Goal: Complete Application Form: Complete application form

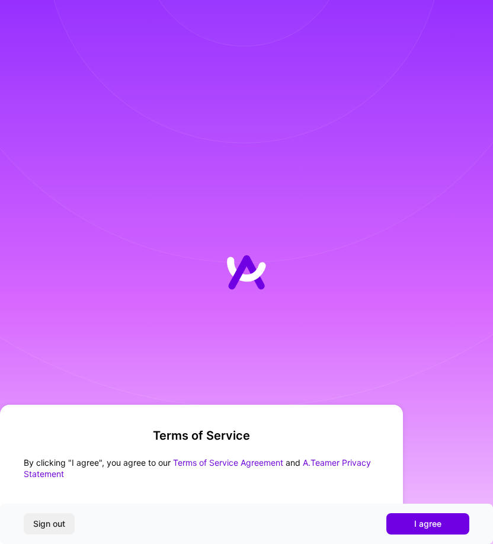
click at [431, 525] on span "I agree" at bounding box center [427, 524] width 27 height 12
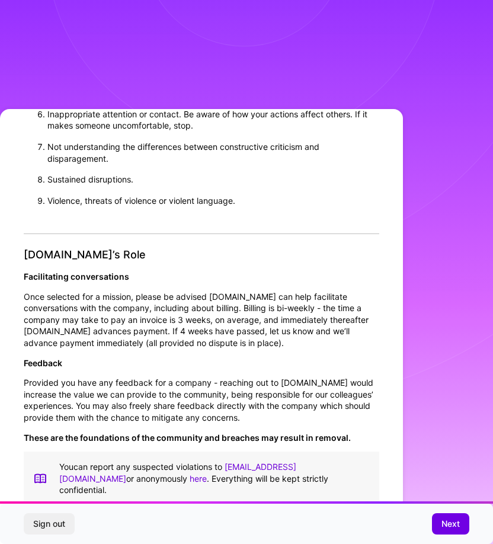
scroll to position [2, 0]
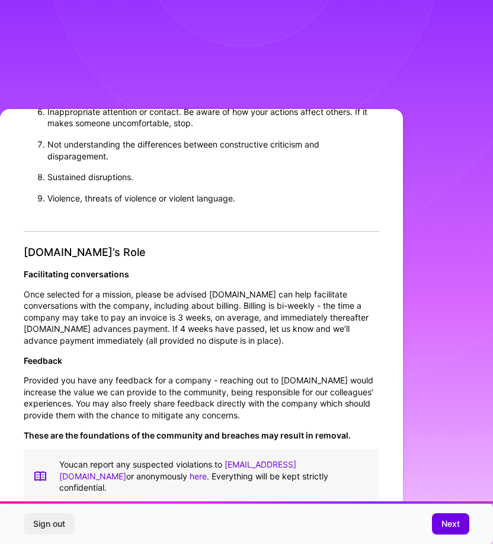
click at [423, 521] on div "Sign out Next" at bounding box center [246, 523] width 493 height 40
click at [444, 522] on span "Next" at bounding box center [450, 524] width 18 height 12
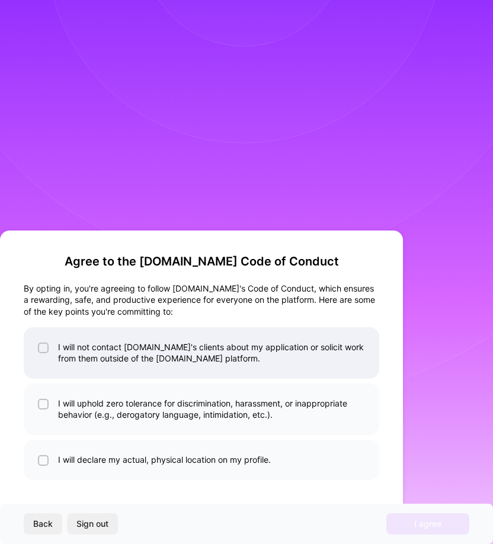
click at [92, 358] on li "I will not contact [DOMAIN_NAME]'s clients about my application or solicit work…" at bounding box center [201, 353] width 355 height 52
checkbox input "true"
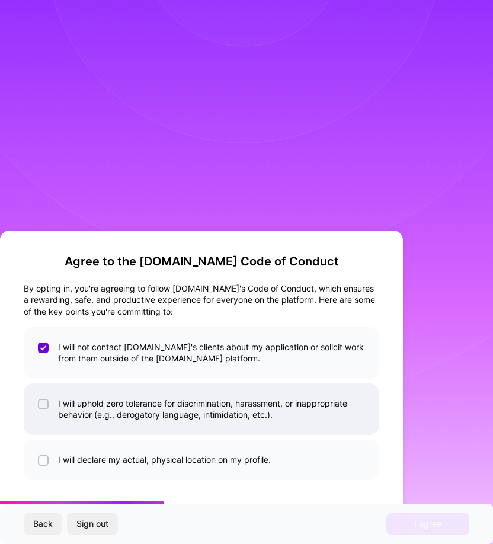
click at [94, 405] on li "I will uphold zero tolerance for discrimination, harassment, or inappropriate b…" at bounding box center [201, 409] width 355 height 52
checkbox input "true"
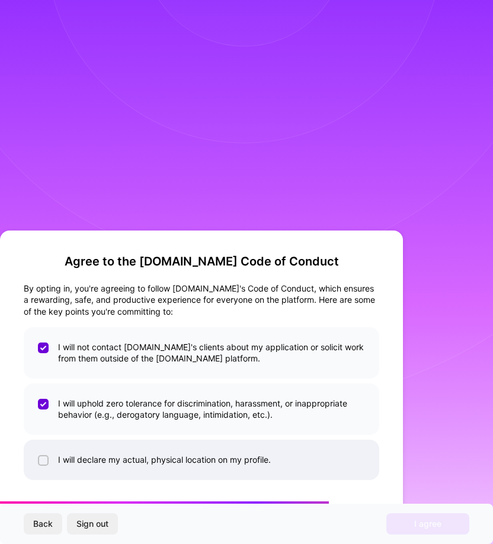
click at [100, 462] on li "I will declare my actual, physical location on my profile." at bounding box center [201, 459] width 355 height 40
checkbox input "true"
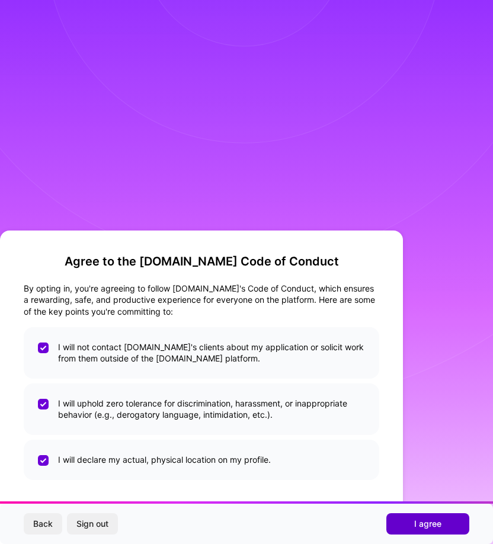
click at [412, 519] on button "I agree" at bounding box center [427, 523] width 83 height 21
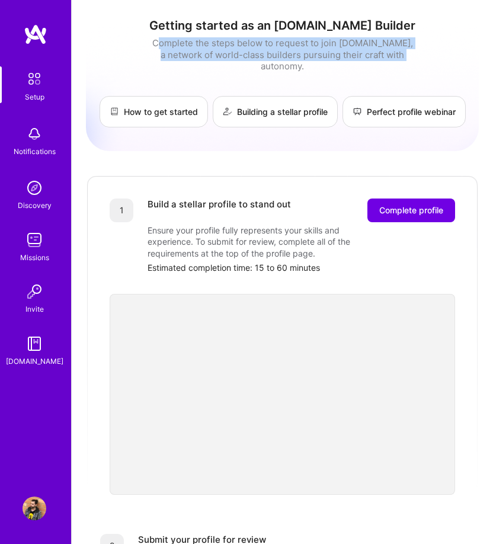
drag, startPoint x: 213, startPoint y: 42, endPoint x: 397, endPoint y: 52, distance: 183.9
click at [397, 52] on div "Complete the steps below to request to join [DOMAIN_NAME], a network of world-c…" at bounding box center [282, 54] width 267 height 35
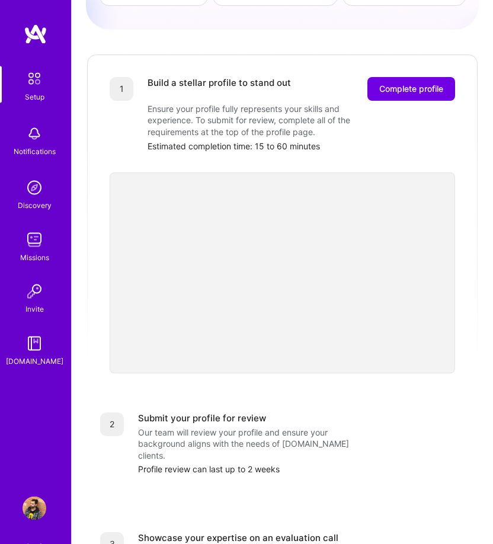
scroll to position [121, 0]
click at [414, 84] on span "Complete profile" at bounding box center [411, 90] width 64 height 12
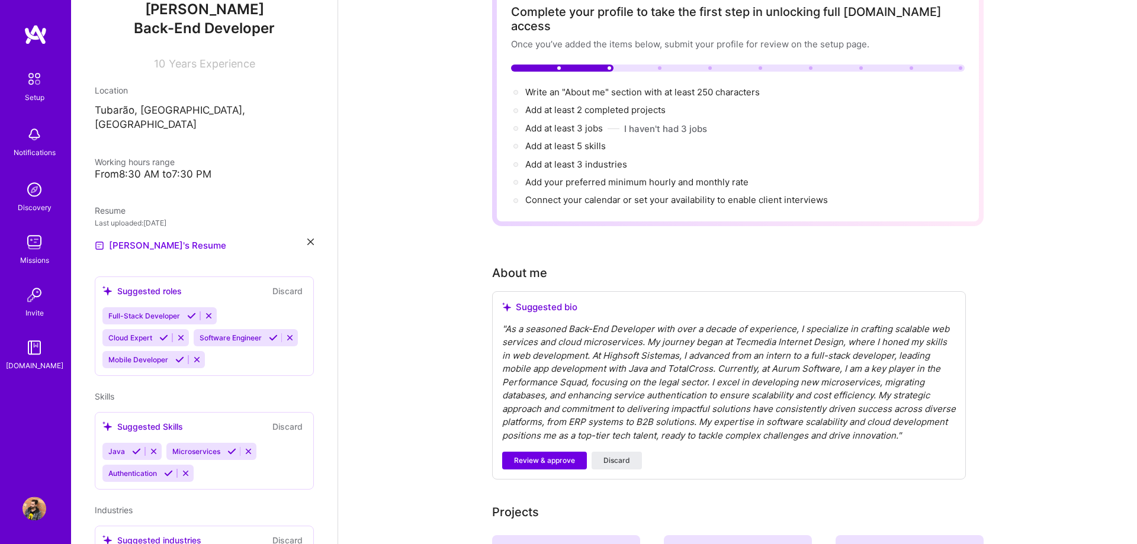
scroll to position [181, 0]
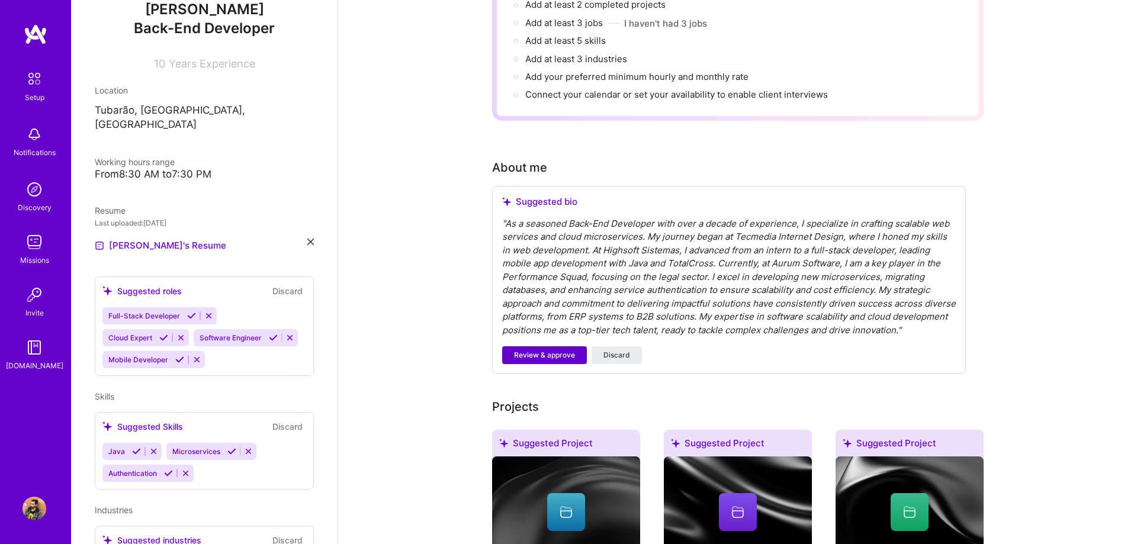
click at [492, 350] on span "Review & approve" at bounding box center [544, 355] width 61 height 11
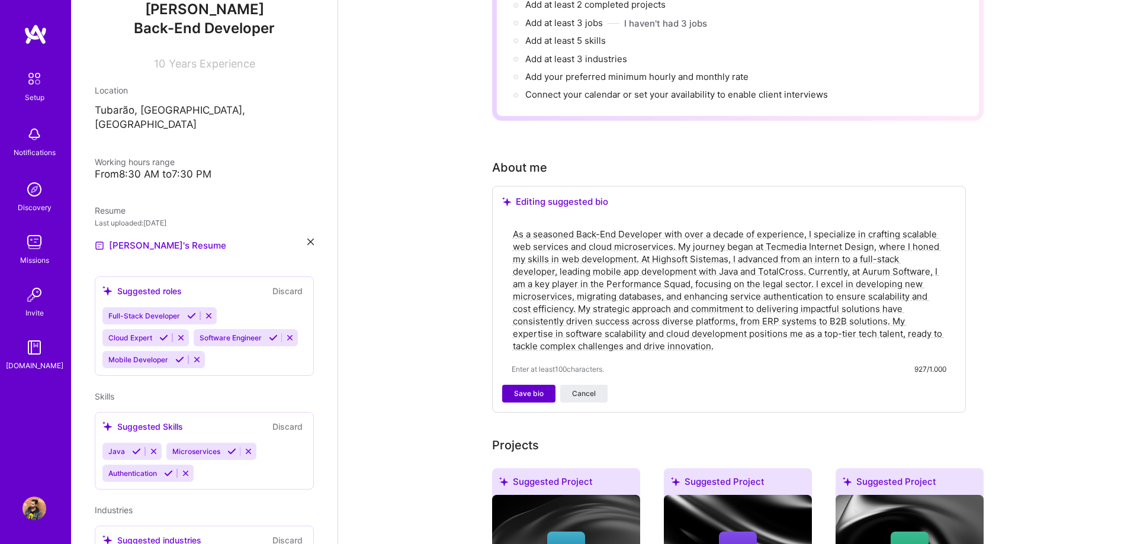
click at [492, 389] on span "Save bio" at bounding box center [529, 394] width 30 height 11
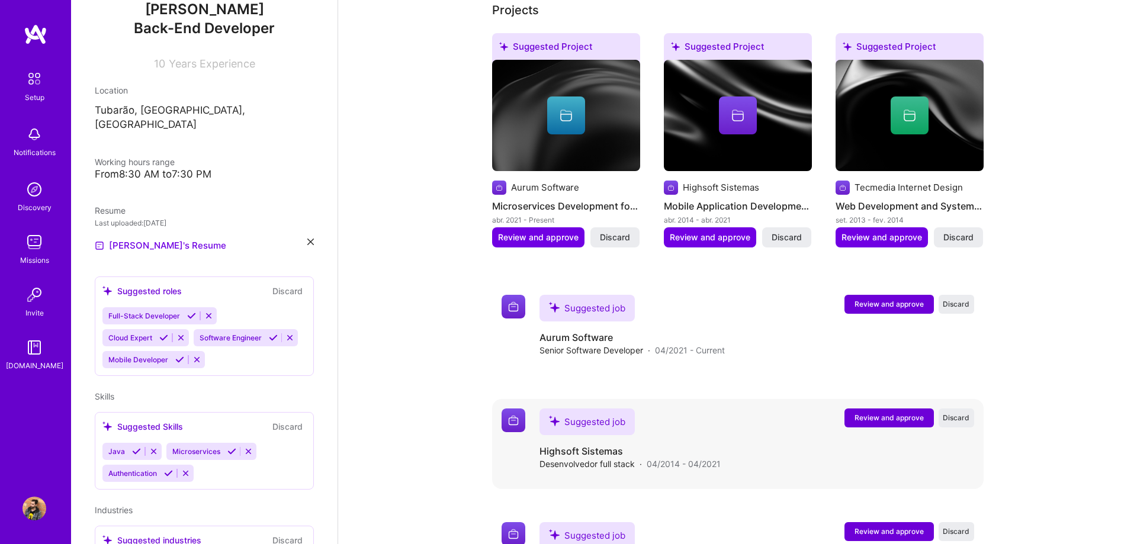
scroll to position [544, 0]
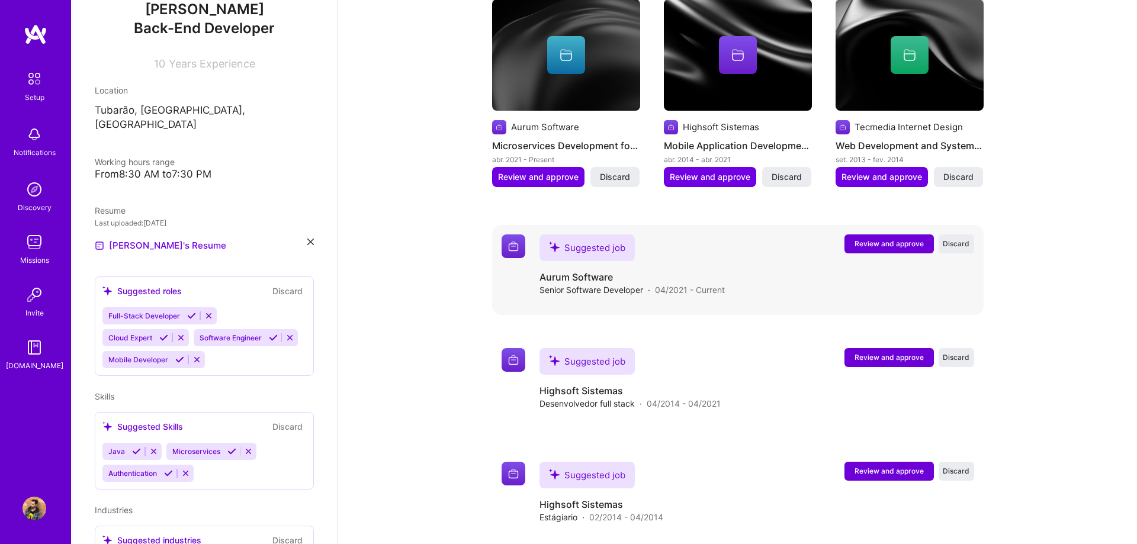
click at [492, 239] on span "Review and approve" at bounding box center [889, 244] width 69 height 10
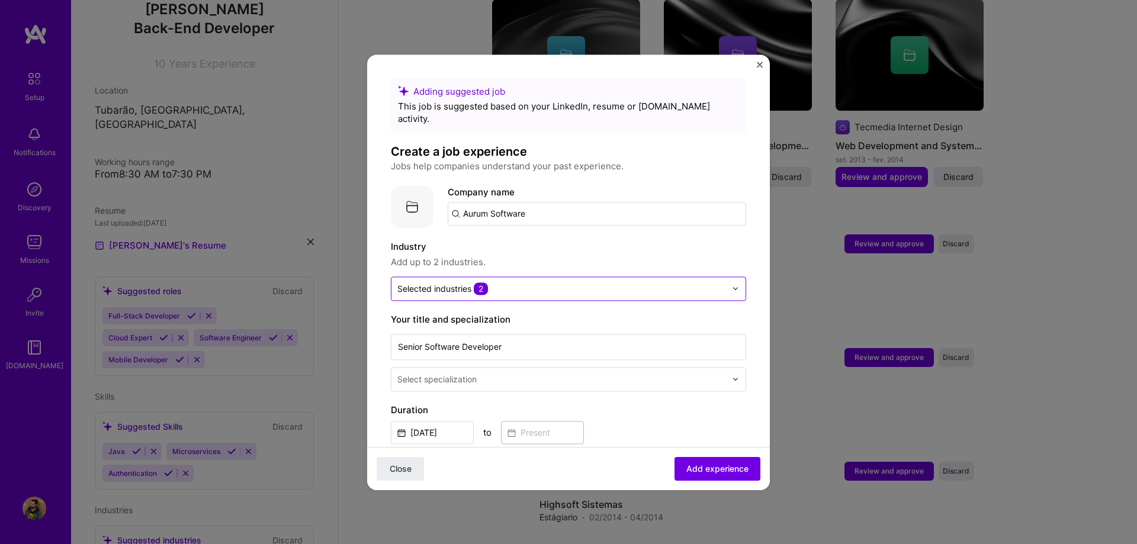
click at [492, 283] on input "text" at bounding box center [561, 289] width 329 height 12
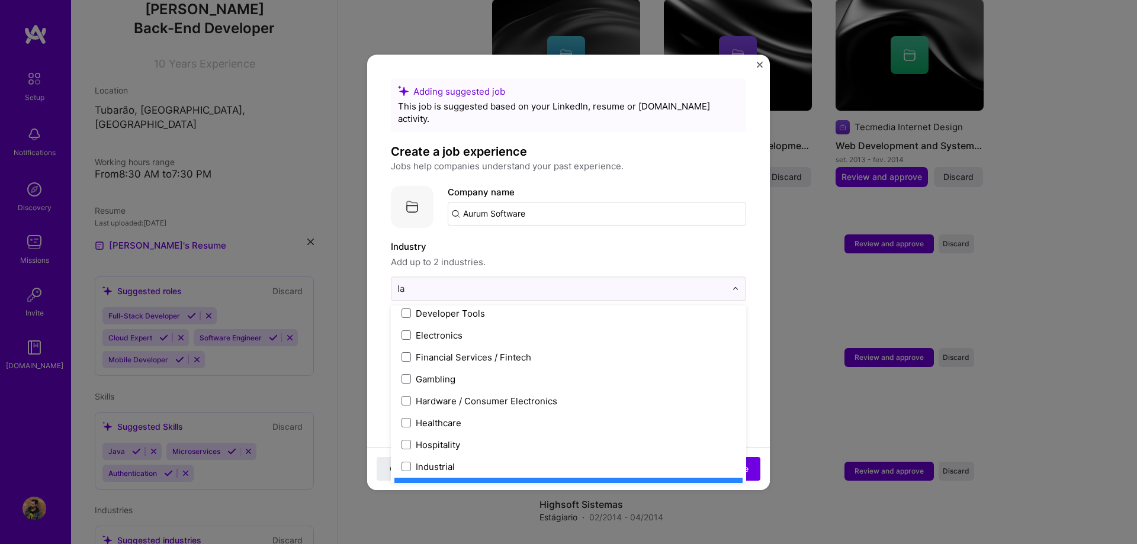
scroll to position [0, 0]
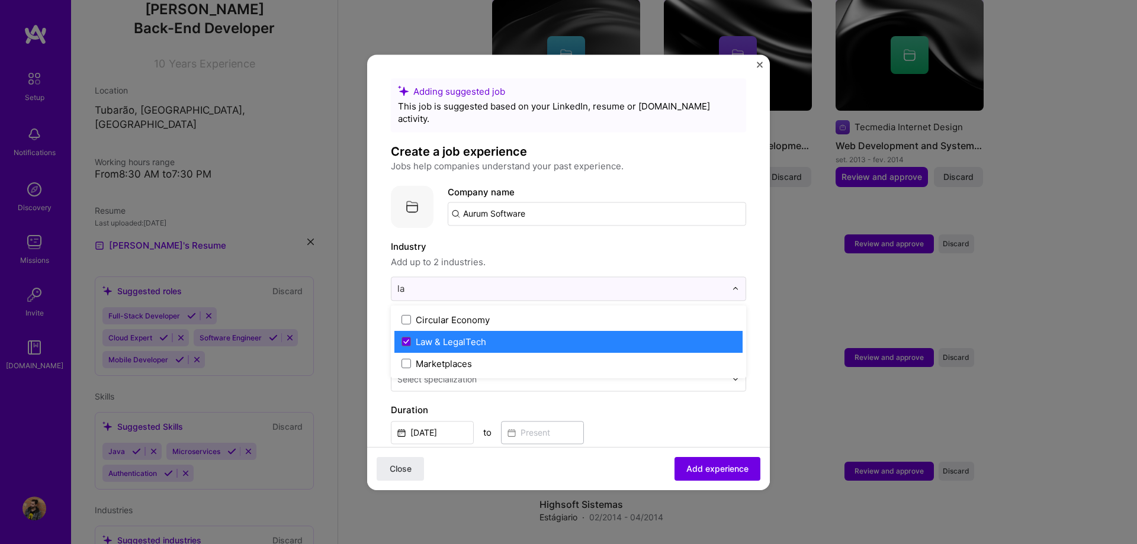
type input "l"
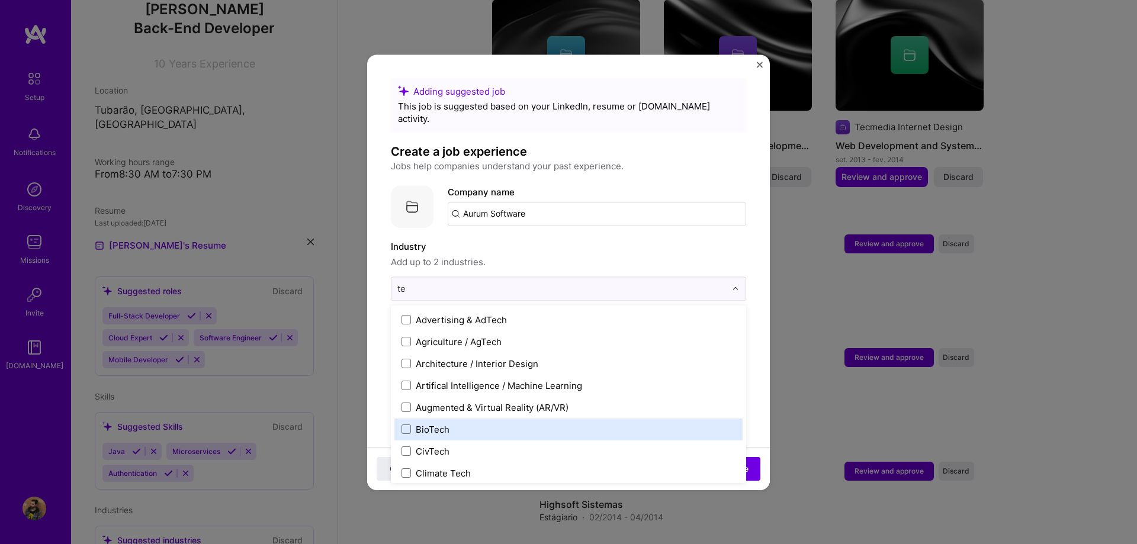
type input "t"
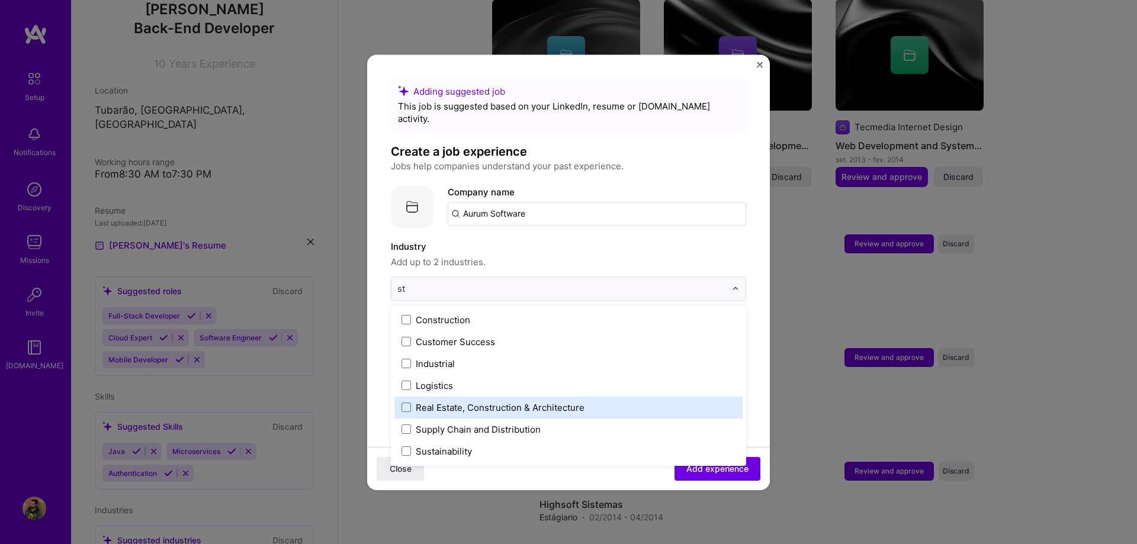
type input "s"
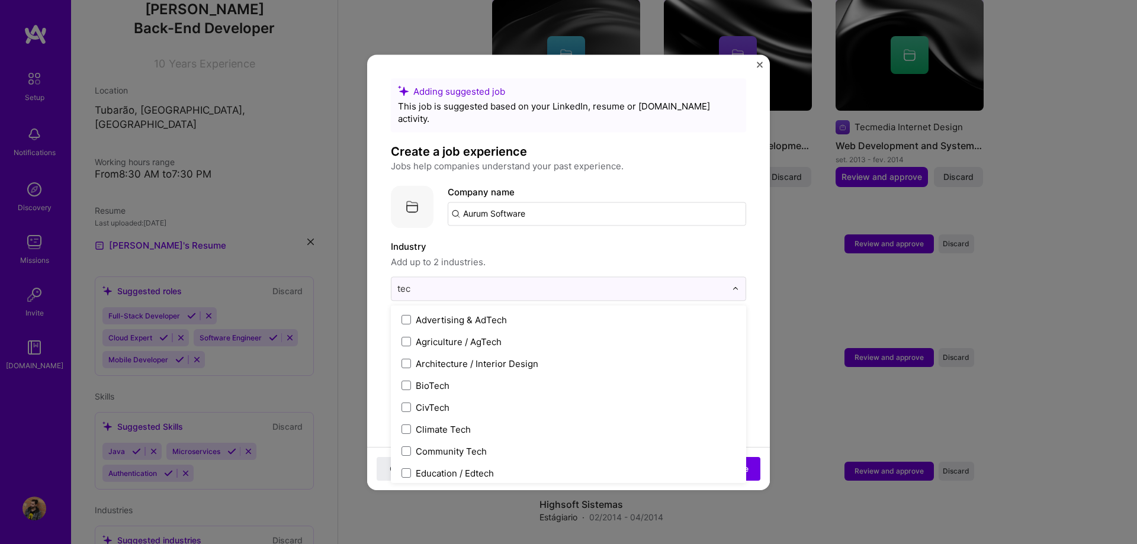
type input "tech"
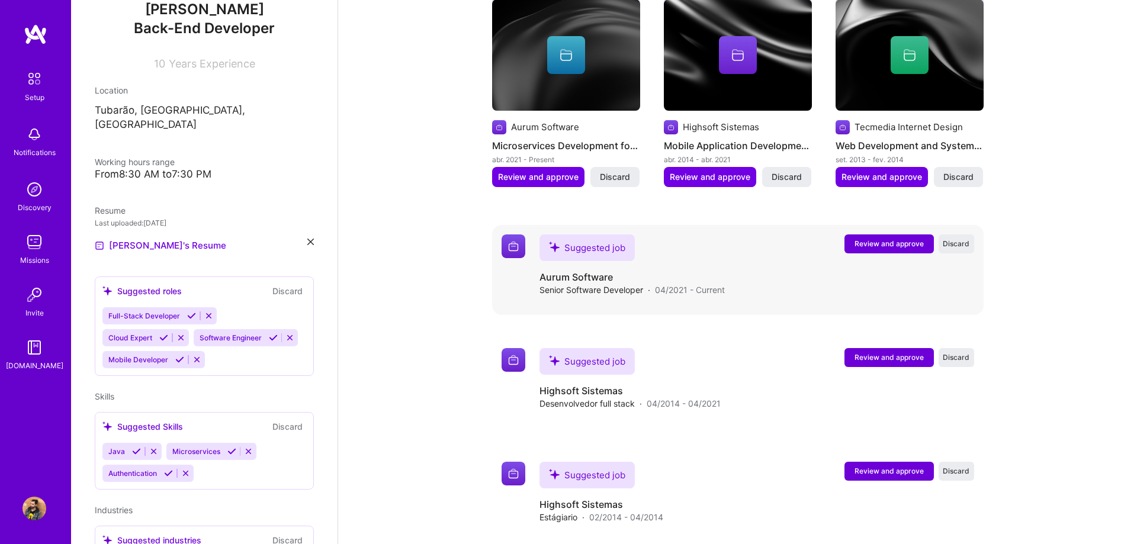
click at [492, 225] on div "Suggested job Review and approve Discard Suggested job Aurum Software Senior So…" at bounding box center [738, 270] width 492 height 90
click at [492, 239] on span "Review and approve" at bounding box center [889, 244] width 69 height 10
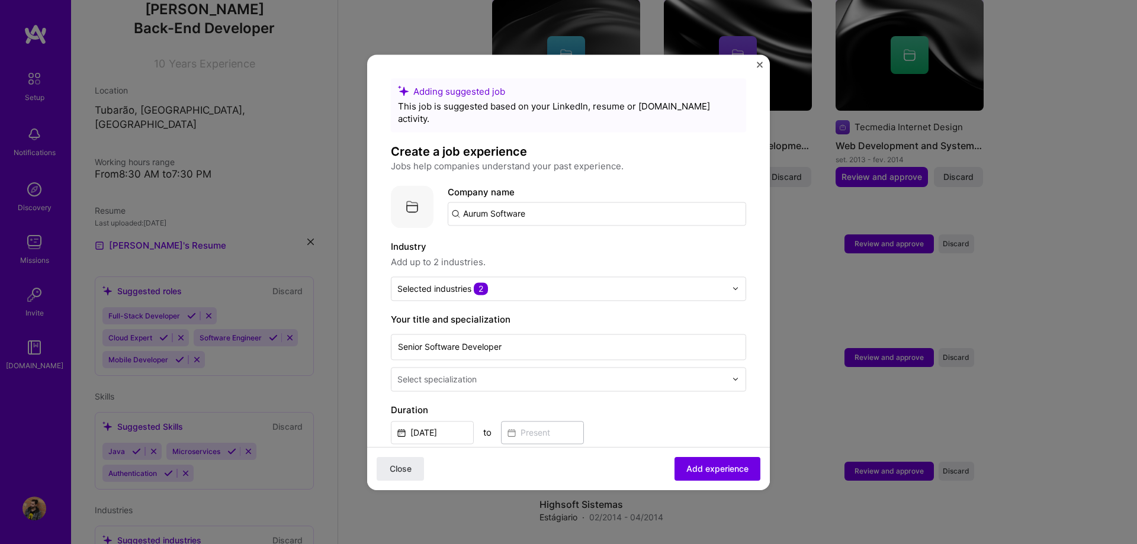
scroll to position [68, 0]
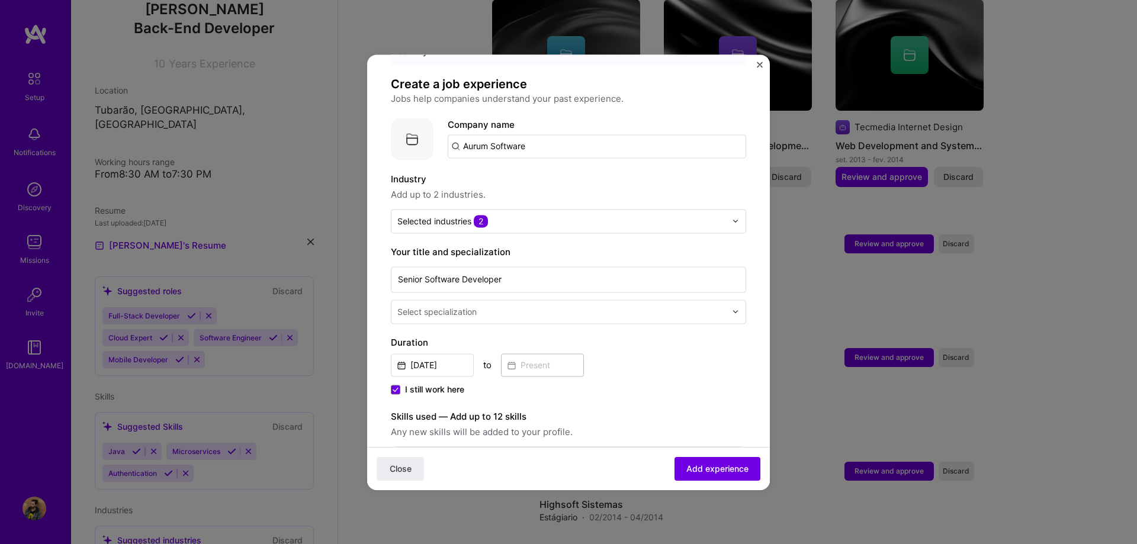
click at [492, 303] on div "Select specialization" at bounding box center [561, 311] width 341 height 23
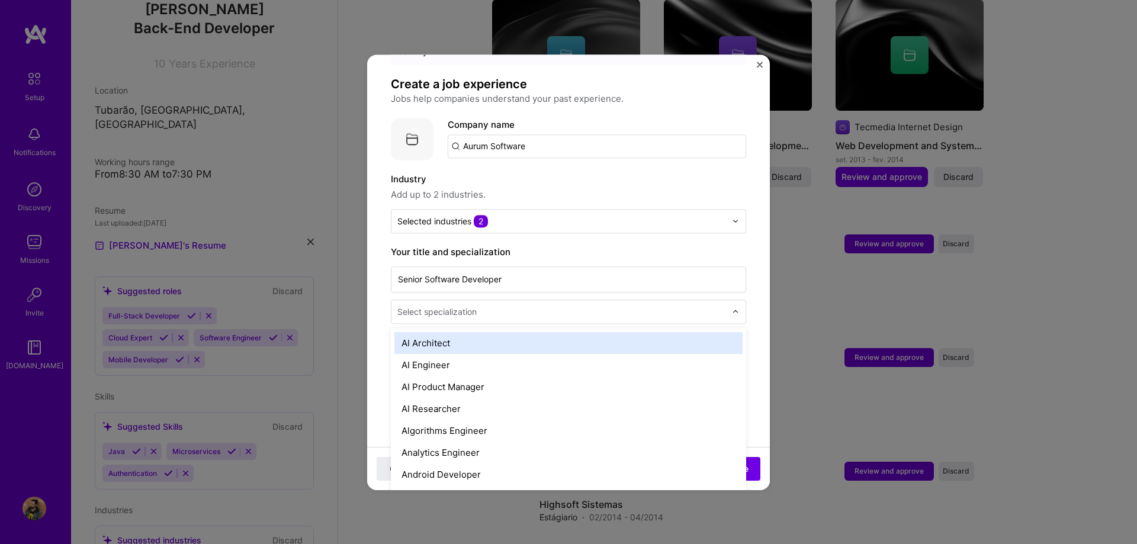
click at [492, 306] on input "text" at bounding box center [562, 312] width 331 height 12
type input "p"
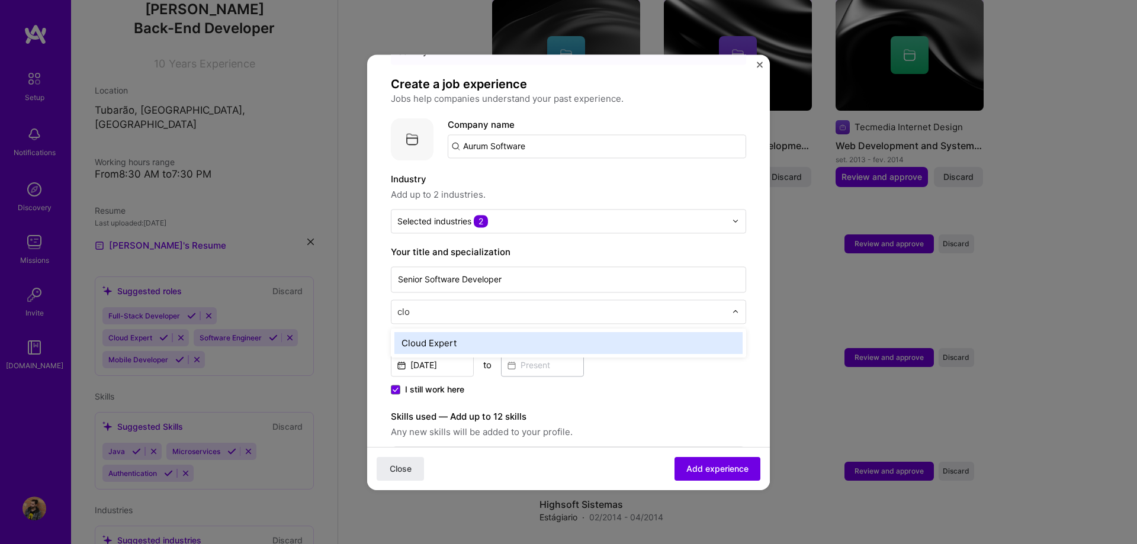
type input "clou"
click at [492, 329] on div "Cloud Expert" at bounding box center [568, 343] width 355 height 29
click at [492, 332] on div "Cloud Expert" at bounding box center [568, 343] width 348 height 22
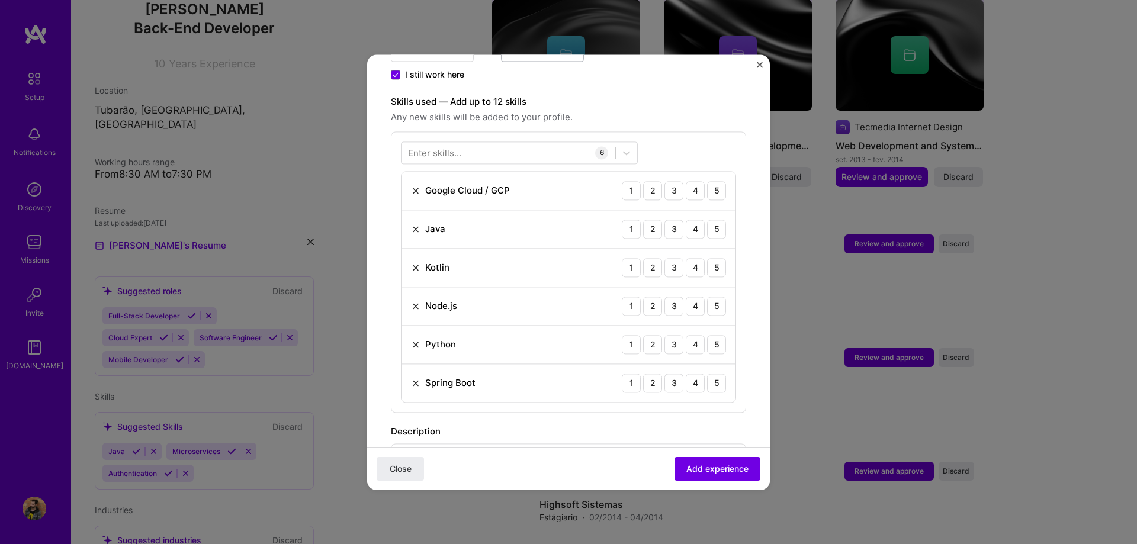
scroll to position [405, 0]
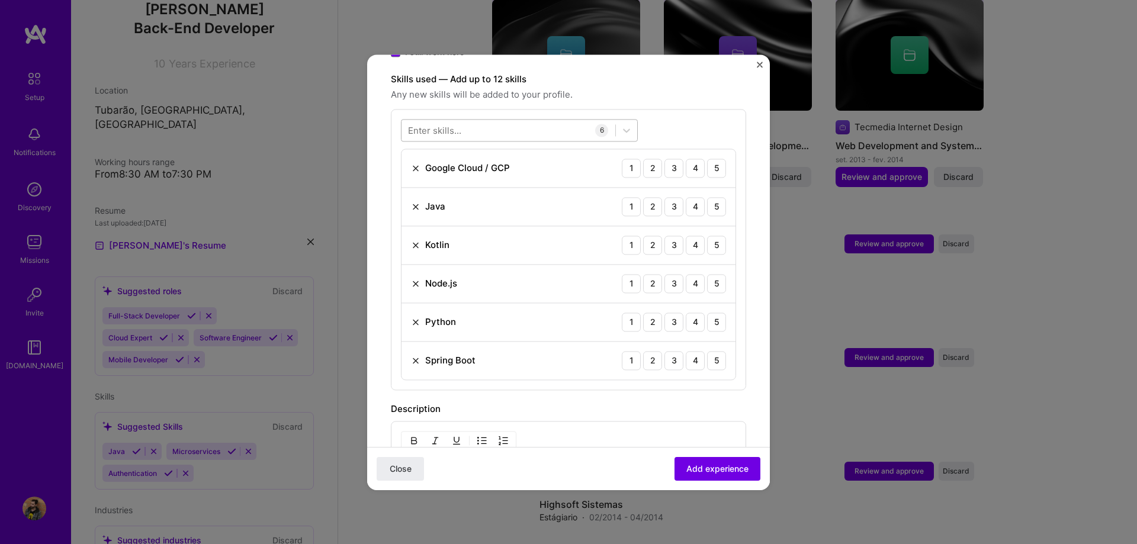
click at [476, 120] on div at bounding box center [509, 130] width 214 height 20
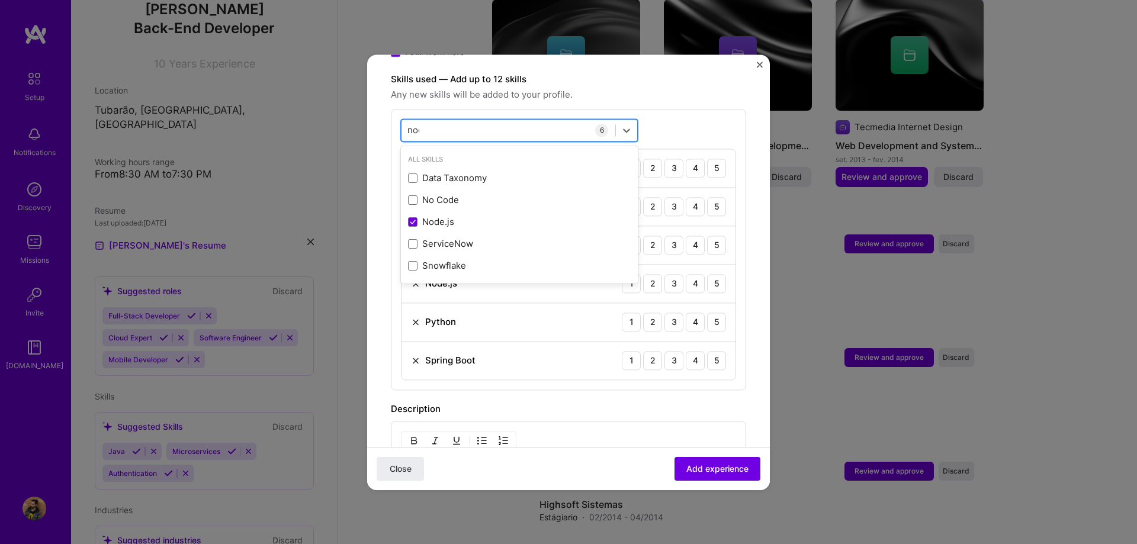
type input "node"
drag, startPoint x: 476, startPoint y: 121, endPoint x: 412, endPoint y: 113, distance: 64.6
click at [412, 120] on div "node node" at bounding box center [509, 130] width 214 height 20
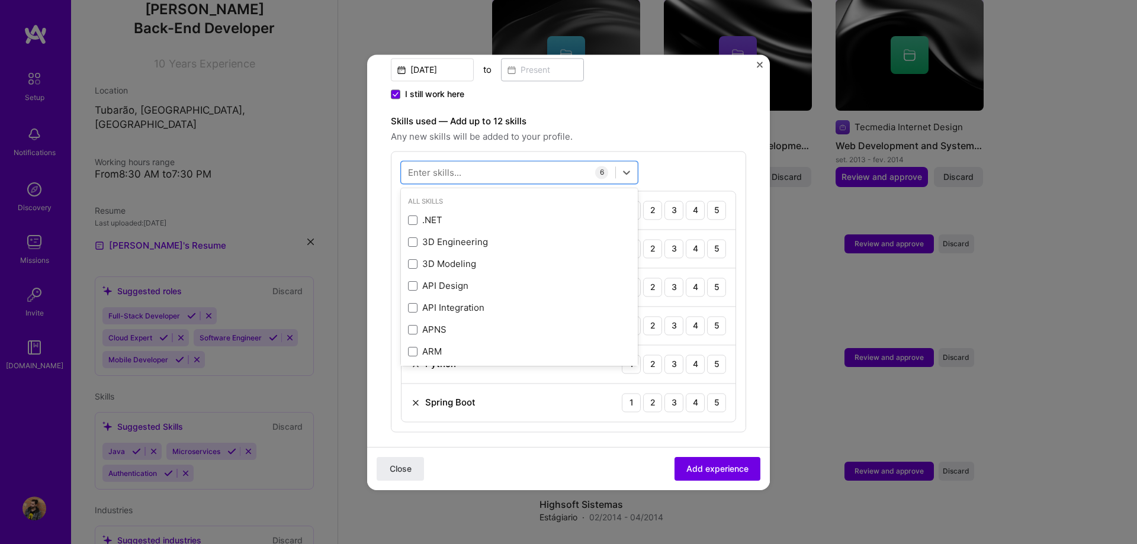
scroll to position [338, 0]
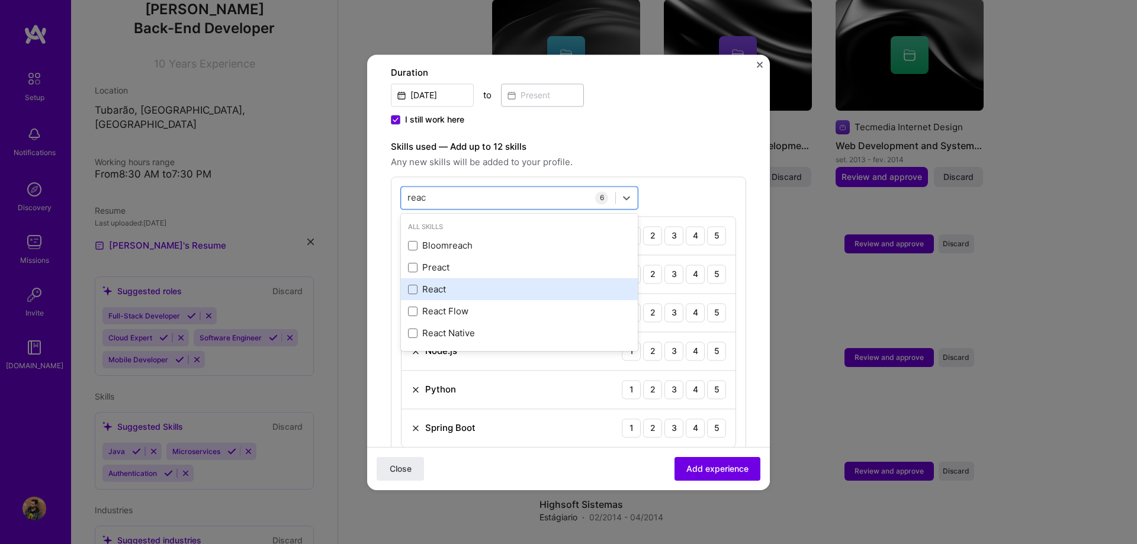
click at [418, 284] on div "React" at bounding box center [519, 290] width 223 height 12
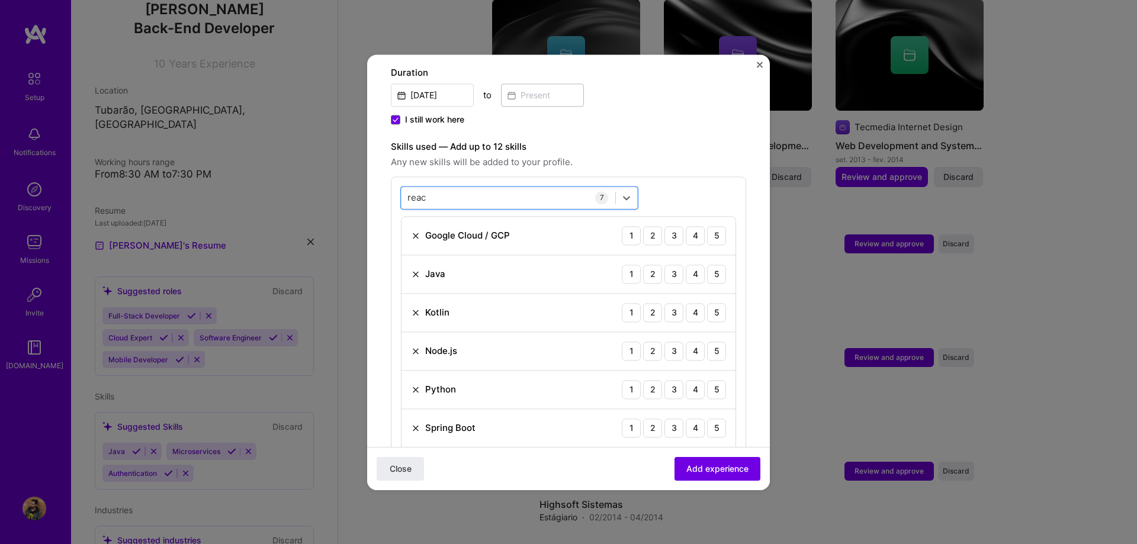
drag, startPoint x: 464, startPoint y: 187, endPoint x: 368, endPoint y: 173, distance: 97.5
click at [368, 173] on form "Adding suggested job This job is suggested based on your LinkedIn, resume or [D…" at bounding box center [568, 326] width 403 height 1171
click at [423, 240] on div "Public Cloud" at bounding box center [519, 246] width 223 height 12
type input "c"
click at [434, 240] on div "Kubernetes" at bounding box center [519, 246] width 223 height 12
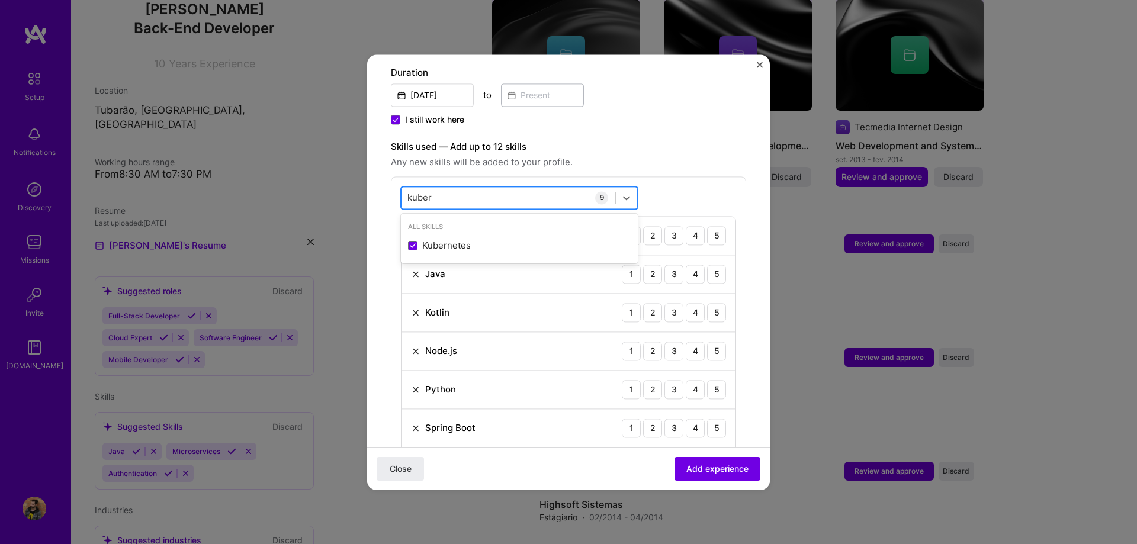
click at [471, 188] on div "[PERSON_NAME]" at bounding box center [509, 198] width 214 height 20
click at [442, 240] on div "Docker" at bounding box center [519, 246] width 223 height 12
click at [470, 188] on div "docker docker" at bounding box center [509, 198] width 214 height 20
type input "[PERSON_NAME]"
click at [442, 240] on div "RabbitMQ" at bounding box center [519, 246] width 223 height 12
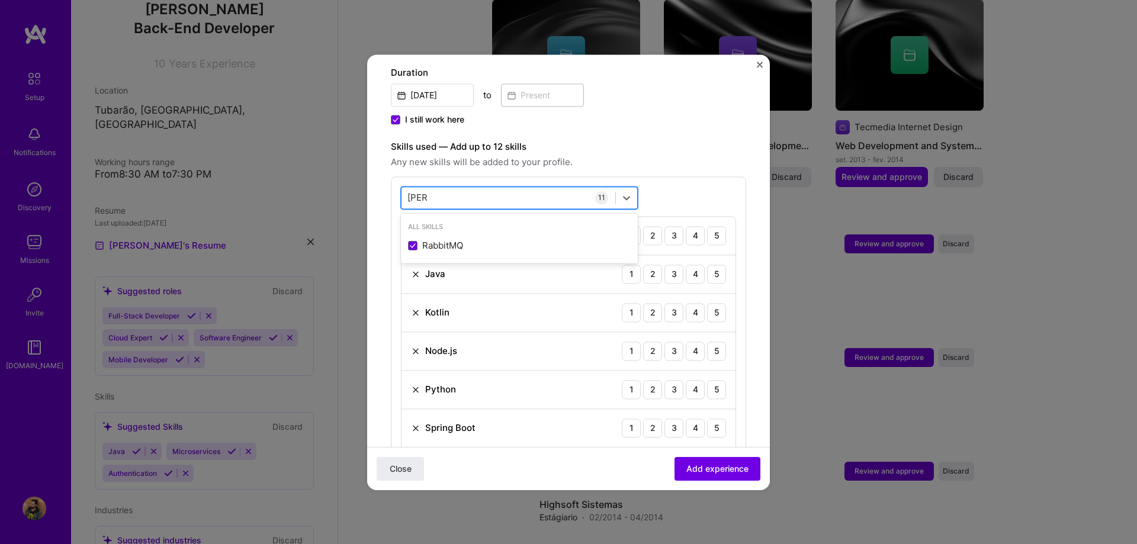
click at [473, 188] on div "[PERSON_NAME] [PERSON_NAME]" at bounding box center [509, 198] width 214 height 20
type input "queue"
click at [442, 240] on div "Messagequeue" at bounding box center [519, 246] width 223 height 12
click at [468, 188] on div "queue queue" at bounding box center [509, 198] width 214 height 20
click at [437, 240] on div "Redis" at bounding box center [519, 246] width 223 height 12
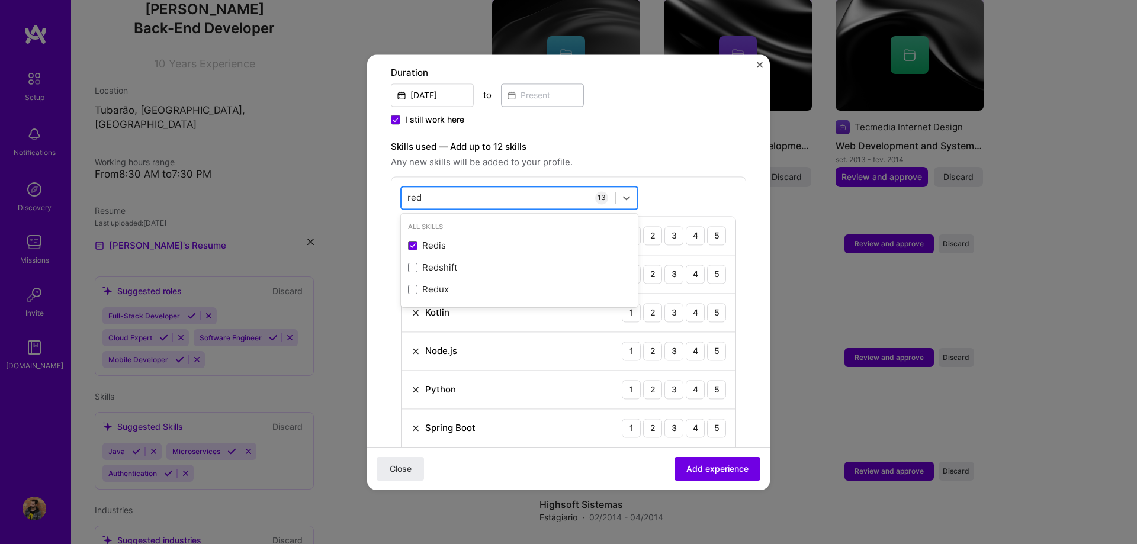
click at [467, 188] on div "red red" at bounding box center [509, 198] width 214 height 20
type input "m"
type input "k"
type input "p"
type input "cloud fun"
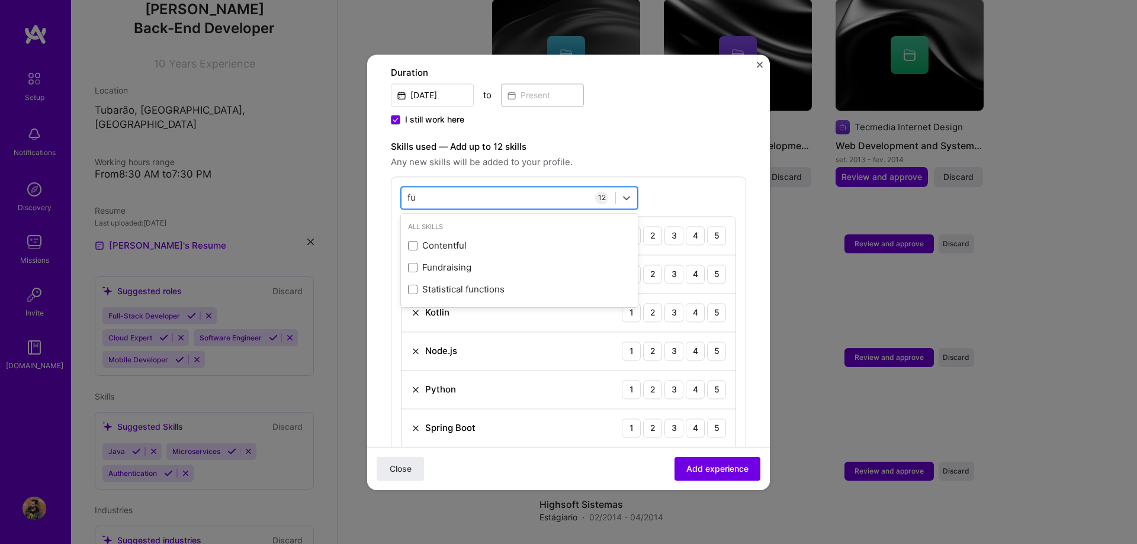
type input "f"
type input "o"
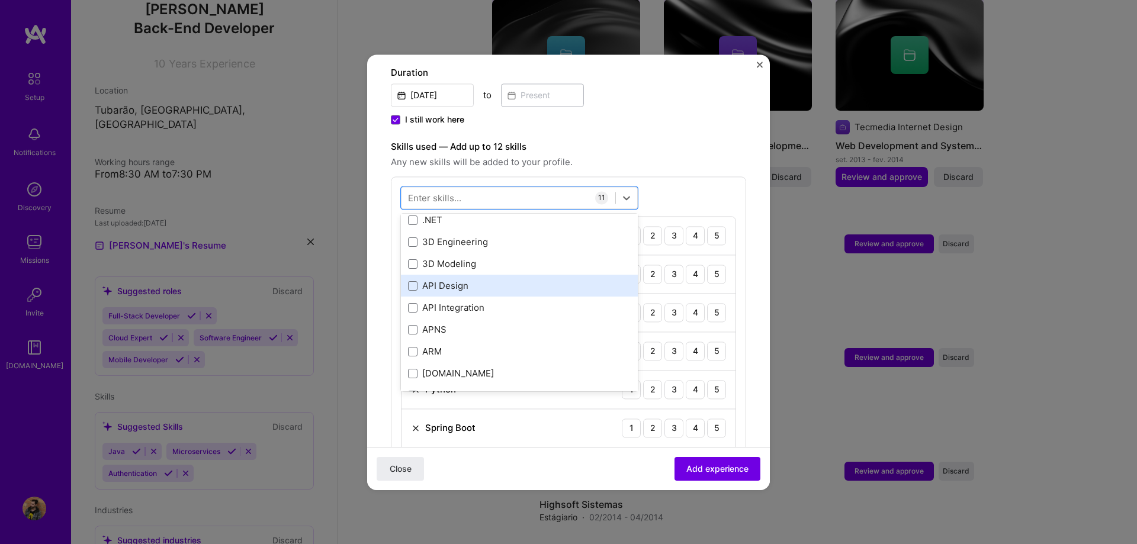
scroll to position [0, 0]
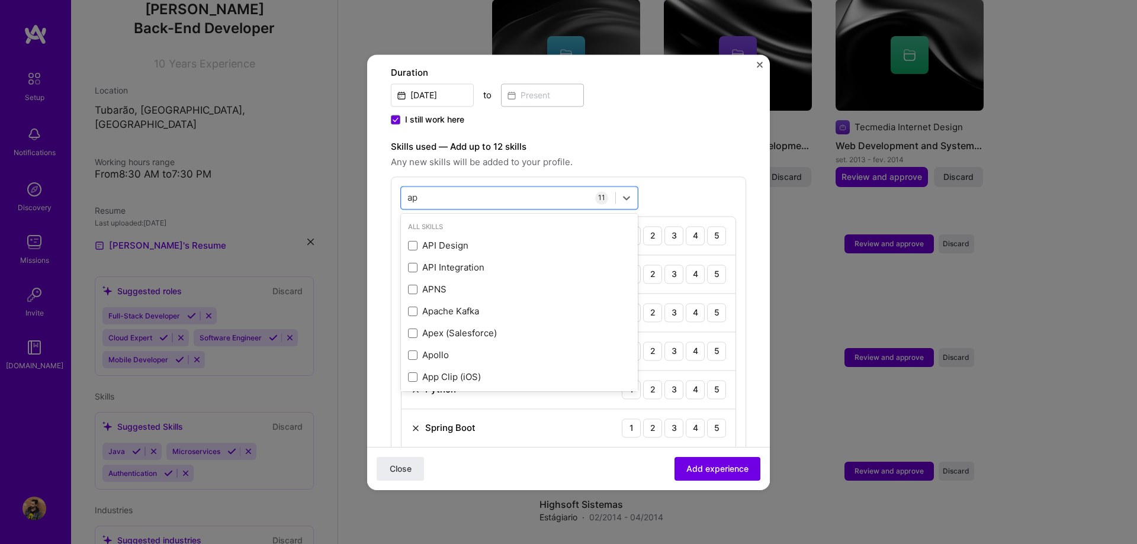
type input "api"
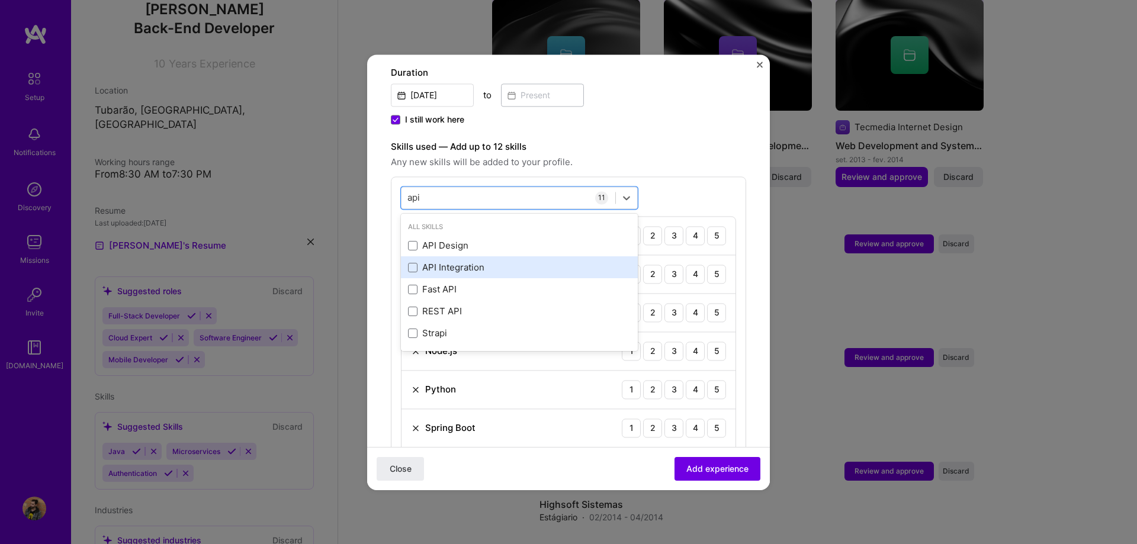
click at [441, 262] on div "API Integration" at bounding box center [519, 268] width 223 height 12
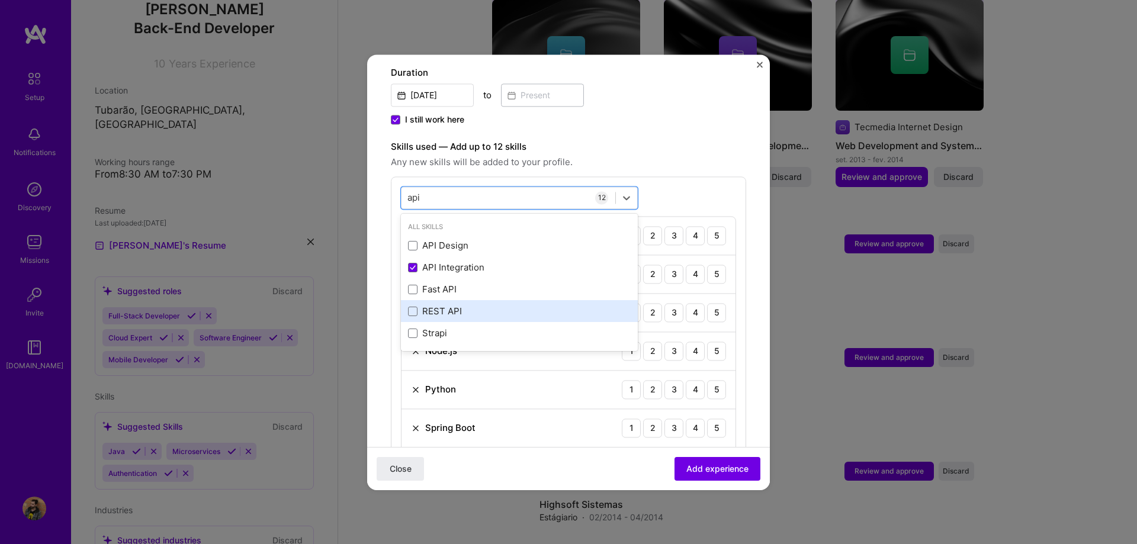
click at [431, 306] on div "REST API" at bounding box center [519, 312] width 223 height 12
click at [461, 188] on div "api api" at bounding box center [509, 198] width 214 height 20
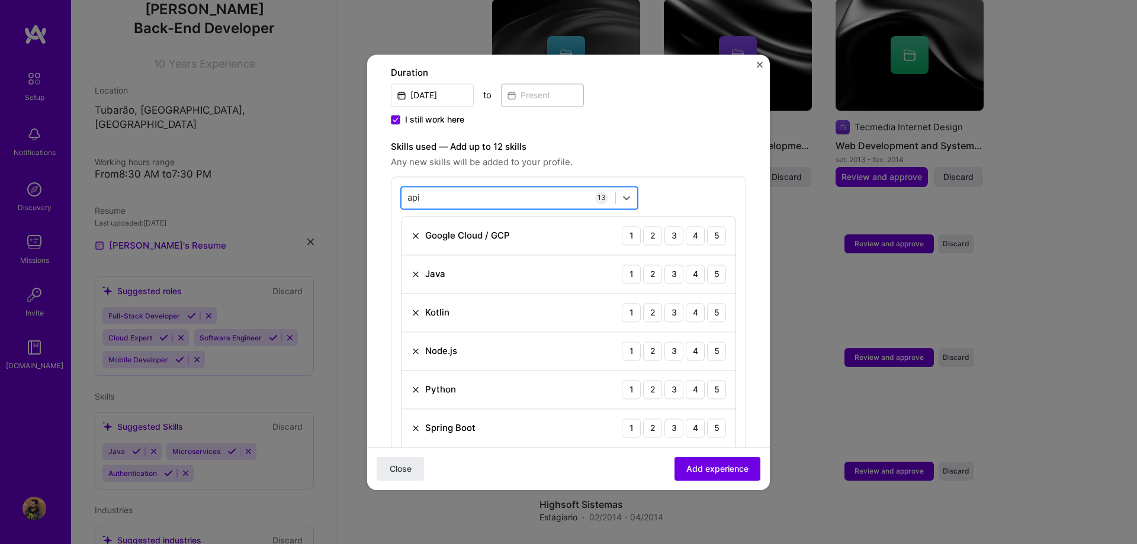
click at [466, 188] on div "api api" at bounding box center [509, 198] width 214 height 20
type input "j"
click at [461, 240] on div "Security (Engineering)" at bounding box center [519, 246] width 223 height 12
type input "sec"
click at [492, 176] on div "option Security (Engineering), selected. option Security (Engineering) selected…" at bounding box center [568, 470] width 355 height 589
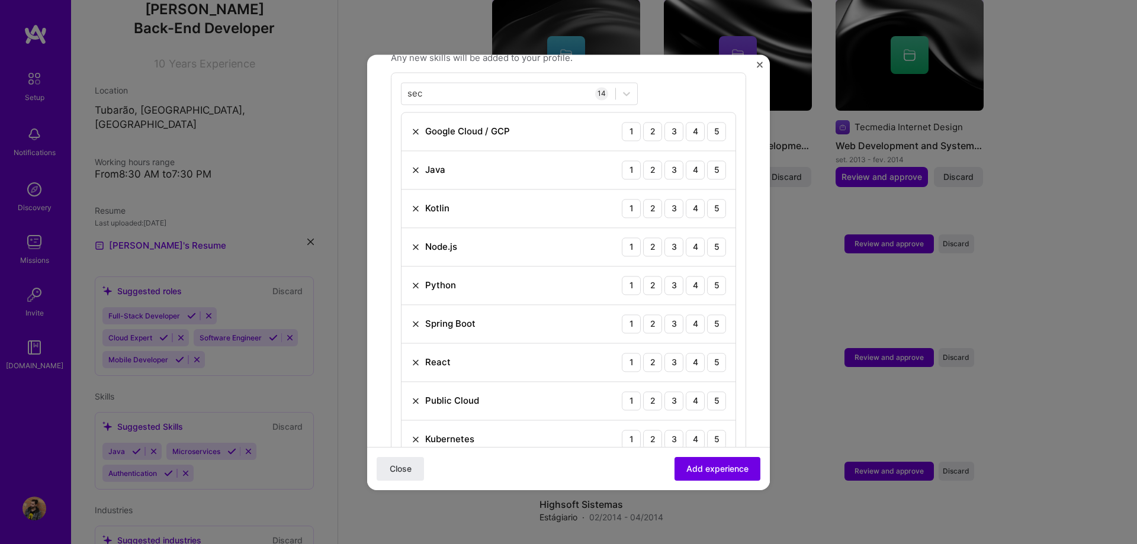
scroll to position [338, 0]
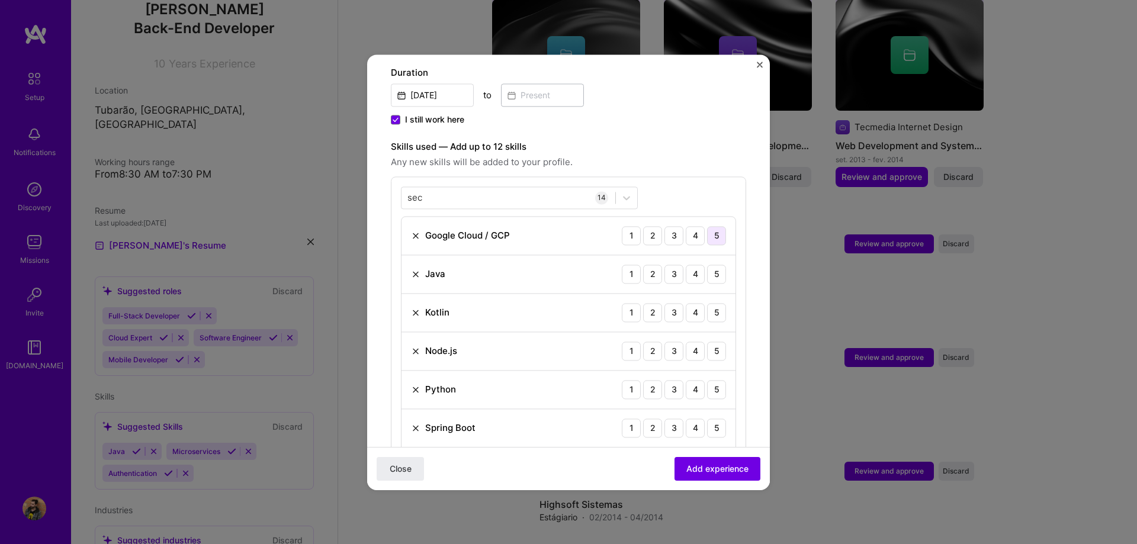
click at [492, 226] on div "5" at bounding box center [716, 235] width 19 height 19
click at [492, 265] on div "5" at bounding box center [716, 274] width 19 height 19
click at [492, 303] on div "5" at bounding box center [716, 312] width 19 height 19
click at [492, 342] on div "3" at bounding box center [674, 351] width 19 height 19
click at [492, 380] on div "2" at bounding box center [652, 389] width 19 height 19
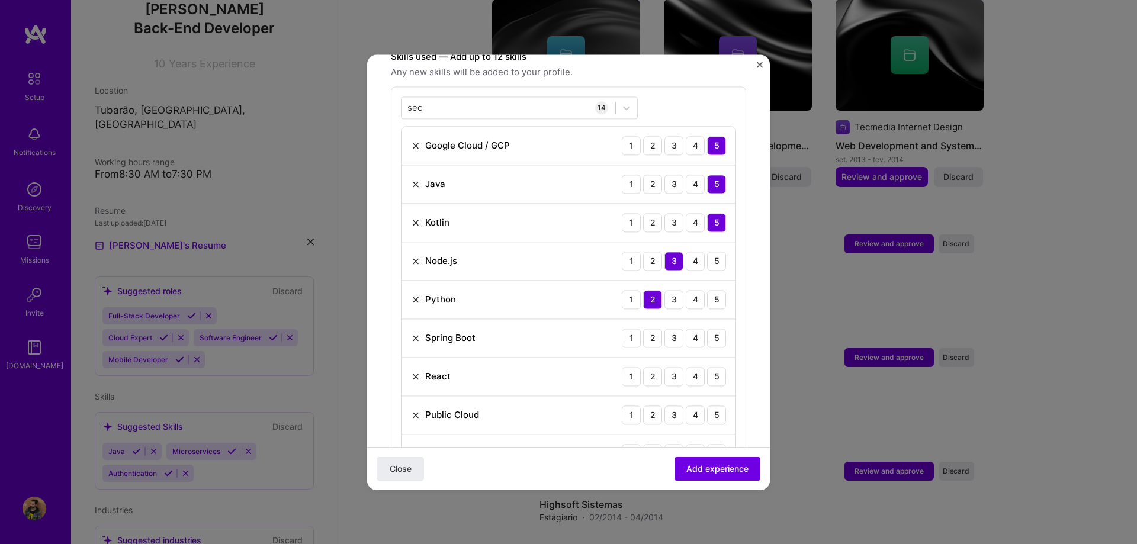
scroll to position [473, 0]
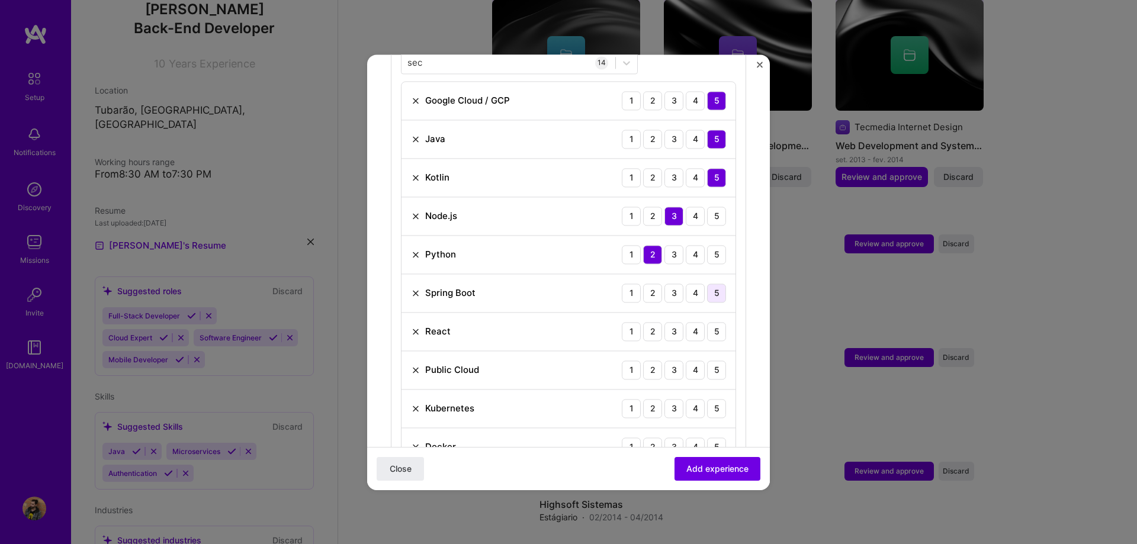
click at [492, 284] on div "5" at bounding box center [716, 293] width 19 height 19
click at [492, 322] on div "3" at bounding box center [674, 331] width 19 height 19
click at [492, 361] on div "5" at bounding box center [716, 370] width 19 height 19
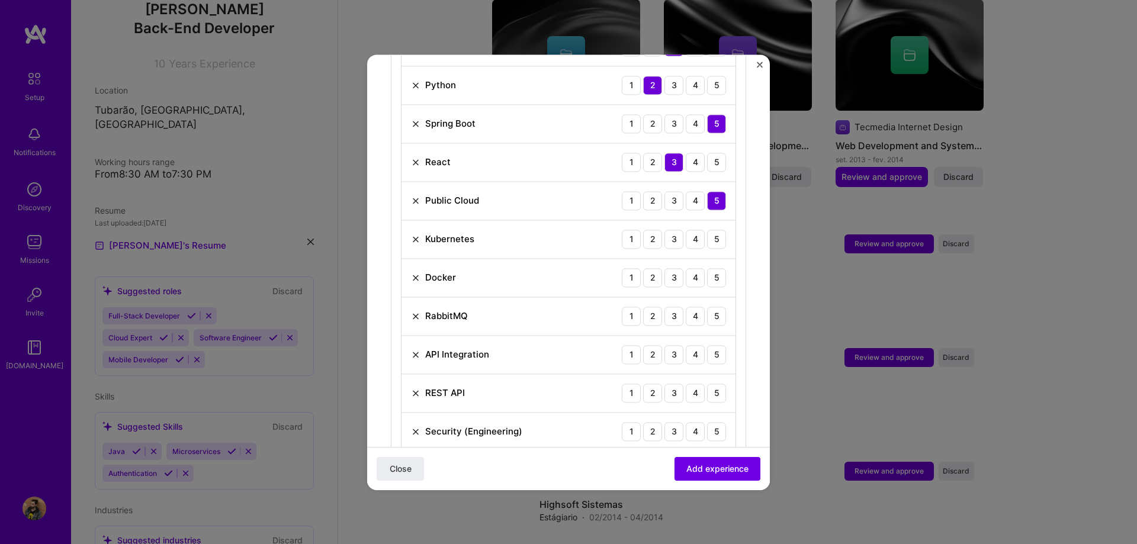
scroll to position [675, 0]
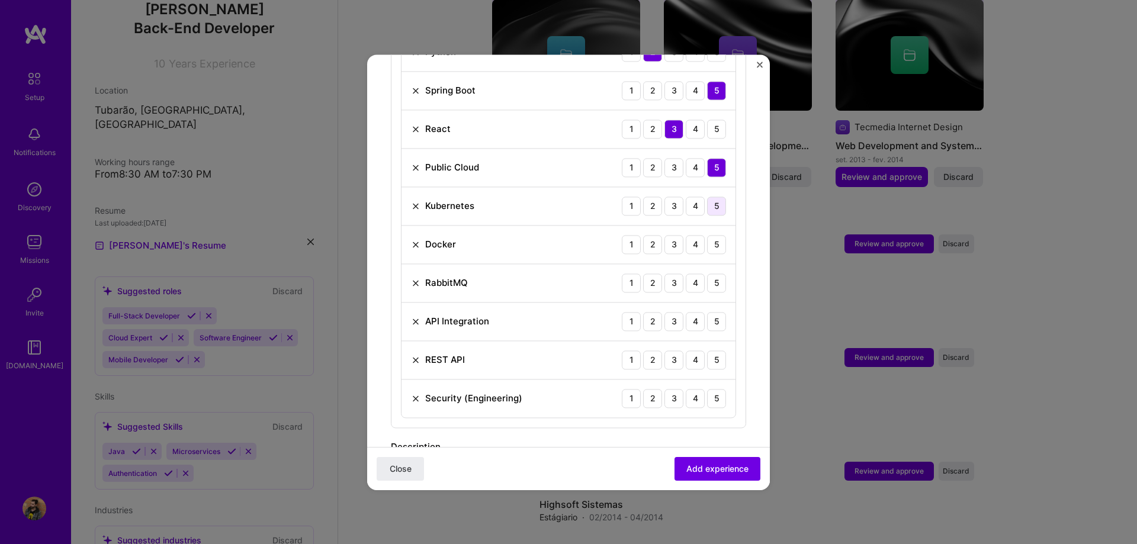
click at [492, 197] on div "5" at bounding box center [716, 206] width 19 height 19
click at [492, 235] on div "5" at bounding box center [716, 244] width 19 height 19
click at [492, 274] on div "5" at bounding box center [716, 283] width 19 height 19
click at [492, 313] on div "5" at bounding box center [716, 321] width 19 height 19
click at [492, 351] on div "5" at bounding box center [716, 360] width 19 height 19
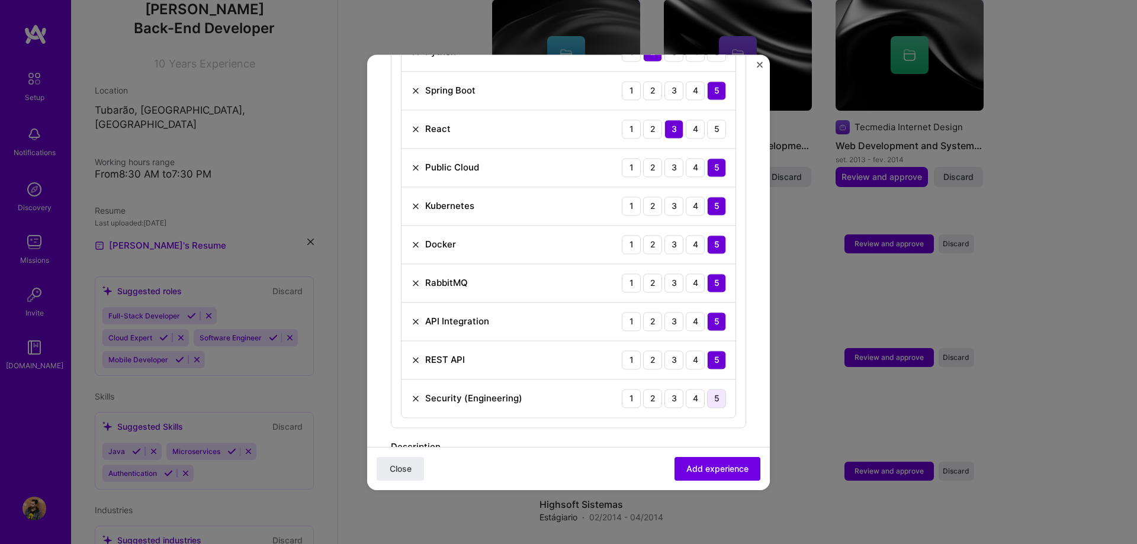
click at [492, 390] on div "5" at bounding box center [716, 398] width 19 height 19
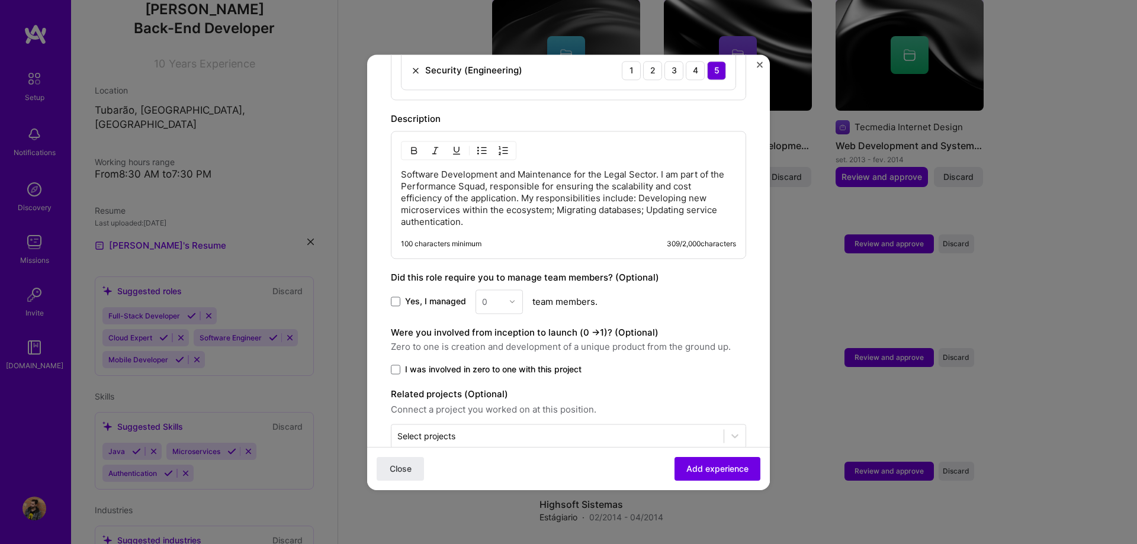
scroll to position [1004, 0]
click at [492, 326] on label "Were you involved from inception to launch (0 - > 1)? (Optional)" at bounding box center [525, 331] width 268 height 11
click at [492, 386] on label "Related projects (Optional)" at bounding box center [568, 393] width 355 height 14
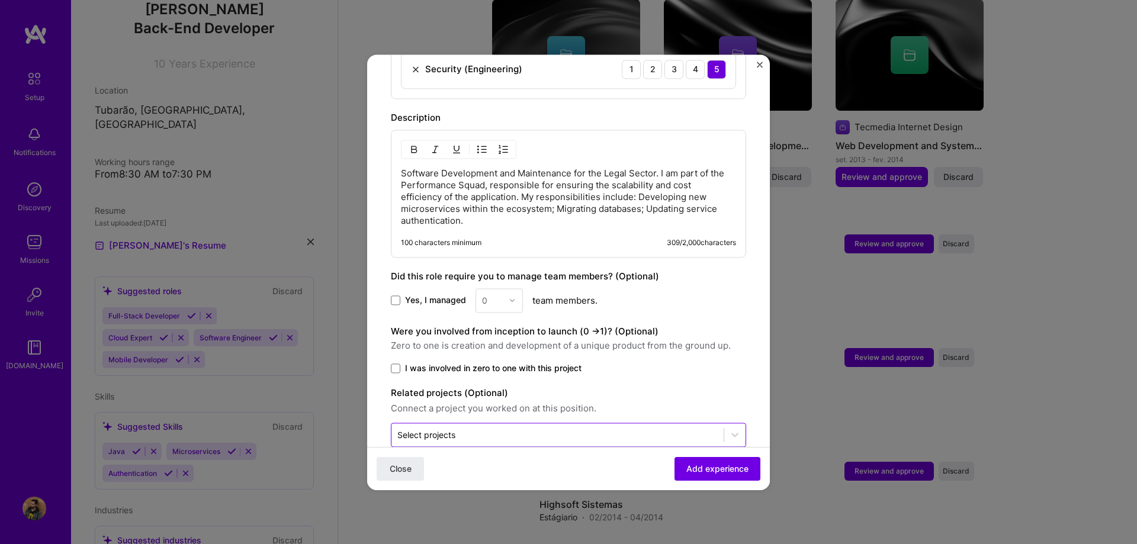
click at [492, 429] on input "text" at bounding box center [557, 435] width 320 height 12
click at [492, 331] on div "Were you involved from inception to launch (0 - > 1)? (Optional) Zero to one is…" at bounding box center [568, 350] width 355 height 50
click at [492, 479] on button "Add experience" at bounding box center [718, 469] width 86 height 24
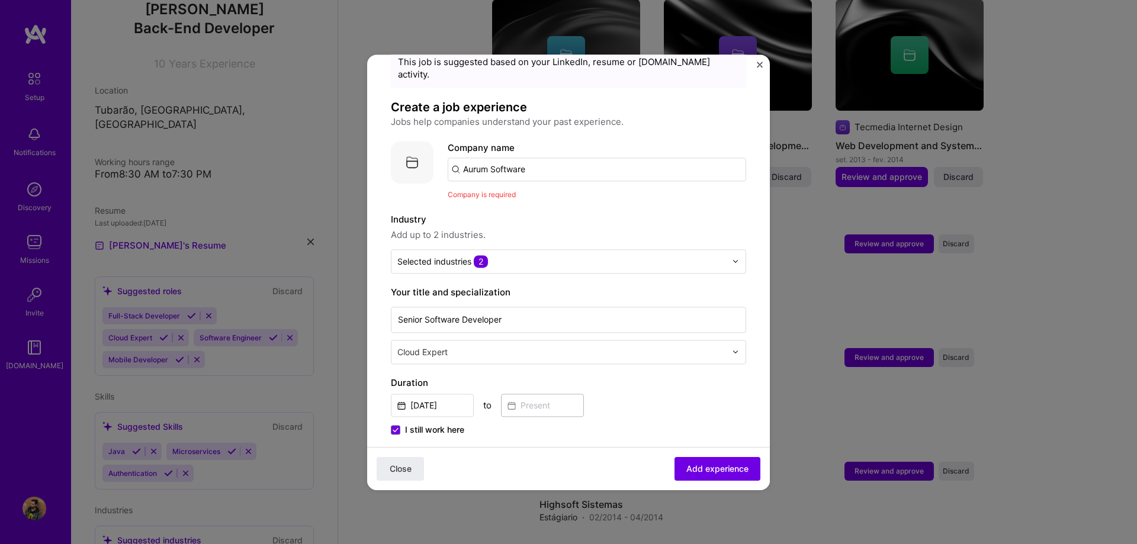
scroll to position [0, 0]
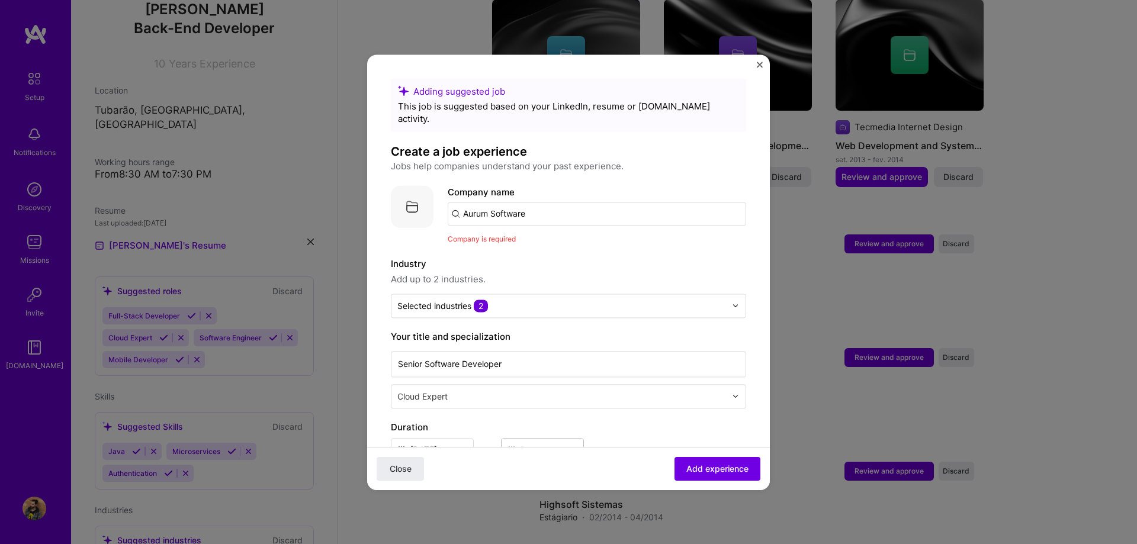
click at [492, 202] on input "Aurum Software" at bounding box center [597, 214] width 298 height 24
click at [492, 211] on input "Aurum Software" at bounding box center [597, 214] width 298 height 24
type input "Aurum Software"
click at [492, 465] on span "Add experience" at bounding box center [717, 469] width 62 height 12
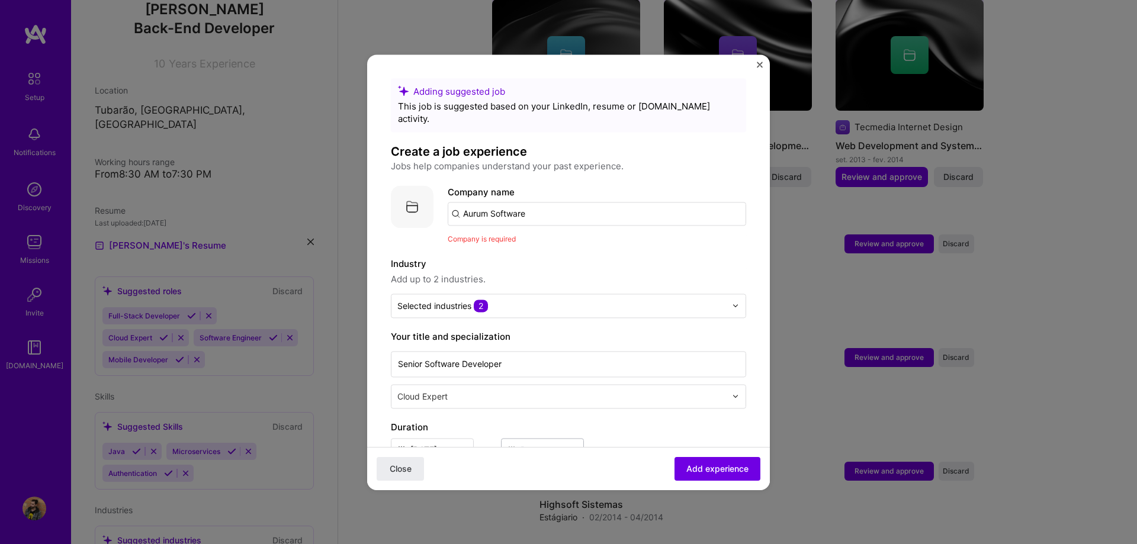
drag, startPoint x: 535, startPoint y: 207, endPoint x: 437, endPoint y: 187, distance: 99.8
click at [448, 202] on input "Aurum Software" at bounding box center [597, 214] width 298 height 24
type input "Aurum"
click at [492, 236] on div "Aurum" at bounding box center [532, 246] width 37 height 21
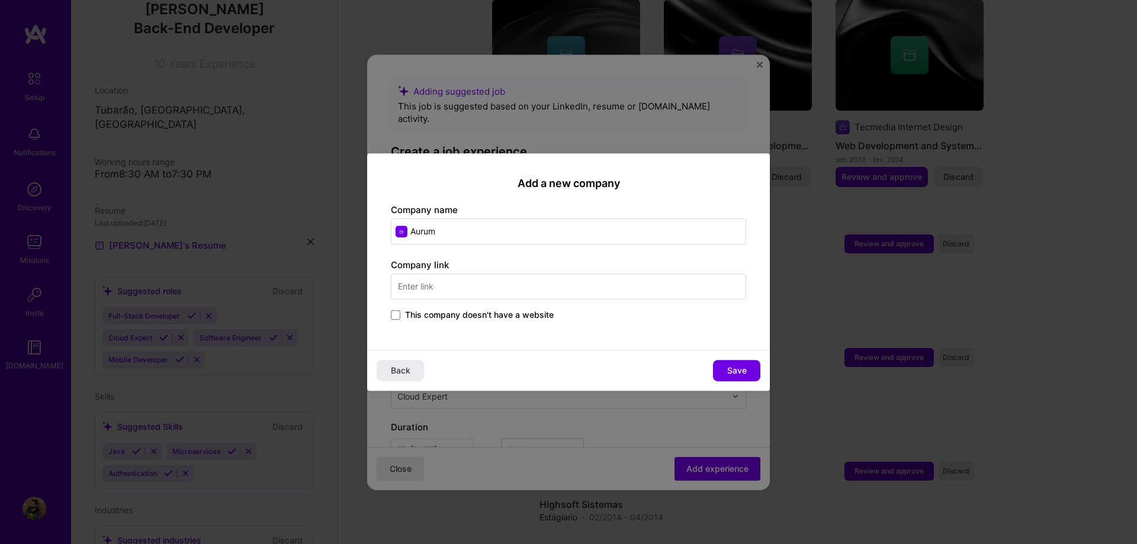
click at [489, 287] on input "text" at bounding box center [568, 287] width 355 height 26
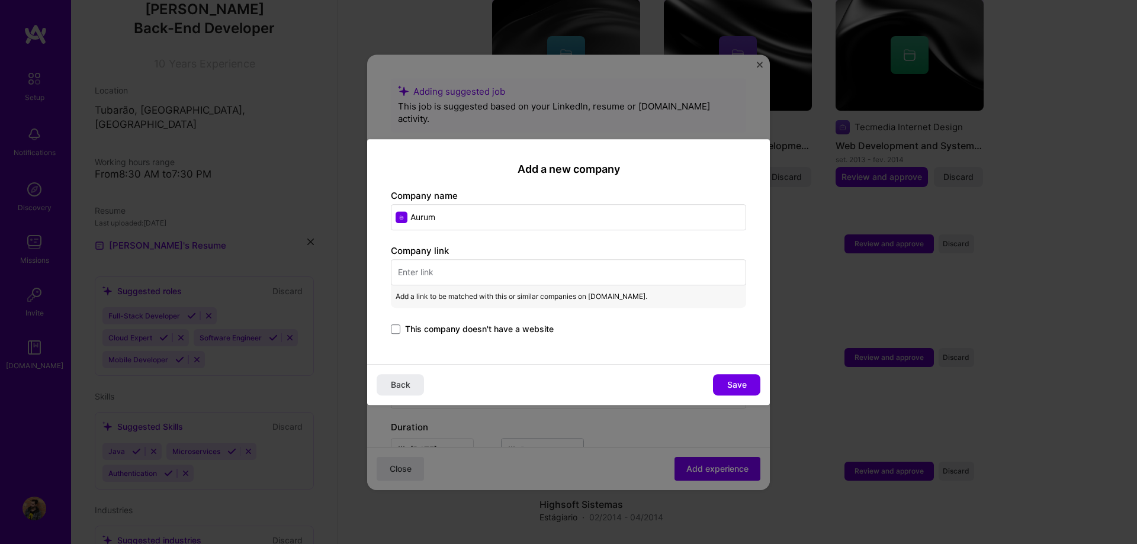
click at [492, 275] on input "text" at bounding box center [568, 272] width 355 height 26
paste input "[URL][DOMAIN_NAME]"
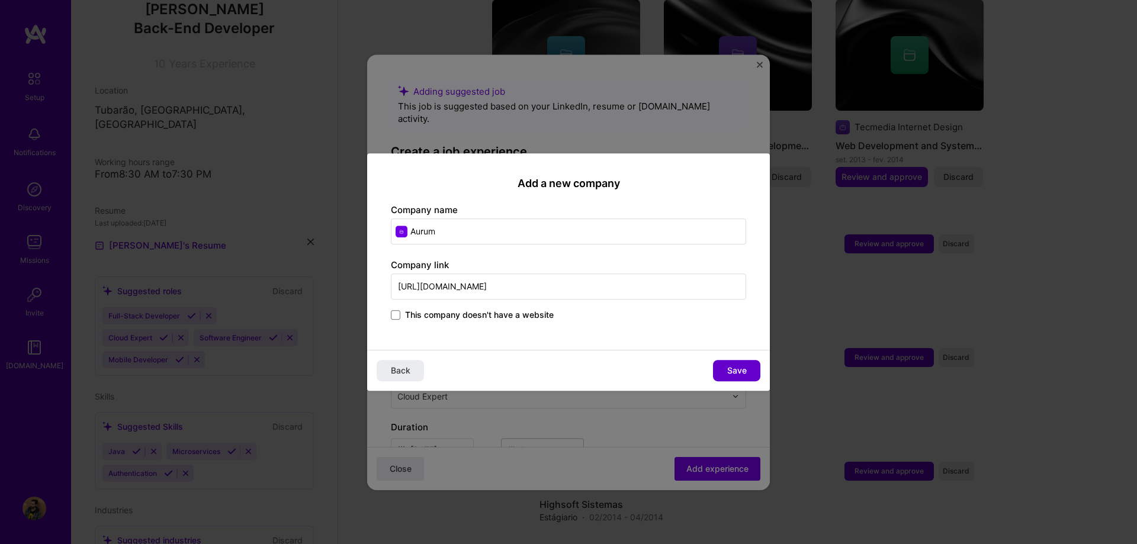
type input "[URL][DOMAIN_NAME]"
click at [492, 373] on button "Save" at bounding box center [736, 370] width 47 height 21
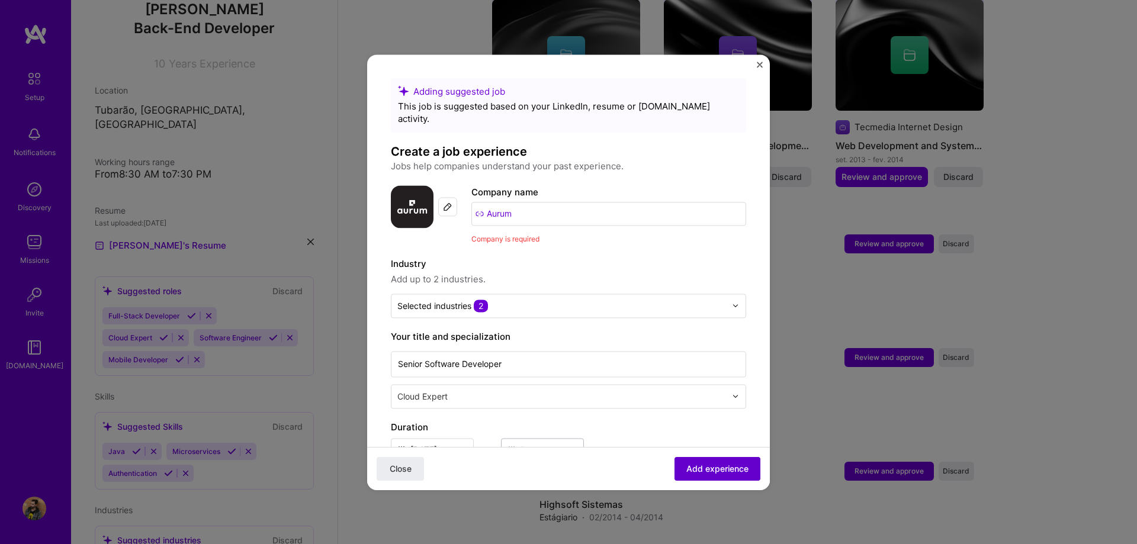
click at [492, 464] on span "Add experience" at bounding box center [717, 469] width 62 height 12
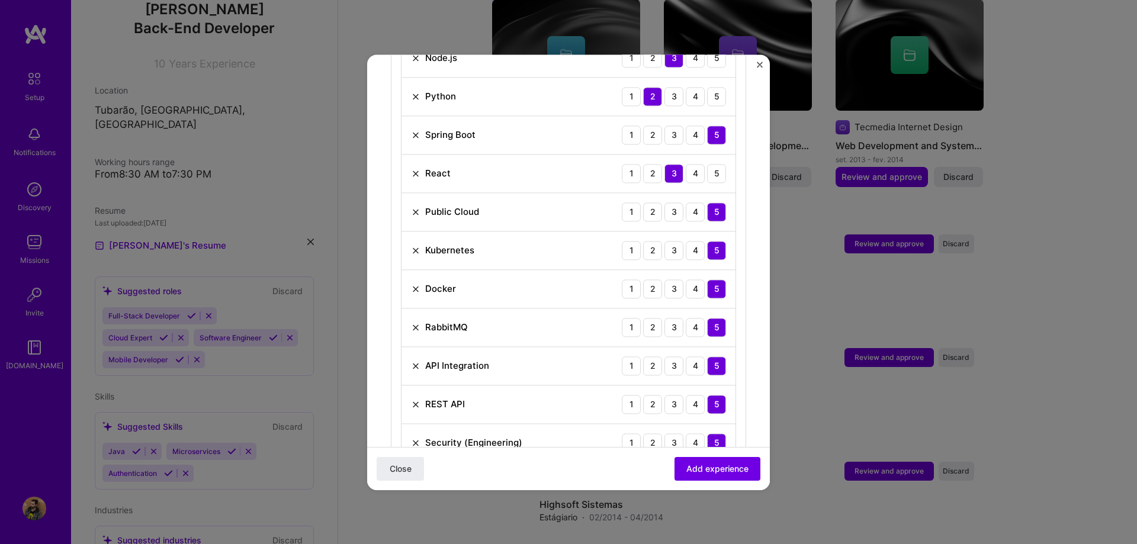
scroll to position [630, 0]
click at [415, 169] on img at bounding box center [415, 173] width 9 height 9
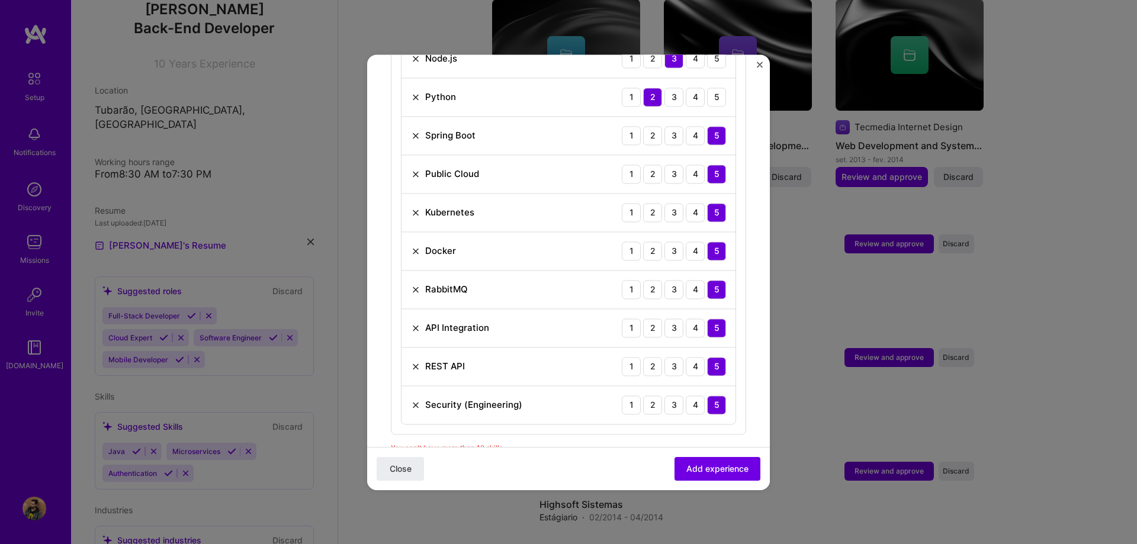
click at [416, 322] on div "API Integration" at bounding box center [450, 328] width 78 height 12
click at [415, 323] on img at bounding box center [415, 327] width 9 height 9
click at [492, 464] on span "Add experience" at bounding box center [717, 469] width 62 height 12
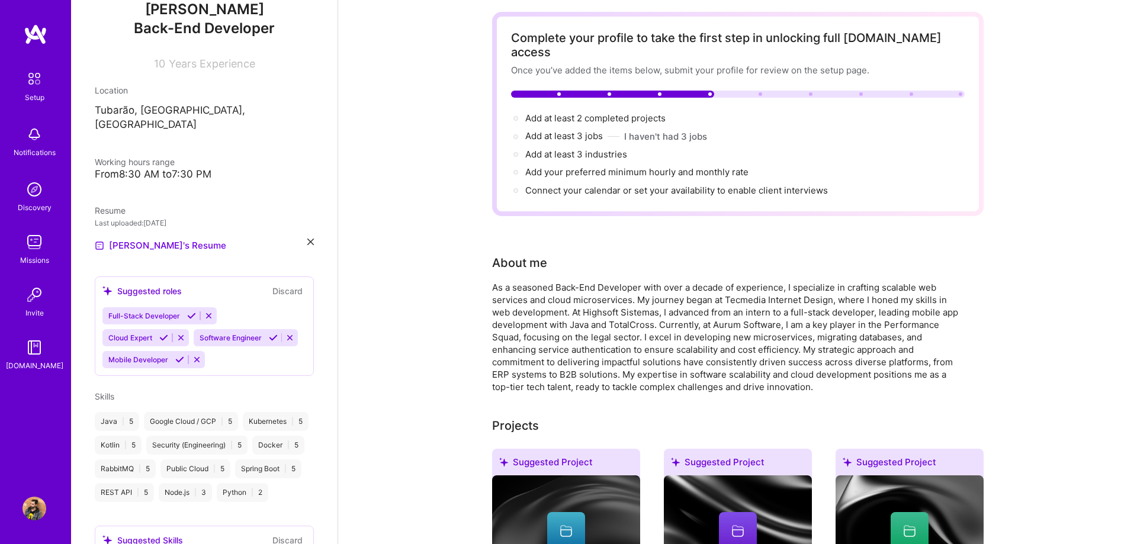
scroll to position [231, 0]
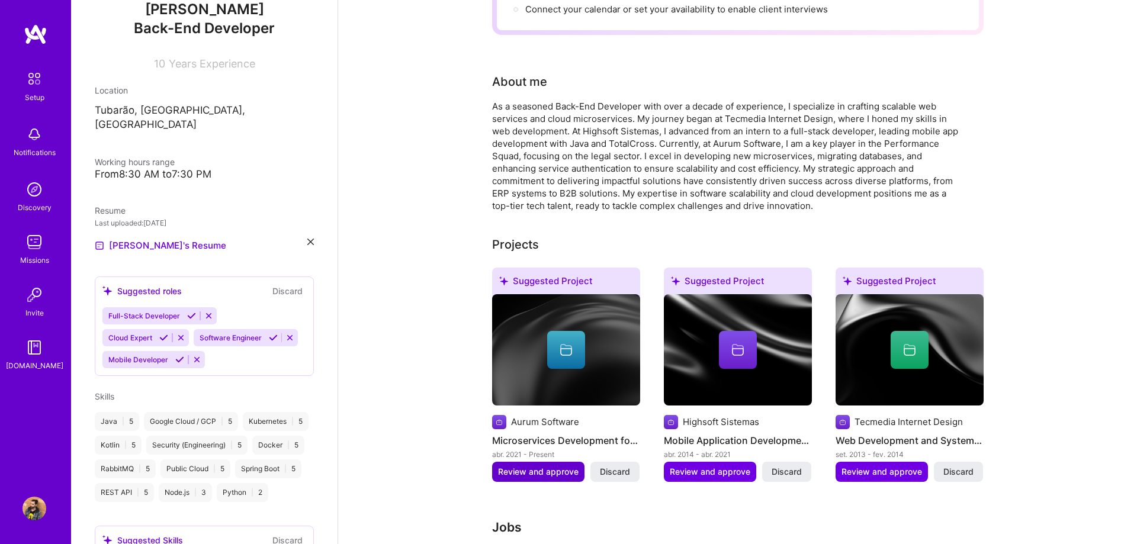
click at [492, 466] on span "Review and approve" at bounding box center [538, 472] width 81 height 12
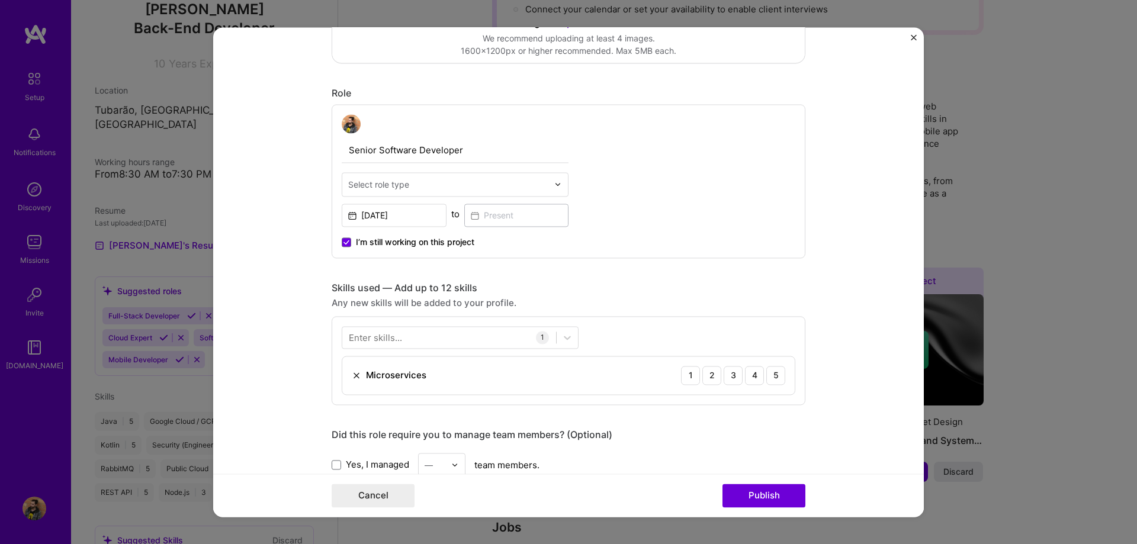
scroll to position [0, 0]
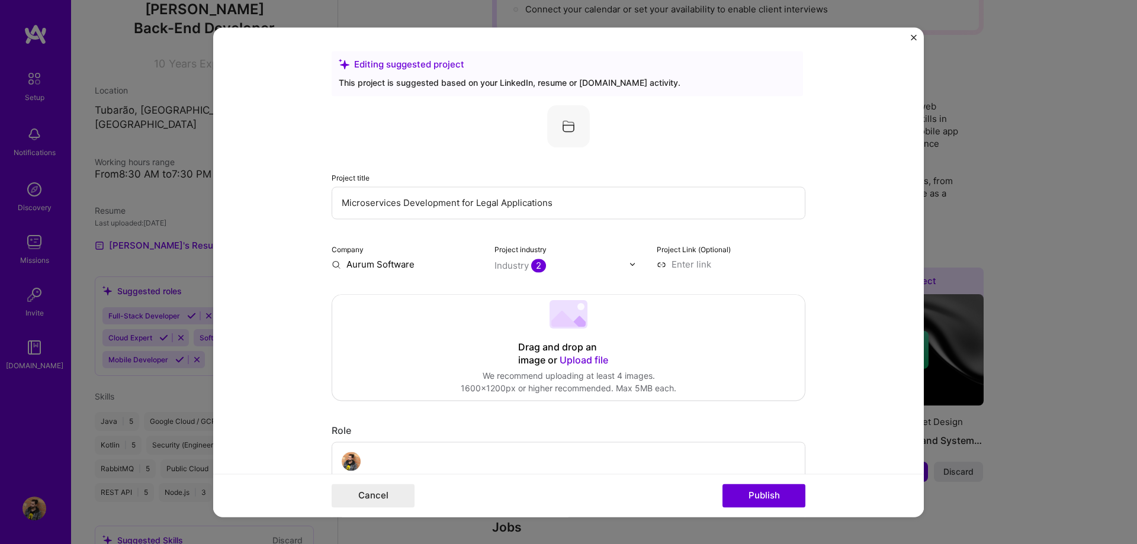
click at [492, 347] on div "Drag and drop an image or Upload file" at bounding box center [568, 354] width 101 height 26
click at [492, 268] on input at bounding box center [731, 264] width 149 height 12
click at [492, 265] on input at bounding box center [731, 264] width 149 height 12
paste input "[URL][DOMAIN_NAME]"
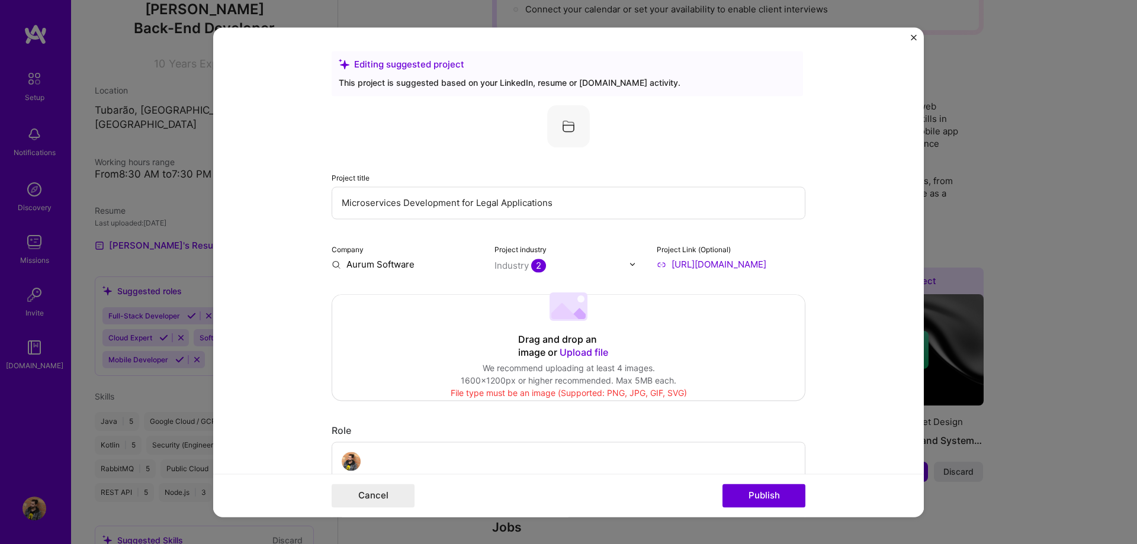
type input "[URL][DOMAIN_NAME]"
click at [492, 206] on input "Microservices Development for Legal Applications" at bounding box center [569, 203] width 474 height 33
paste input "Real Time Response: From Bottlenecks to Performance"
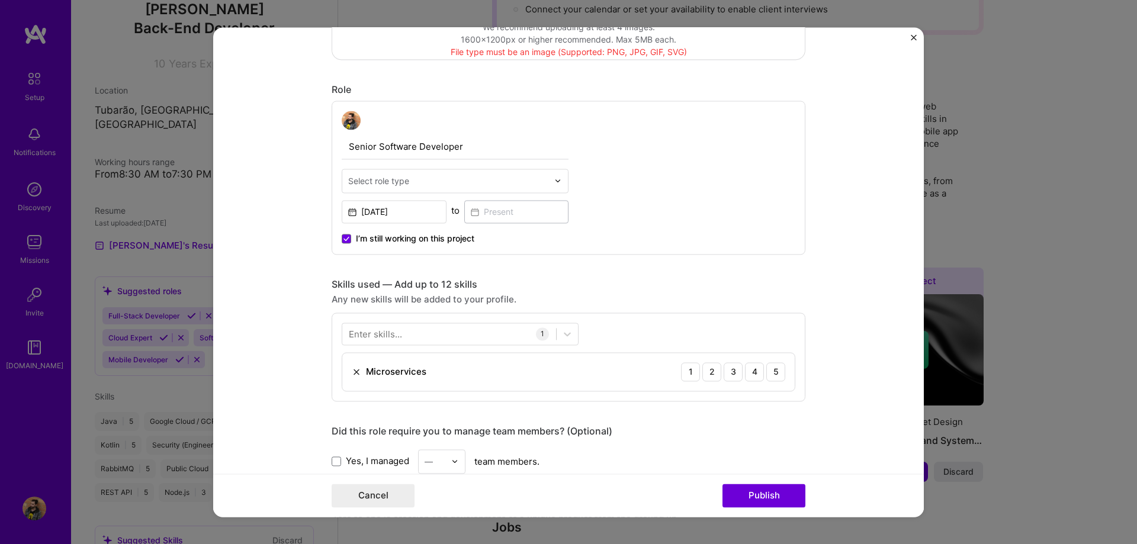
scroll to position [405, 0]
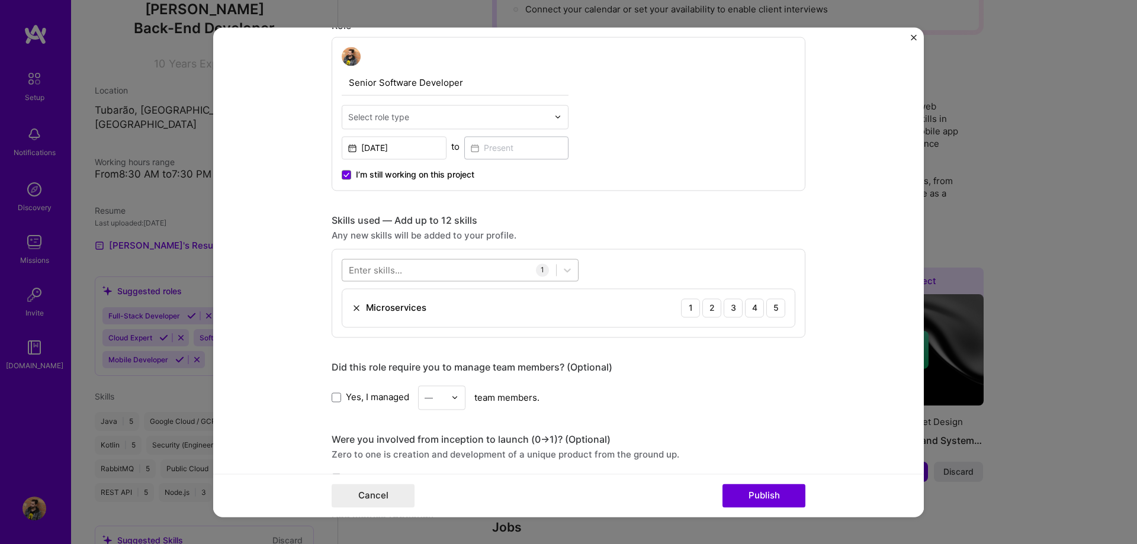
type input "Real Time Response: From Bottlenecks to Performance"
click at [436, 269] on div at bounding box center [449, 270] width 214 height 20
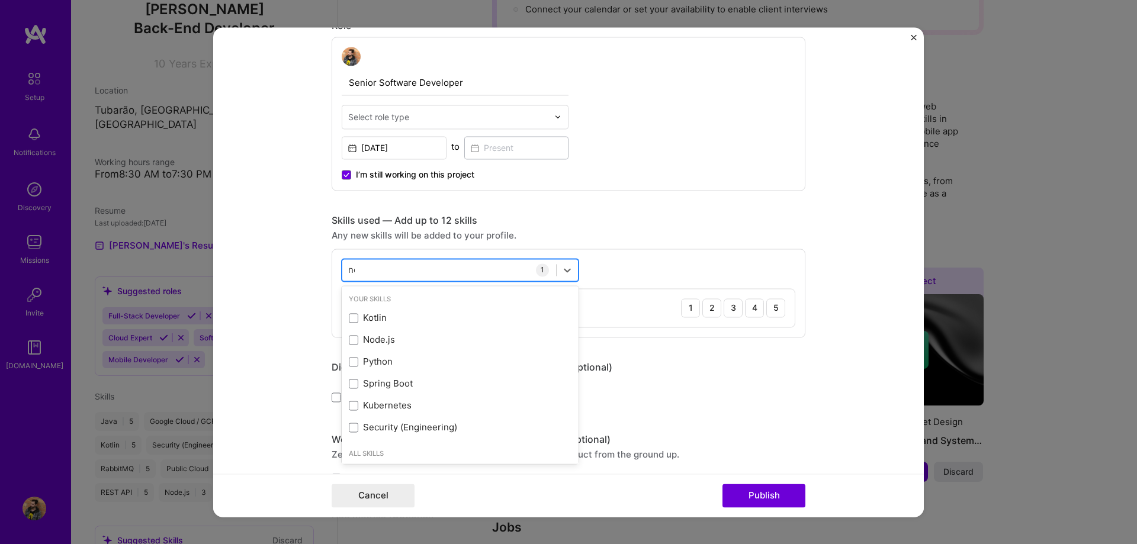
type input "node"
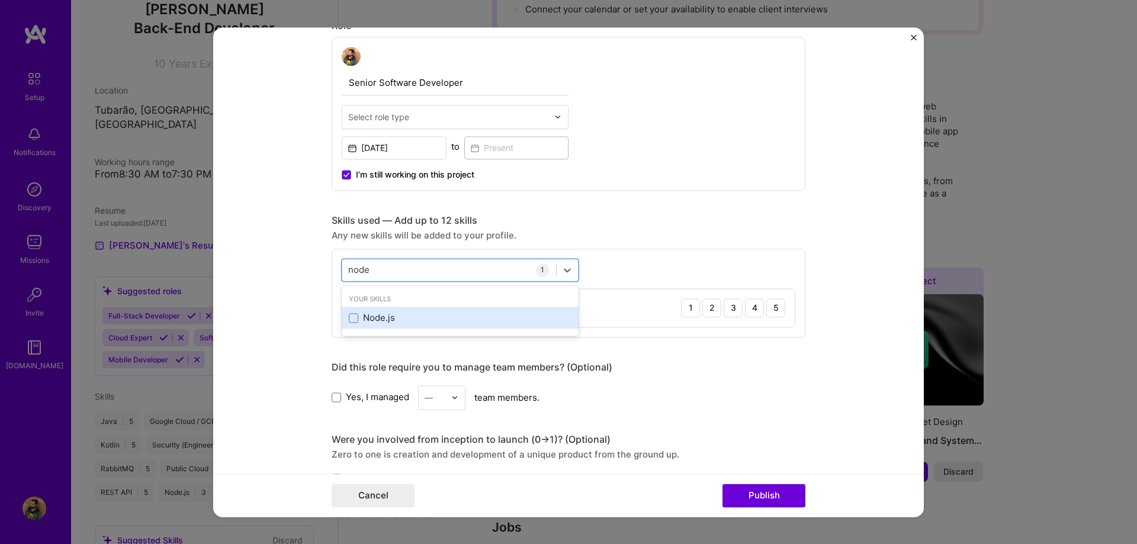
click at [429, 322] on div "Node.js" at bounding box center [460, 318] width 223 height 12
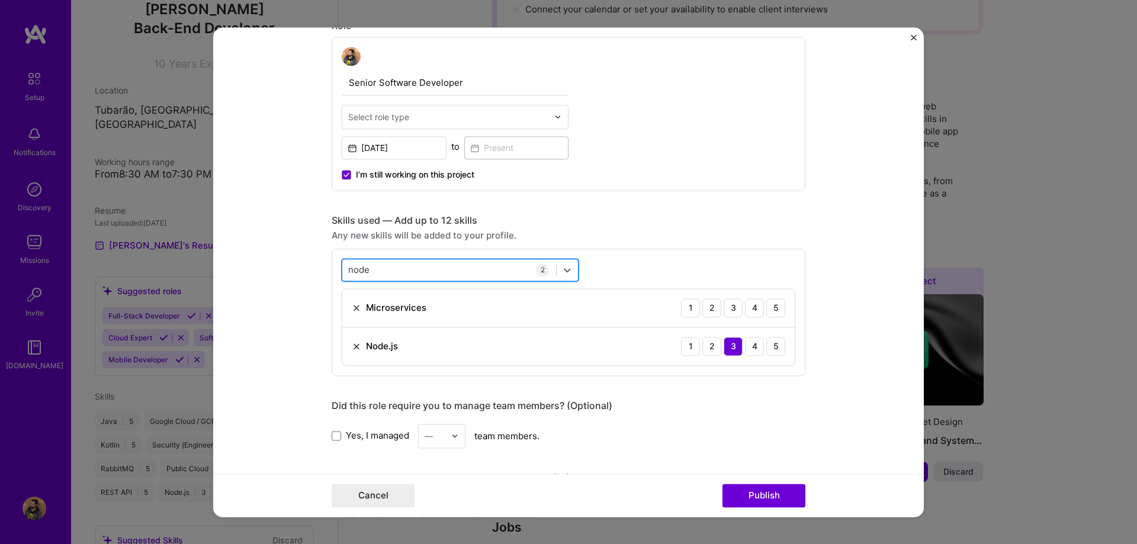
click at [428, 269] on div "node node" at bounding box center [449, 270] width 214 height 20
type input "c"
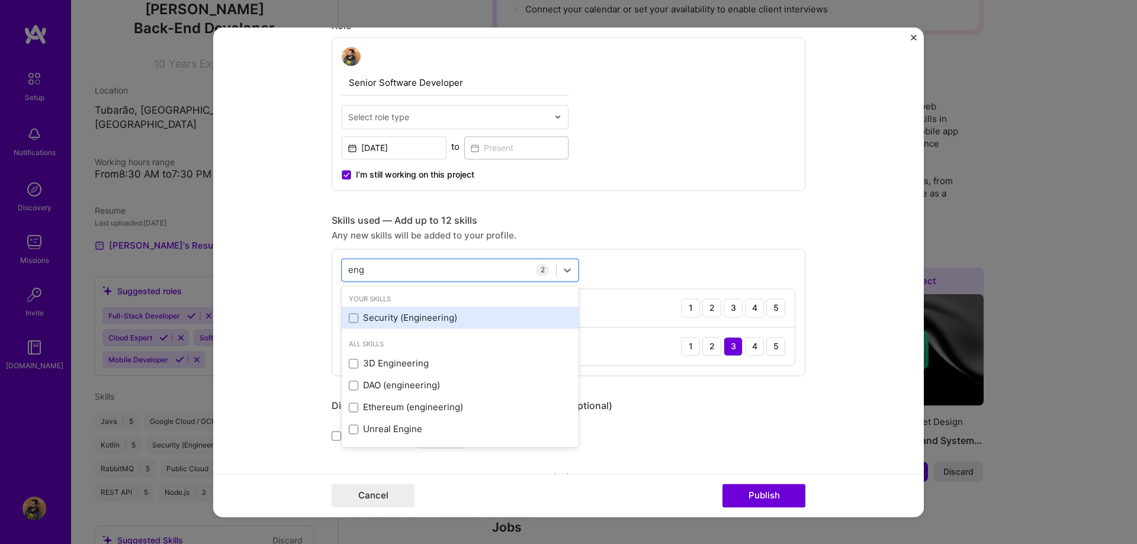
click at [407, 321] on div "Security (Engineering)" at bounding box center [460, 318] width 223 height 12
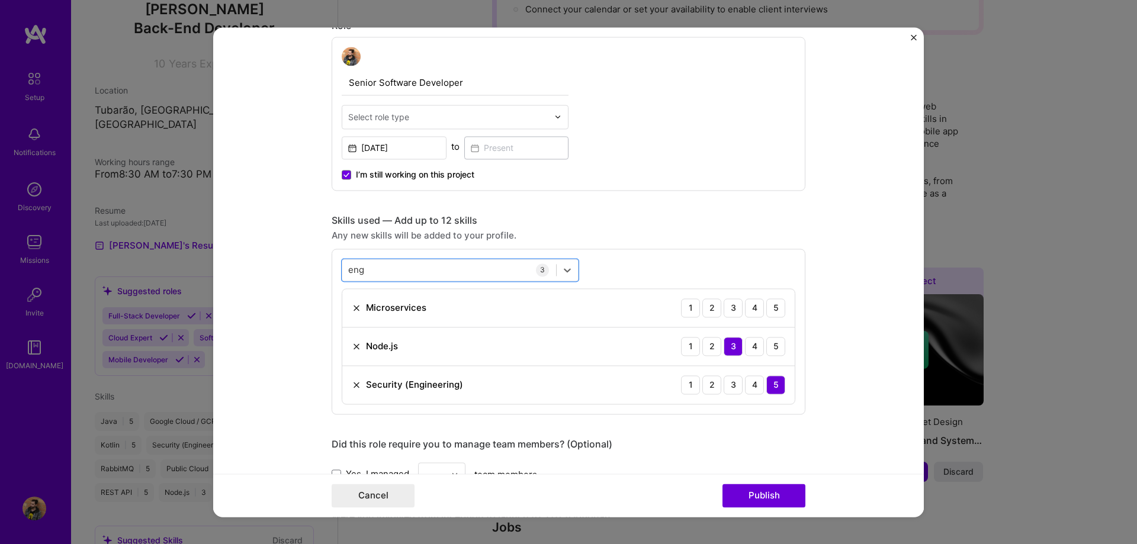
drag, startPoint x: 422, startPoint y: 269, endPoint x: 338, endPoint y: 264, distance: 84.3
click at [338, 264] on div "option Security (Engineering), selected. Select is focused ,type to refine list…" at bounding box center [569, 332] width 474 height 166
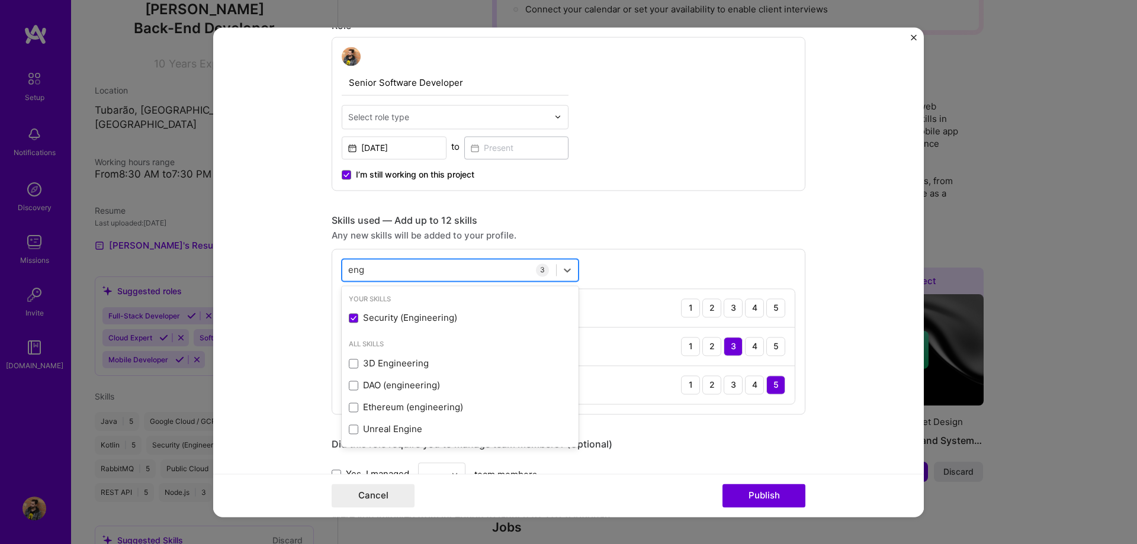
click at [367, 269] on div "eng eng" at bounding box center [449, 270] width 214 height 20
type input "e"
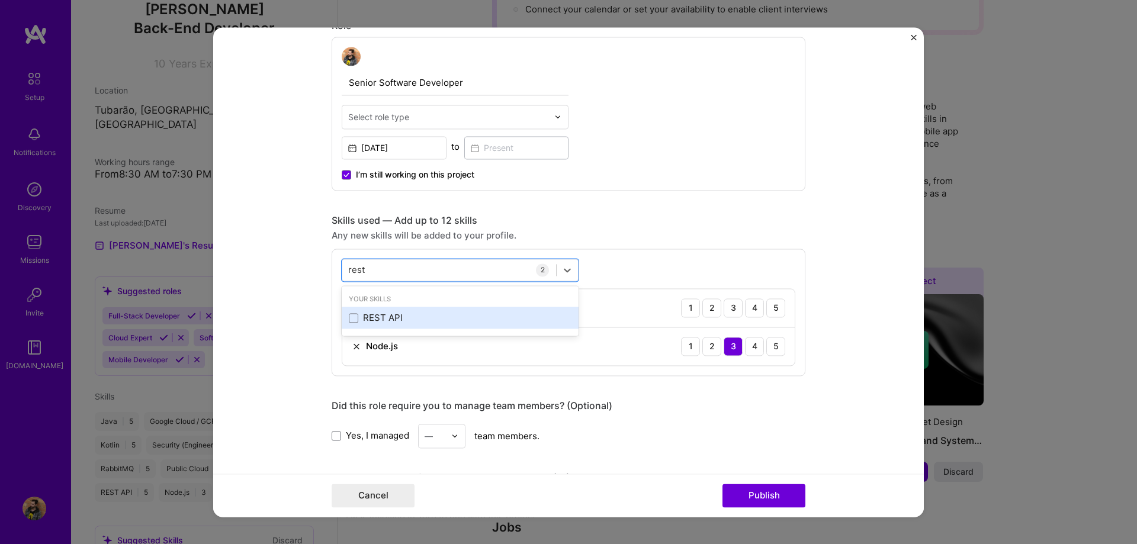
click at [390, 318] on div "REST API" at bounding box center [460, 318] width 223 height 12
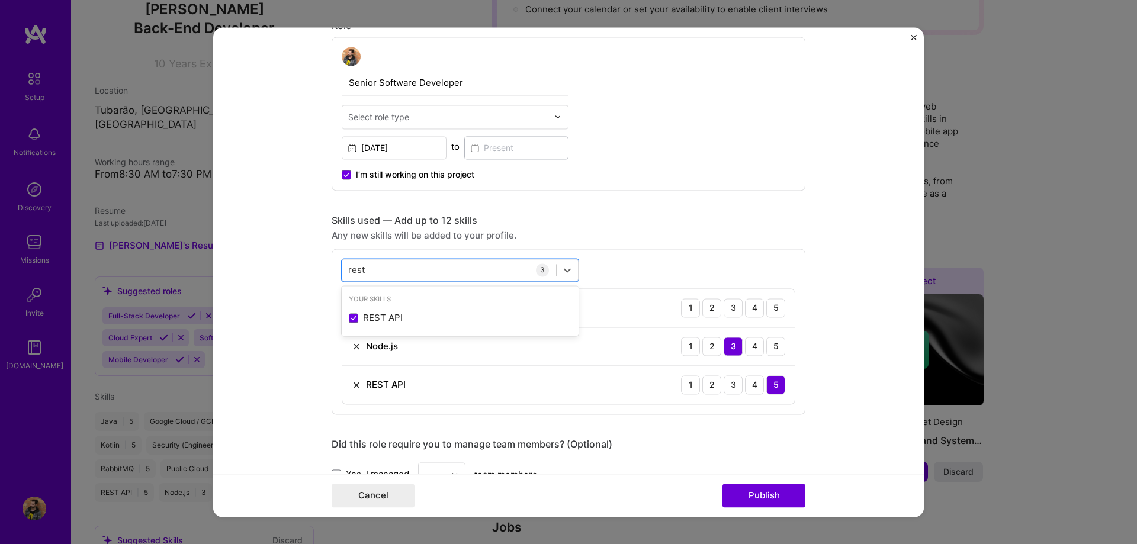
click at [271, 290] on form "Editing suggested project This project is suggested based on your LinkedIn, res…" at bounding box center [568, 272] width 711 height 490
click at [443, 264] on div "rest rest" at bounding box center [449, 270] width 214 height 20
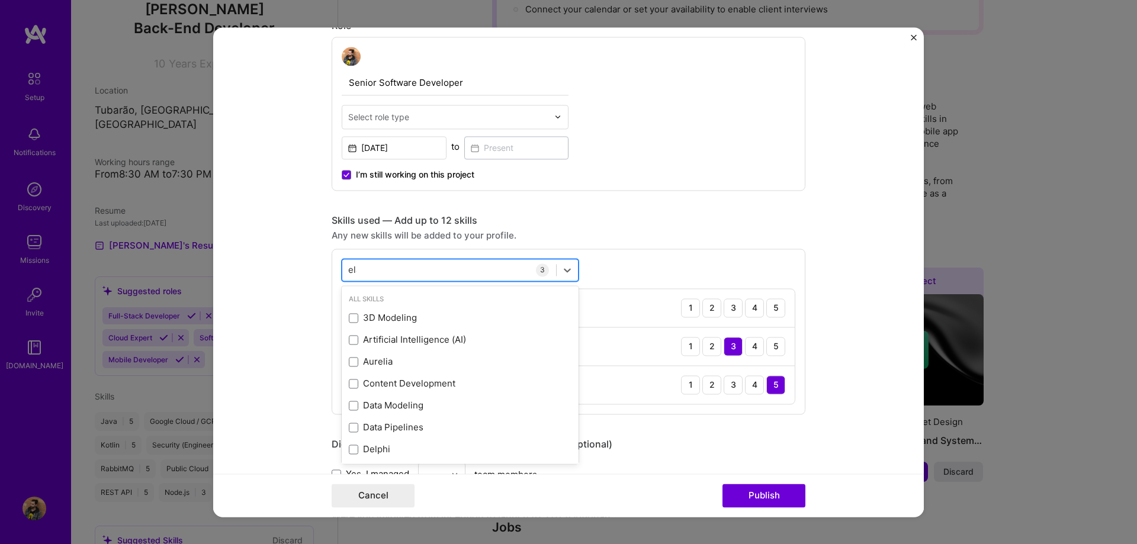
type input "elas"
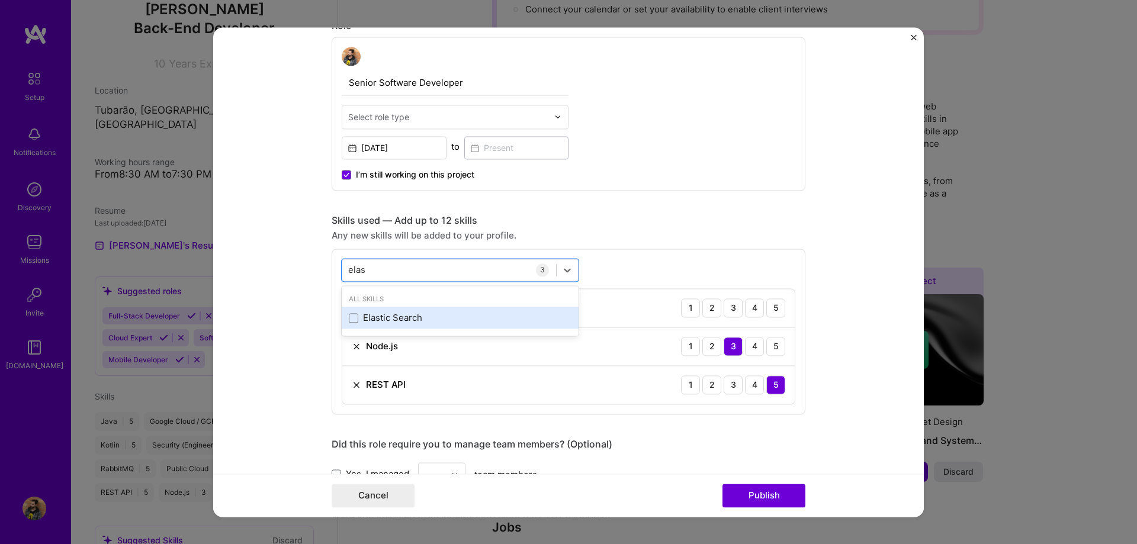
click at [410, 325] on div "Elastic Search" at bounding box center [460, 318] width 237 height 22
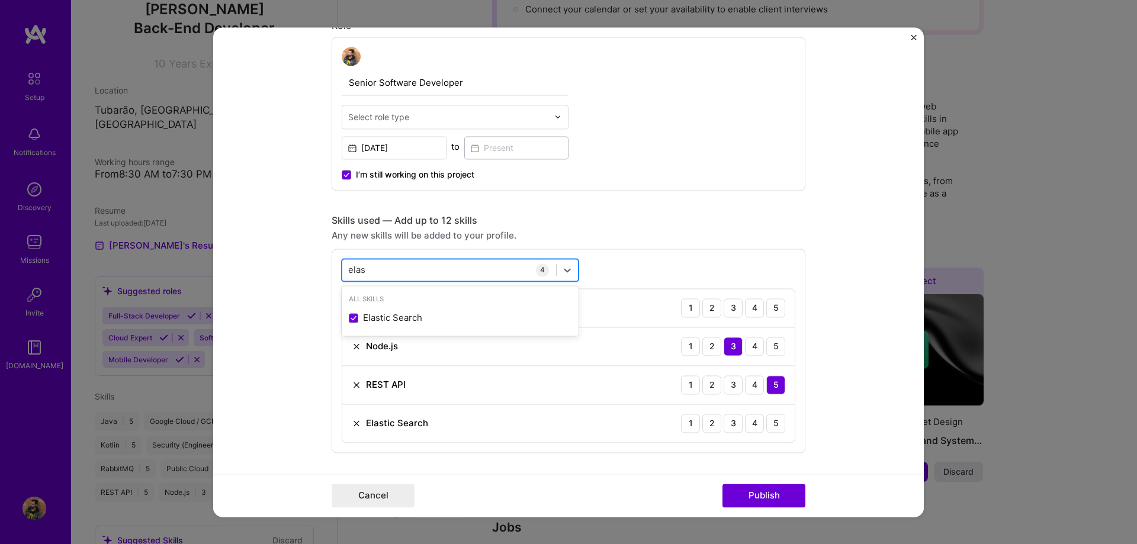
click at [413, 269] on div "elas elas" at bounding box center [449, 270] width 214 height 20
type input "a"
type input "data ba"
type input "post"
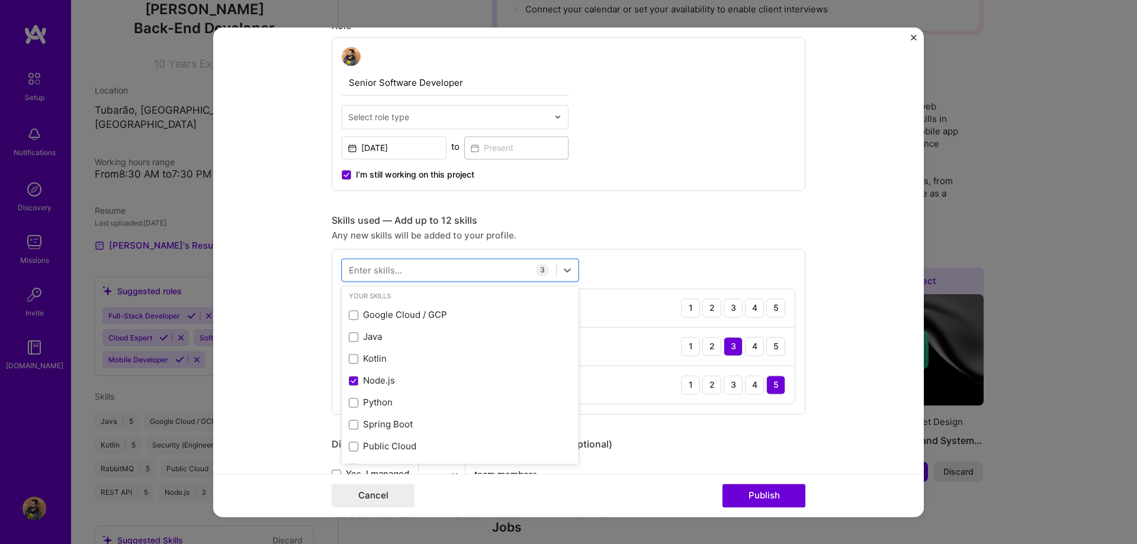
scroll to position [0, 0]
click at [422, 270] on div at bounding box center [449, 270] width 214 height 20
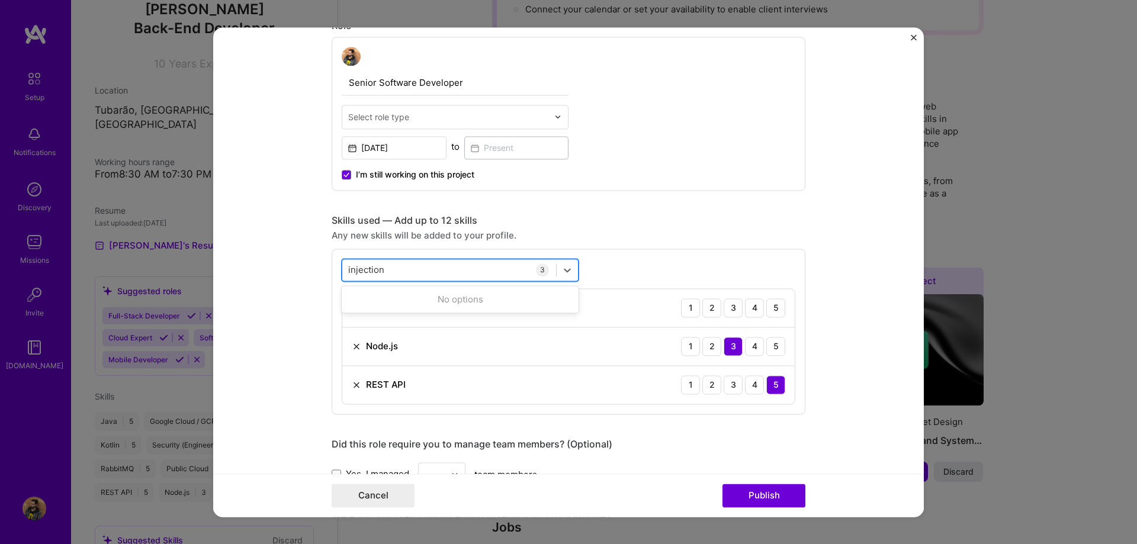
type input "injection"
type input "awilix"
click at [374, 316] on div "Fast API" at bounding box center [460, 318] width 223 height 12
type input "fast"
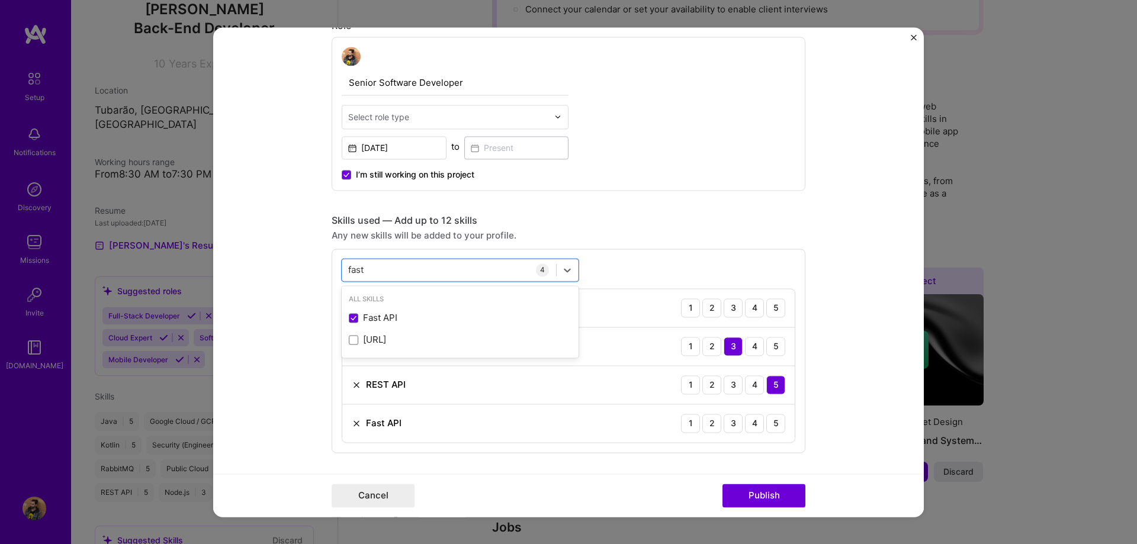
click at [297, 283] on form "Editing suggested project This project is suggested based on your LinkedIn, res…" at bounding box center [568, 272] width 711 height 490
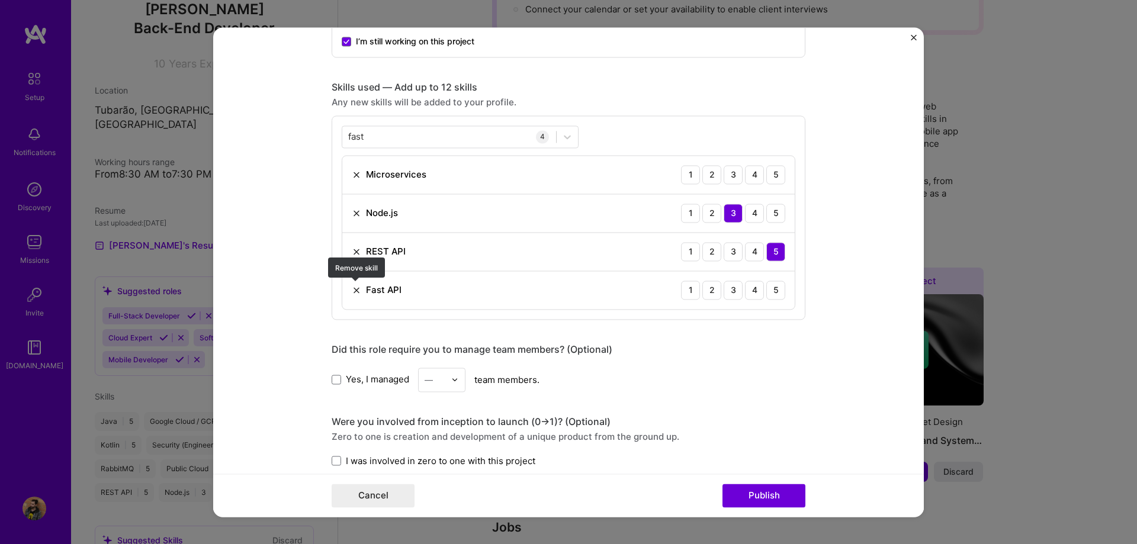
scroll to position [540, 0]
click at [492, 291] on div "5" at bounding box center [775, 288] width 19 height 19
click at [492, 169] on div "4" at bounding box center [754, 172] width 19 height 19
click at [492, 174] on div "5" at bounding box center [775, 172] width 19 height 19
click at [492, 213] on div "5" at bounding box center [775, 211] width 19 height 19
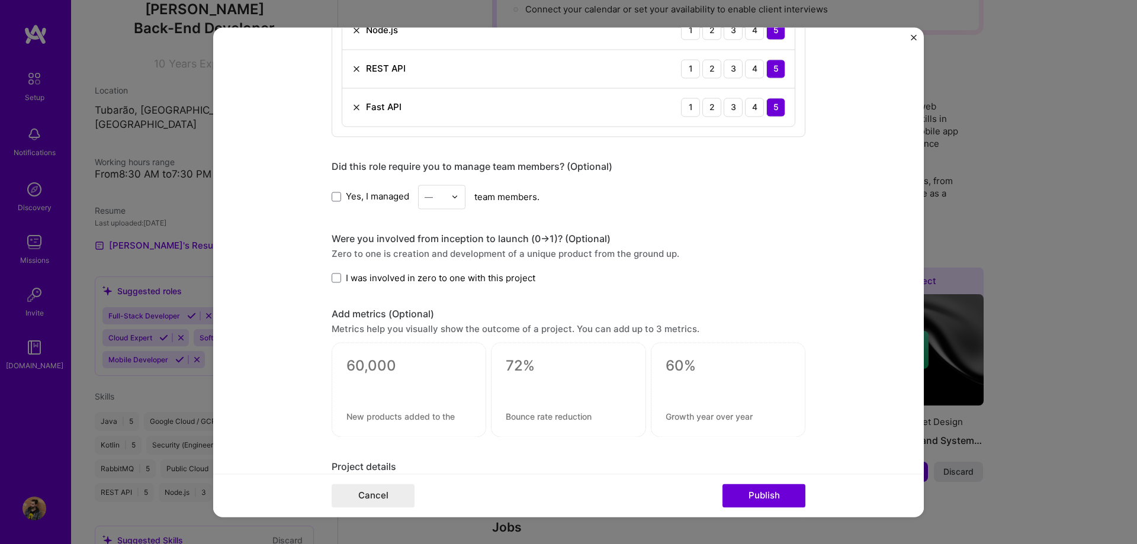
scroll to position [810, 0]
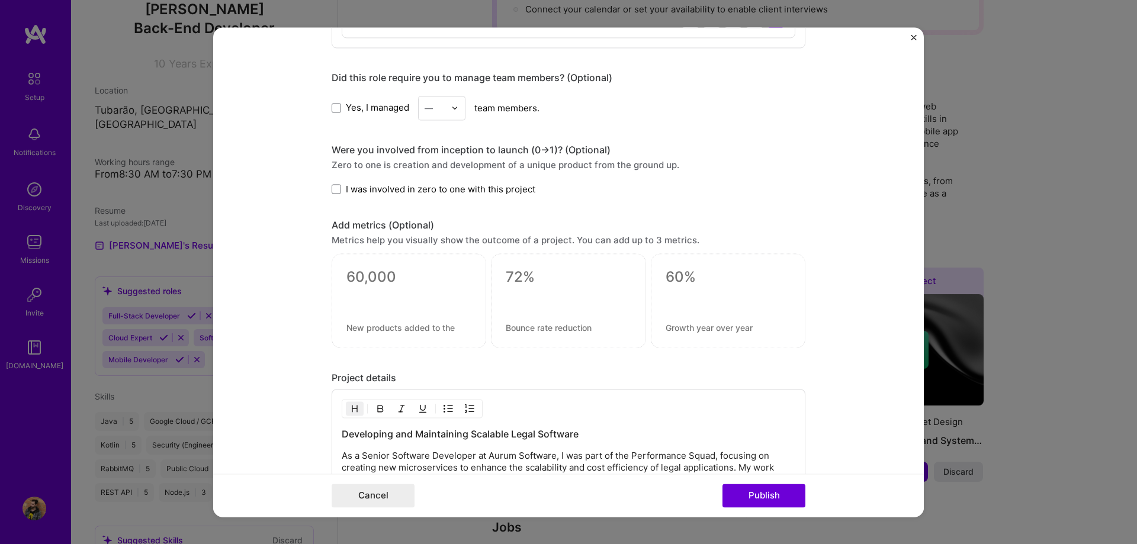
click at [380, 281] on textarea at bounding box center [408, 277] width 125 height 18
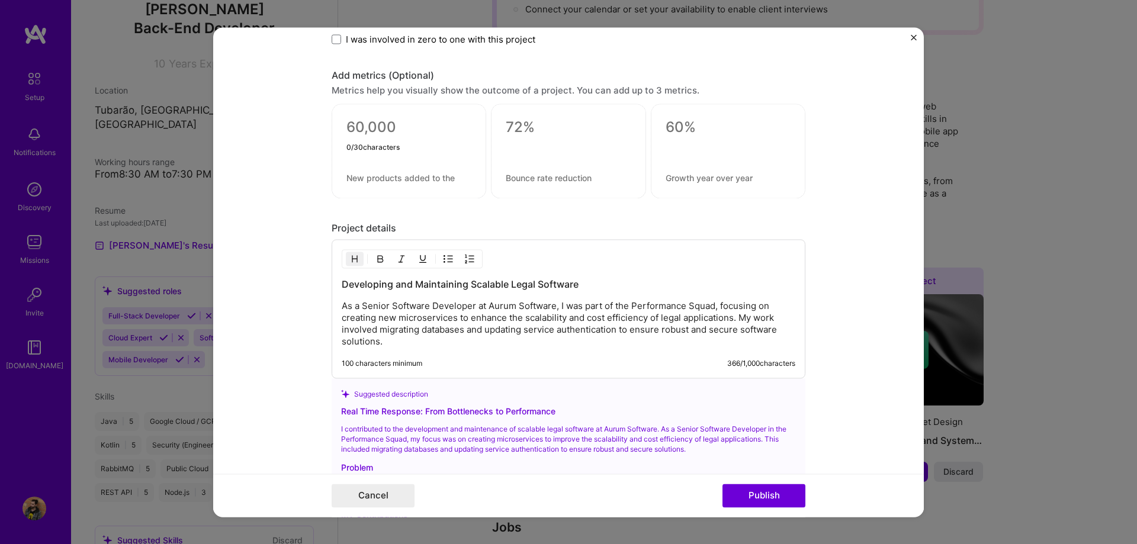
scroll to position [1023, 0]
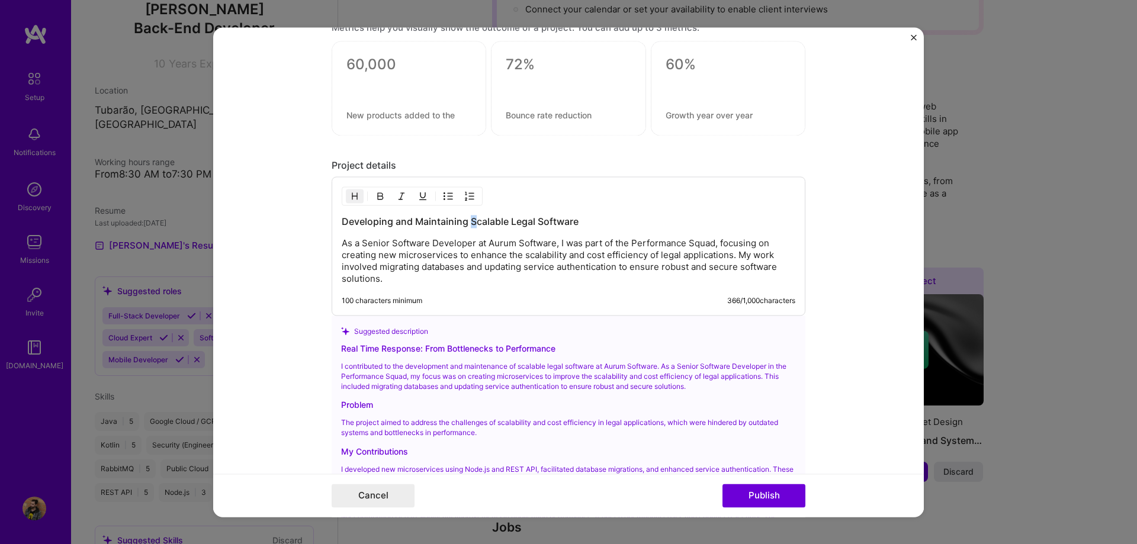
click at [473, 229] on div "Developing and Maintaining Scalable Legal Software As a Senior Software Develop…" at bounding box center [569, 250] width 454 height 70
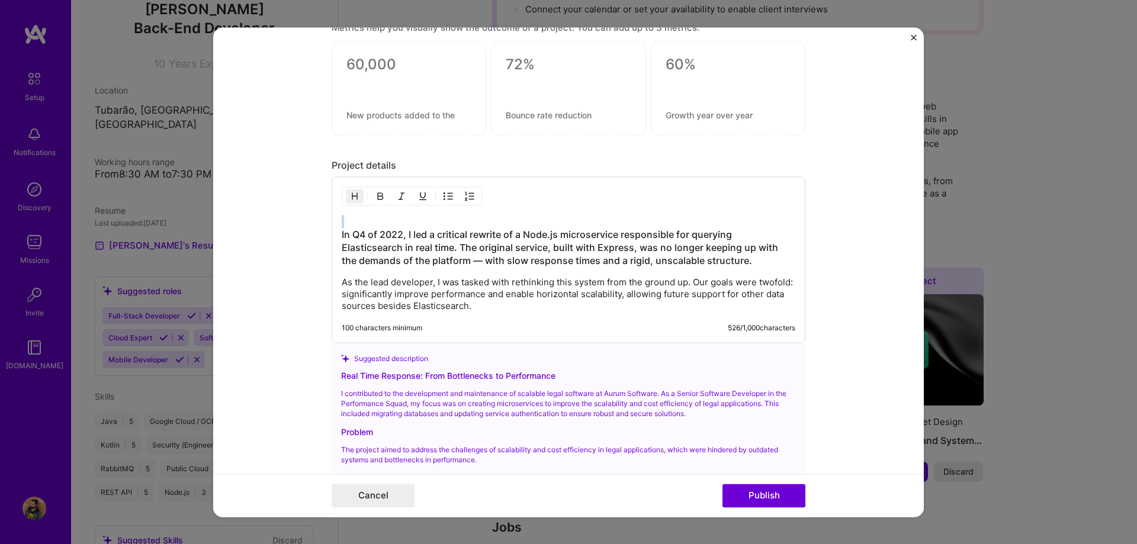
click at [355, 199] on img "button" at bounding box center [354, 195] width 9 height 9
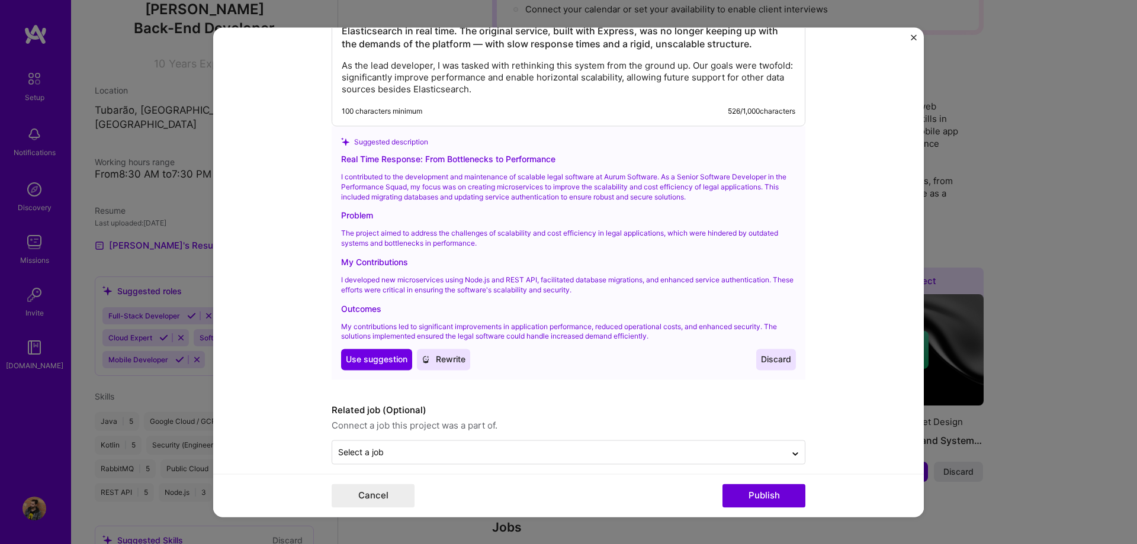
scroll to position [1253, 0]
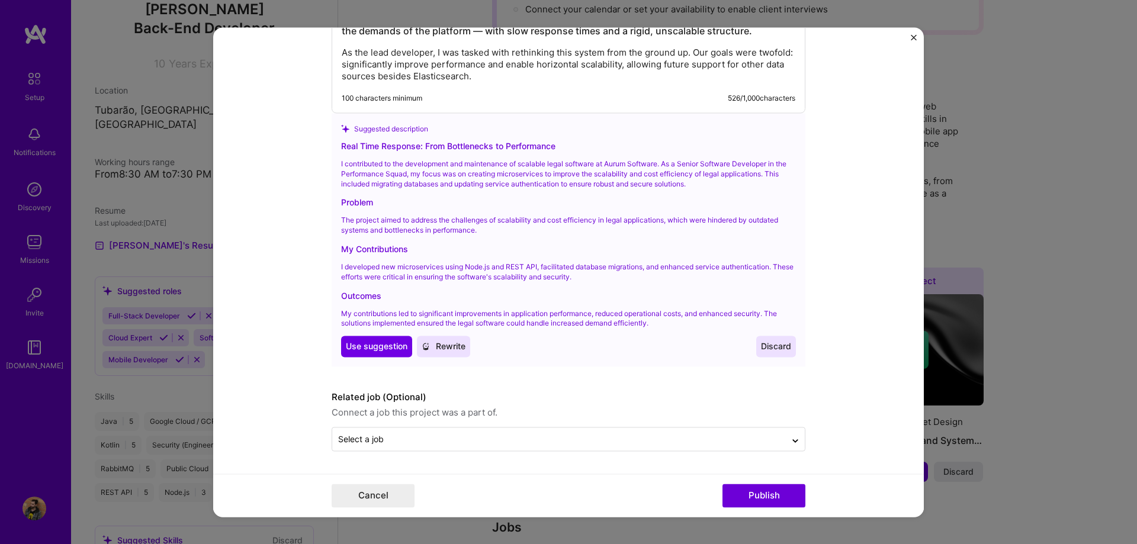
click at [492, 350] on span "Discard" at bounding box center [776, 347] width 30 height 12
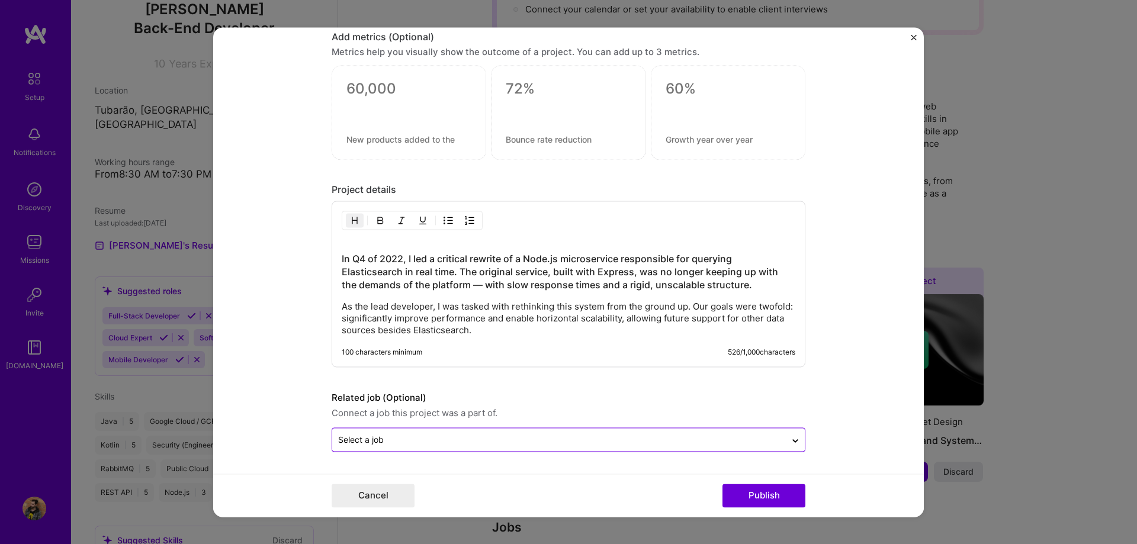
click at [473, 440] on input "text" at bounding box center [559, 440] width 442 height 12
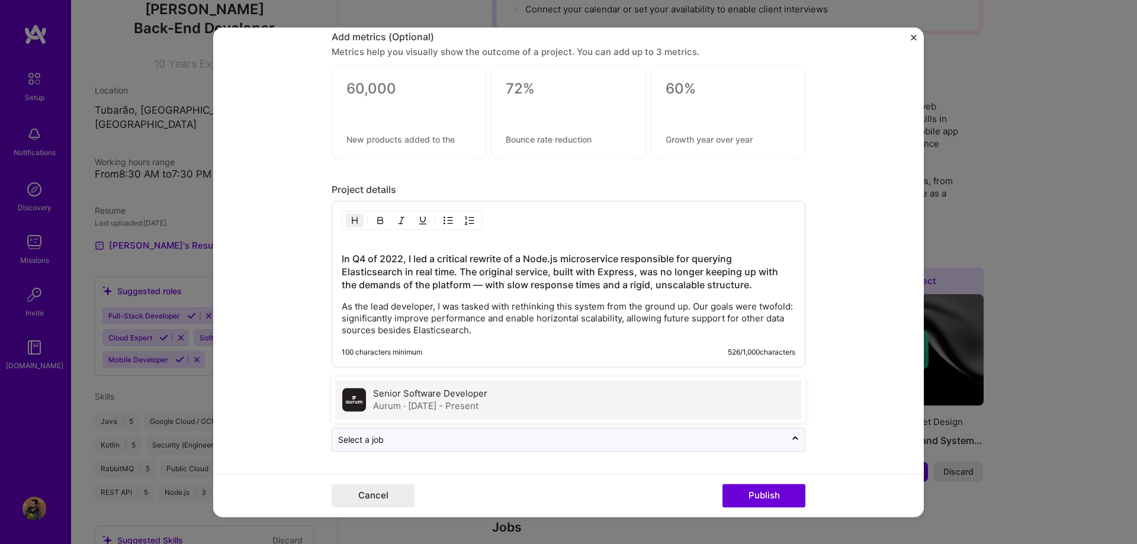
click at [457, 406] on span "· [DATE] - Present" at bounding box center [440, 405] width 75 height 11
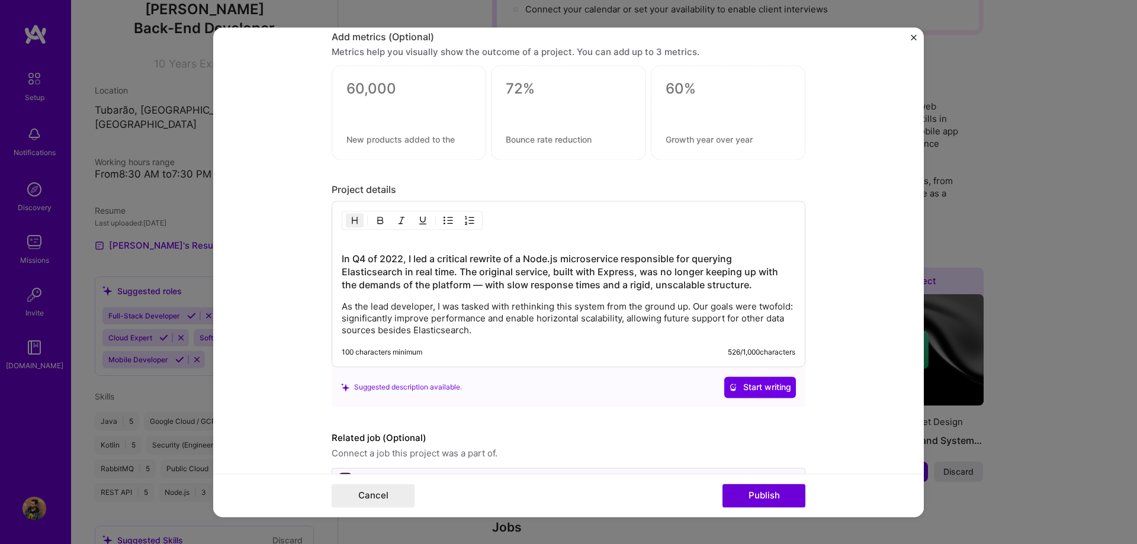
scroll to position [1039, 0]
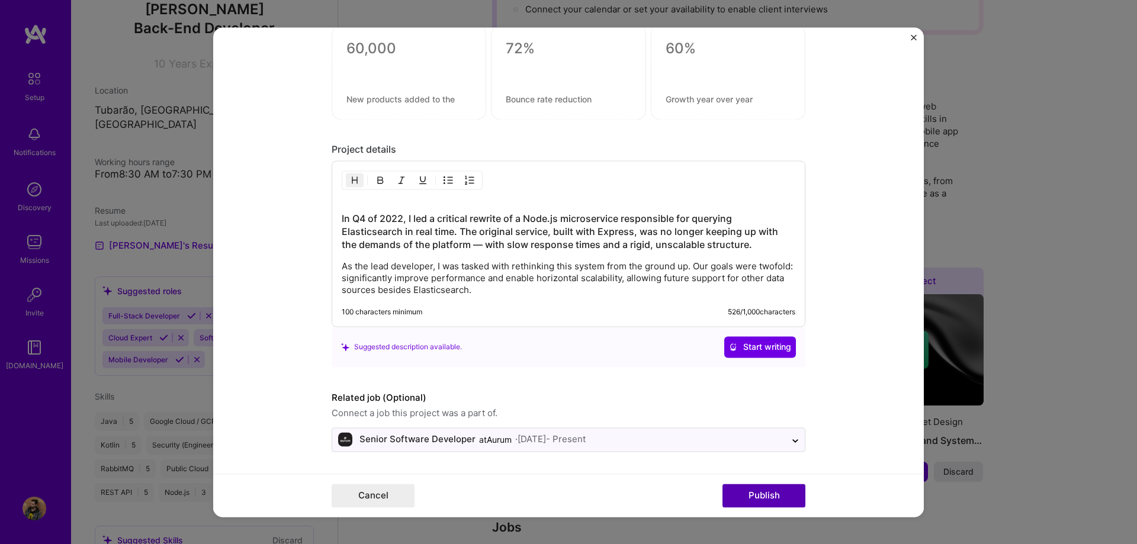
click at [492, 497] on button "Publish" at bounding box center [764, 496] width 83 height 24
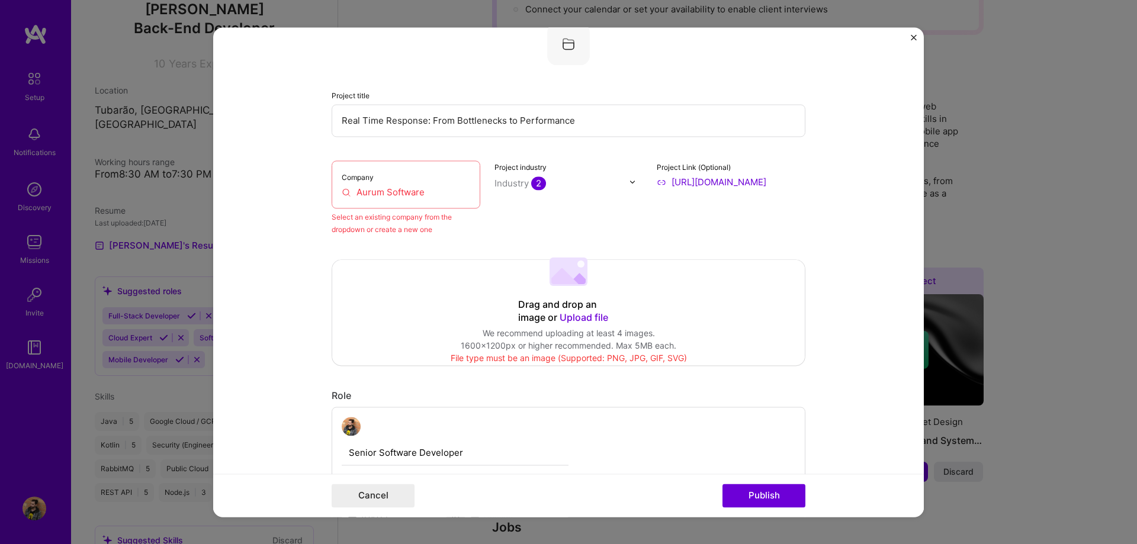
scroll to position [78, 0]
click at [437, 199] on input "Aurum Software" at bounding box center [406, 197] width 129 height 12
drag, startPoint x: 325, startPoint y: 182, endPoint x: 308, endPoint y: 179, distance: 17.4
click at [342, 191] on input "Aurum Software" at bounding box center [406, 197] width 129 height 12
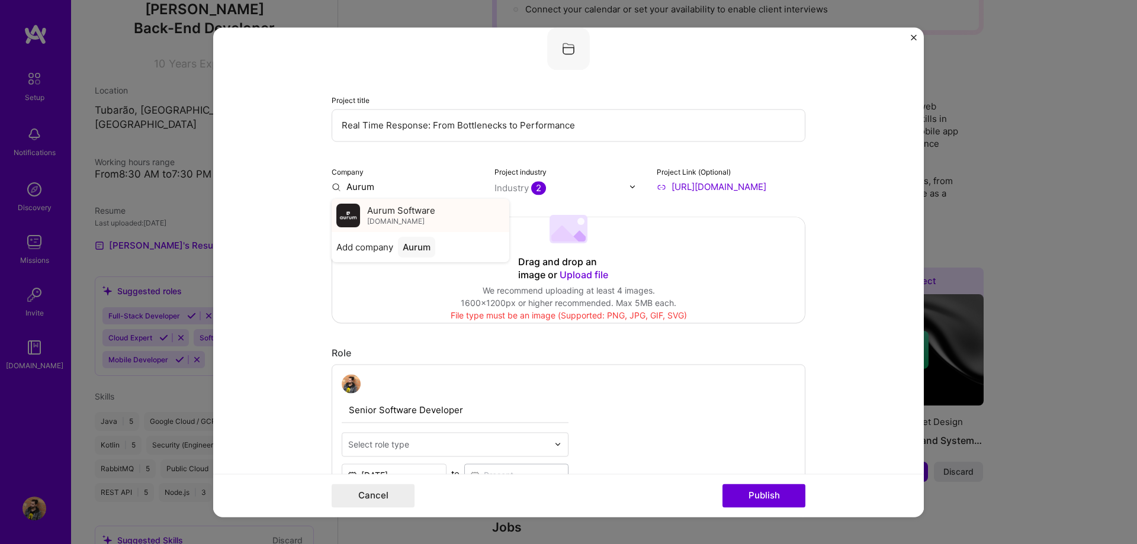
click at [388, 212] on span "Aurum Software" at bounding box center [401, 210] width 68 height 12
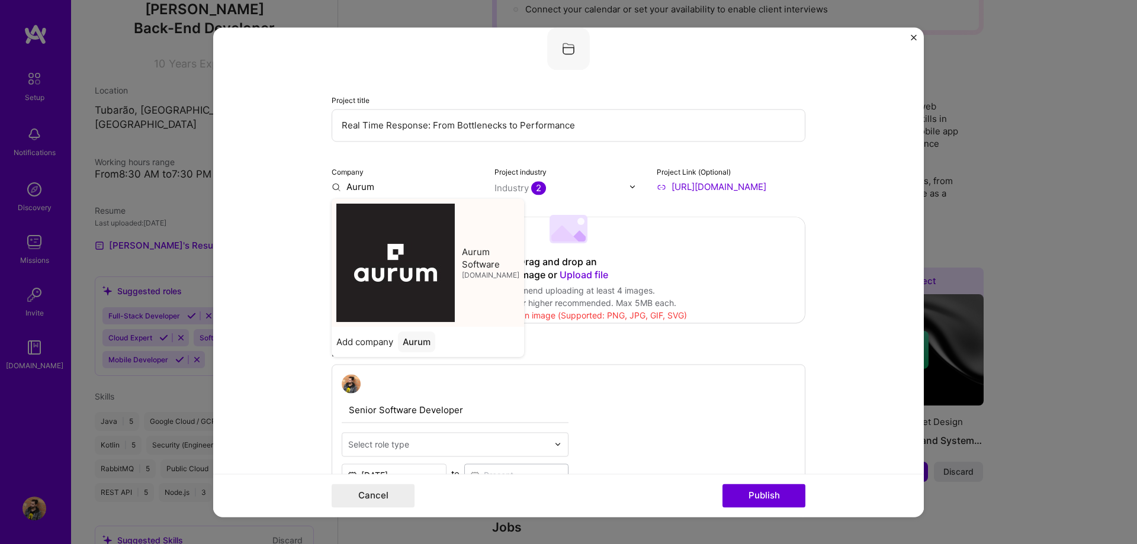
type input "Aurum Software"
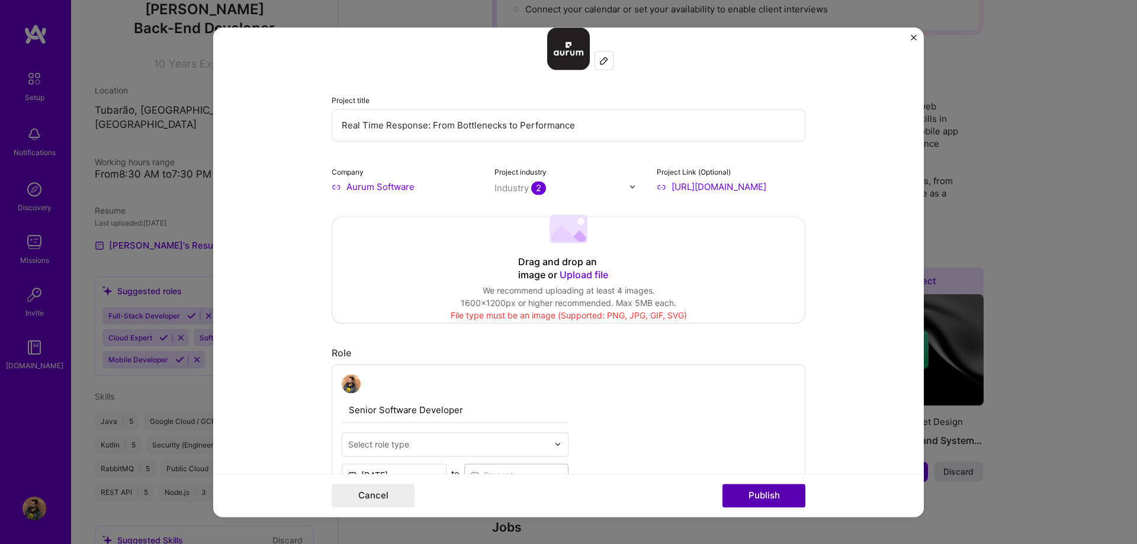
click at [492, 488] on button "Publish" at bounding box center [764, 496] width 83 height 24
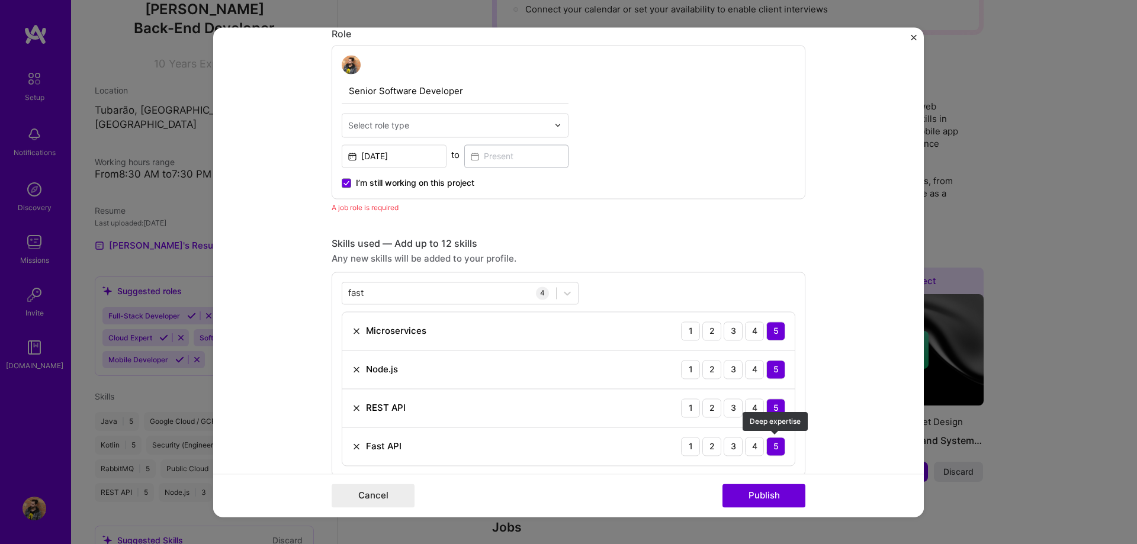
scroll to position [397, 0]
click at [419, 184] on span "I’m still working on this project" at bounding box center [415, 182] width 118 height 12
click at [0, 0] on input "I’m still working on this project" at bounding box center [0, 0] width 0 height 0
click at [492, 158] on input at bounding box center [516, 155] width 105 height 23
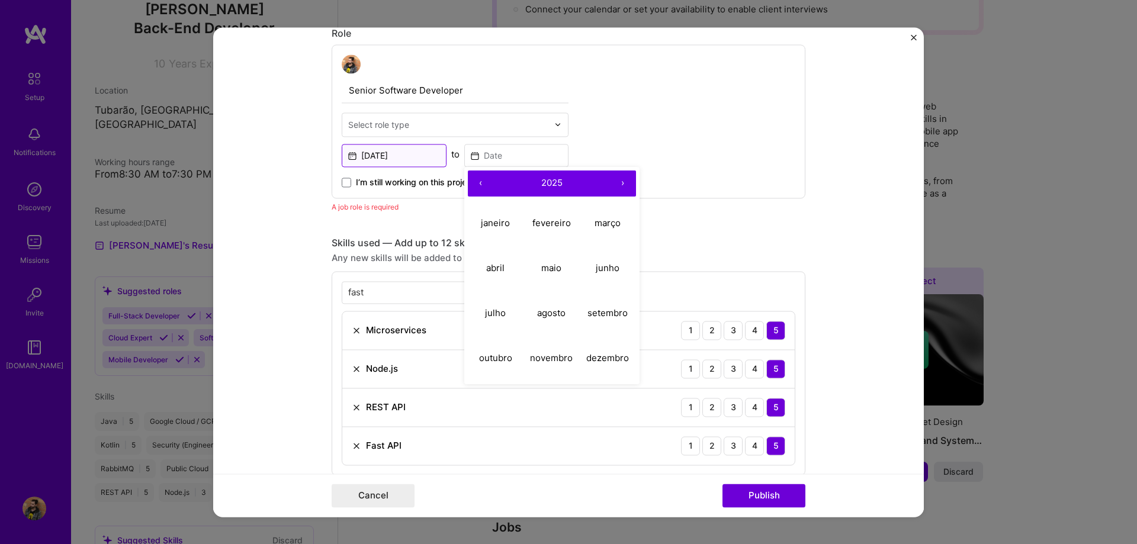
click at [426, 157] on input "[DATE]" at bounding box center [394, 155] width 105 height 23
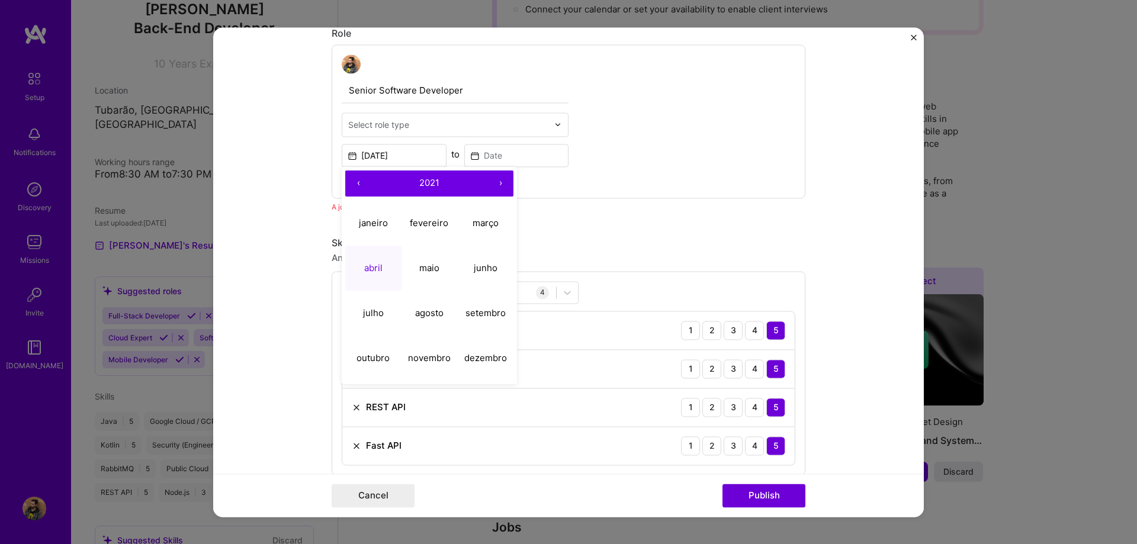
click at [492, 178] on button "›" at bounding box center [500, 184] width 26 height 26
click at [384, 230] on button "janeiro" at bounding box center [373, 223] width 56 height 45
type input "[DATE]"
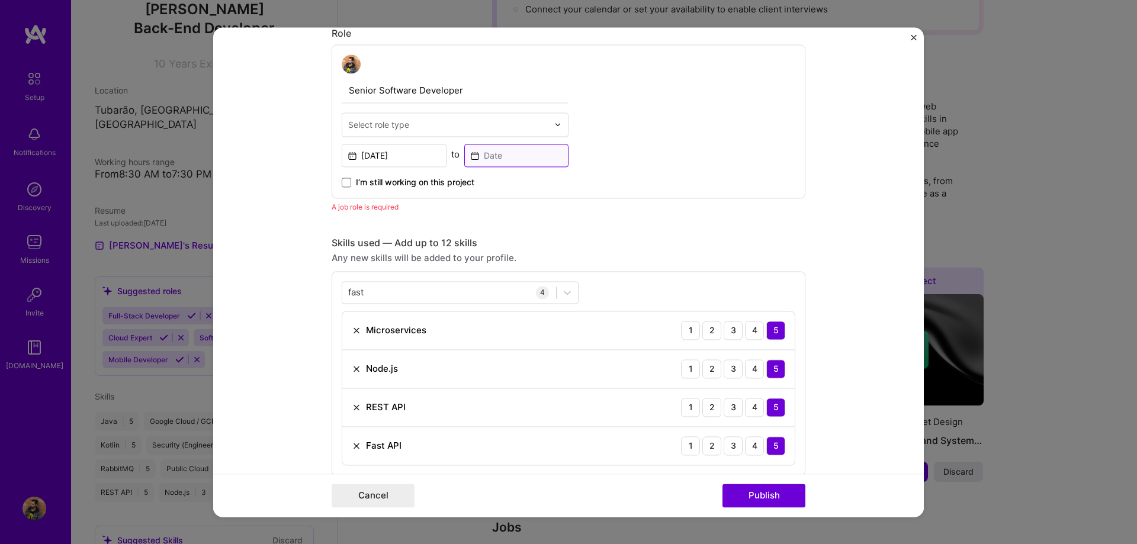
click at [492, 160] on input at bounding box center [516, 155] width 105 height 23
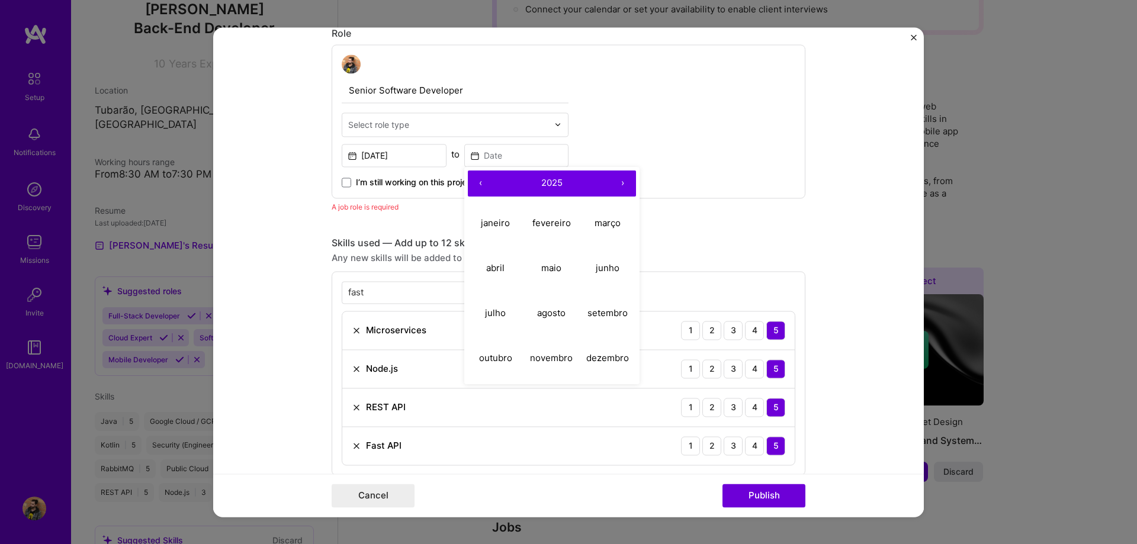
click at [484, 188] on button "‹" at bounding box center [481, 184] width 26 height 26
click at [492, 228] on abbr "março" at bounding box center [608, 222] width 26 height 11
type input "[DATE]"
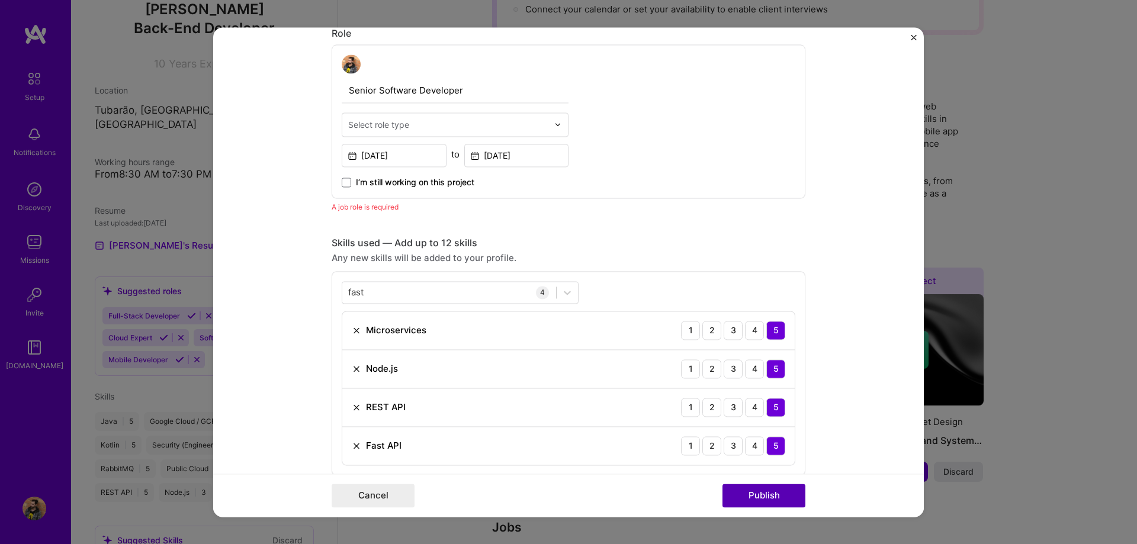
click at [492, 496] on button "Publish" at bounding box center [764, 496] width 83 height 24
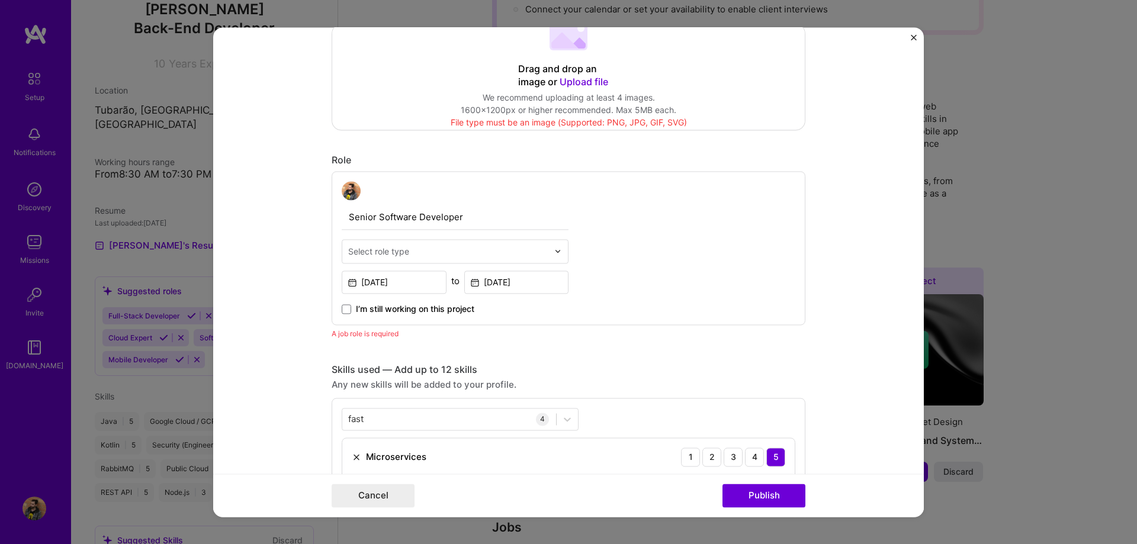
scroll to position [311, 0]
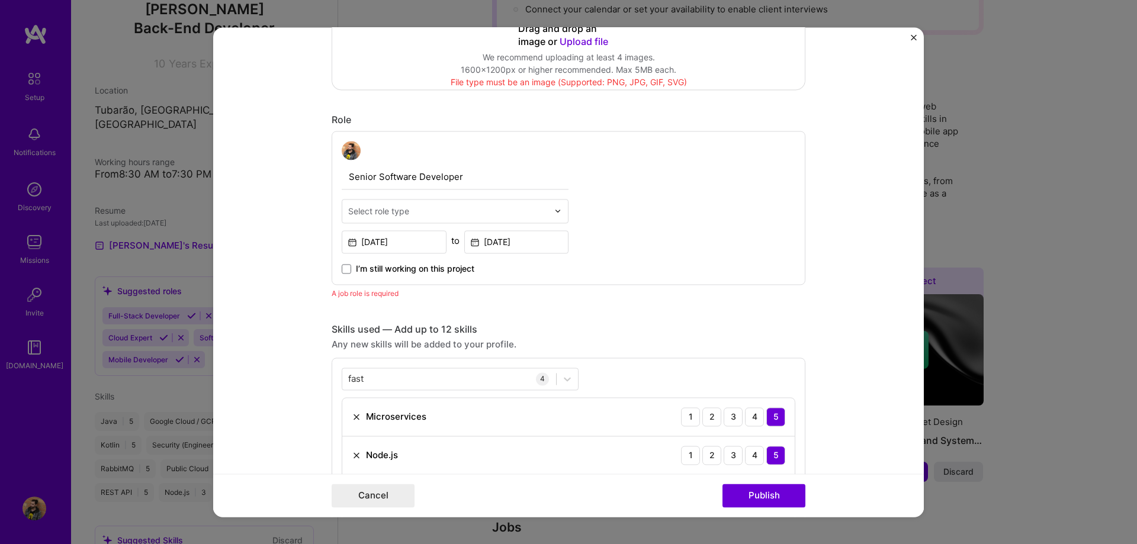
click at [473, 208] on input "text" at bounding box center [448, 211] width 200 height 12
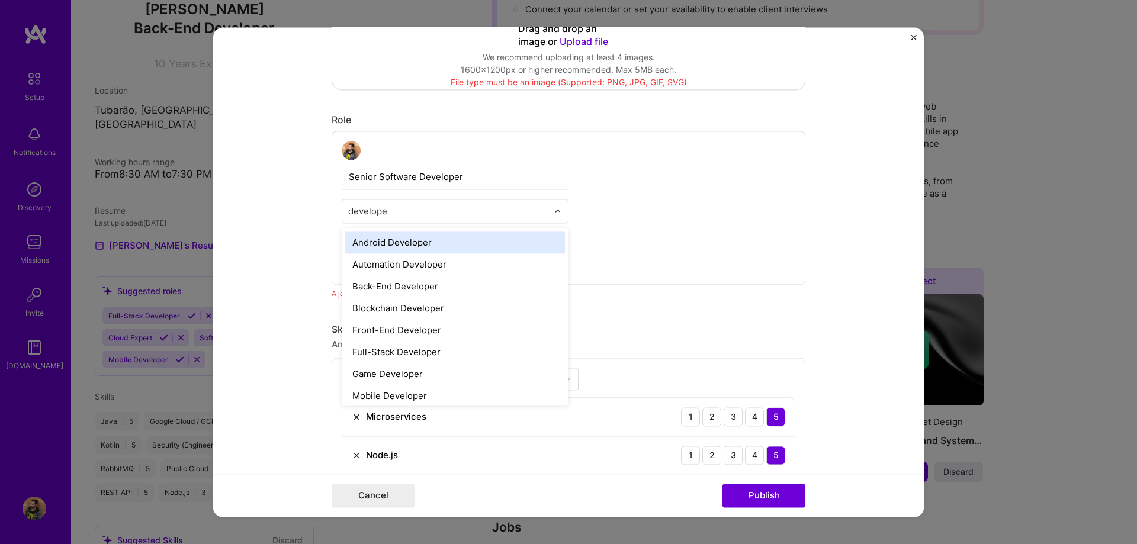
type input "developer"
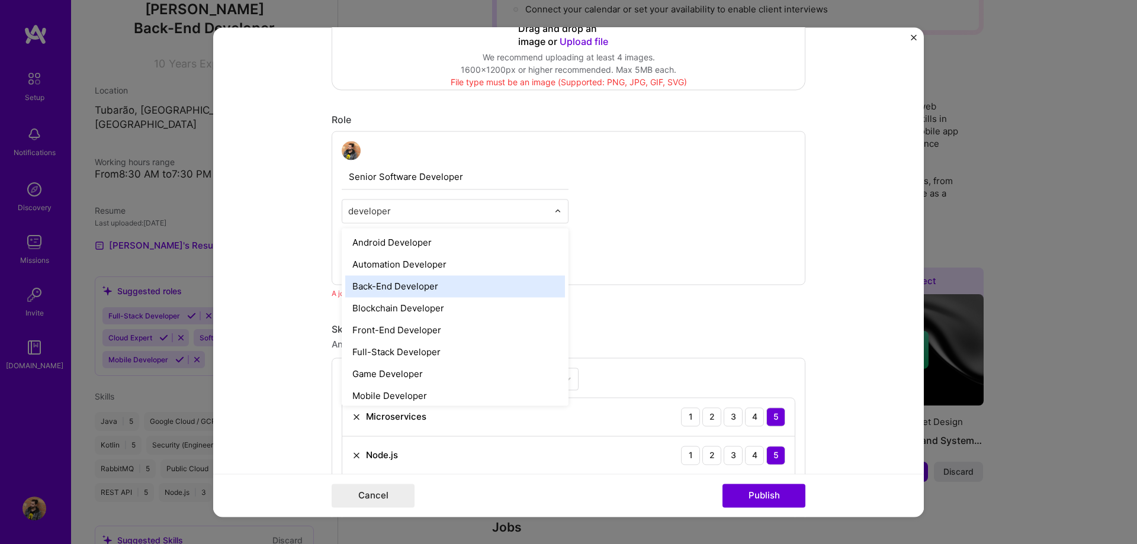
click at [442, 288] on div "Back-End Developer" at bounding box center [455, 286] width 220 height 22
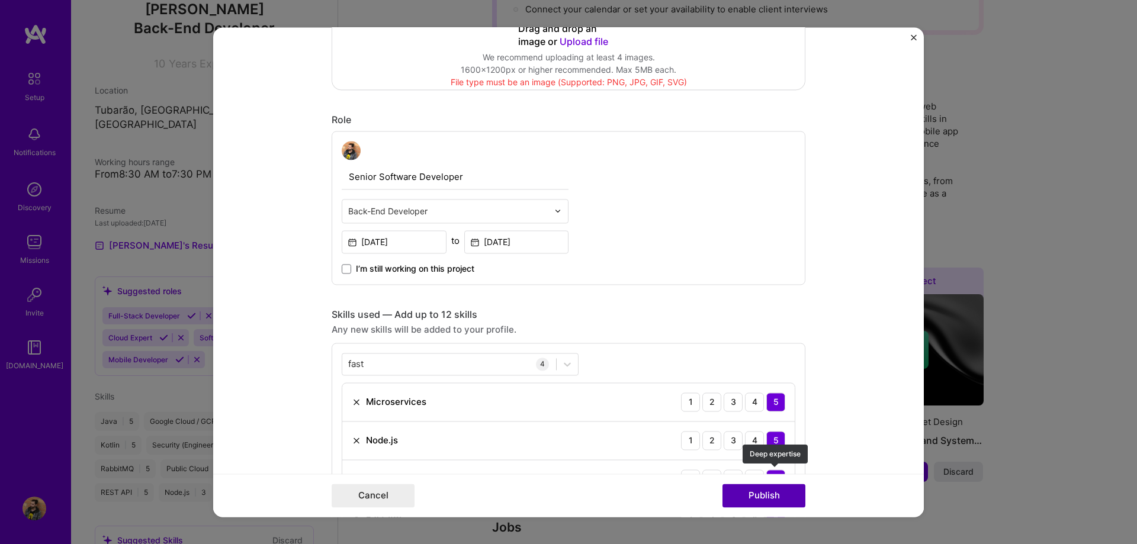
click at [492, 497] on button "Publish" at bounding box center [764, 496] width 83 height 24
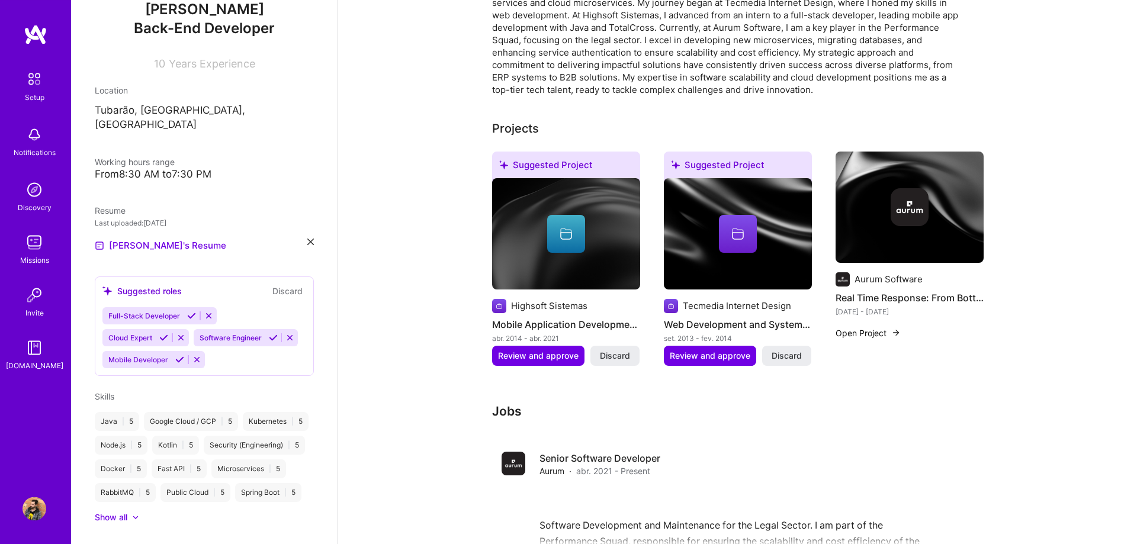
scroll to position [352, 0]
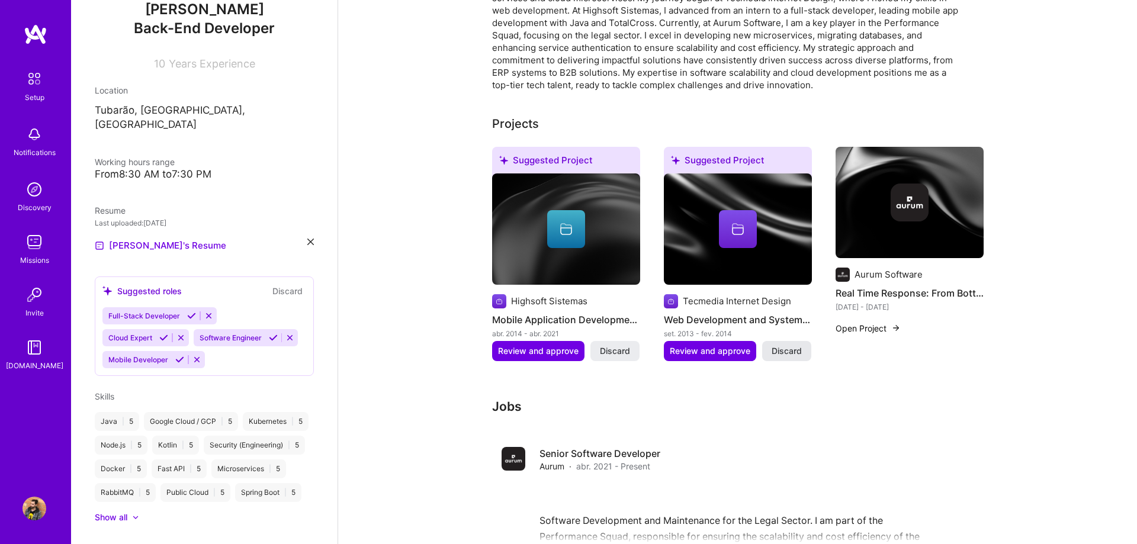
click at [492, 345] on span "Discard" at bounding box center [787, 351] width 30 height 12
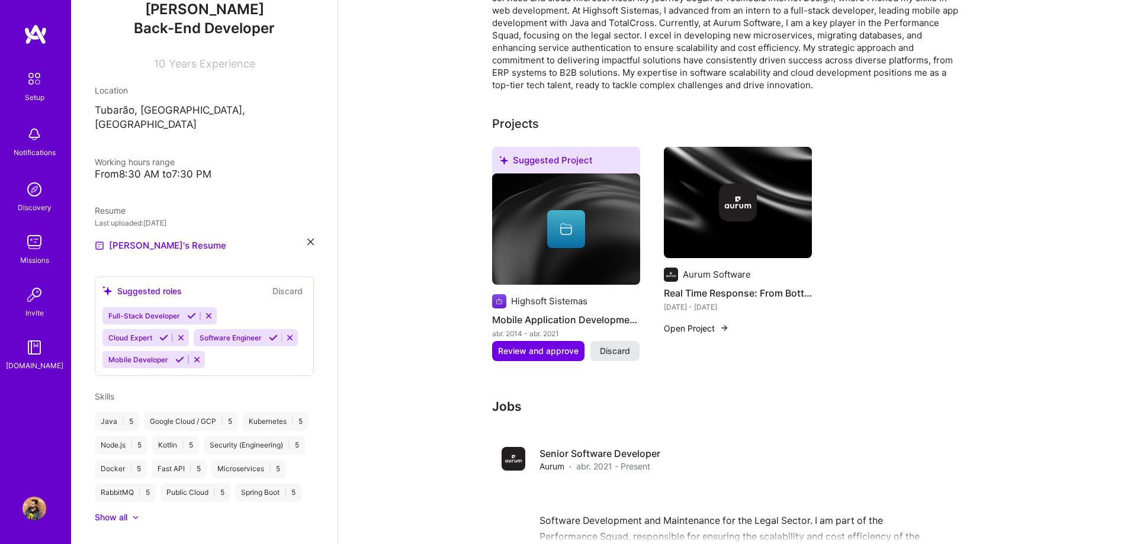
click at [492, 345] on span "Discard" at bounding box center [615, 351] width 30 height 12
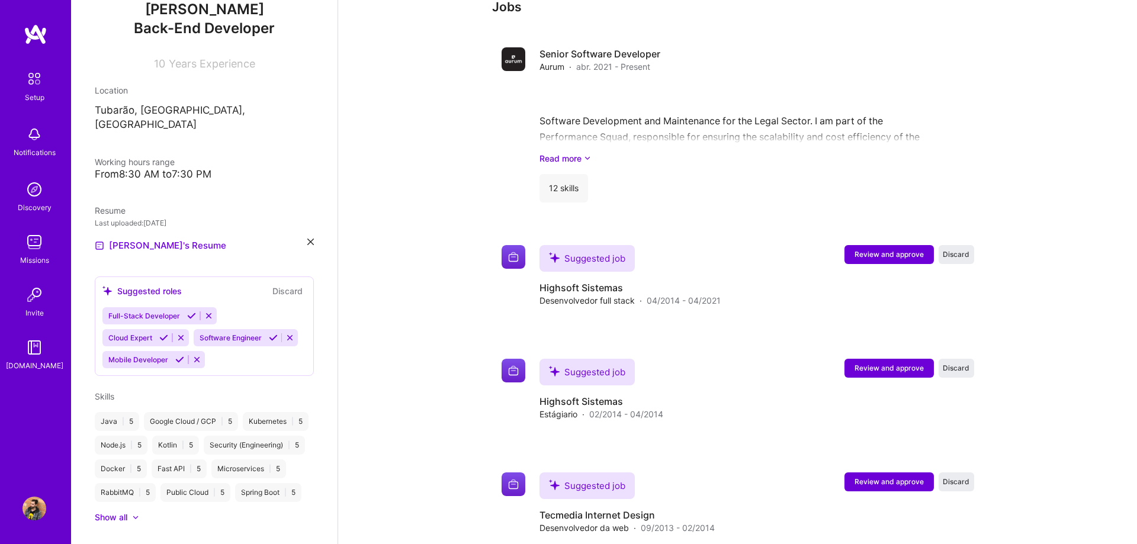
scroll to position [748, 0]
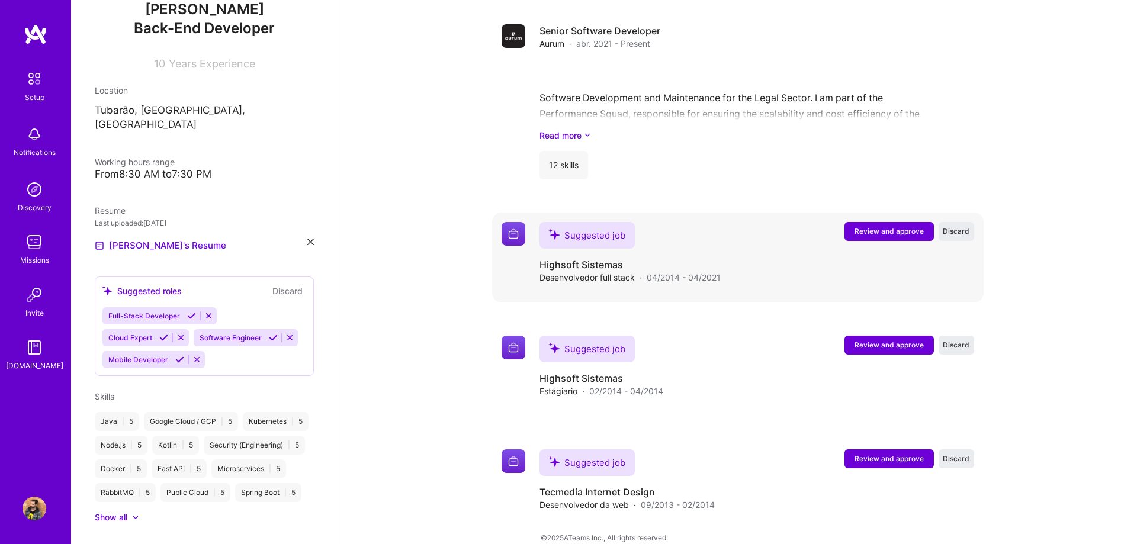
click at [492, 226] on span "Review and approve" at bounding box center [889, 231] width 69 height 10
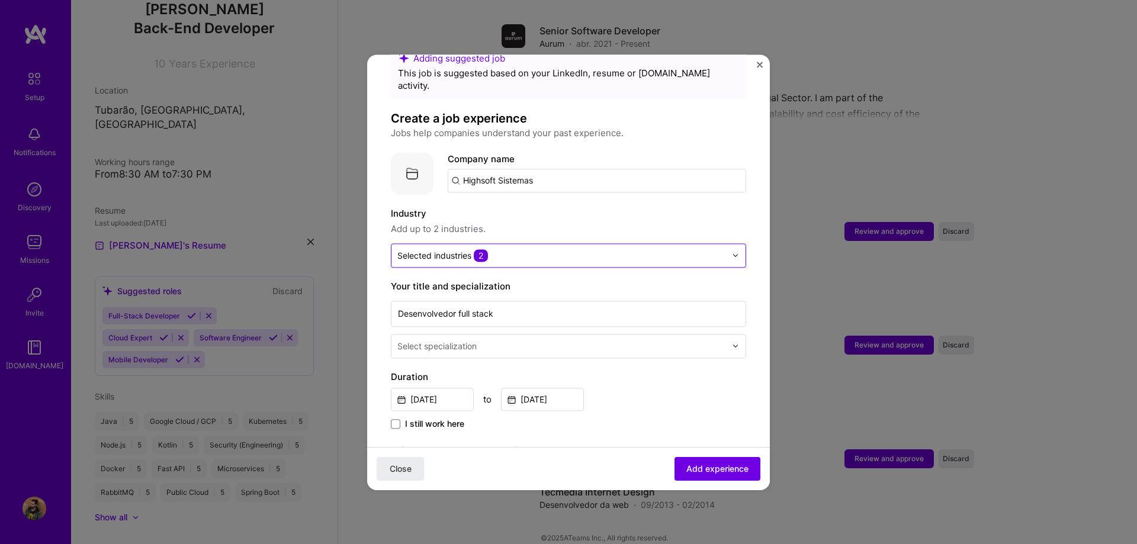
scroll to position [68, 0]
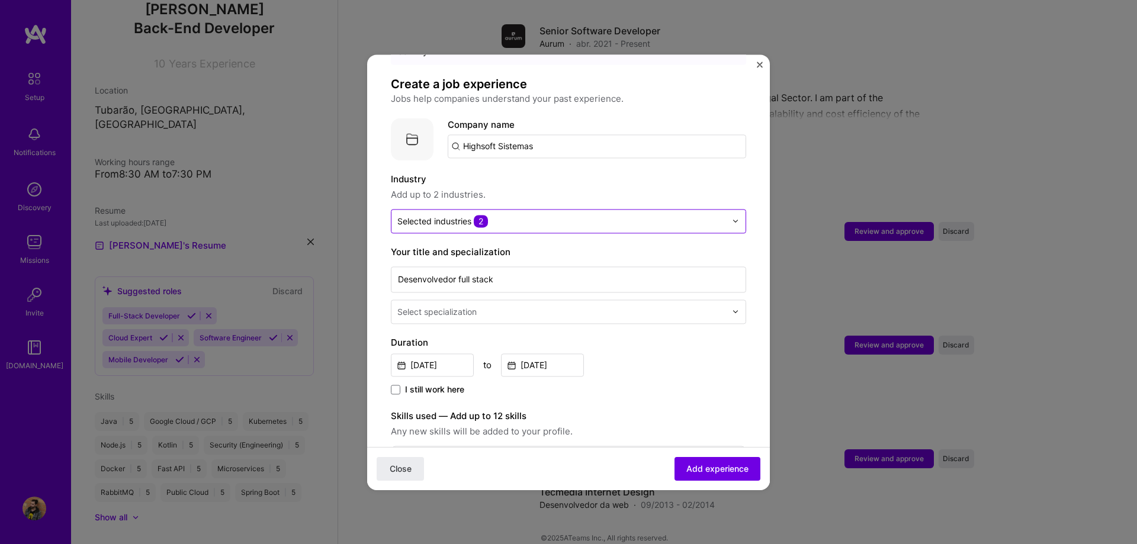
click at [492, 215] on div at bounding box center [561, 221] width 329 height 15
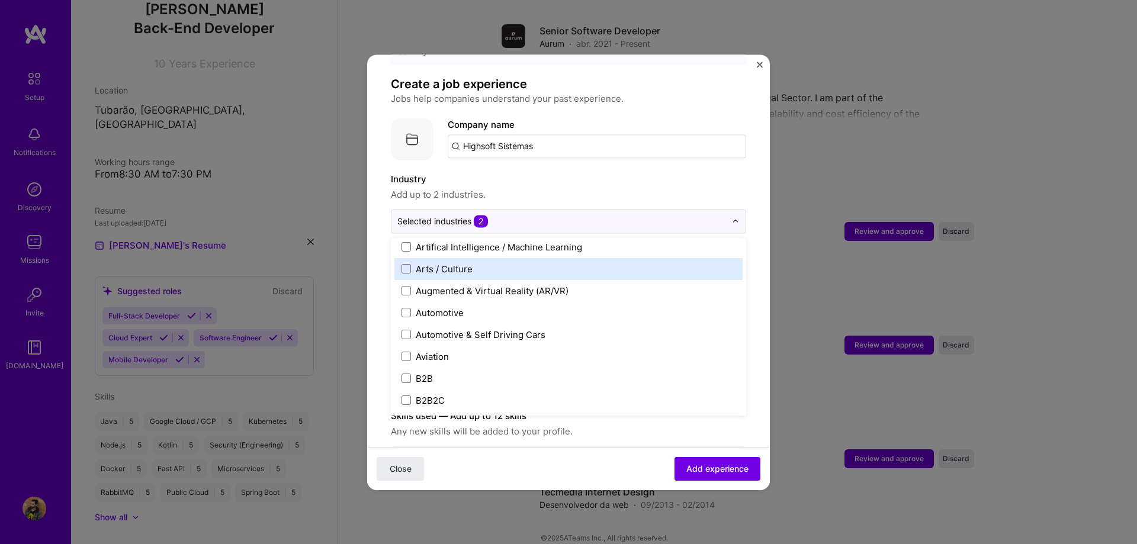
scroll to position [0, 0]
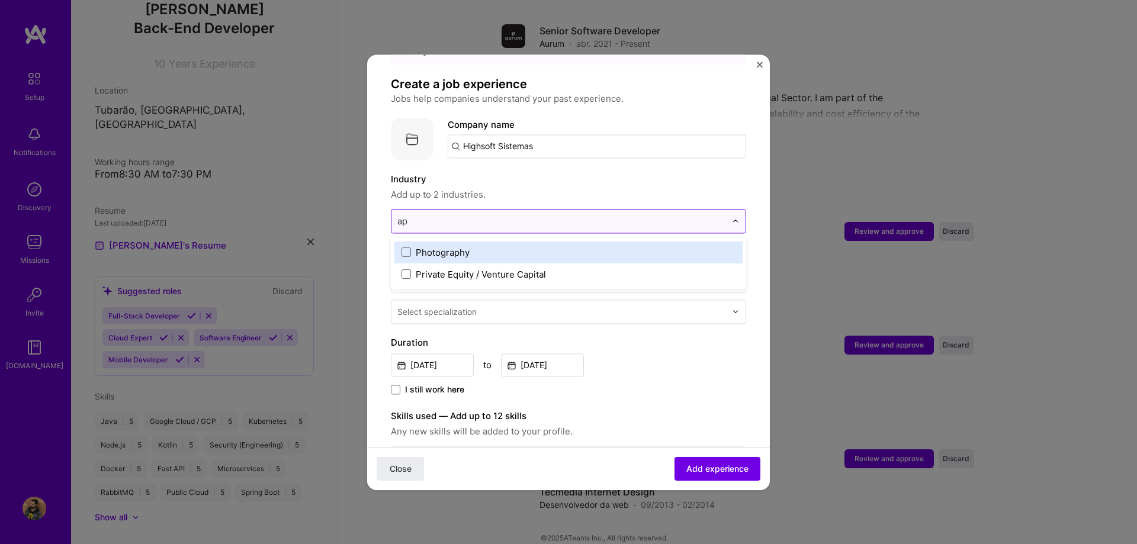
type input "a"
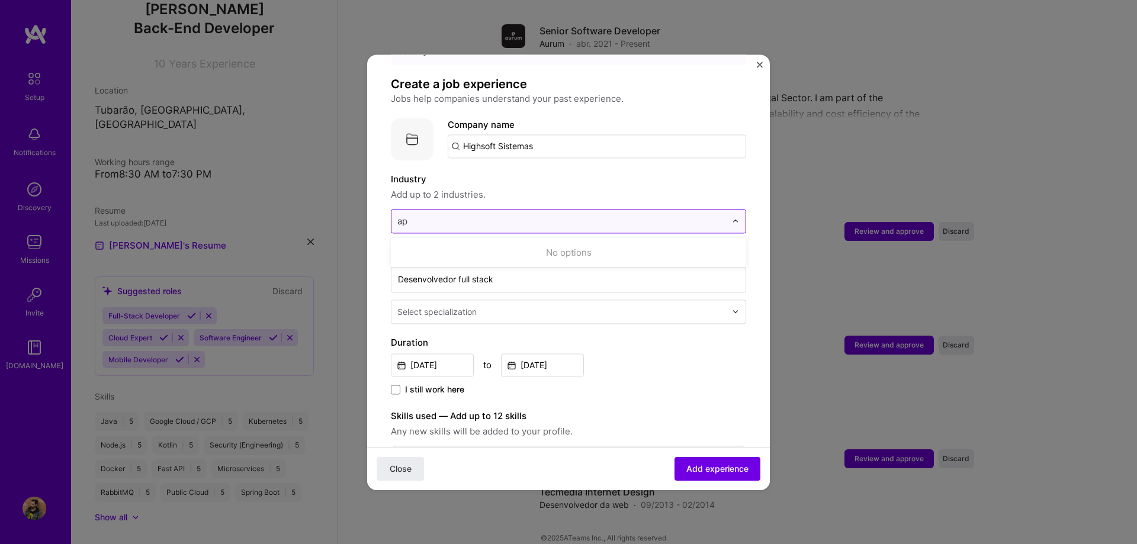
type input "a"
type input "j"
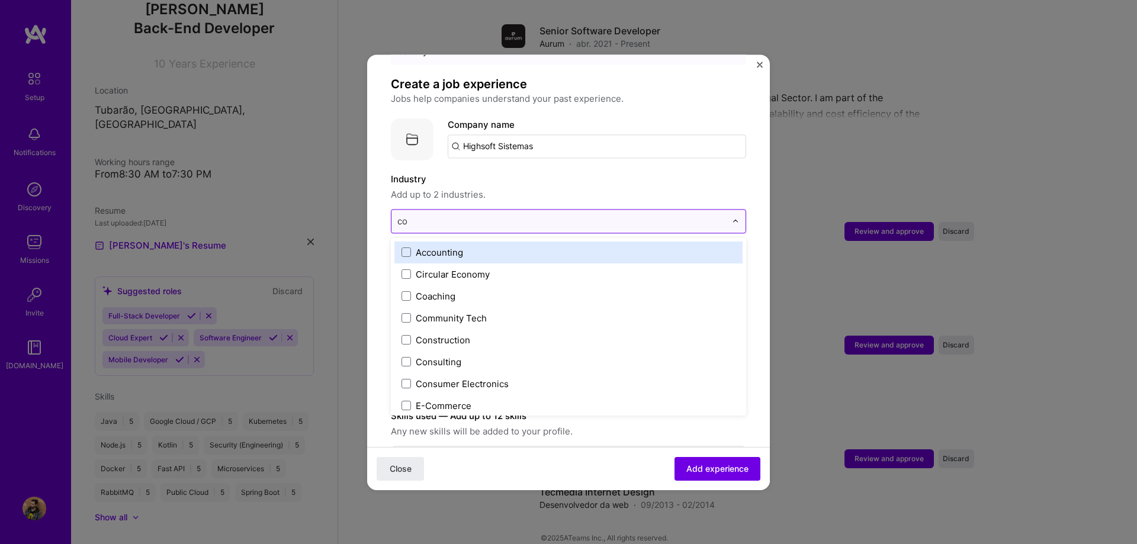
type input "com"
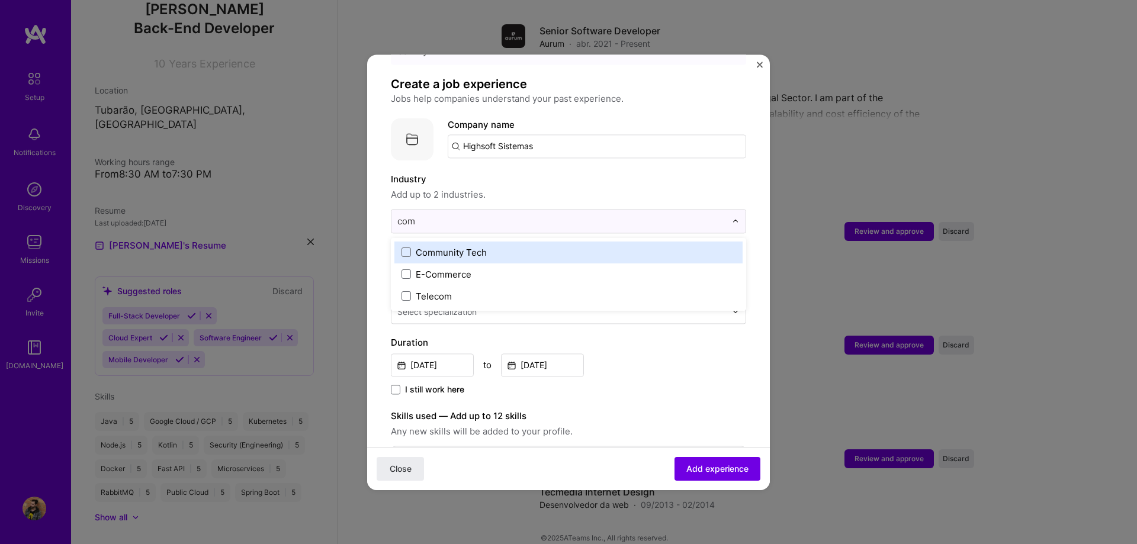
click at [471, 268] on label "E-Commerce" at bounding box center [569, 274] width 334 height 12
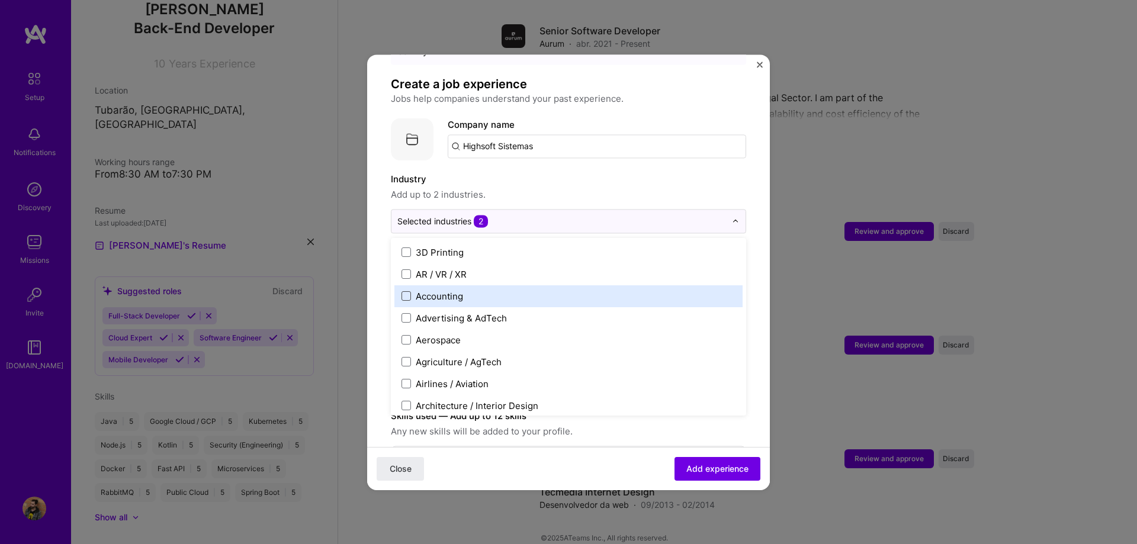
click at [409, 291] on span at bounding box center [406, 295] width 9 height 9
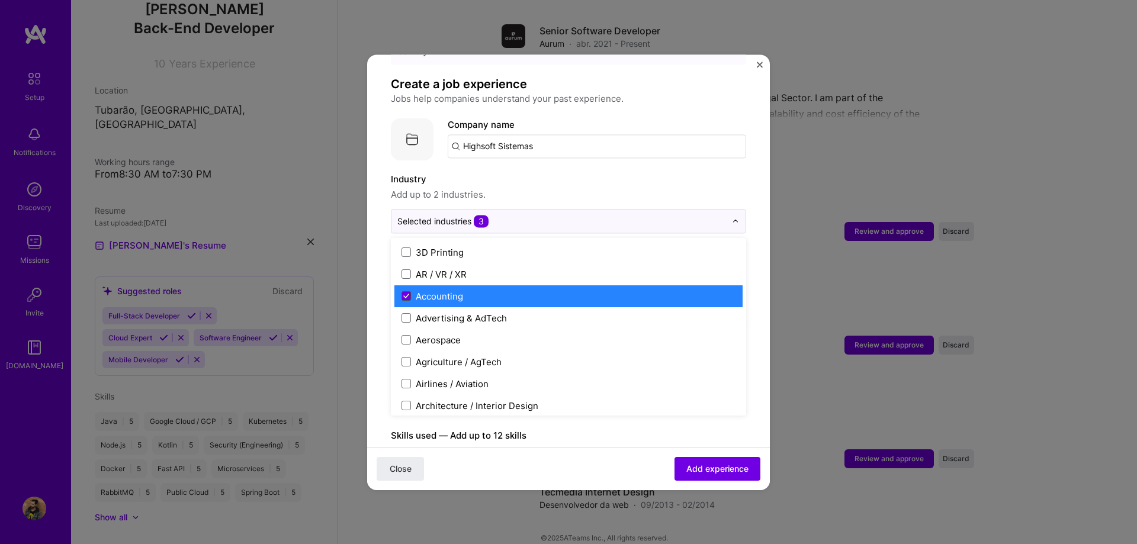
click at [406, 294] on icon at bounding box center [406, 296] width 6 height 5
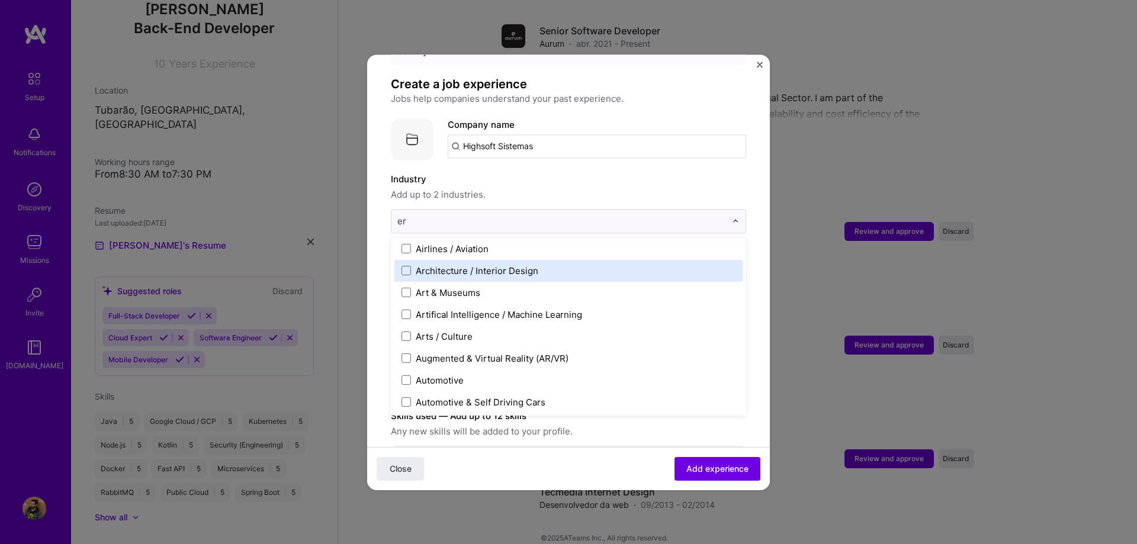
scroll to position [25, 0]
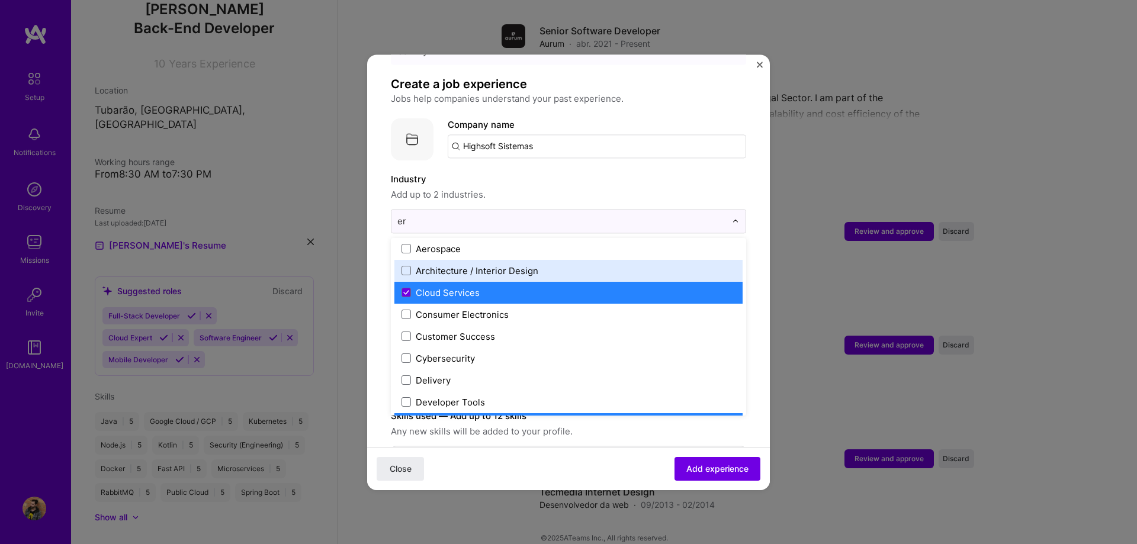
type input "erp"
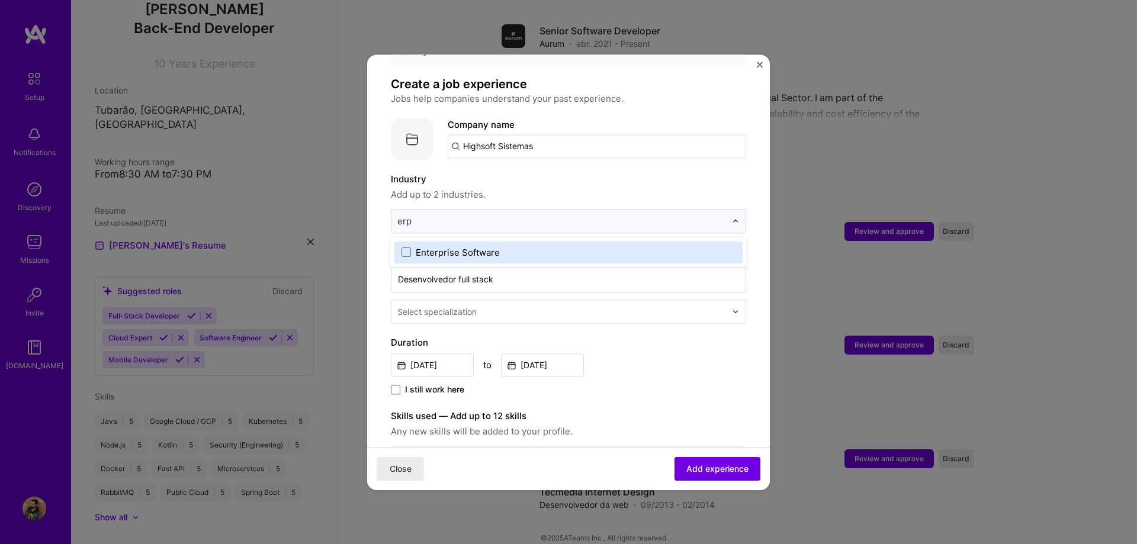
scroll to position [0, 0]
click at [487, 246] on div "Enterprise Software" at bounding box center [458, 252] width 84 height 12
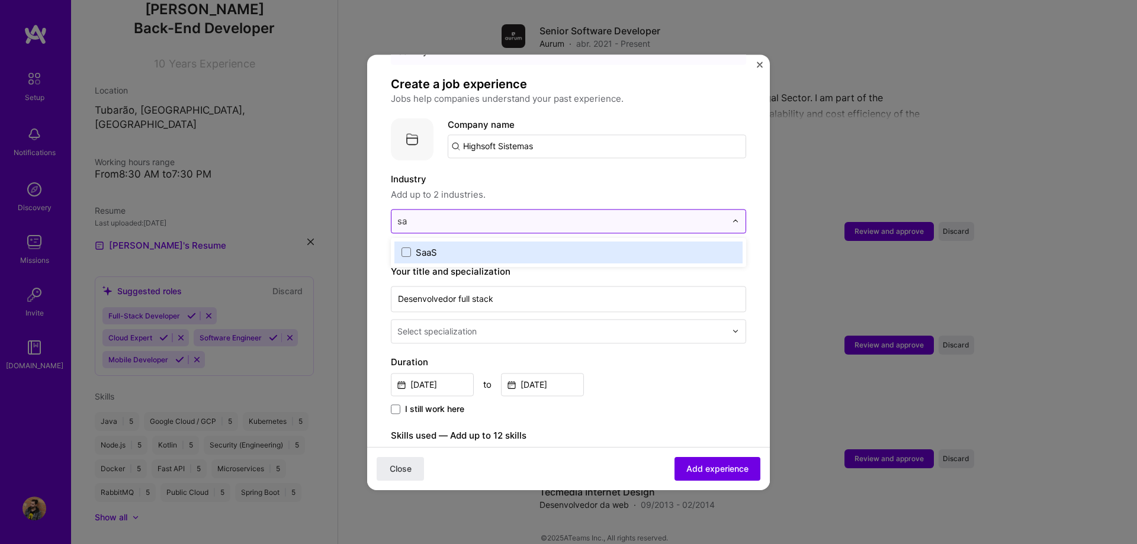
type input "s"
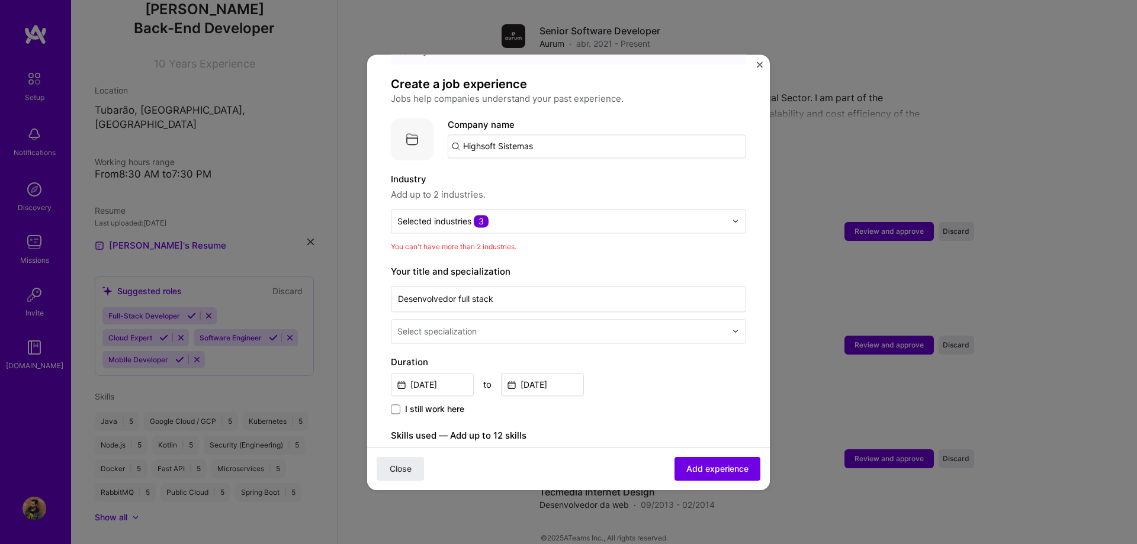
click at [492, 172] on label "Industry" at bounding box center [568, 179] width 355 height 14
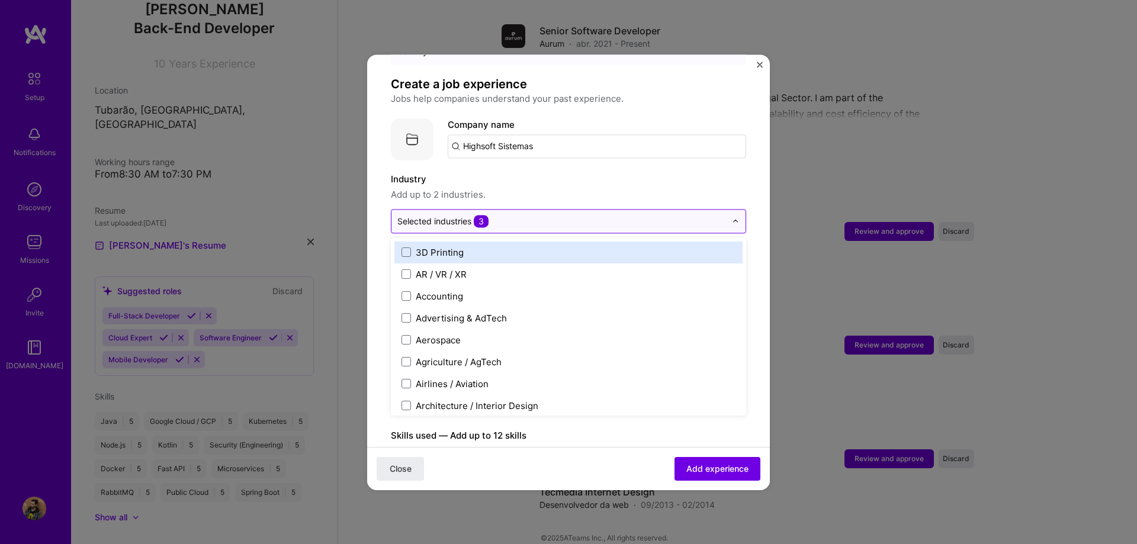
click at [492, 215] on input "text" at bounding box center [561, 221] width 329 height 12
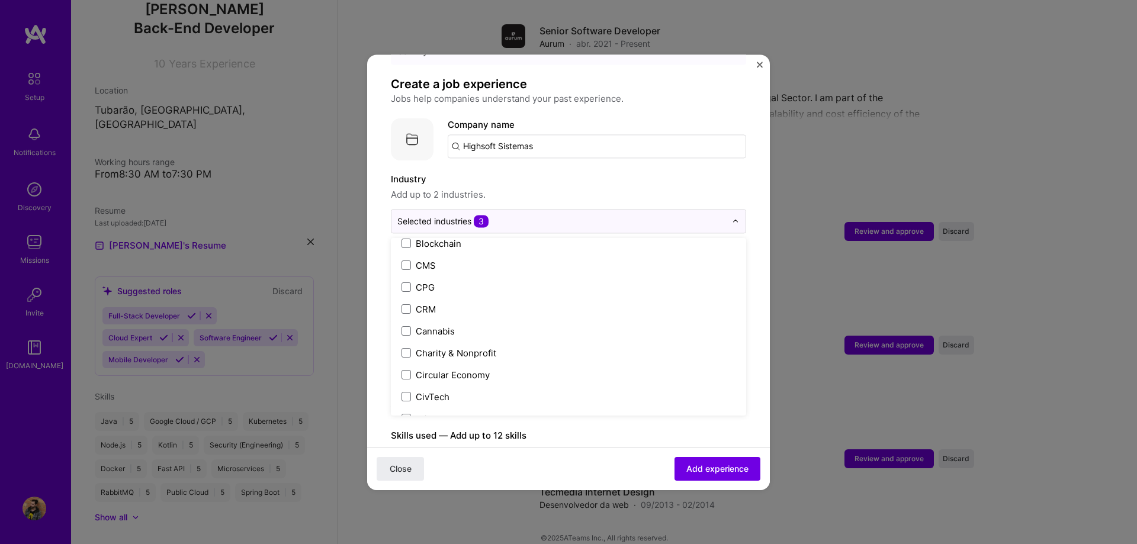
scroll to position [675, 0]
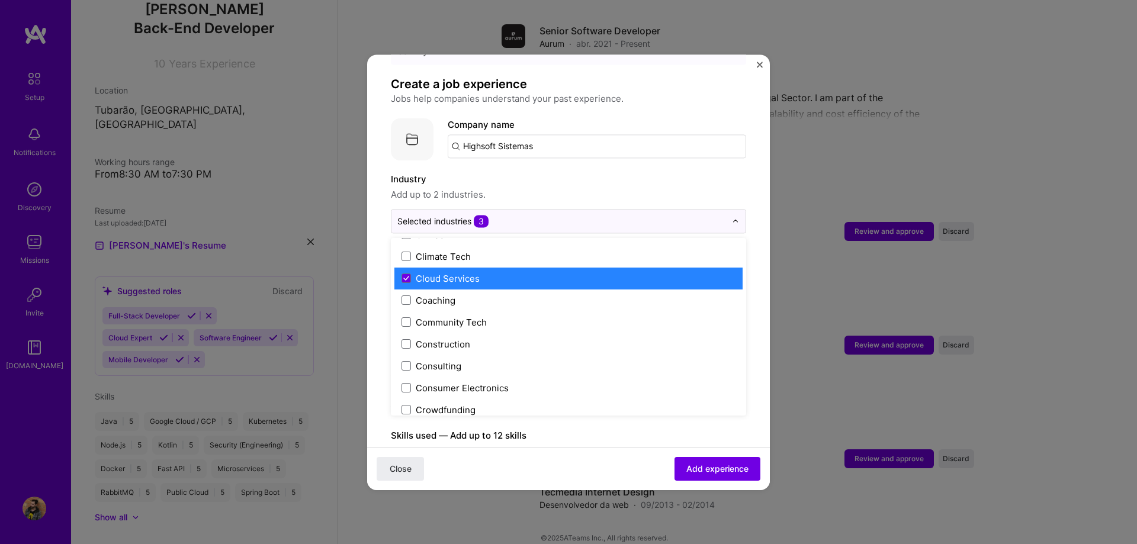
click at [464, 272] on div "Cloud Services" at bounding box center [448, 278] width 64 height 12
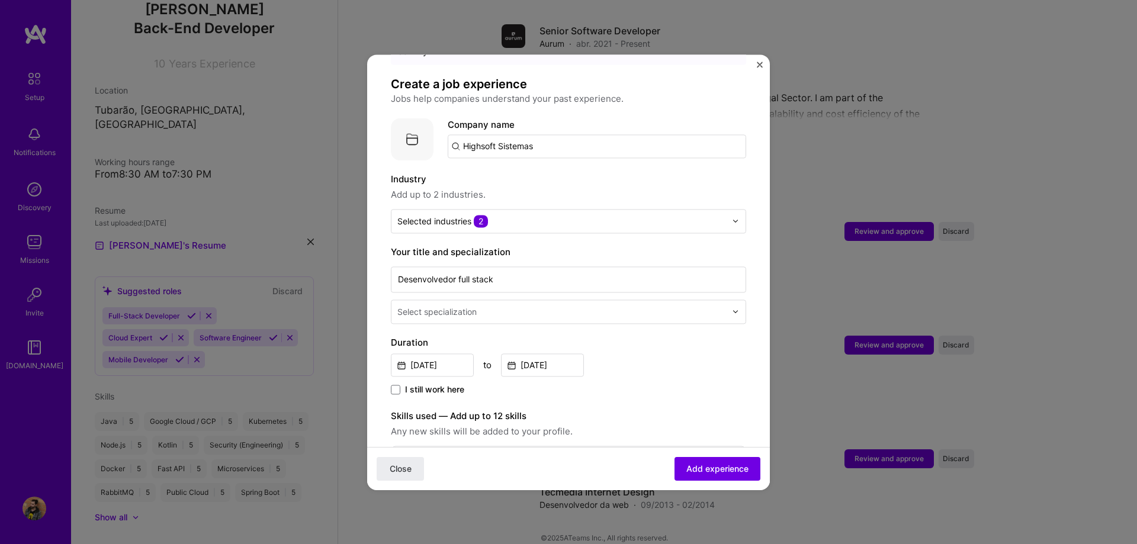
click at [492, 188] on span "Add up to 2 industries." at bounding box center [568, 195] width 355 height 14
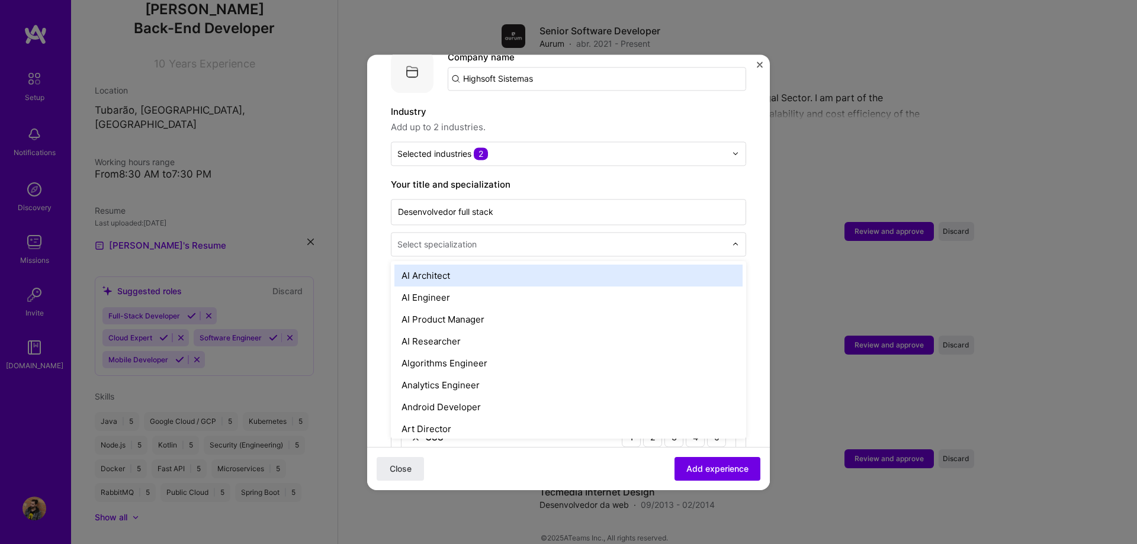
click at [492, 239] on div "Select specialization" at bounding box center [561, 244] width 341 height 23
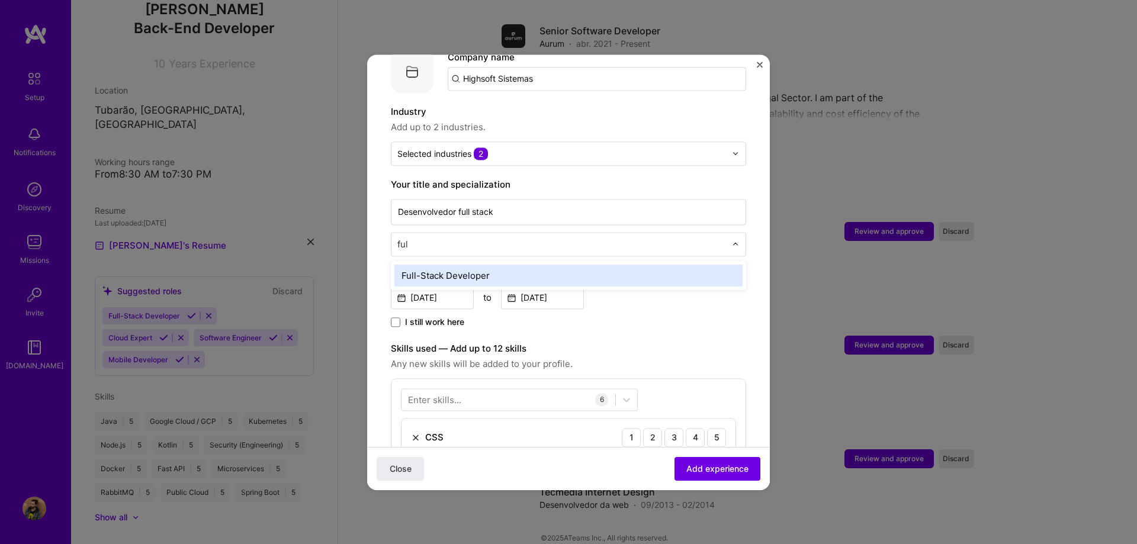
type input "full"
click at [492, 265] on div "Full-Stack Developer" at bounding box center [568, 276] width 348 height 22
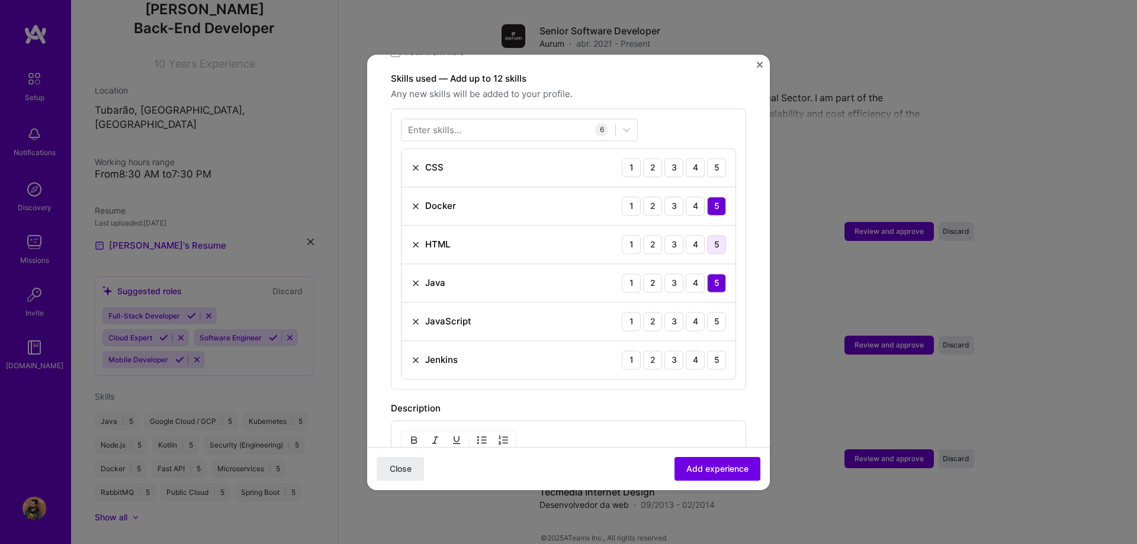
scroll to position [338, 0]
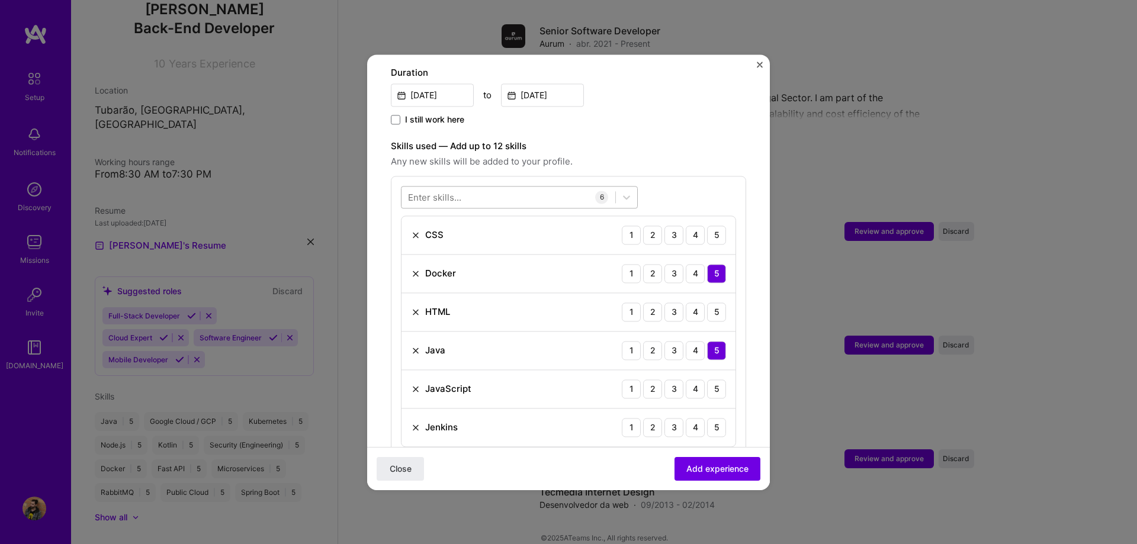
click at [492, 187] on div at bounding box center [509, 197] width 214 height 20
type input "t"
click at [432, 239] on div "PHP" at bounding box center [519, 245] width 223 height 12
click at [492, 155] on span "Any new skills will be added to your profile." at bounding box center [568, 162] width 355 height 14
click at [492, 303] on div "3" at bounding box center [674, 312] width 19 height 19
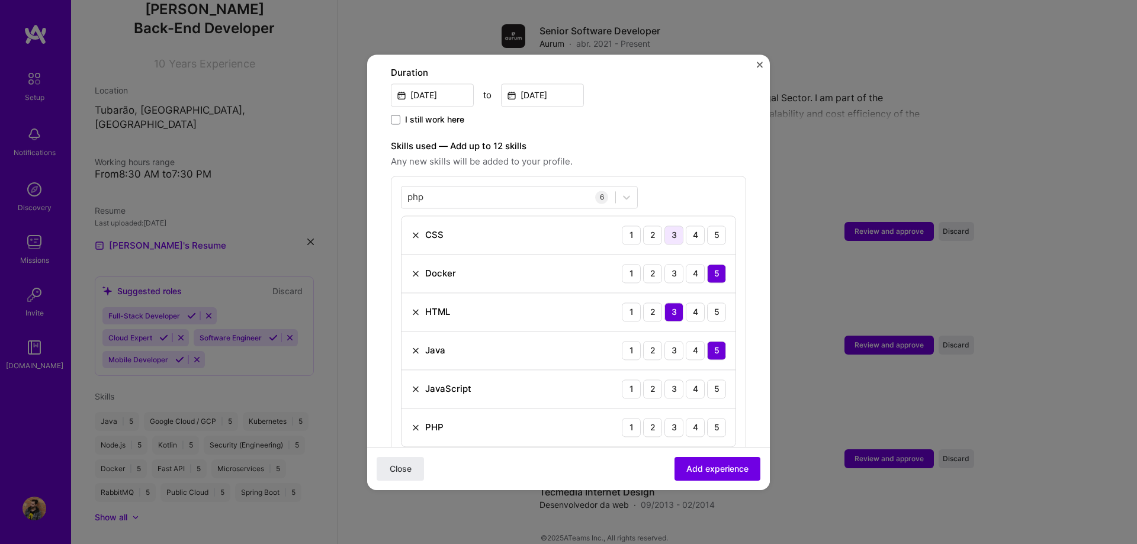
click at [492, 226] on div "3" at bounding box center [674, 235] width 19 height 19
click at [492, 380] on div "3" at bounding box center [674, 389] width 19 height 19
click at [492, 418] on div "4" at bounding box center [695, 427] width 19 height 19
click at [492, 418] on div "3" at bounding box center [674, 427] width 19 height 19
click at [492, 187] on div "php php" at bounding box center [509, 197] width 214 height 20
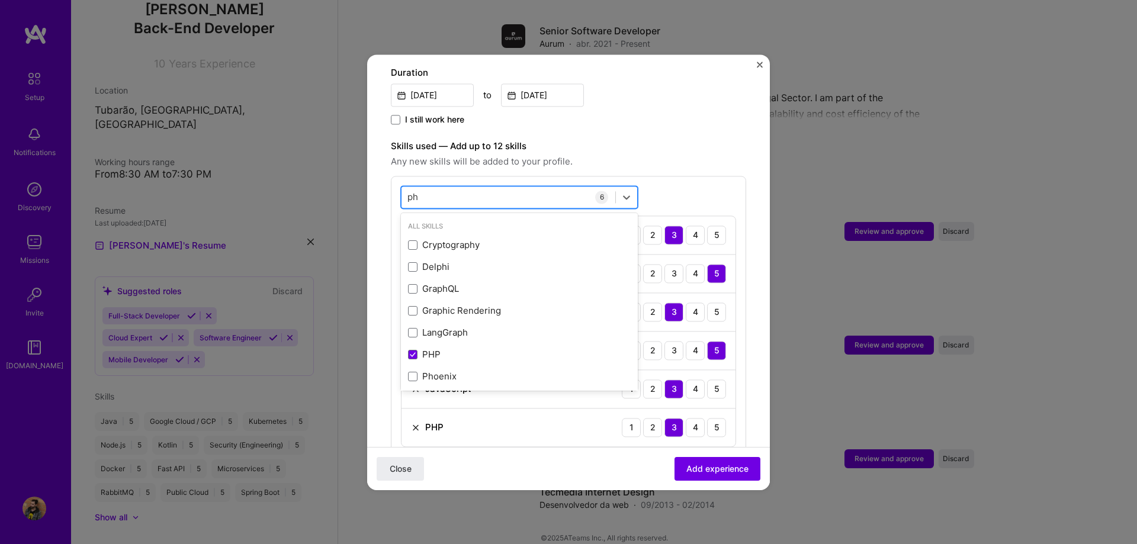
type input "p"
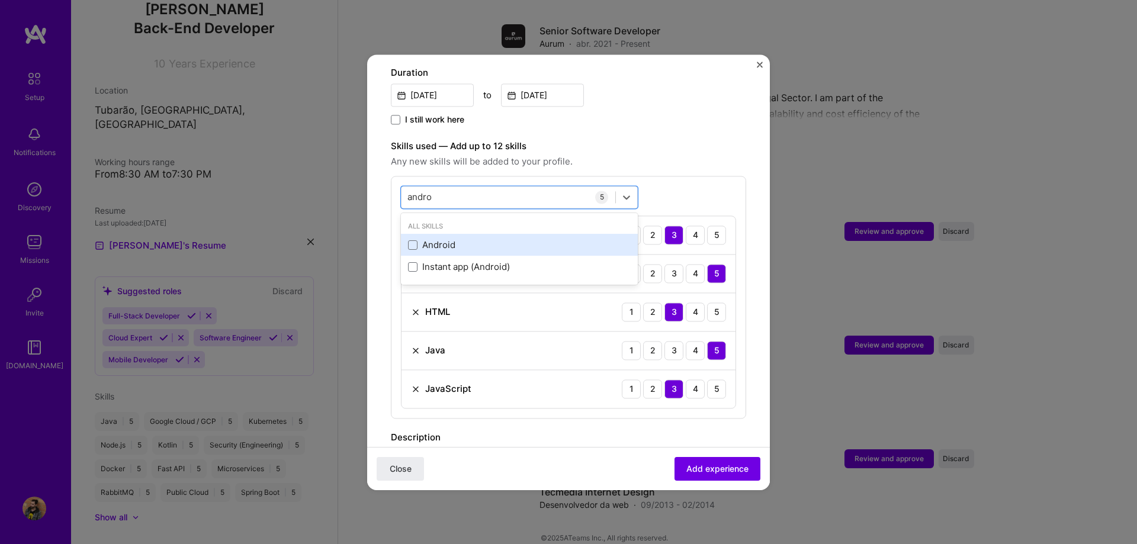
click at [429, 239] on div "Android" at bounding box center [519, 245] width 223 height 12
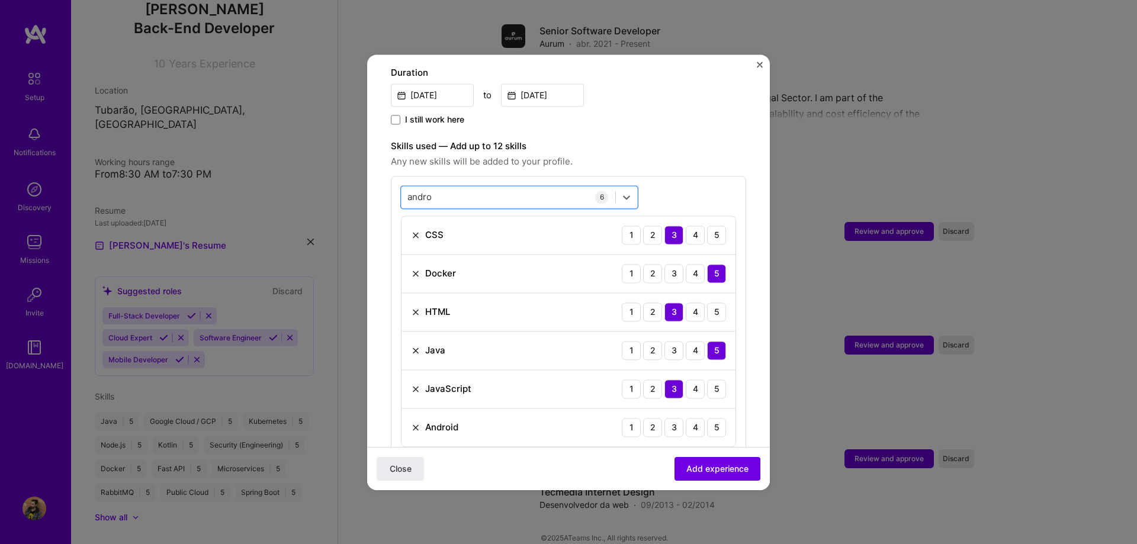
drag, startPoint x: 459, startPoint y: 181, endPoint x: 369, endPoint y: 164, distance: 91.5
click at [369, 164] on form "Adding suggested job This job is suggested based on your LinkedIn, resume or [D…" at bounding box center [568, 289] width 403 height 1096
click at [457, 187] on div "andro andro" at bounding box center [509, 197] width 214 height 20
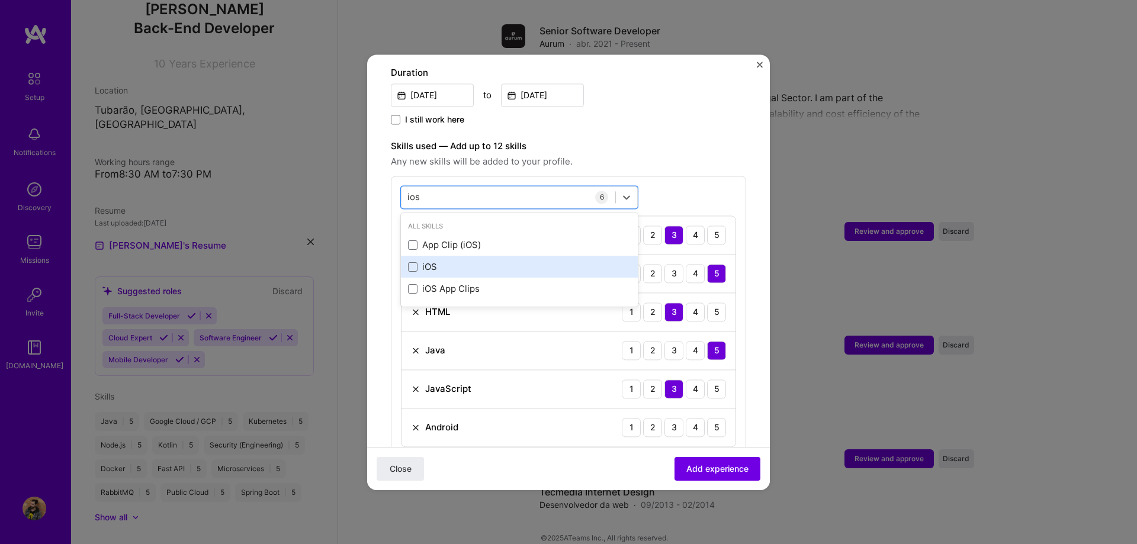
click at [429, 261] on div "iOS" at bounding box center [519, 267] width 223 height 12
click at [486, 187] on div "ios ios" at bounding box center [509, 197] width 214 height 20
click at [479, 190] on div "ios ios" at bounding box center [509, 197] width 214 height 20
type input "mult"
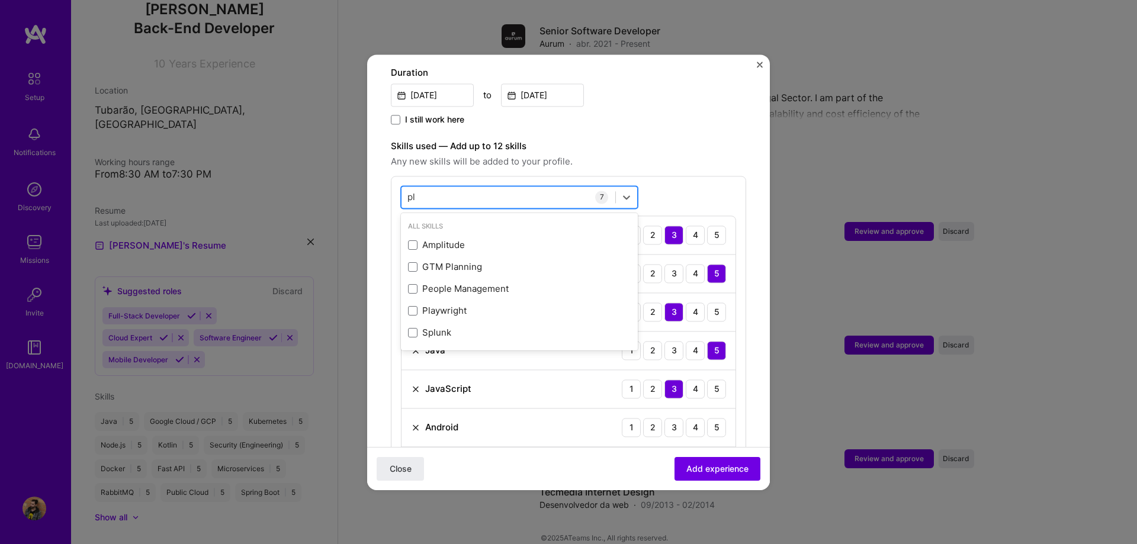
type input "p"
click at [492, 176] on div "option iOS, selected. option GTM Planning focused, 0 of 2. 378 results availabl…" at bounding box center [568, 336] width 355 height 320
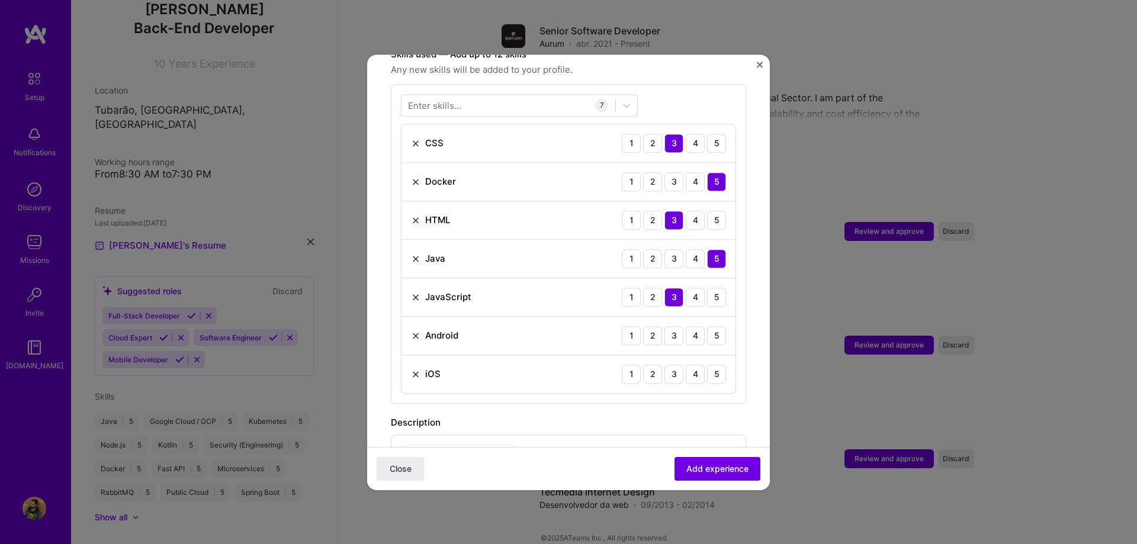
scroll to position [405, 0]
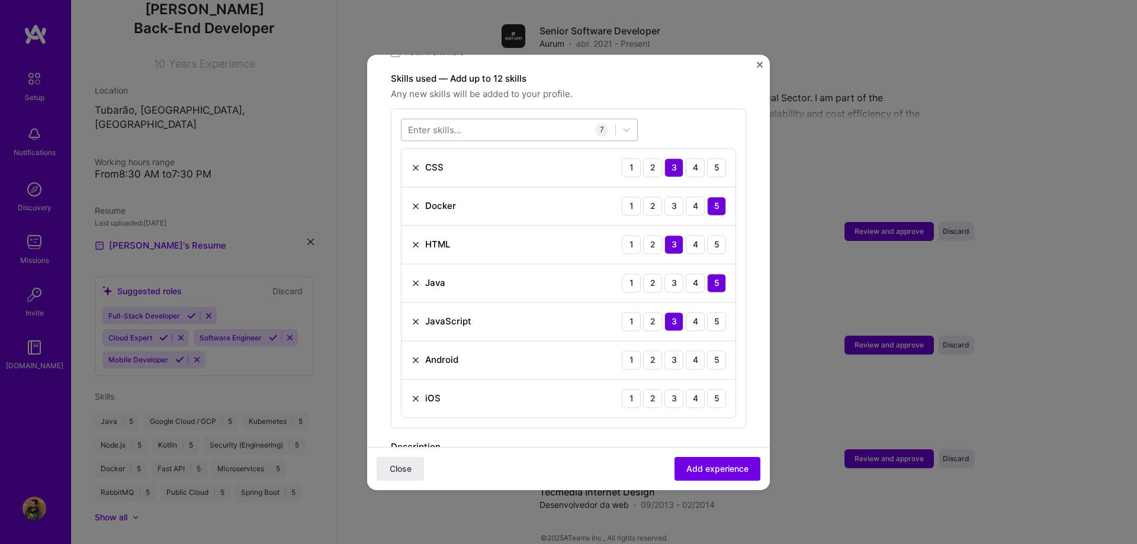
click at [484, 120] on div at bounding box center [509, 130] width 214 height 20
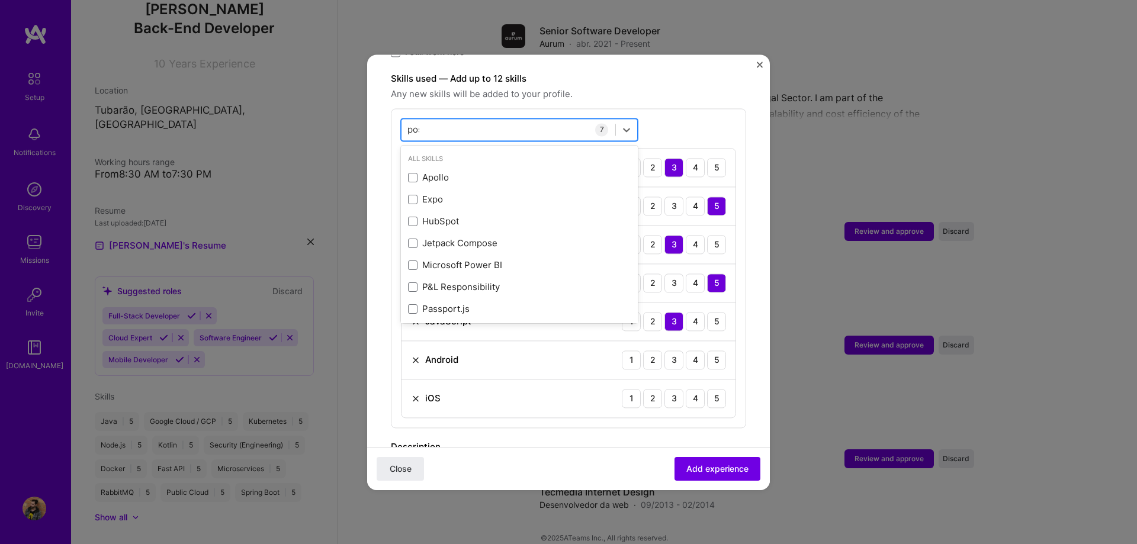
type input "post"
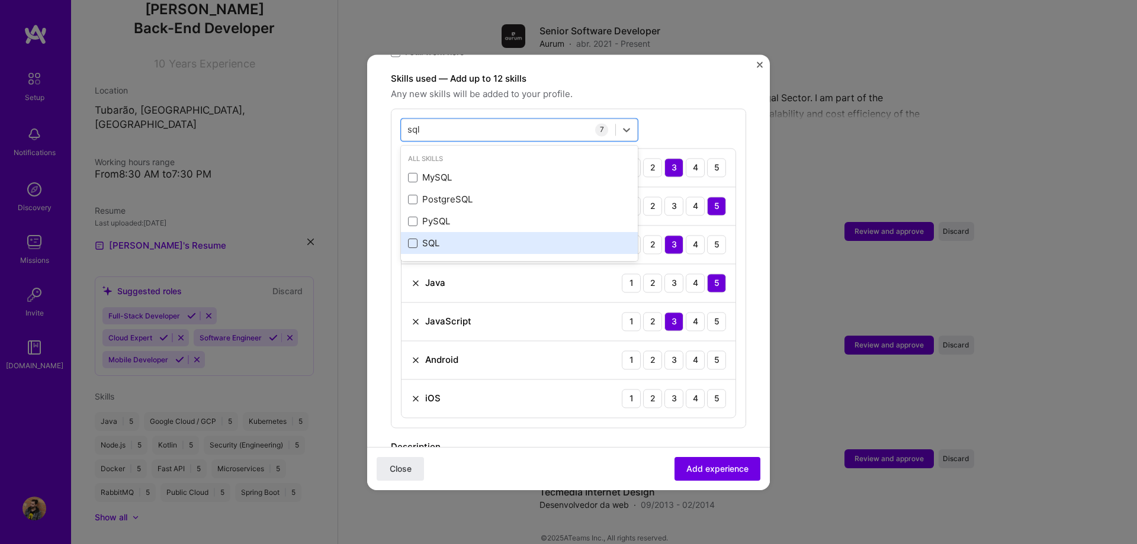
click at [416, 239] on span at bounding box center [412, 243] width 9 height 9
click at [0, 0] on input "checkbox" at bounding box center [0, 0] width 0 height 0
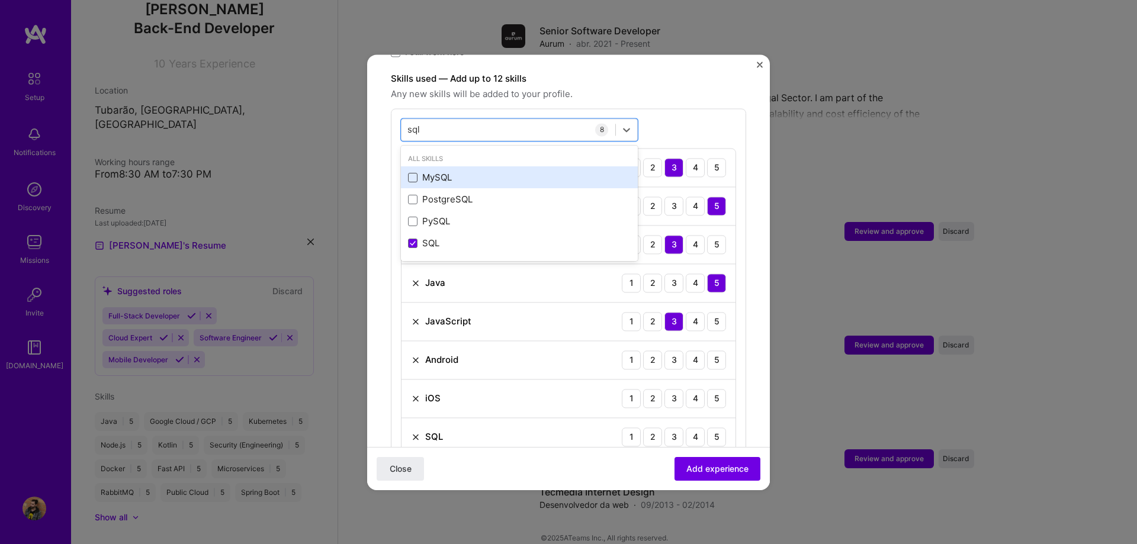
click at [412, 173] on span at bounding box center [412, 177] width 9 height 9
click at [0, 0] on input "checkbox" at bounding box center [0, 0] width 0 height 0
click at [492, 114] on div "option MySQL, selected. option MySQL selected, 0 of 2. 4 results available for …" at bounding box center [568, 306] width 355 height 397
click at [488, 120] on div "sql sql" at bounding box center [509, 130] width 214 height 20
type input "lite"
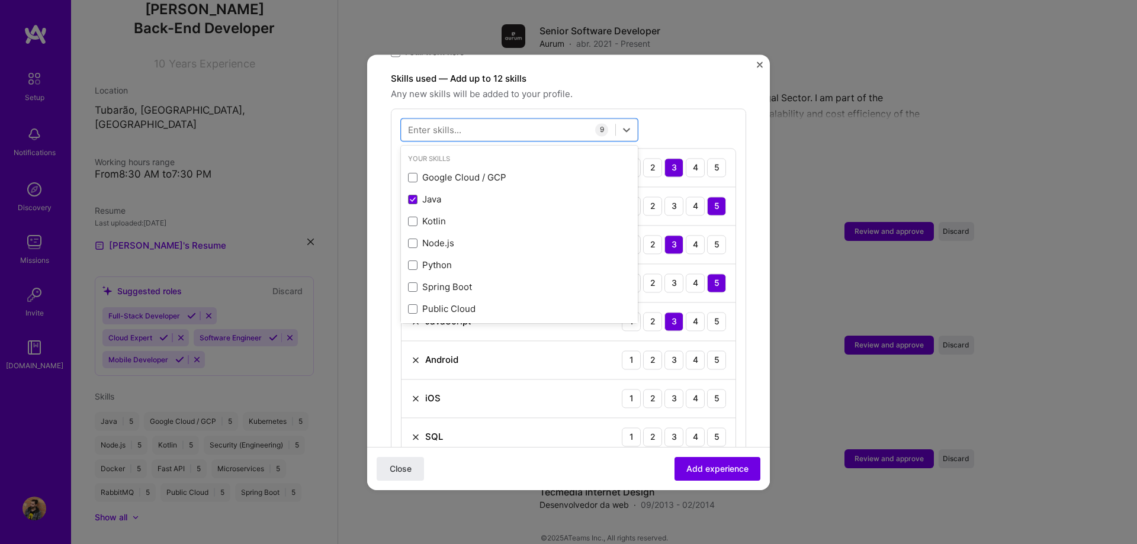
click at [492, 276] on form "Adding suggested job This job is suggested based on your LinkedIn, resume or [D…" at bounding box center [568, 279] width 403 height 1212
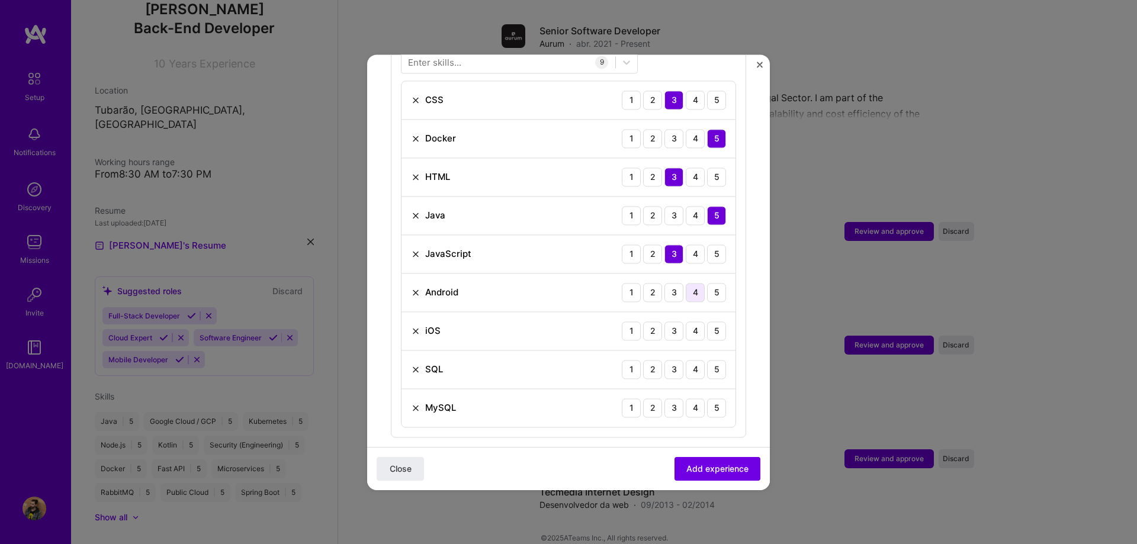
click at [492, 283] on div "4" at bounding box center [695, 292] width 19 height 19
click at [492, 322] on div "4" at bounding box center [695, 331] width 19 height 19
click at [492, 361] on div "5" at bounding box center [716, 369] width 19 height 19
click at [492, 399] on div "5" at bounding box center [716, 408] width 19 height 19
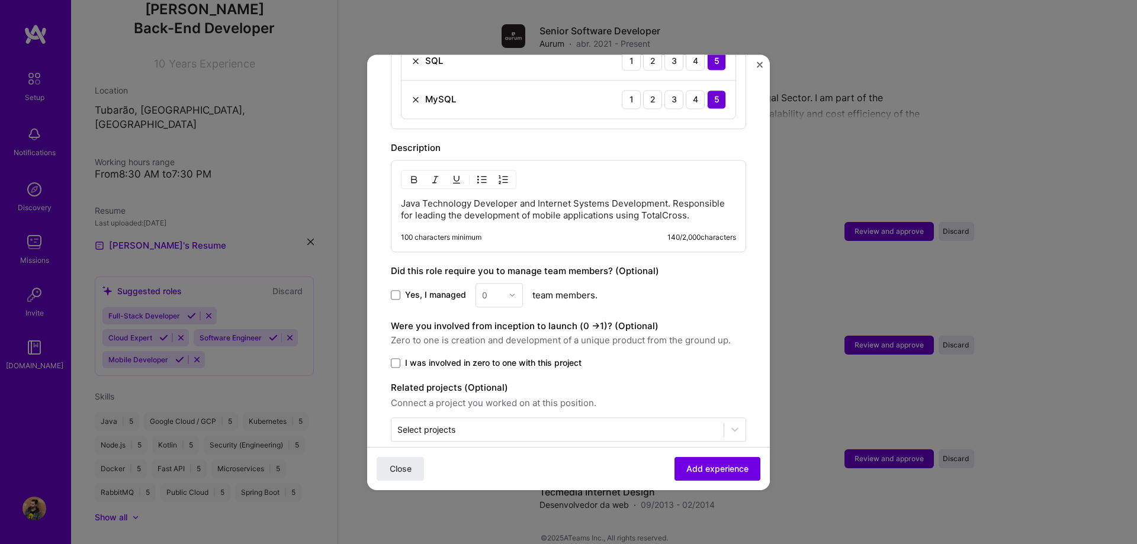
scroll to position [788, 0]
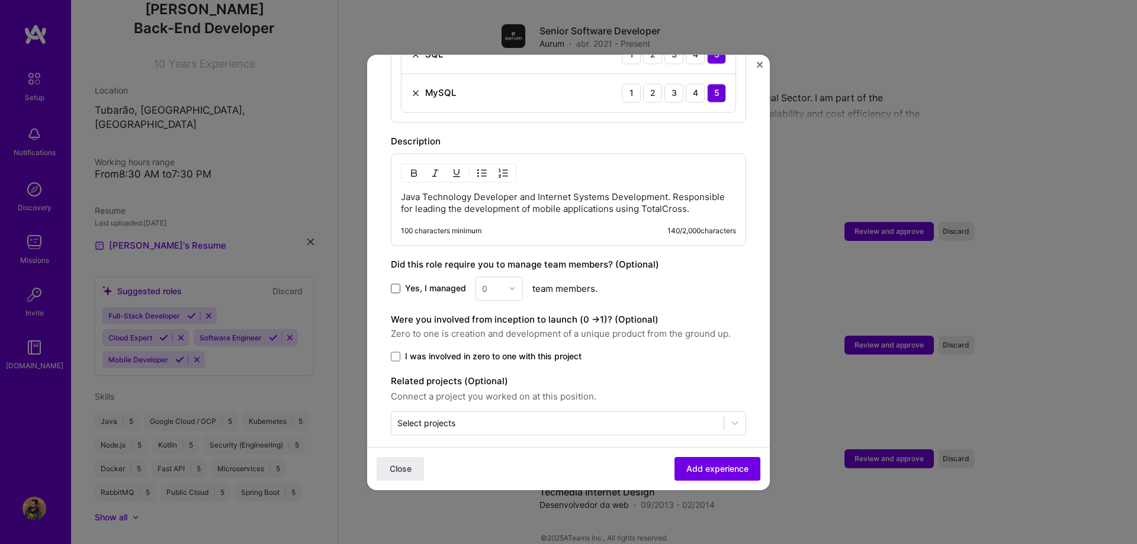
click at [400, 284] on span at bounding box center [395, 288] width 9 height 9
click at [0, 0] on input "Yes, I managed" at bounding box center [0, 0] width 0 height 0
click at [483, 283] on div "0" at bounding box center [484, 289] width 5 height 12
click at [492, 355] on div "3" at bounding box center [499, 364] width 40 height 22
click at [492, 468] on span "Add experience" at bounding box center [717, 469] width 62 height 12
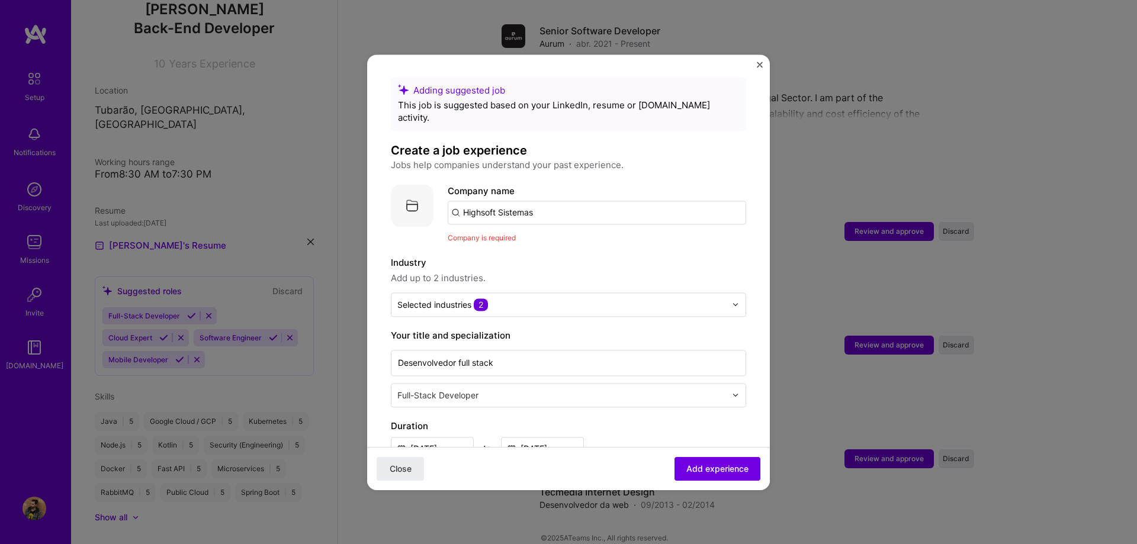
scroll to position [0, 0]
click at [492, 202] on input "Highsoft Sistemas" at bounding box center [597, 214] width 298 height 24
type input "Highsoft Sistemas"
click at [492, 236] on div "Highsoft Sistemas" at bounding box center [558, 246] width 88 height 21
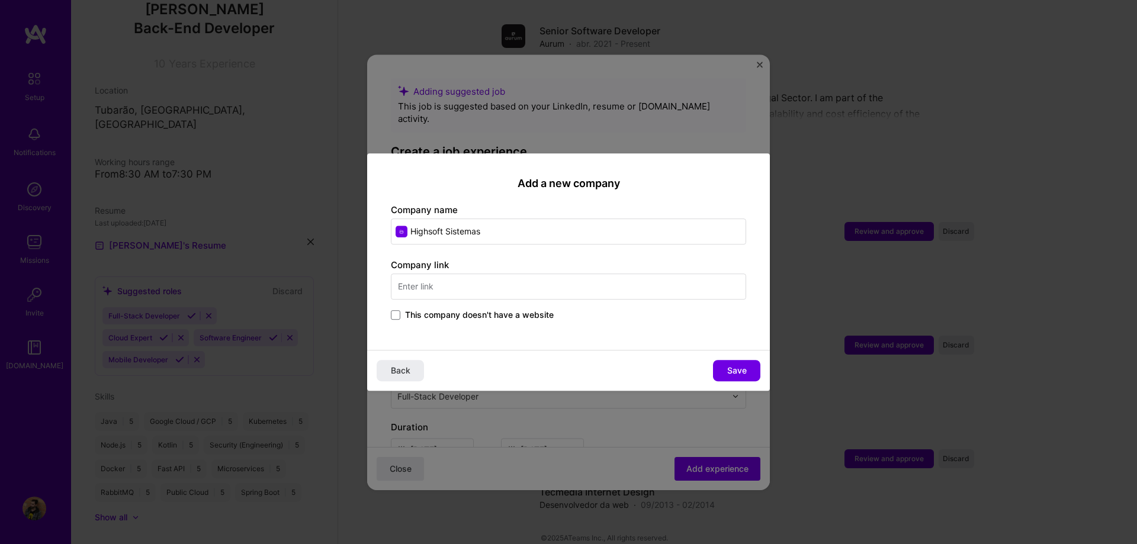
click at [490, 293] on input "text" at bounding box center [568, 287] width 355 height 26
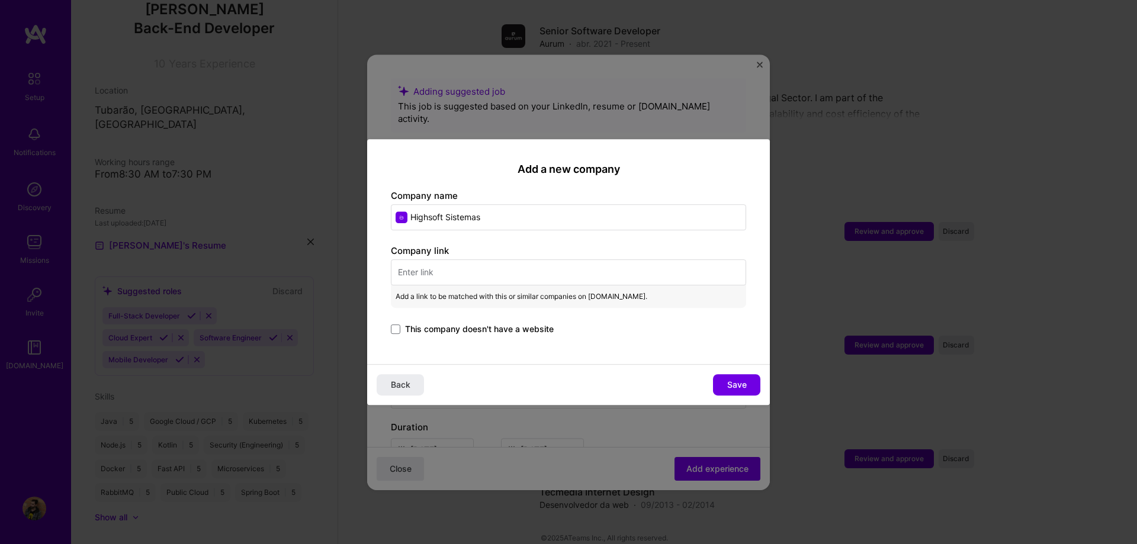
click at [487, 278] on input "text" at bounding box center [568, 272] width 355 height 26
paste input "[URL][DOMAIN_NAME]"
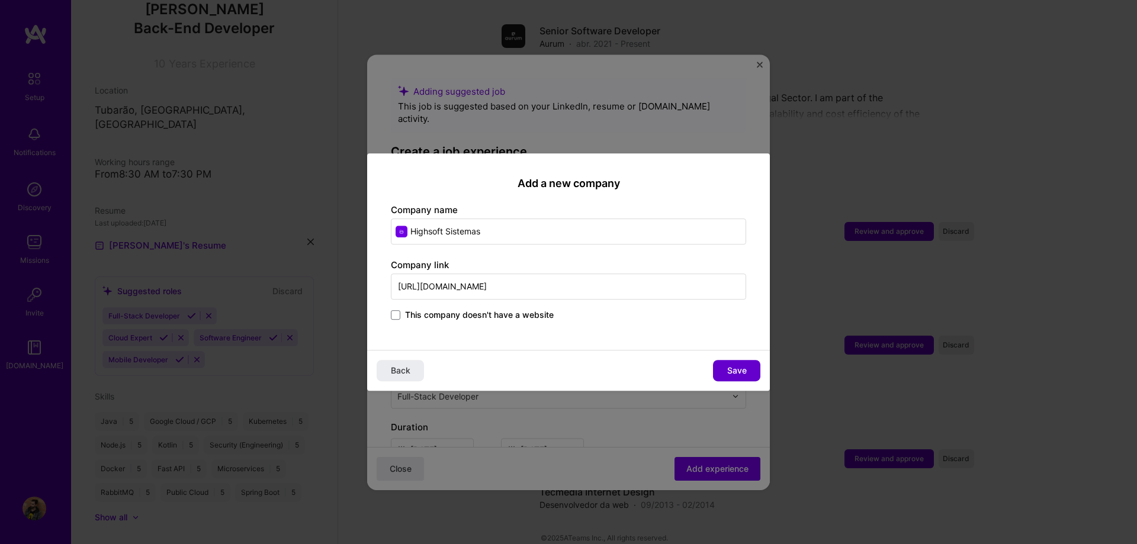
type input "[URL][DOMAIN_NAME]"
click at [492, 366] on span "Save" at bounding box center [737, 371] width 20 height 12
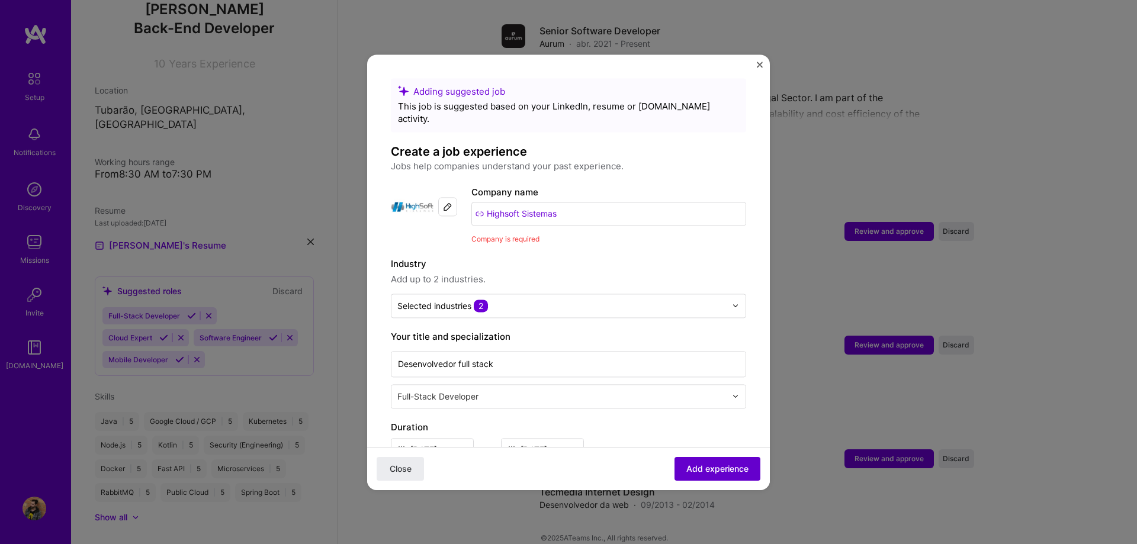
click at [492, 462] on button "Add experience" at bounding box center [718, 469] width 86 height 24
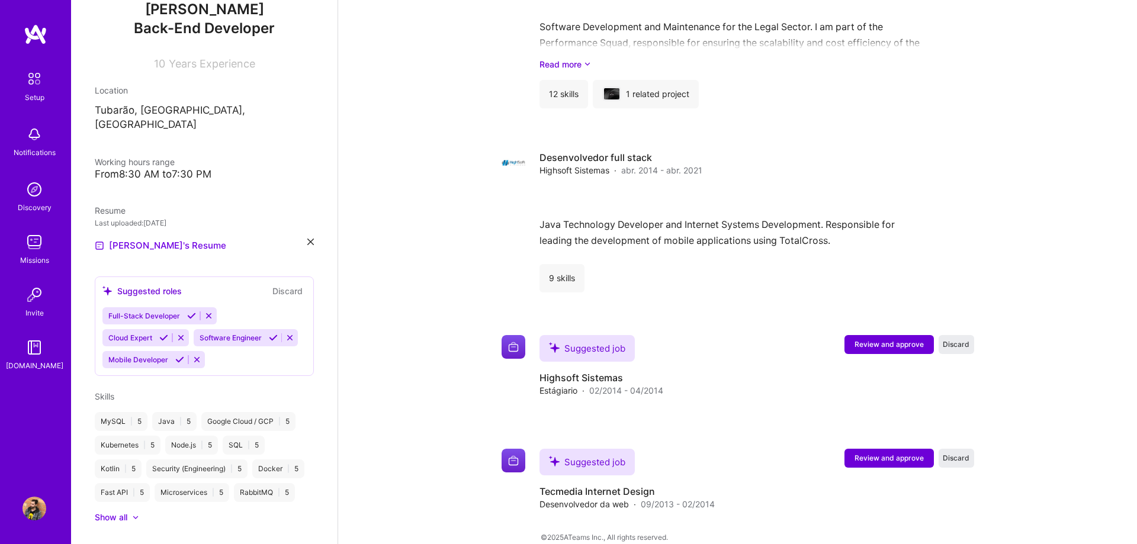
scroll to position [818, 0]
click at [492, 340] on span "Review and approve" at bounding box center [889, 345] width 69 height 10
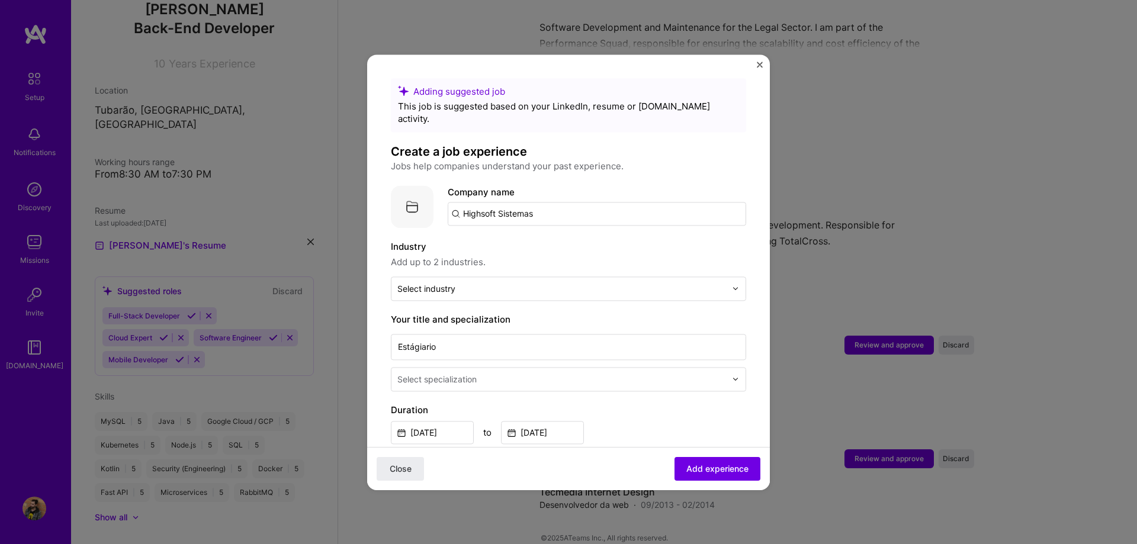
click at [492, 202] on input "Highsoft Sistemas" at bounding box center [597, 214] width 298 height 24
click at [492, 249] on span "[DOMAIN_NAME]" at bounding box center [511, 253] width 57 height 9
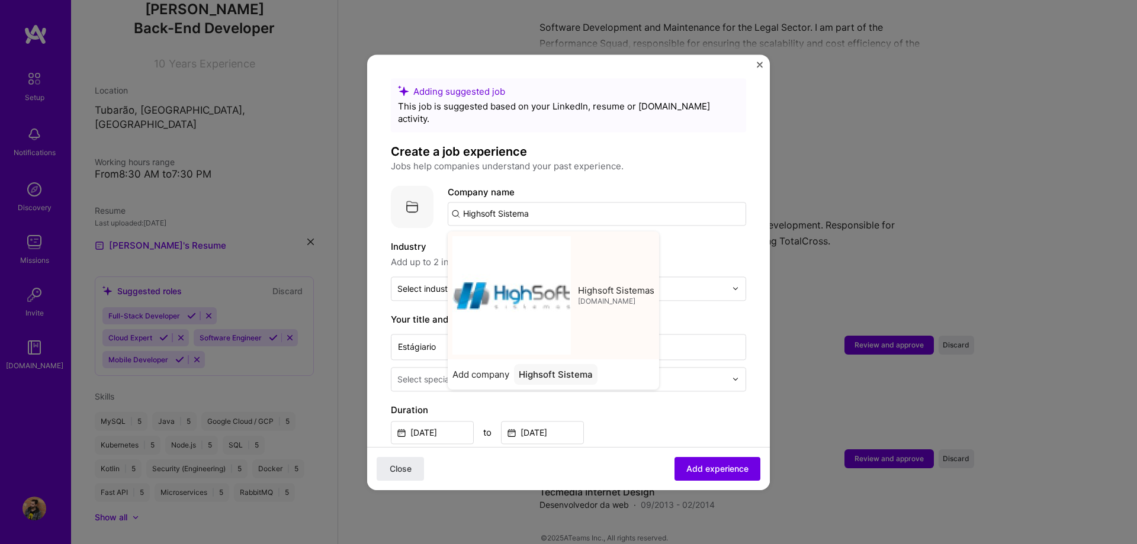
type input "Highsoft Sistemas"
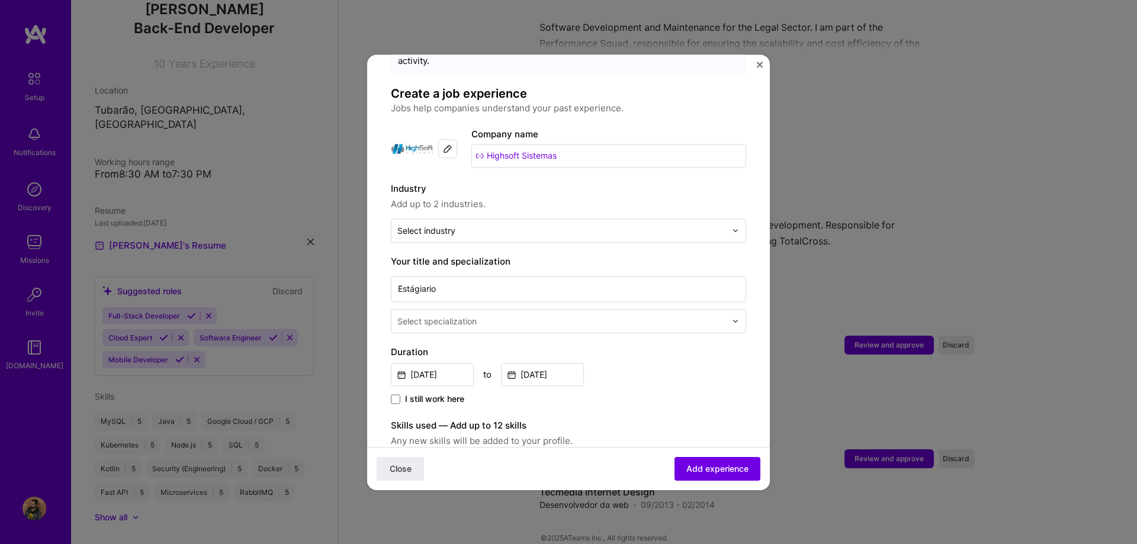
scroll to position [135, 0]
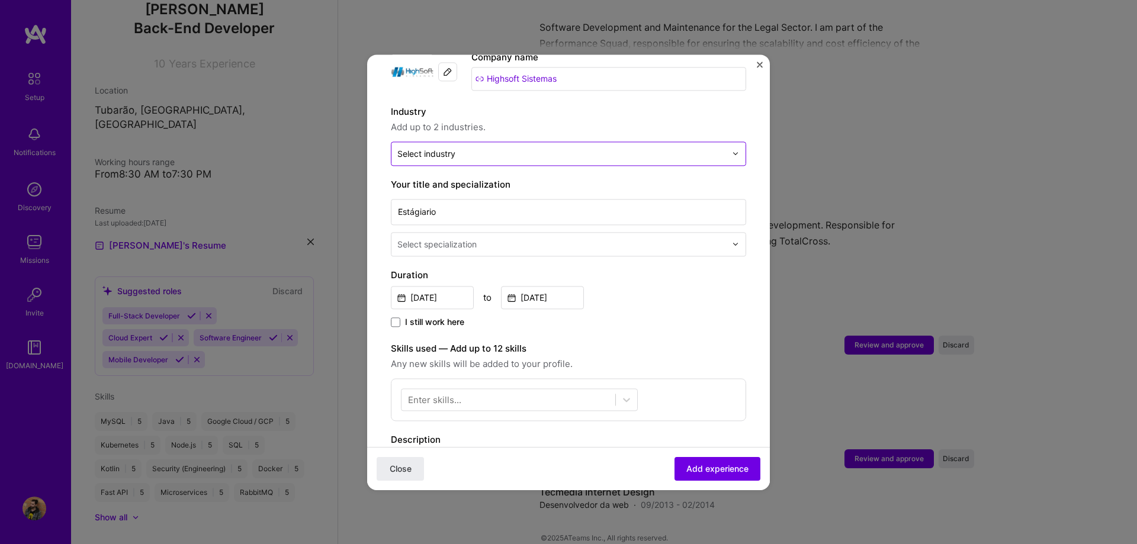
click at [492, 147] on input "text" at bounding box center [561, 153] width 329 height 12
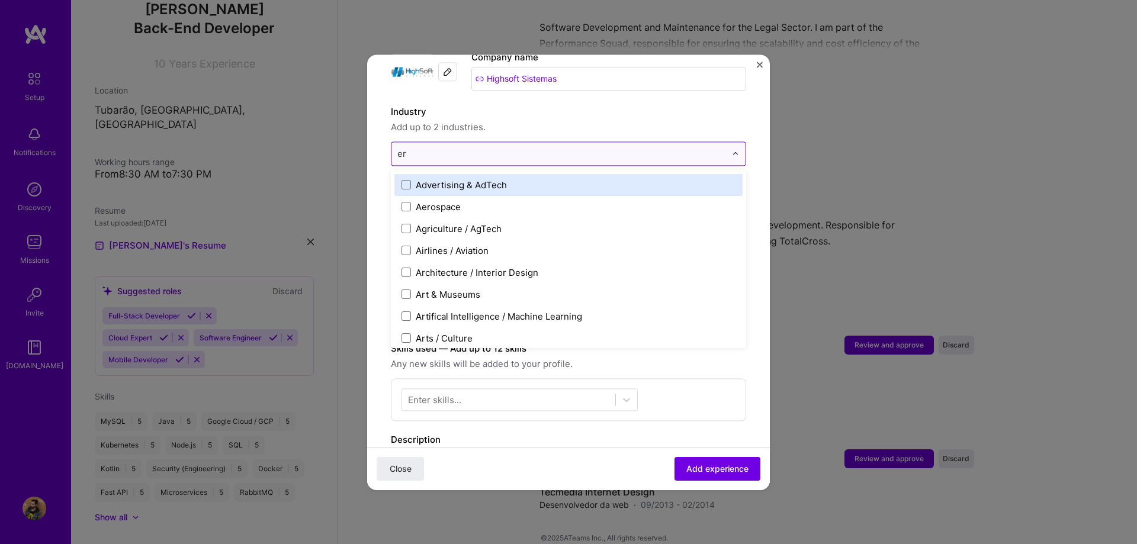
type input "erp"
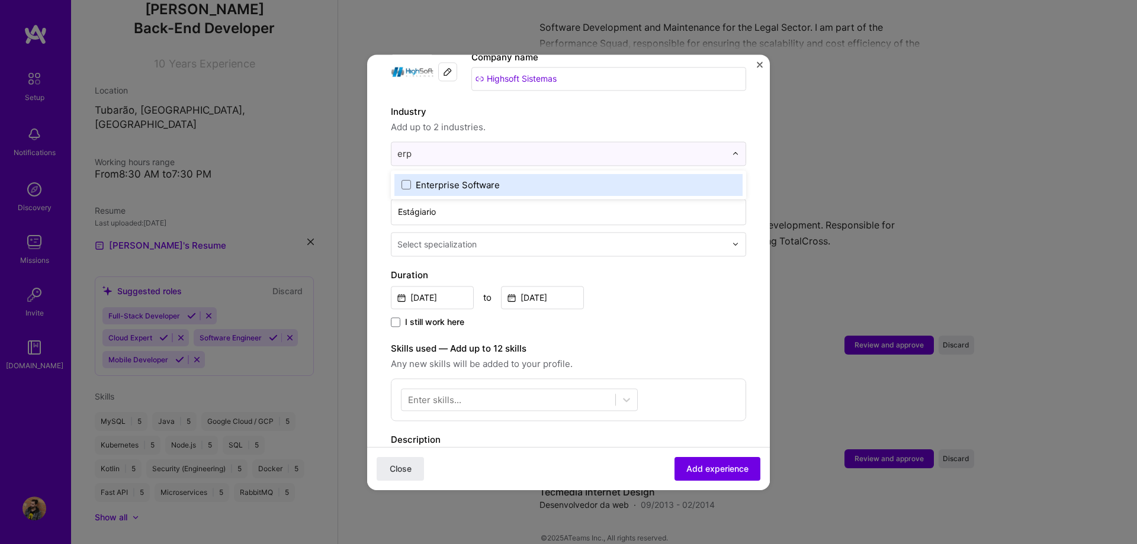
click at [492, 174] on div "Enterprise Software" at bounding box center [568, 185] width 348 height 22
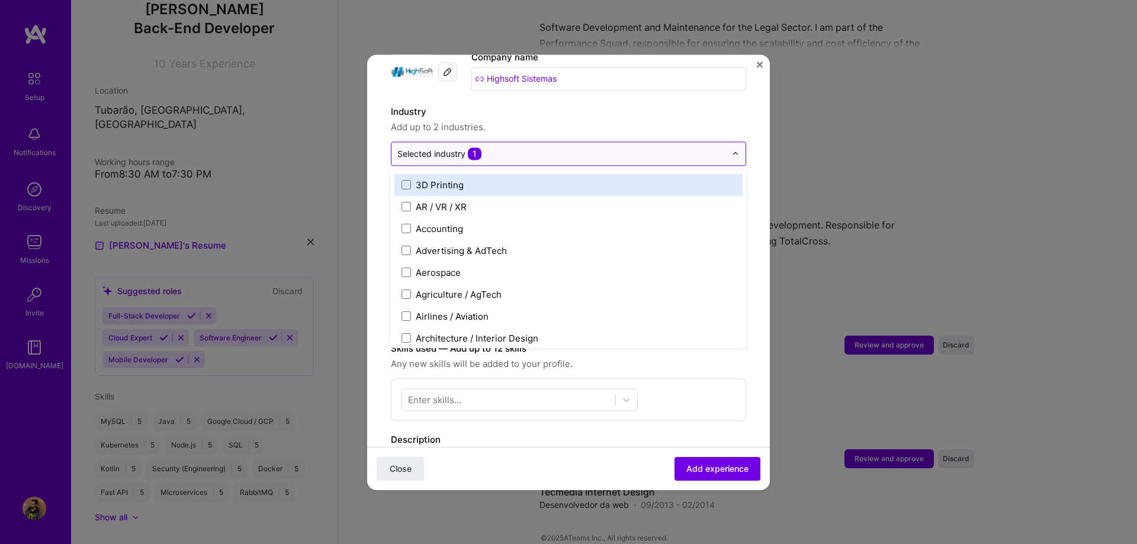
click at [492, 147] on input "text" at bounding box center [561, 153] width 329 height 12
click at [492, 120] on span "Add up to 2 industries." at bounding box center [568, 127] width 355 height 14
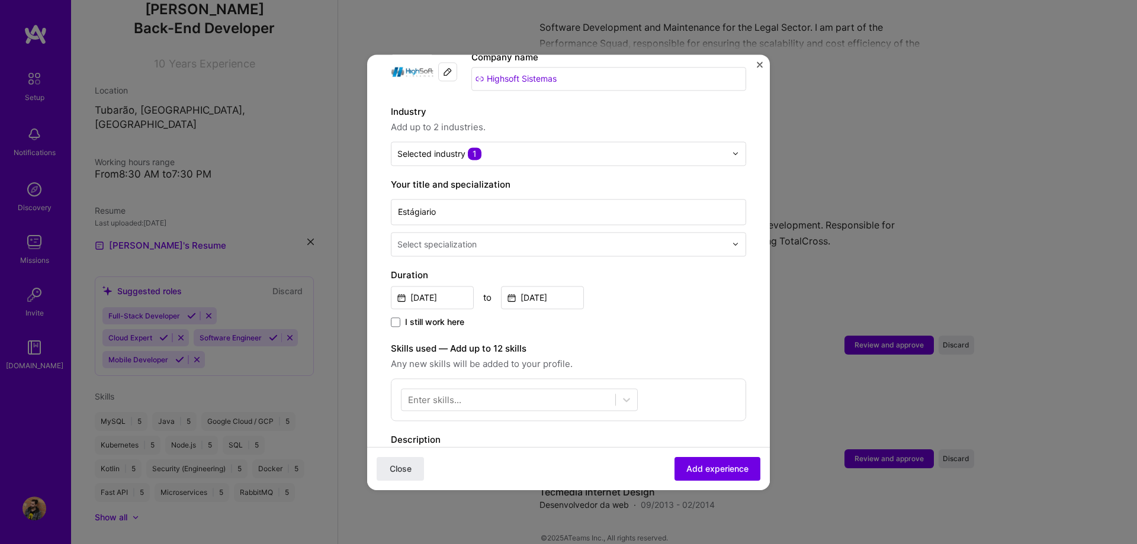
click at [492, 238] on input "text" at bounding box center [562, 244] width 331 height 12
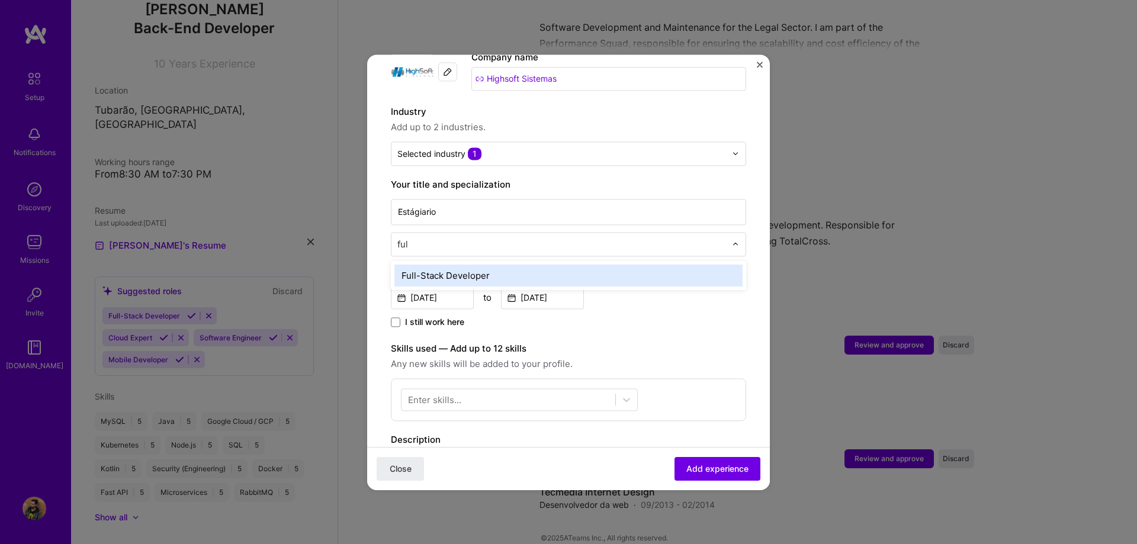
type input "full"
click at [492, 265] on div "Full-Stack Developer" at bounding box center [568, 276] width 348 height 22
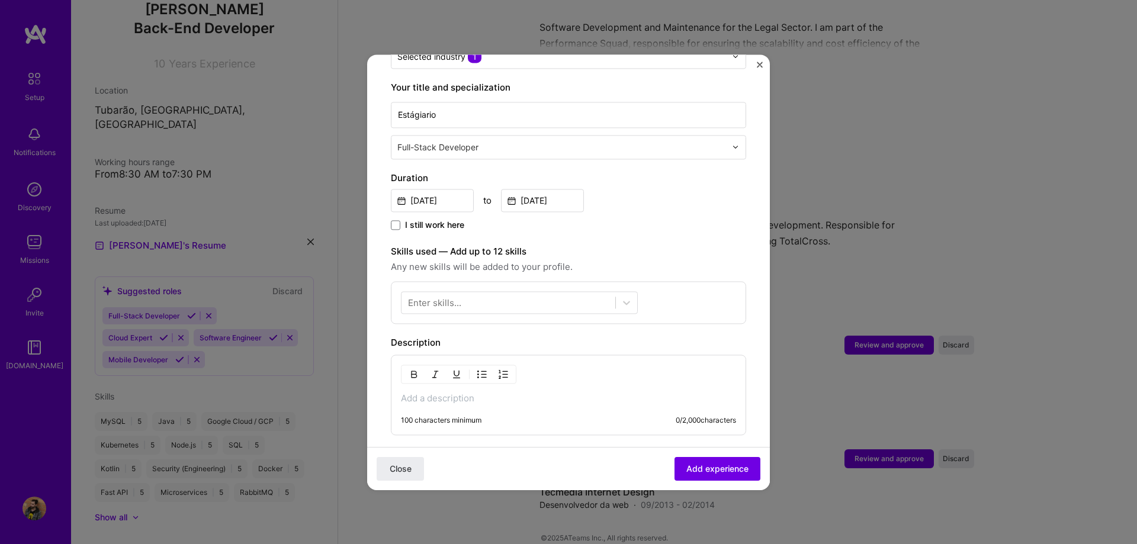
scroll to position [338, 0]
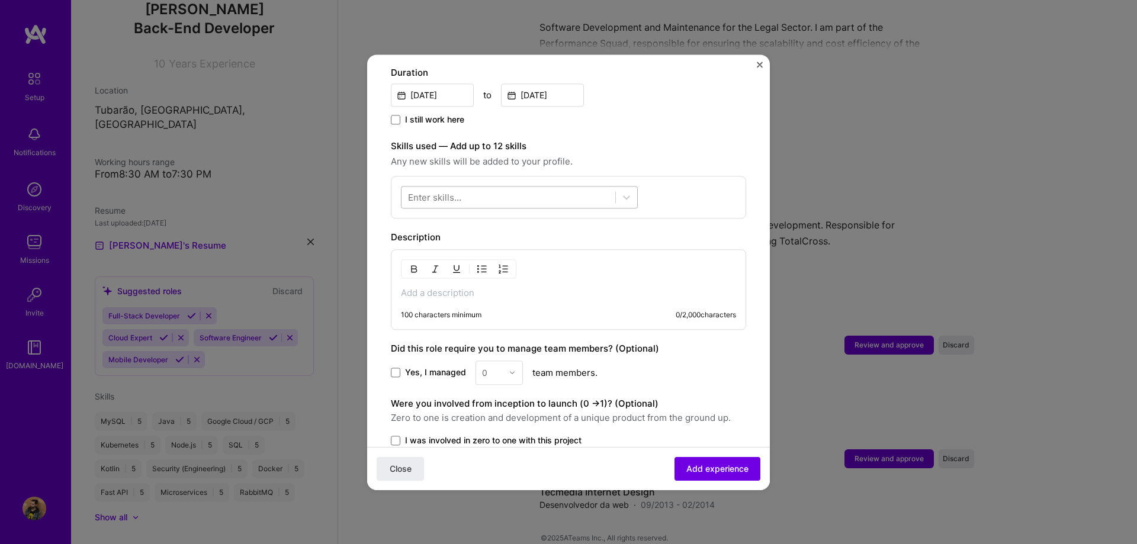
click at [492, 187] on div at bounding box center [509, 197] width 214 height 20
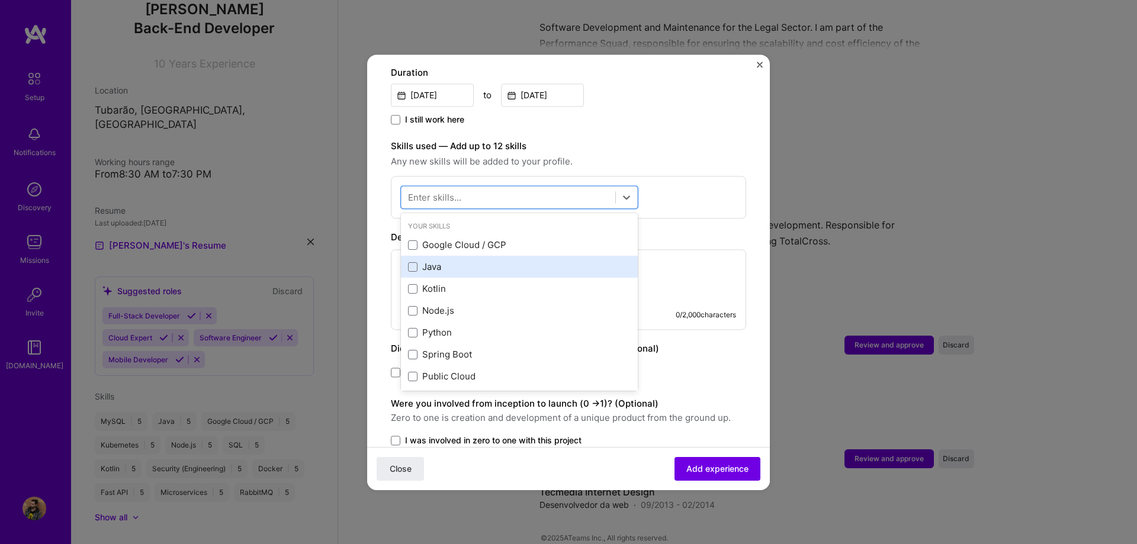
click at [465, 264] on div "Java" at bounding box center [519, 267] width 237 height 22
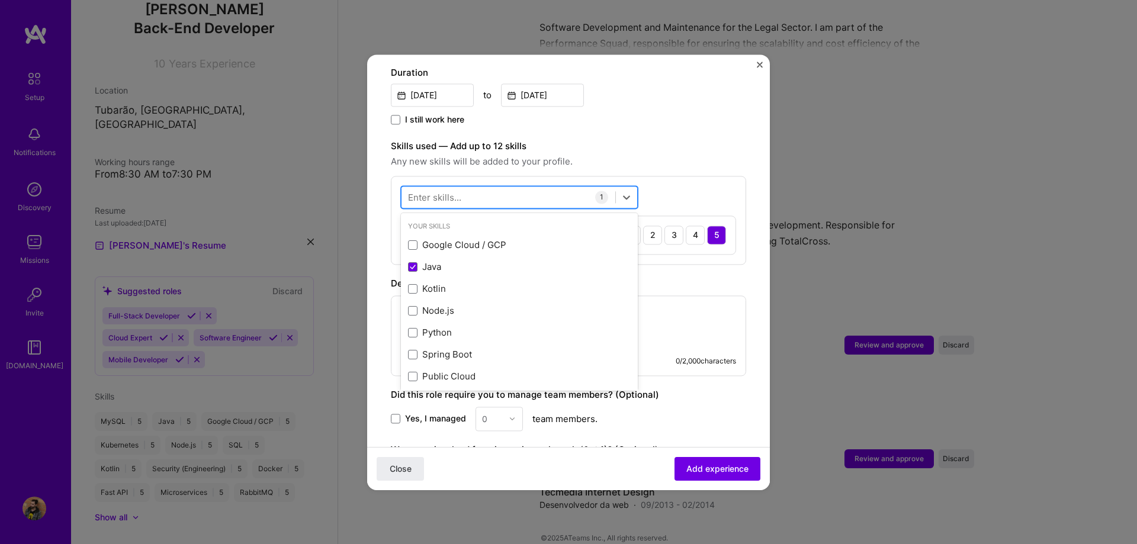
click at [492, 187] on div at bounding box center [509, 197] width 214 height 20
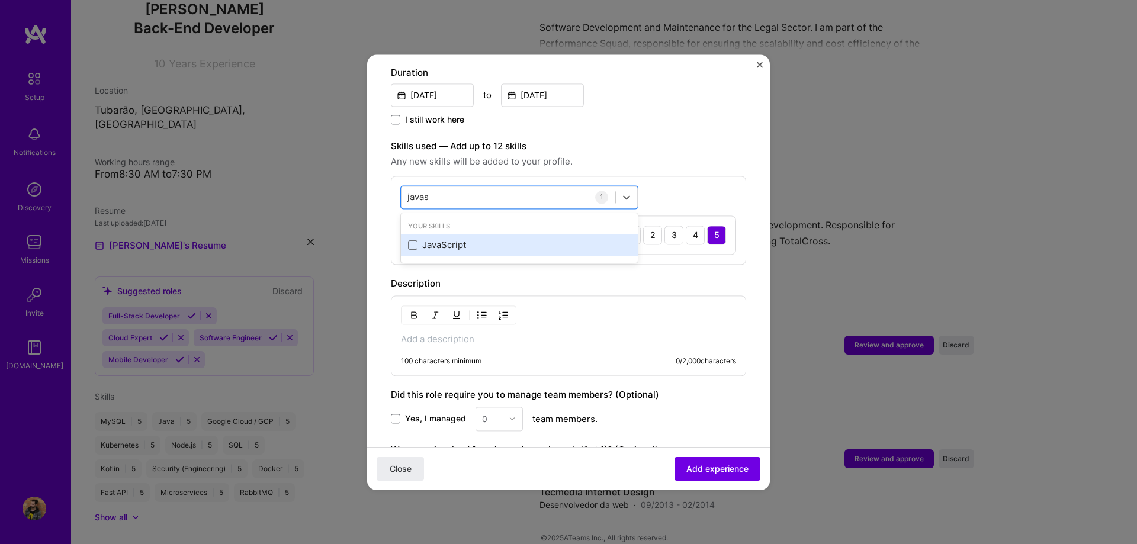
click at [450, 239] on div "JavaScript" at bounding box center [519, 245] width 223 height 12
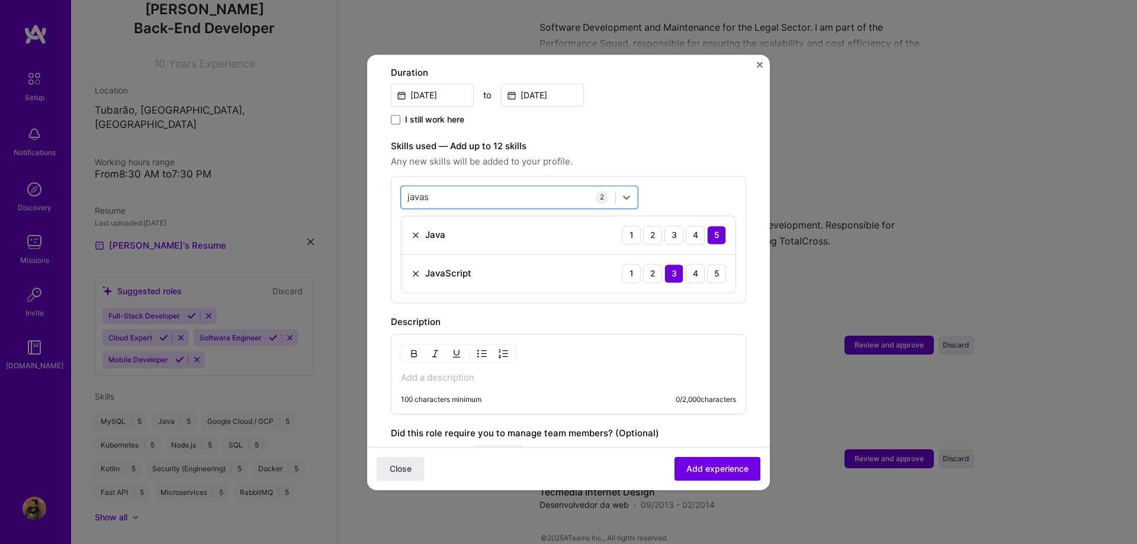
drag, startPoint x: 481, startPoint y: 184, endPoint x: 214, endPoint y: 137, distance: 271.2
click at [214, 137] on div "Adding suggested job This job is suggested based on your LinkedIn, resume or [D…" at bounding box center [568, 272] width 1137 height 544
click at [465, 235] on div "SQL" at bounding box center [519, 246] width 237 height 22
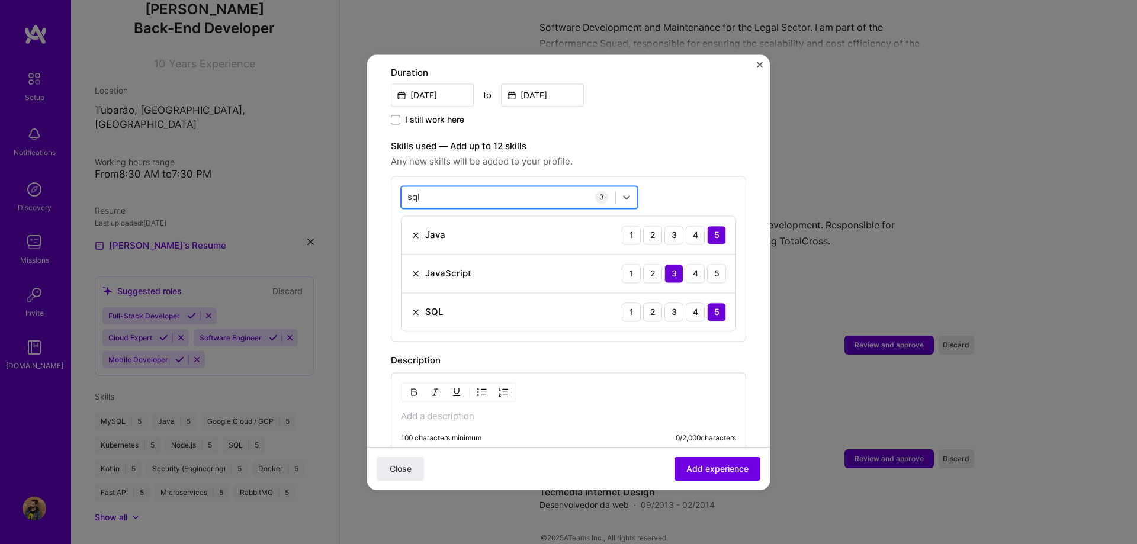
click at [469, 193] on div "sql sql" at bounding box center [509, 197] width 214 height 20
type input "p"
click at [492, 158] on div "Skills used — Add up to 12 skills Any new skills will be added to your profile.…" at bounding box center [568, 240] width 355 height 203
click at [492, 187] on div at bounding box center [509, 197] width 214 height 20
click at [484, 235] on div "HTML" at bounding box center [519, 246] width 237 height 22
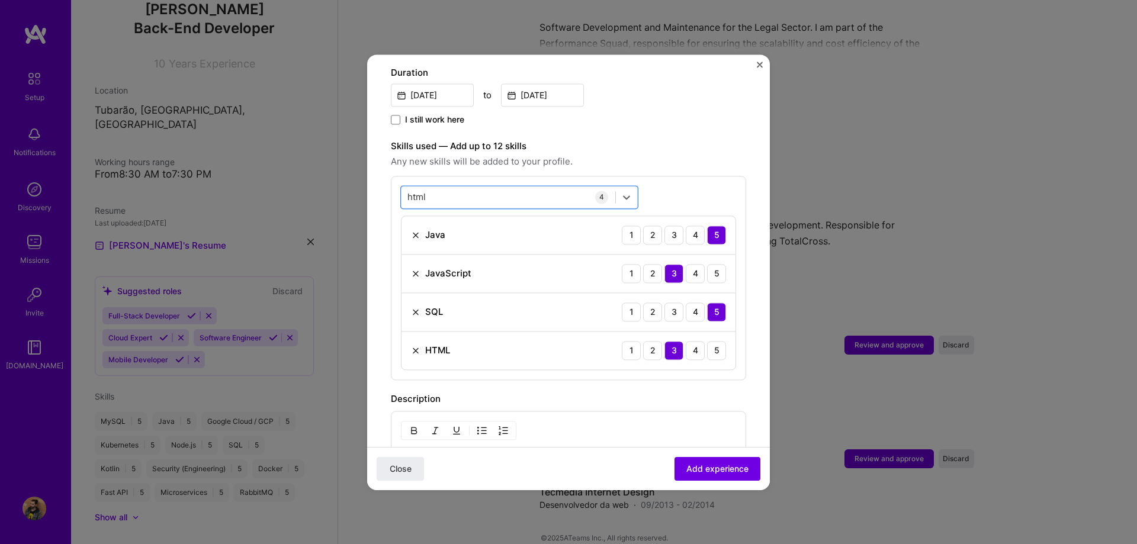
drag, startPoint x: 467, startPoint y: 182, endPoint x: 315, endPoint y: 158, distance: 153.6
click at [315, 158] on div "Adding suggested job This job is suggested based on your LinkedIn, resume or [D…" at bounding box center [568, 272] width 1137 height 544
click at [419, 239] on div "CSS" at bounding box center [519, 245] width 223 height 12
type input "css"
click at [492, 155] on span "Any new skills will be added to your profile." at bounding box center [568, 162] width 355 height 14
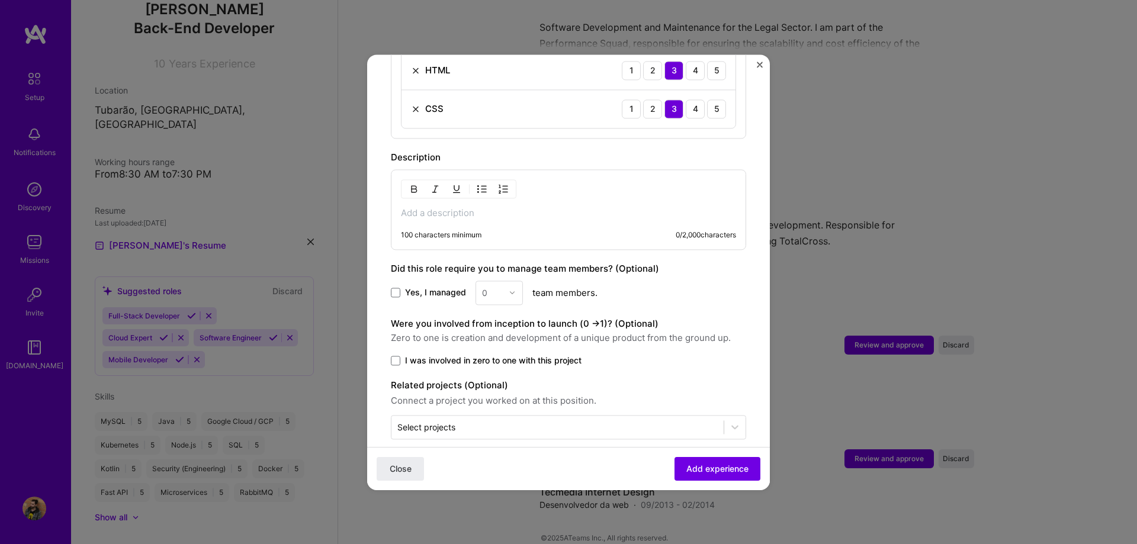
scroll to position [622, 0]
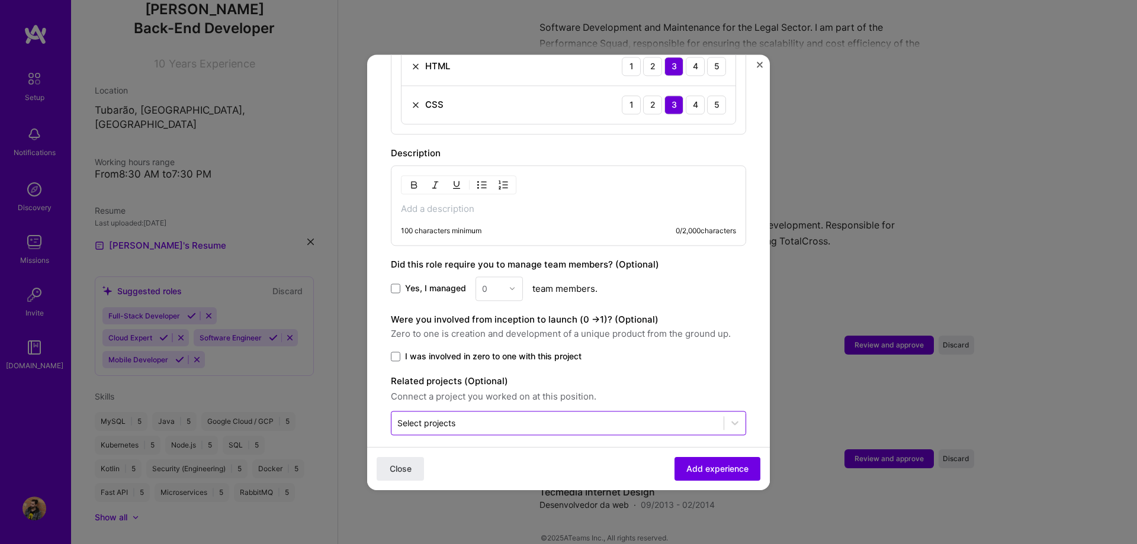
click at [492, 420] on div "Select projects" at bounding box center [557, 423] width 332 height 23
click at [492, 417] on input "text" at bounding box center [557, 423] width 320 height 12
click at [492, 463] on button "Add experience" at bounding box center [718, 469] width 86 height 24
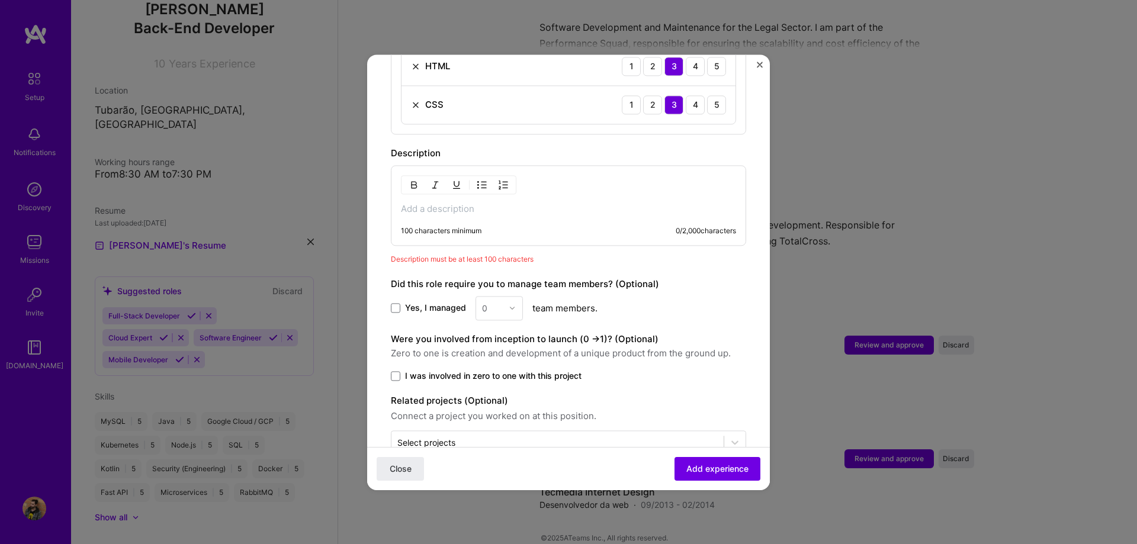
click at [478, 226] on div "100 characters minimum" at bounding box center [441, 230] width 81 height 9
click at [489, 203] on div "100 characters minimum 0 / 2,000 characters" at bounding box center [568, 205] width 355 height 81
click at [492, 203] on p at bounding box center [568, 209] width 335 height 12
click at [492, 466] on span "Add experience" at bounding box center [717, 469] width 62 height 12
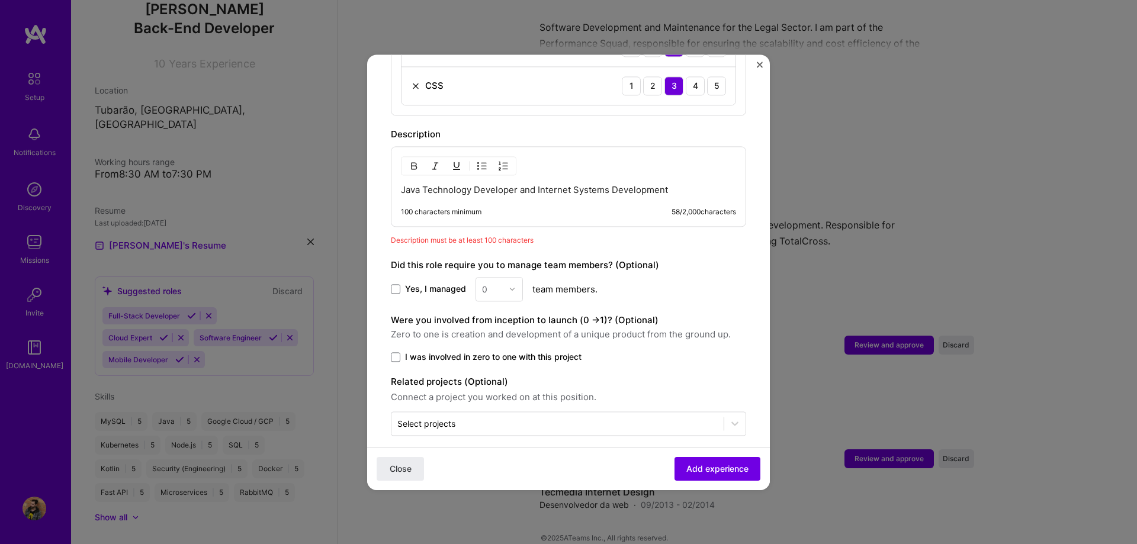
scroll to position [641, 0]
click at [492, 184] on p "Java Technology Developer and Internet Systems Development" at bounding box center [568, 190] width 335 height 12
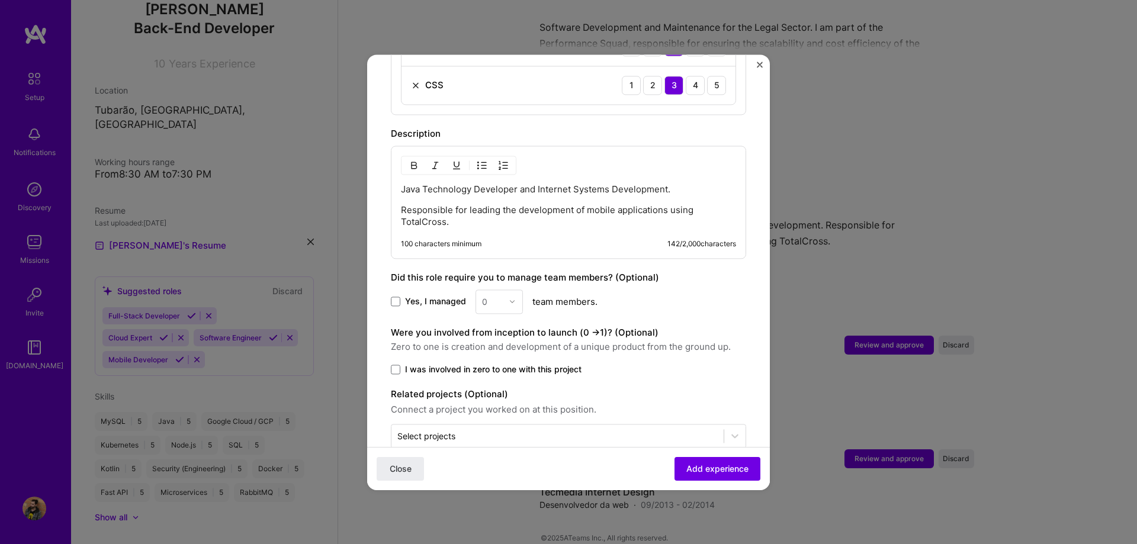
click at [458, 204] on p "Responsible for leading the development of mobile applications using TotalCross." at bounding box center [568, 216] width 335 height 24
click at [492, 204] on p "Responsible for leading the development of mobile applications using TotalCross." at bounding box center [568, 216] width 335 height 24
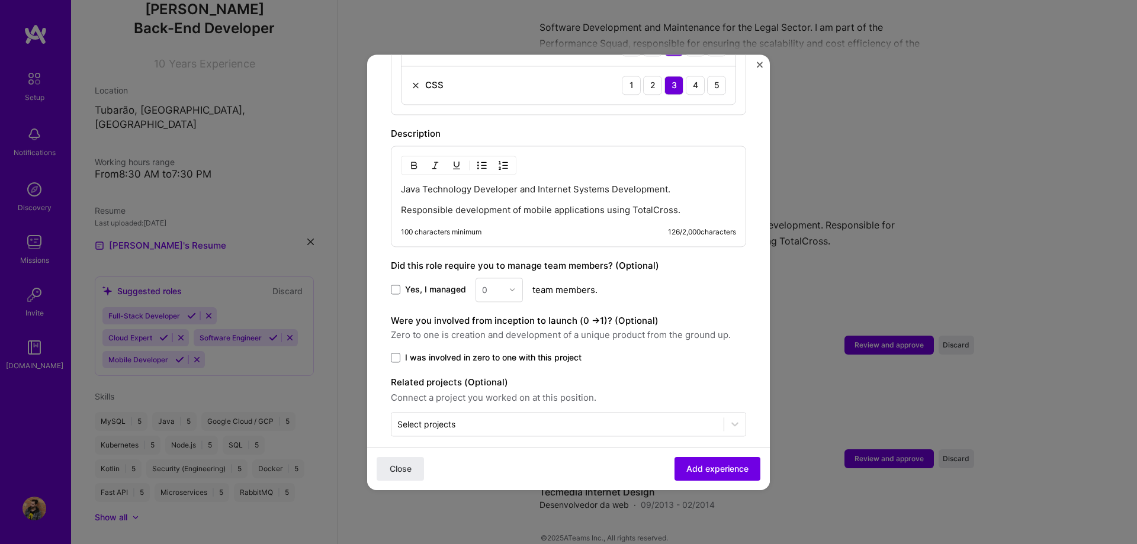
click at [492, 204] on p "Responsible development of mobile applications using TotalCross." at bounding box center [568, 210] width 335 height 12
click at [492, 469] on span "Add experience" at bounding box center [717, 469] width 62 height 12
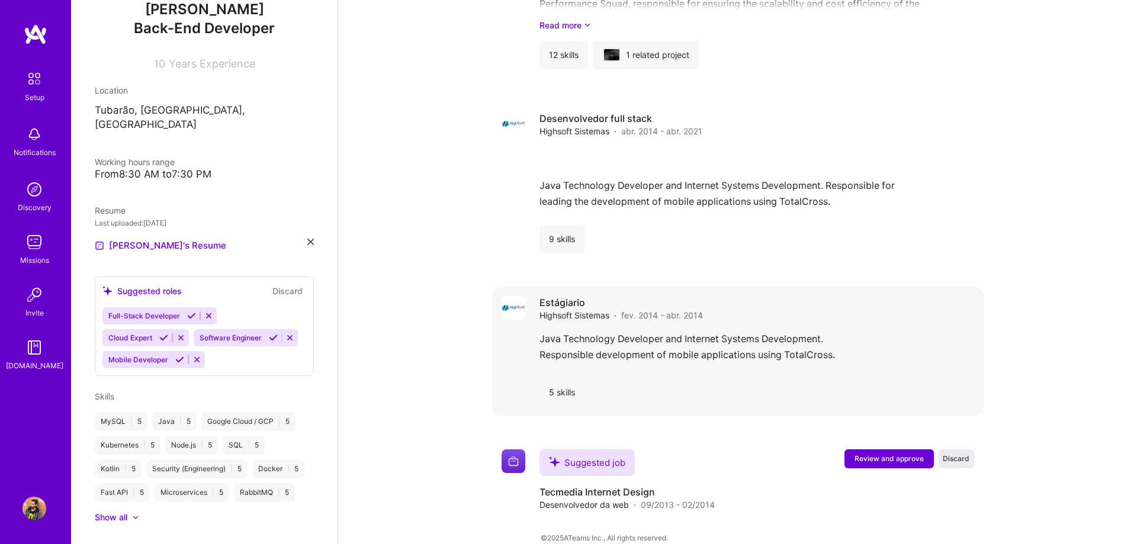
scroll to position [840, 0]
click at [492, 454] on span "Review and approve" at bounding box center [889, 459] width 69 height 10
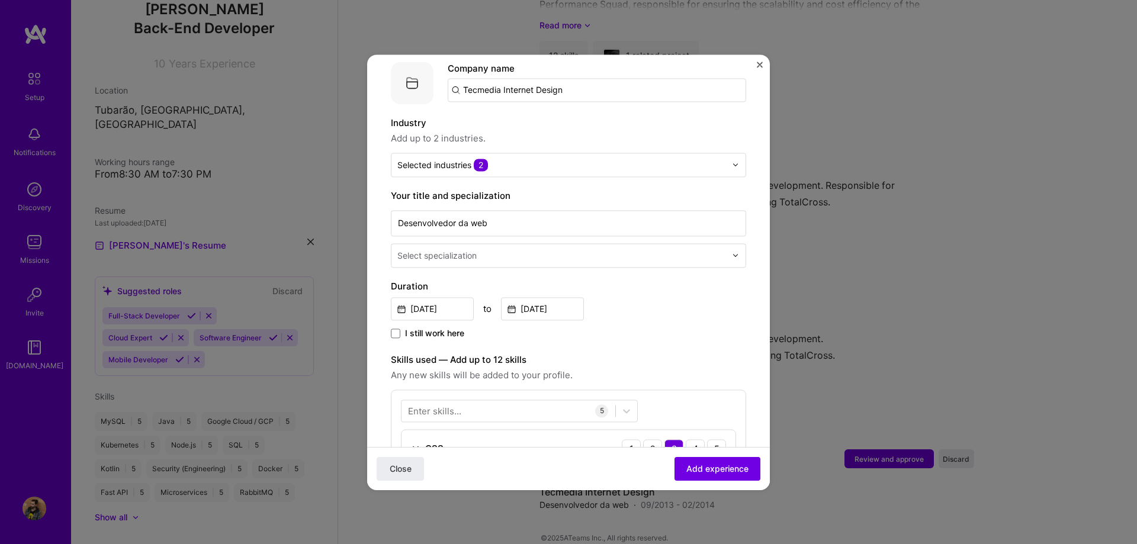
scroll to position [135, 0]
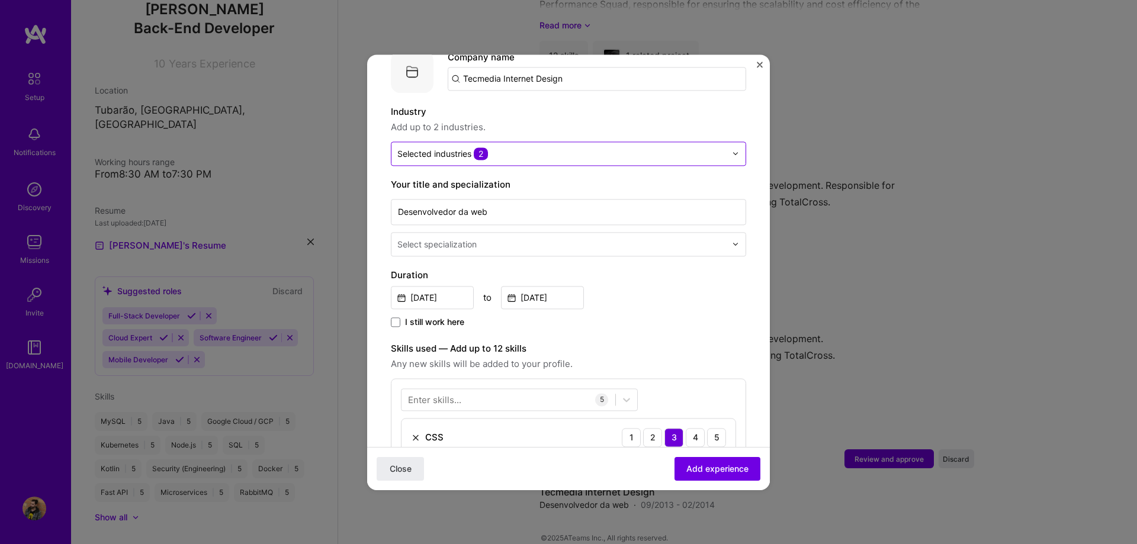
click at [492, 147] on input "text" at bounding box center [561, 153] width 329 height 12
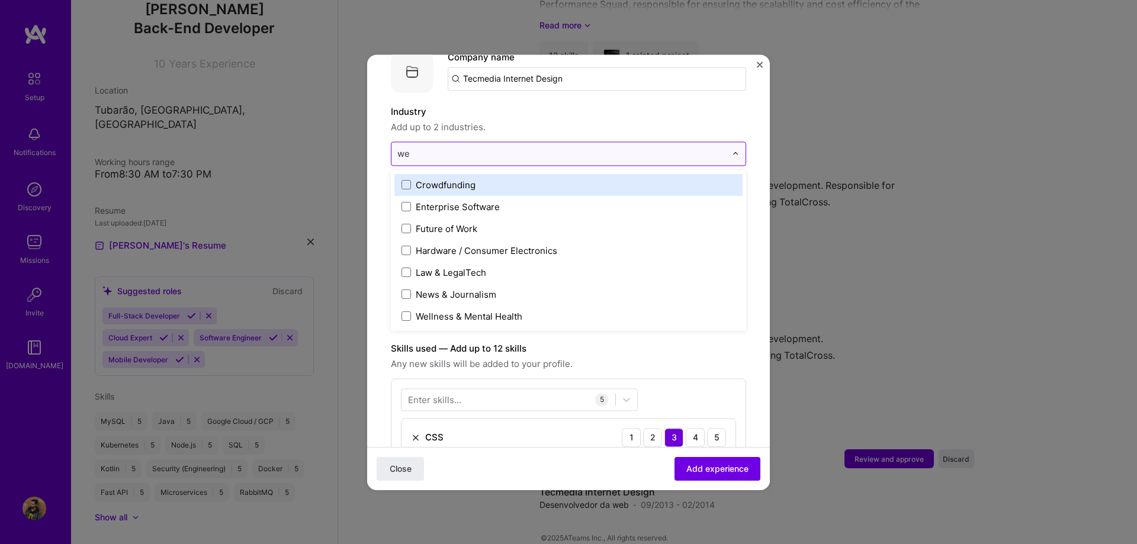
type input "web"
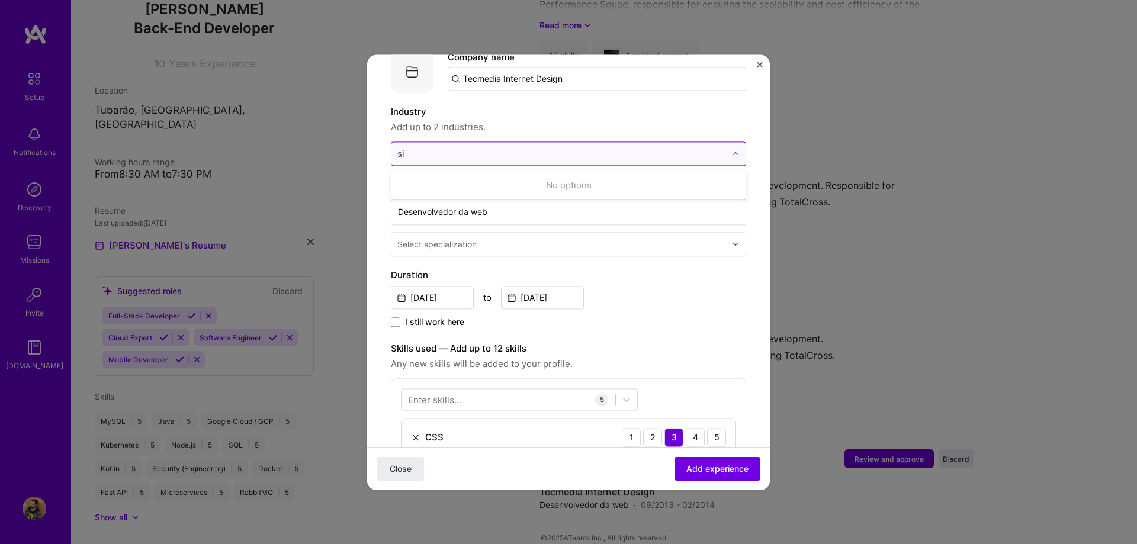
type input "s"
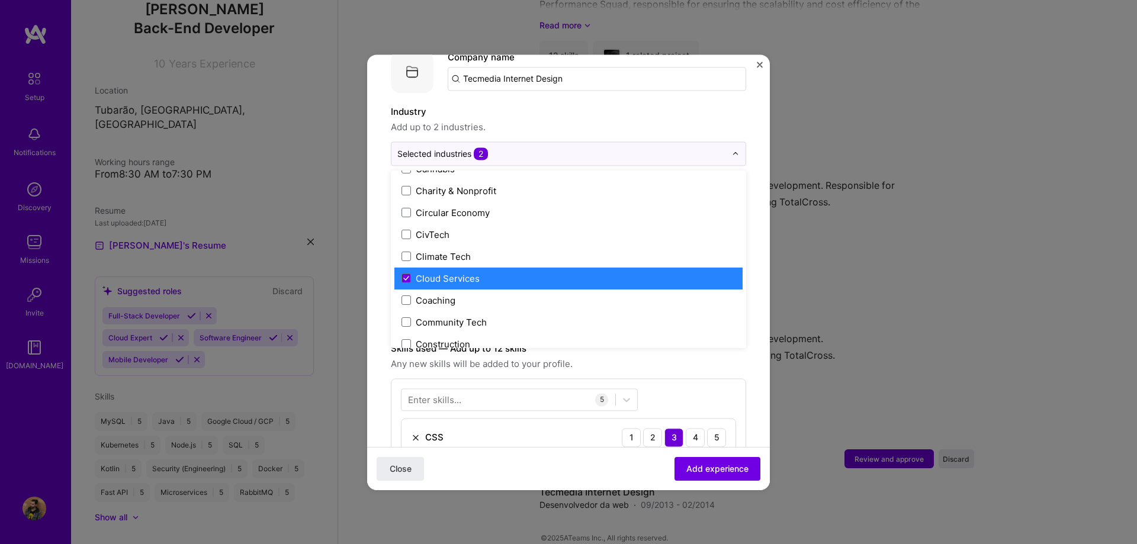
scroll to position [270, 0]
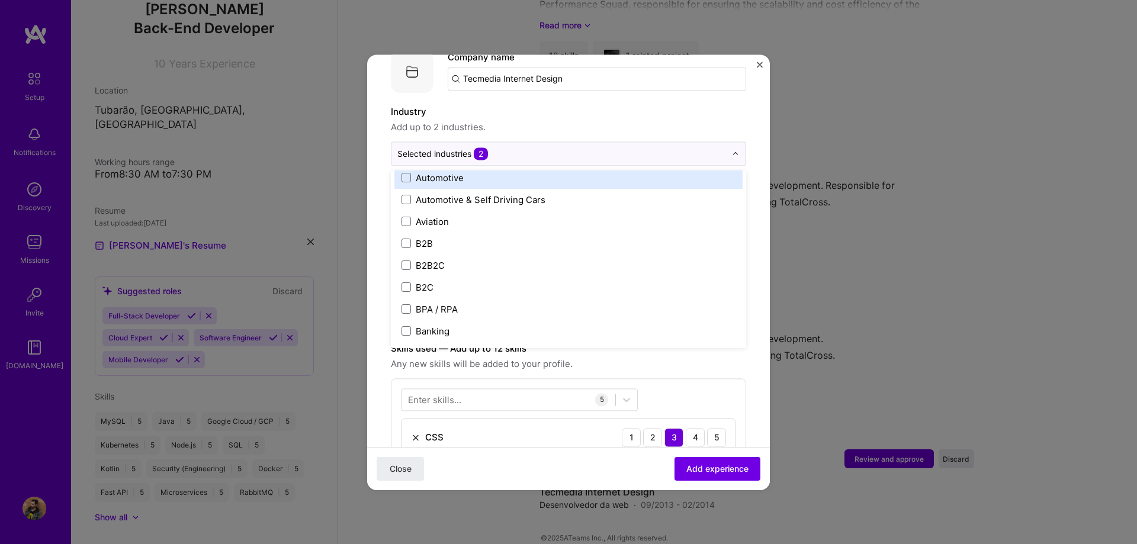
click at [492, 120] on span "Add up to 2 industries." at bounding box center [568, 127] width 355 height 14
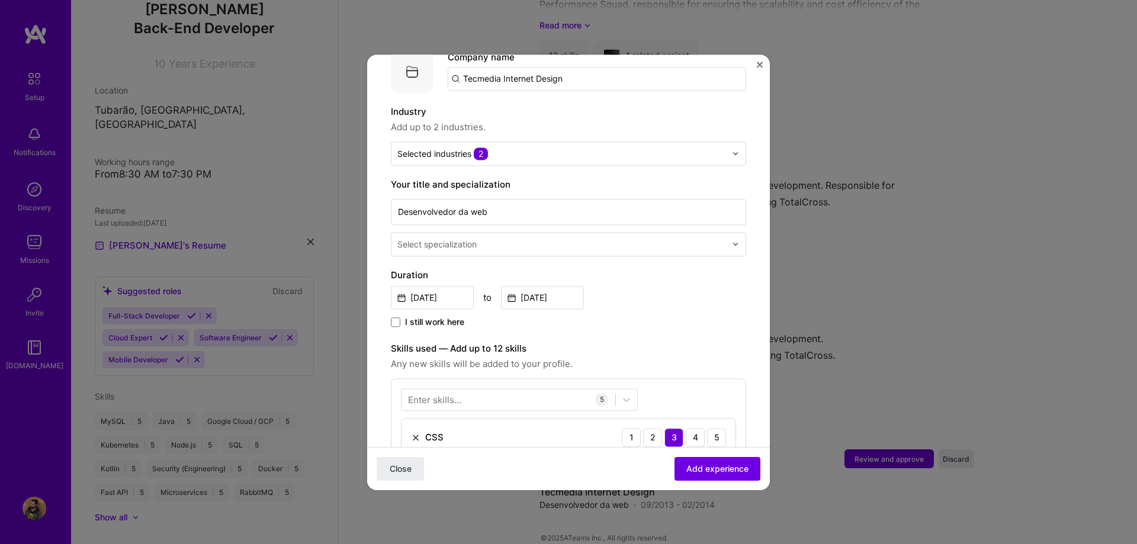
click at [492, 238] on input "text" at bounding box center [562, 244] width 331 height 12
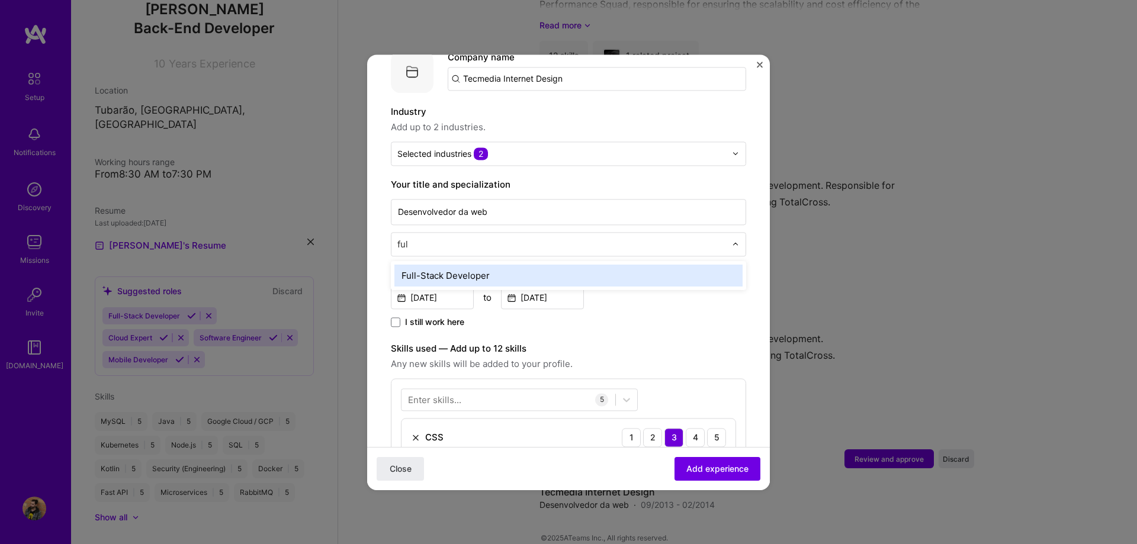
type input "full"
click at [492, 269] on div "Full-Stack Developer" at bounding box center [568, 276] width 348 height 22
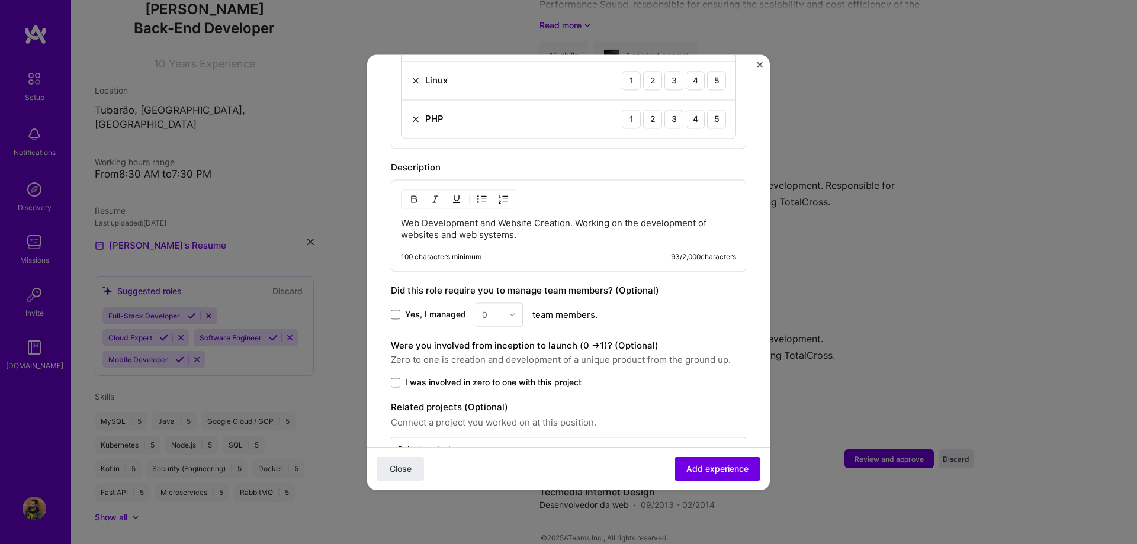
scroll to position [634, 0]
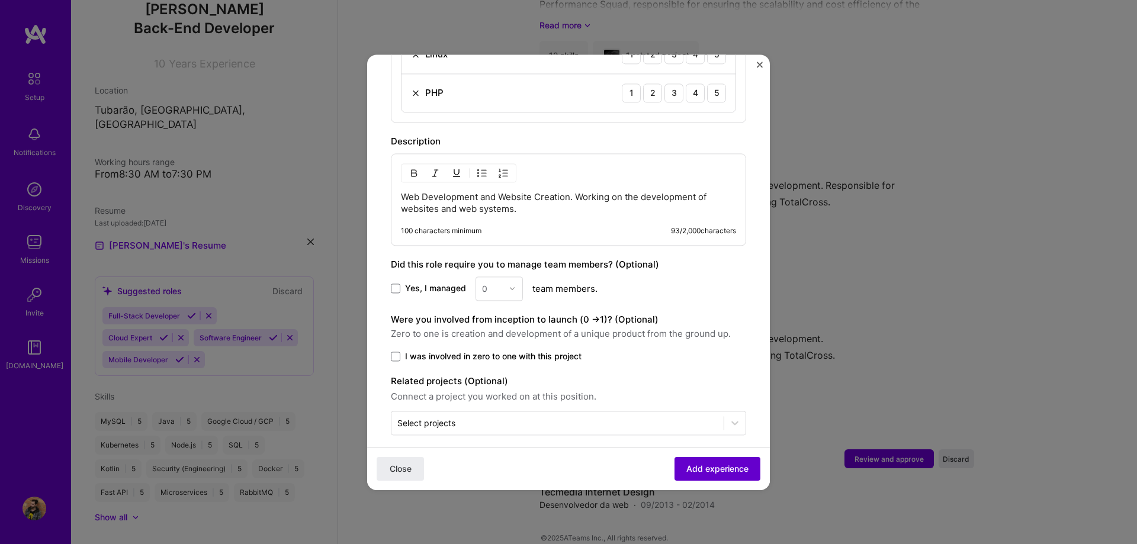
click at [492, 463] on span "Add experience" at bounding box center [717, 469] width 62 height 12
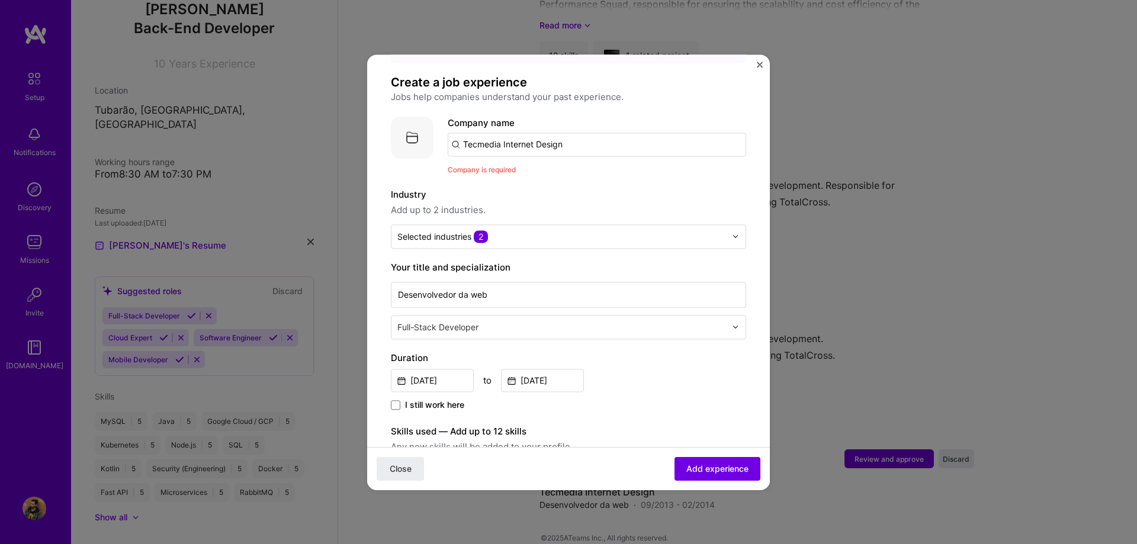
scroll to position [0, 0]
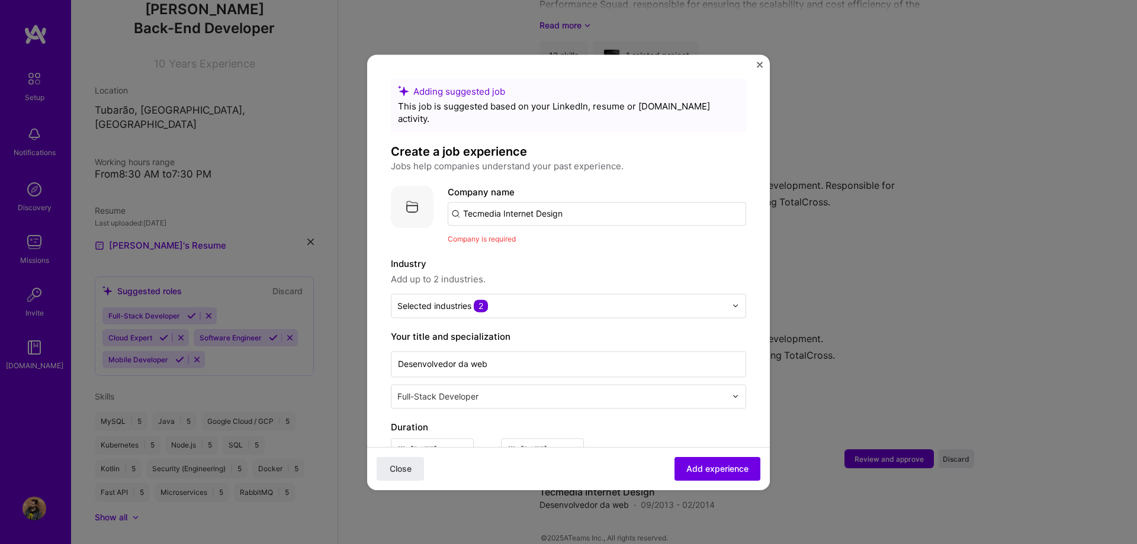
click at [492, 202] on input "Tecmedia Internet Design" at bounding box center [597, 214] width 298 height 24
click at [492, 203] on input "Tecmedia Internet Design" at bounding box center [597, 214] width 298 height 24
type input "Tecmedia"
click at [492, 236] on div "Tecmedia" at bounding box center [540, 246] width 52 height 21
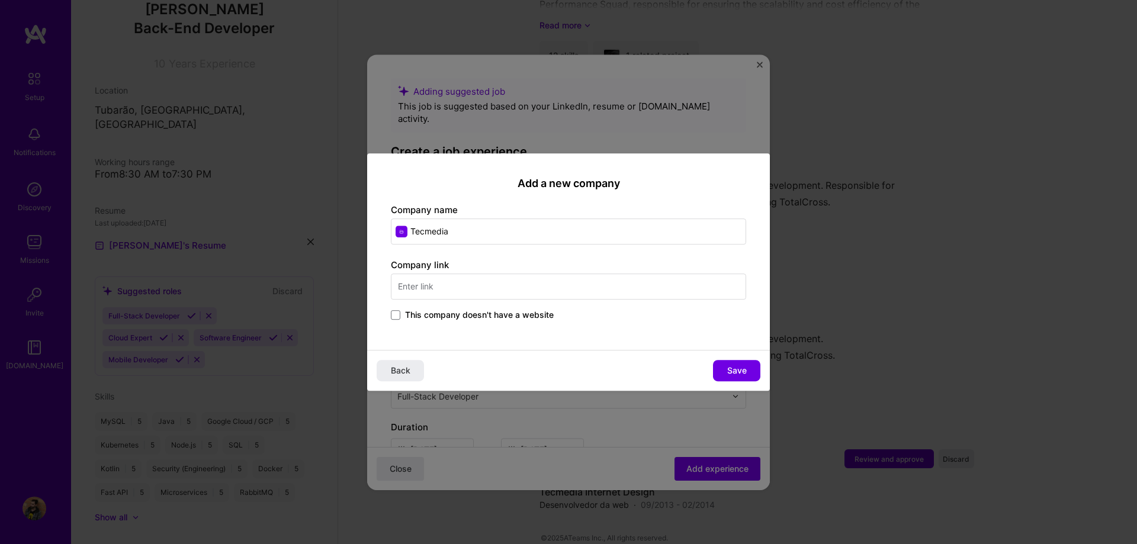
click at [492, 285] on input "text" at bounding box center [568, 287] width 355 height 26
paste input "[URL][DOMAIN_NAME]"
type input "[URL][DOMAIN_NAME]"
click at [492, 384] on div "Back Save" at bounding box center [568, 370] width 403 height 41
click at [492, 377] on button "Save" at bounding box center [736, 370] width 47 height 21
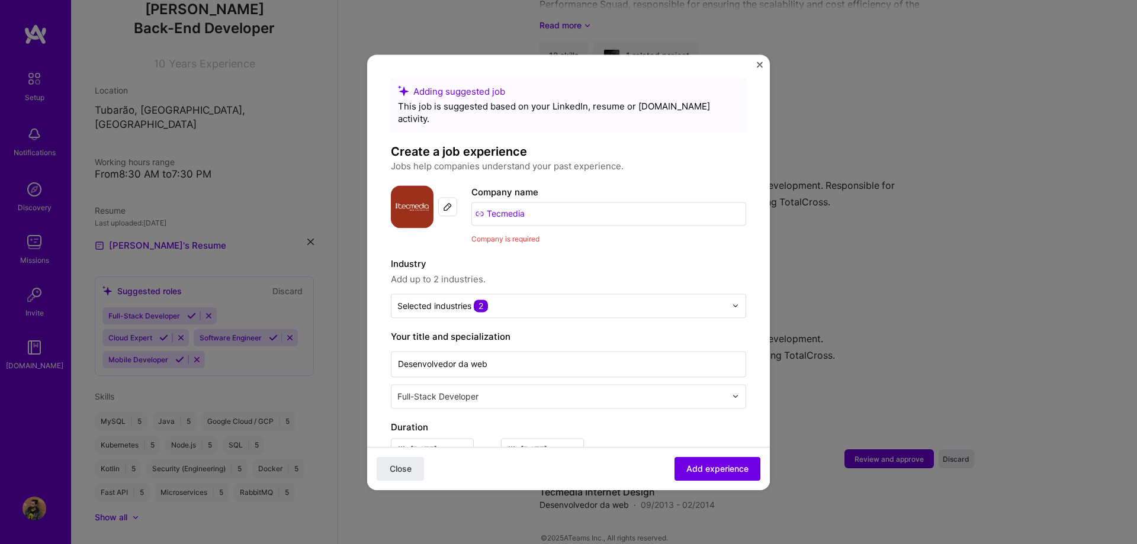
click at [492, 186] on div "Company name Tecmedia" at bounding box center [608, 205] width 275 height 40
click at [492, 202] on input "Tecmedia" at bounding box center [608, 214] width 275 height 24
click at [492, 471] on span "Add experience" at bounding box center [717, 469] width 62 height 12
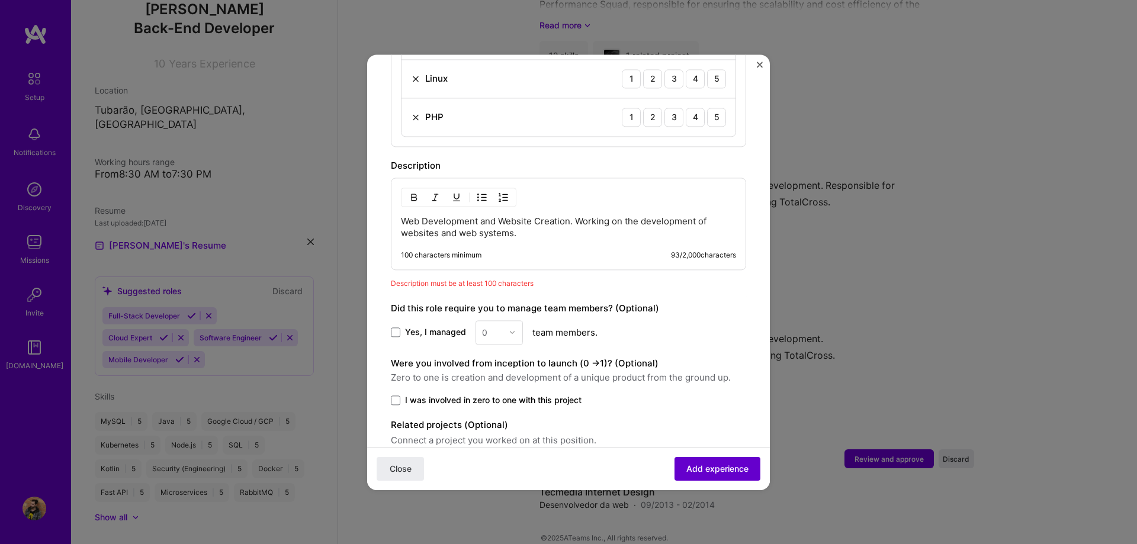
scroll to position [653, 0]
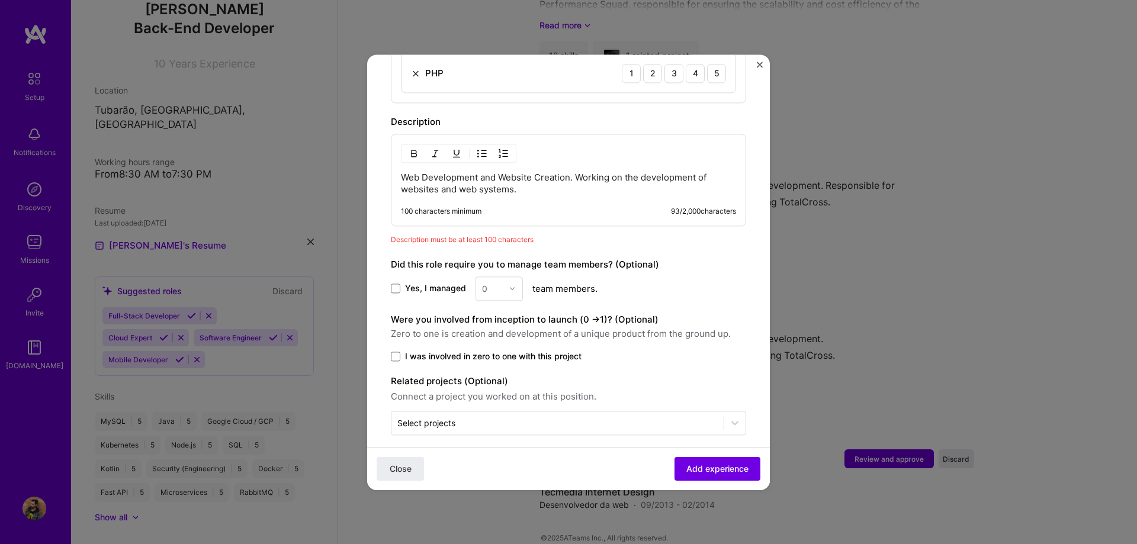
click at [492, 179] on p "Web Development and Website Creation. Working on the development of websites an…" at bounding box center [568, 184] width 335 height 24
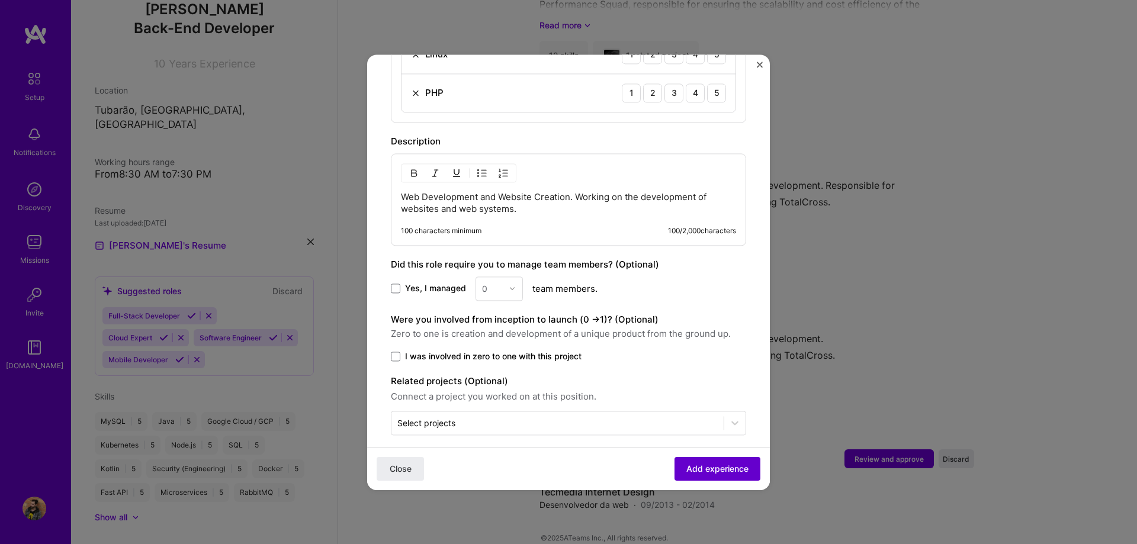
click at [492, 466] on span "Add experience" at bounding box center [717, 469] width 62 height 12
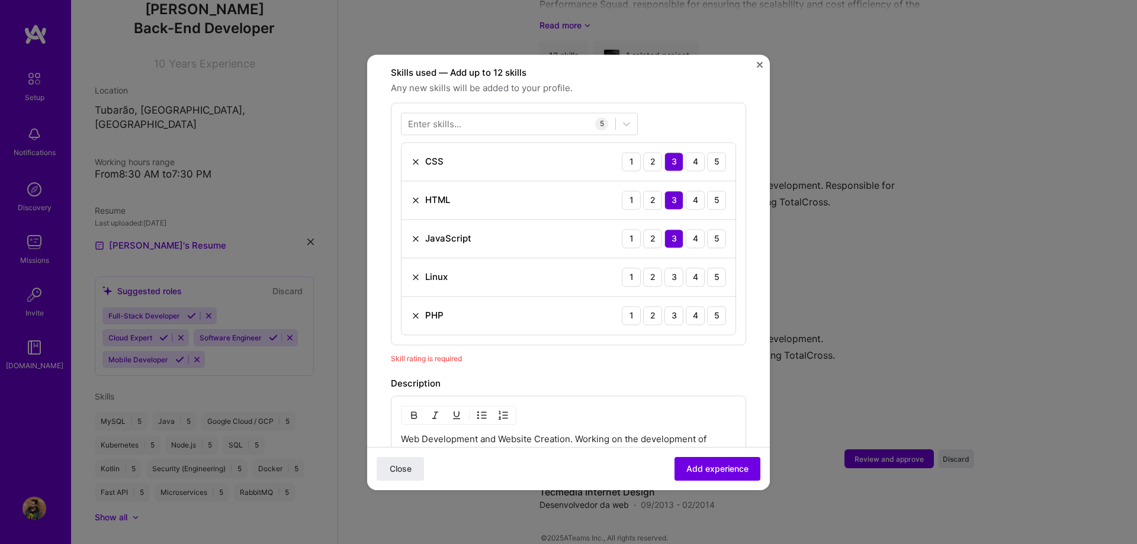
scroll to position [410, 0]
click at [492, 269] on div "3" at bounding box center [674, 278] width 19 height 19
click at [492, 307] on div "5" at bounding box center [716, 316] width 19 height 19
click at [492, 475] on button "Add experience" at bounding box center [718, 469] width 86 height 24
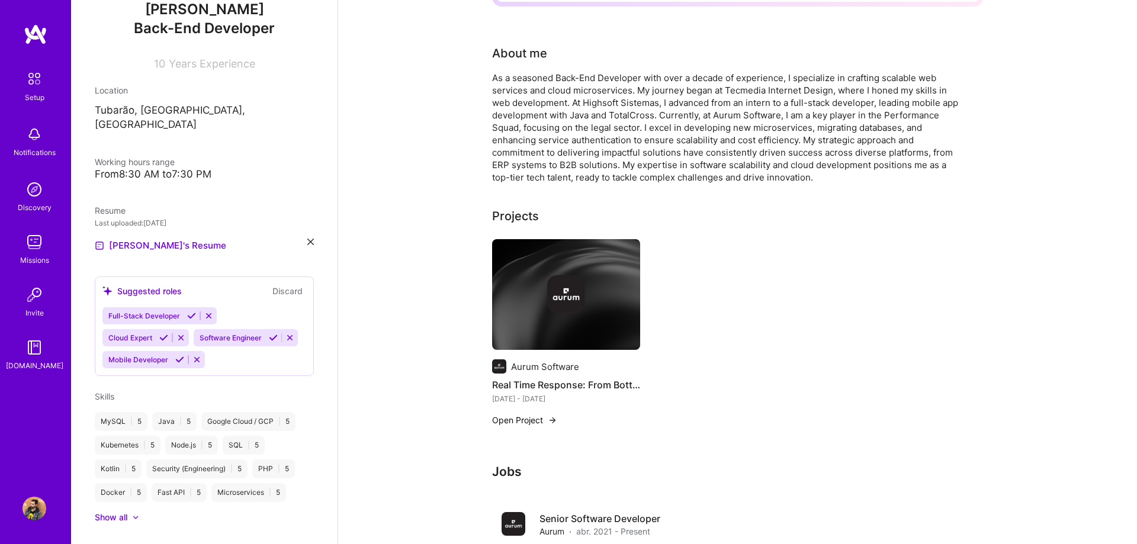
scroll to position [0, 0]
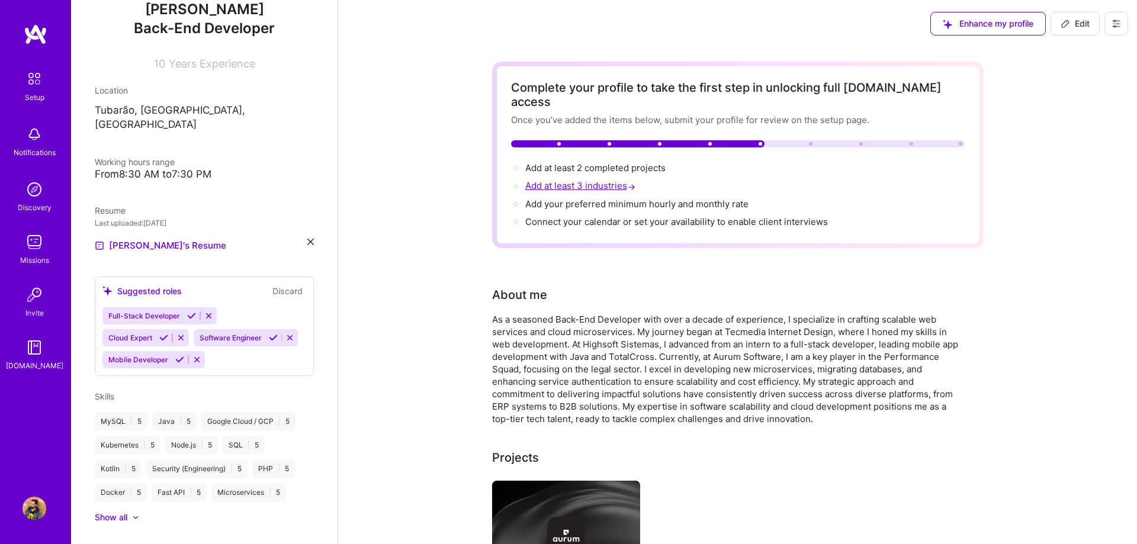
click at [492, 180] on span "Add at least 3 industries →" at bounding box center [581, 185] width 113 height 11
select select "US"
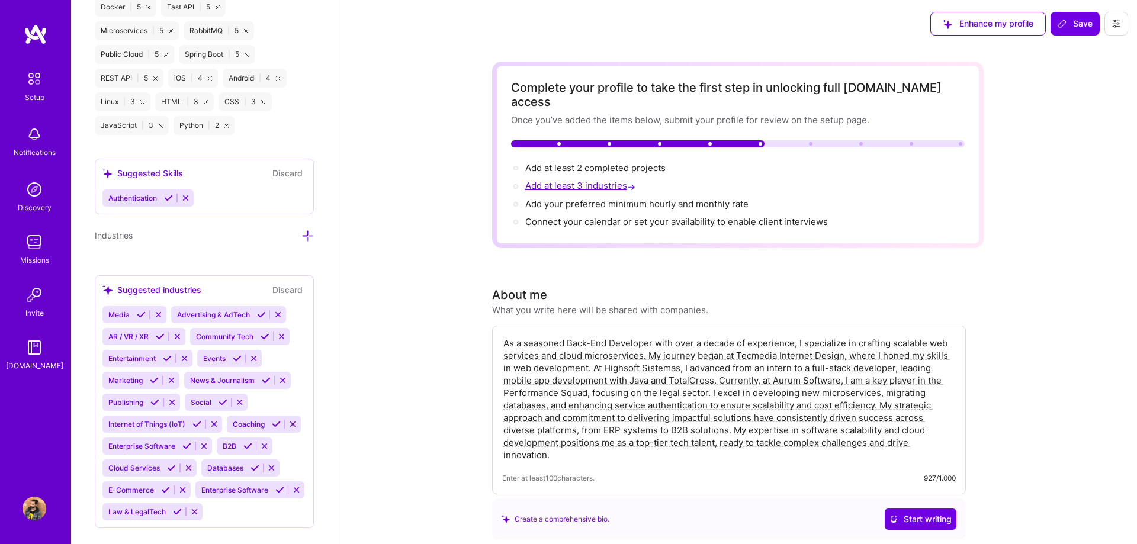
click at [492, 180] on span "Add at least 3 industries →" at bounding box center [581, 185] width 113 height 11
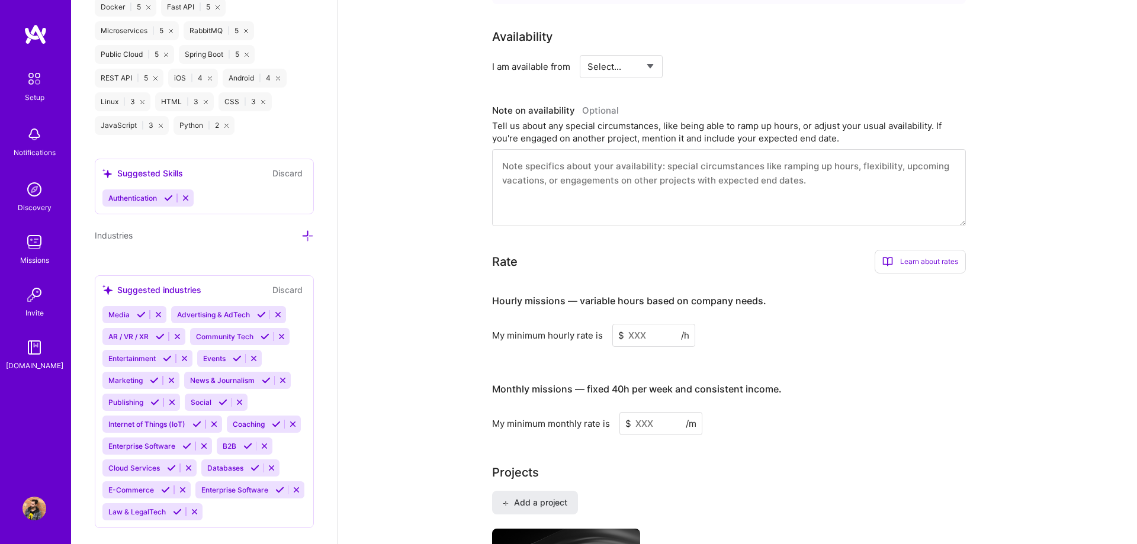
scroll to position [233, 0]
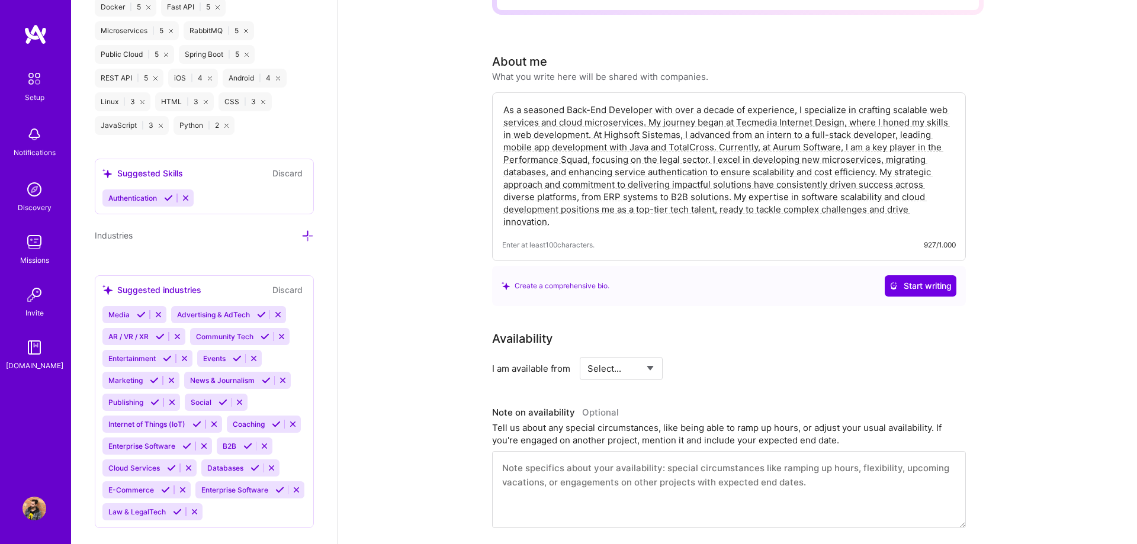
click at [492, 282] on icon at bounding box center [894, 286] width 8 height 8
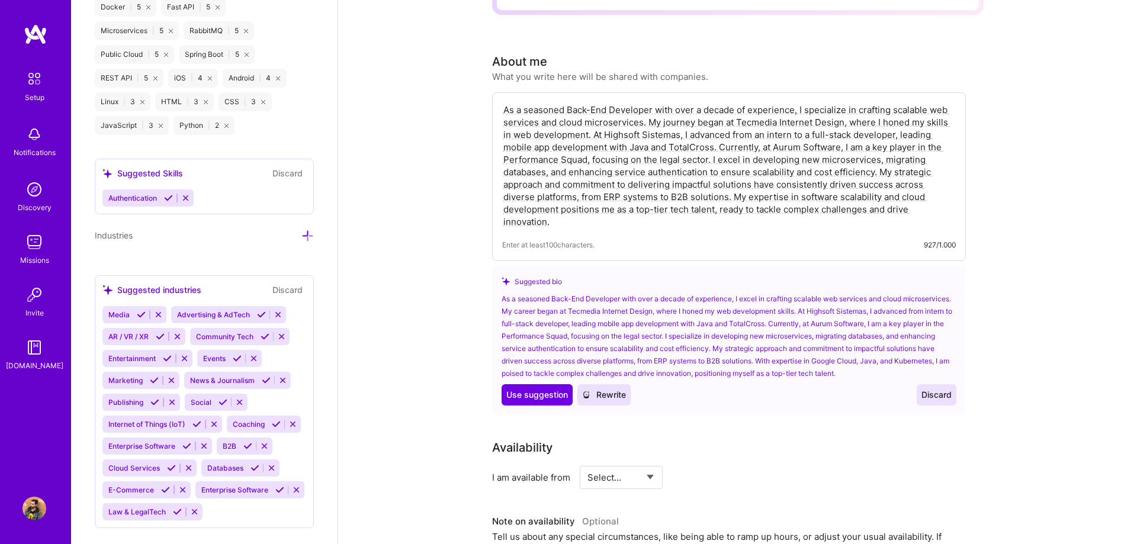
click at [492, 188] on textarea "As a seasoned Back-End Developer with over a decade of experience, I specialize…" at bounding box center [729, 165] width 454 height 127
click at [492, 216] on div "As a seasoned Back-End Developer with over a decade of experience, I specialize…" at bounding box center [729, 176] width 474 height 169
click at [492, 389] on span "Discard" at bounding box center [937, 395] width 30 height 12
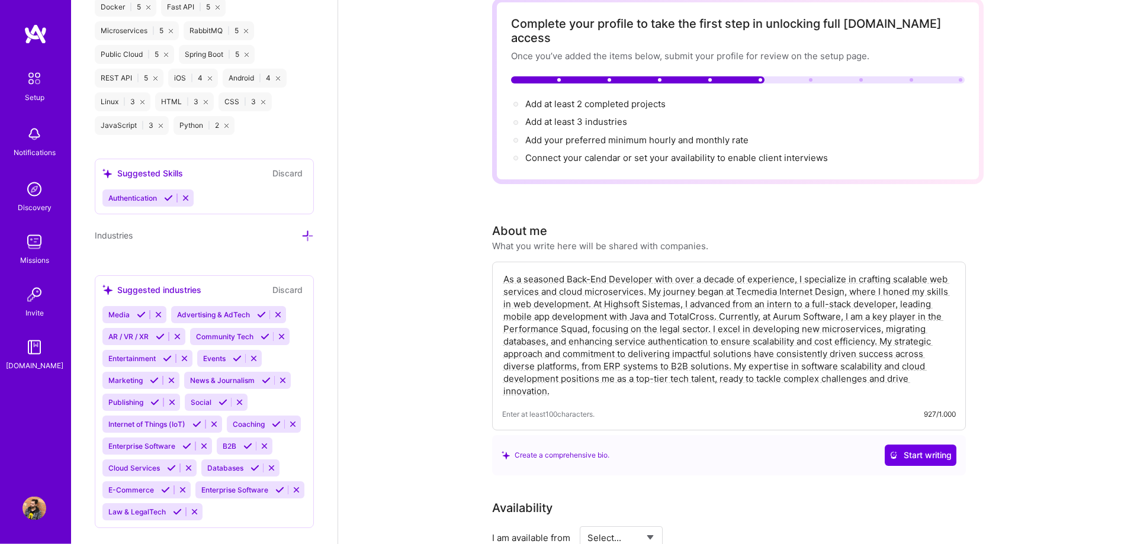
scroll to position [0, 0]
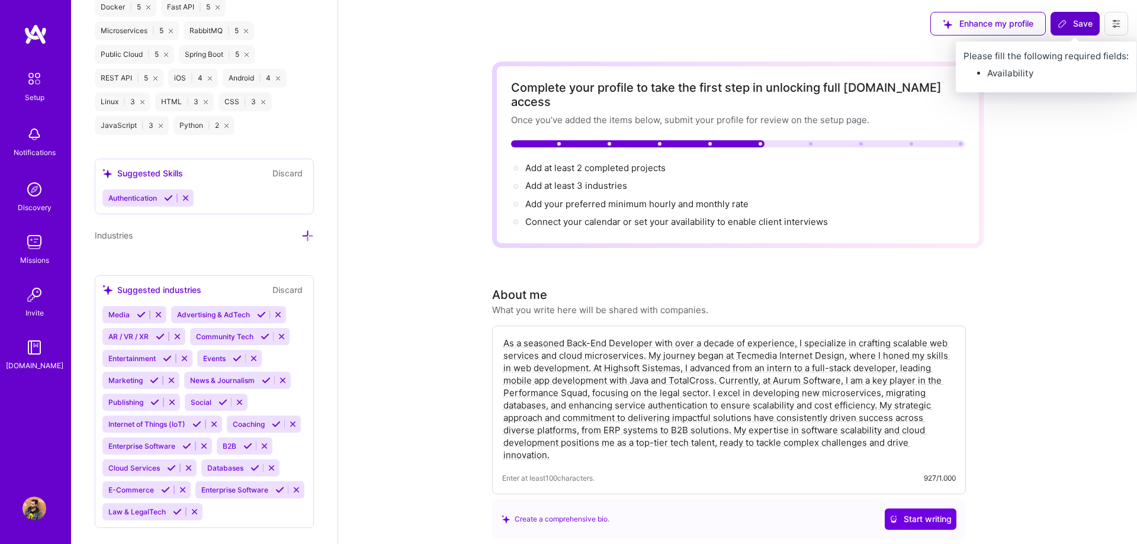
click at [492, 25] on span "Save" at bounding box center [1075, 24] width 35 height 12
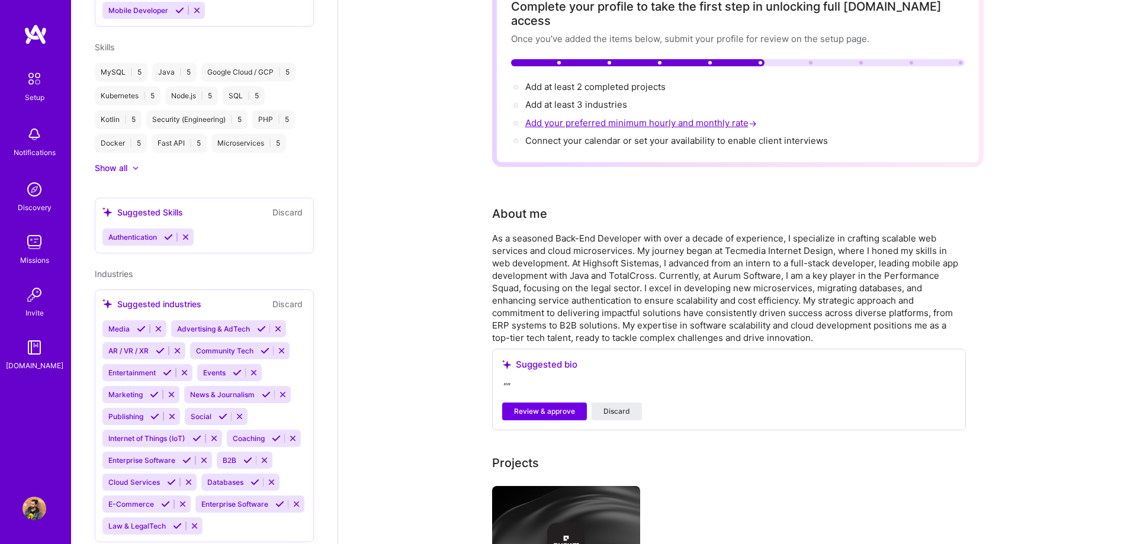
scroll to position [60, 0]
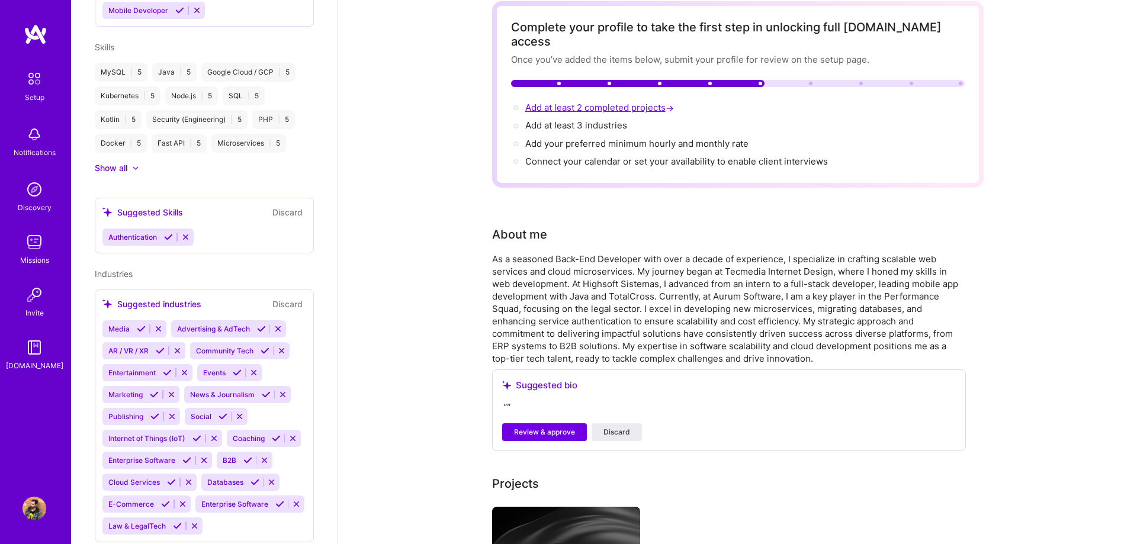
click at [492, 102] on span "Add at least 2 completed projects →" at bounding box center [600, 107] width 151 height 11
select select "US"
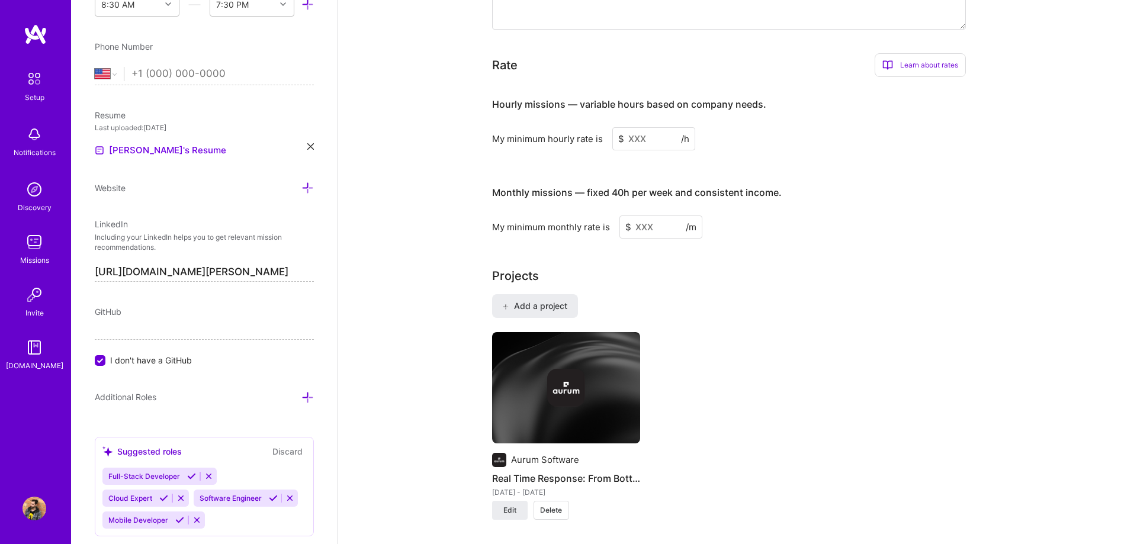
scroll to position [987, 0]
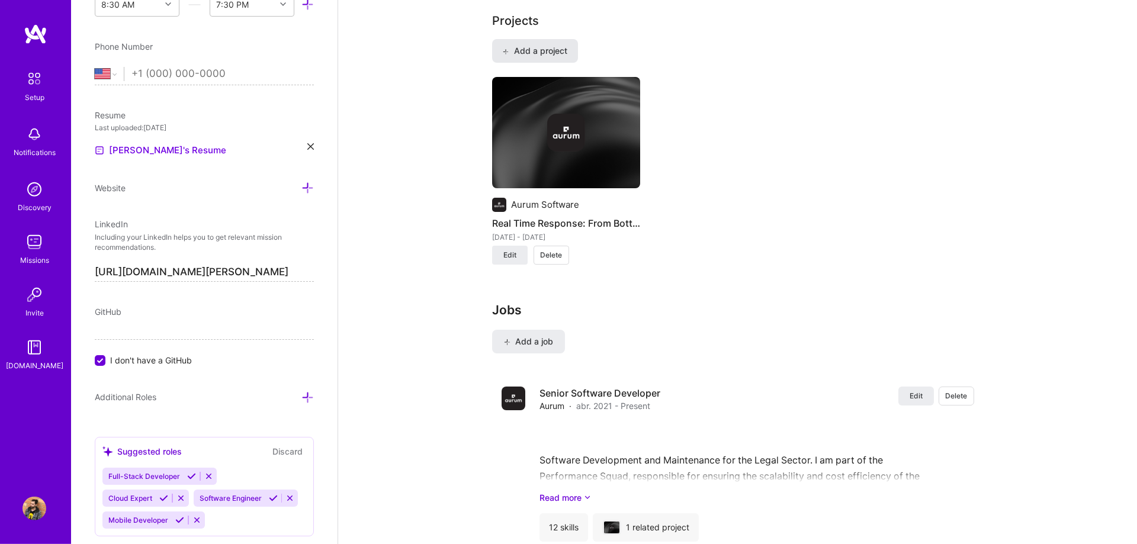
click at [492, 45] on span "Add a project" at bounding box center [534, 51] width 65 height 12
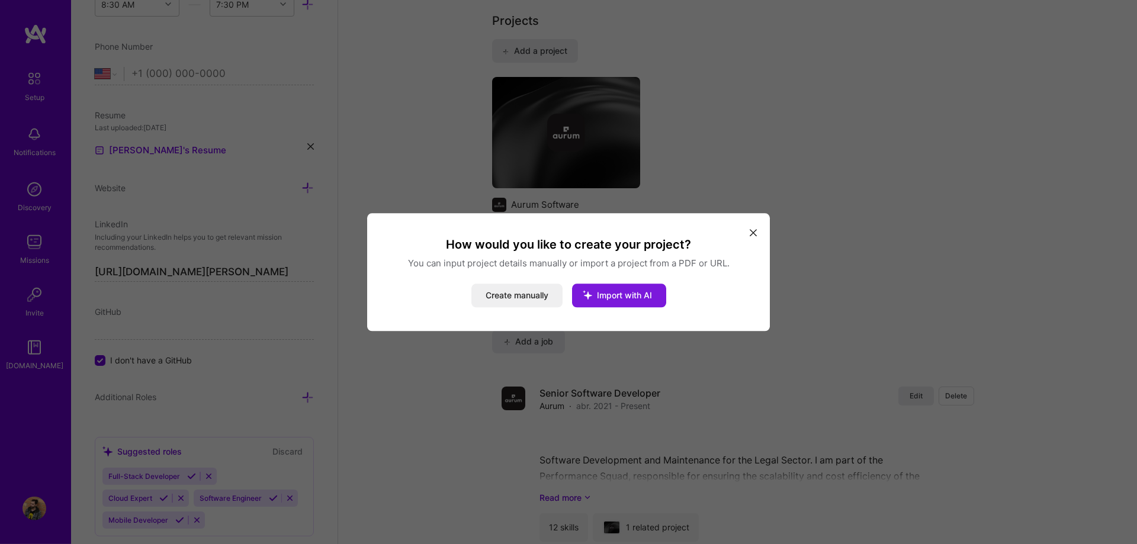
click at [492, 297] on span "Import with AI" at bounding box center [624, 295] width 55 height 10
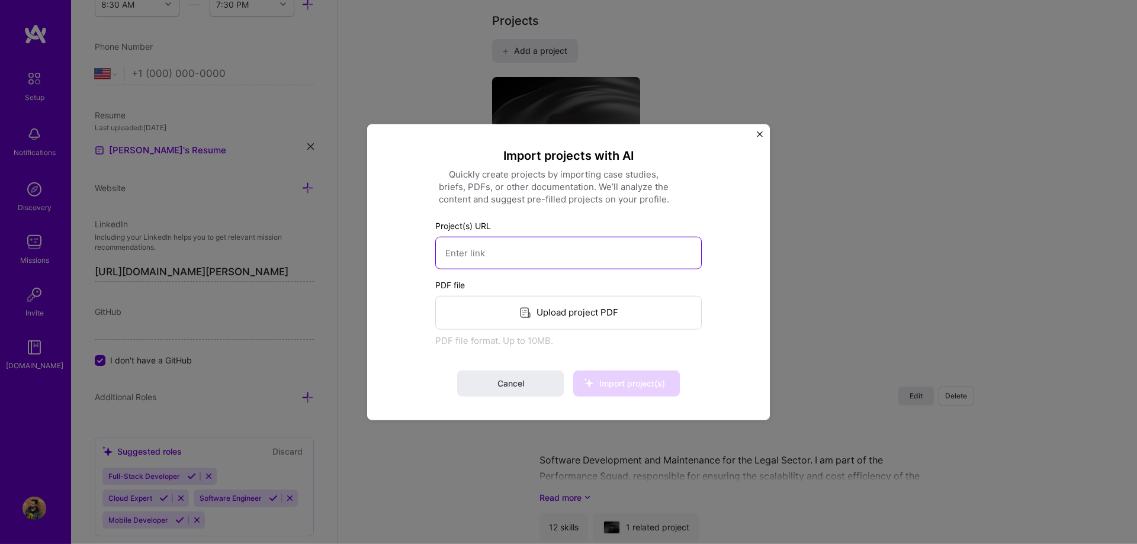
click at [492, 249] on input at bounding box center [568, 252] width 267 height 33
paste input "[URL][DOMAIN_NAME]"
type input "[URL][DOMAIN_NAME]"
click at [492, 384] on span "Import project(s)" at bounding box center [632, 383] width 66 height 10
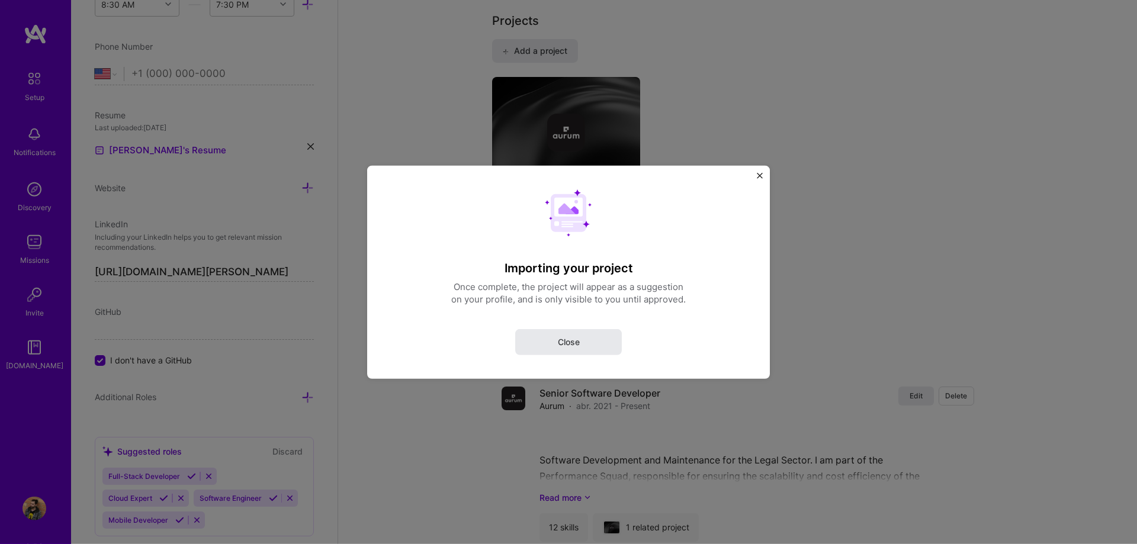
click at [492, 347] on span "Close" at bounding box center [569, 342] width 22 height 12
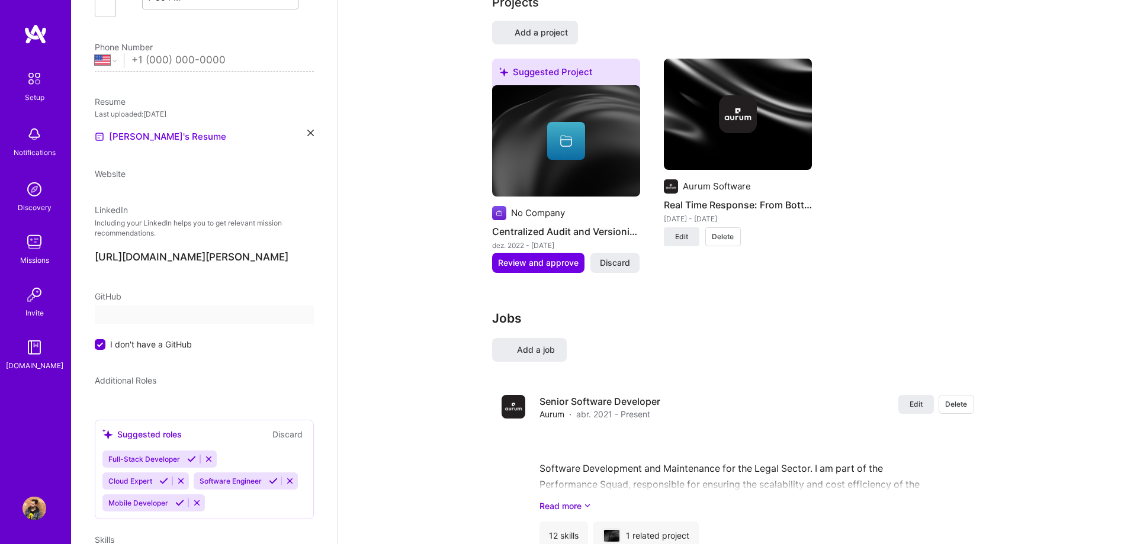
select select "US"
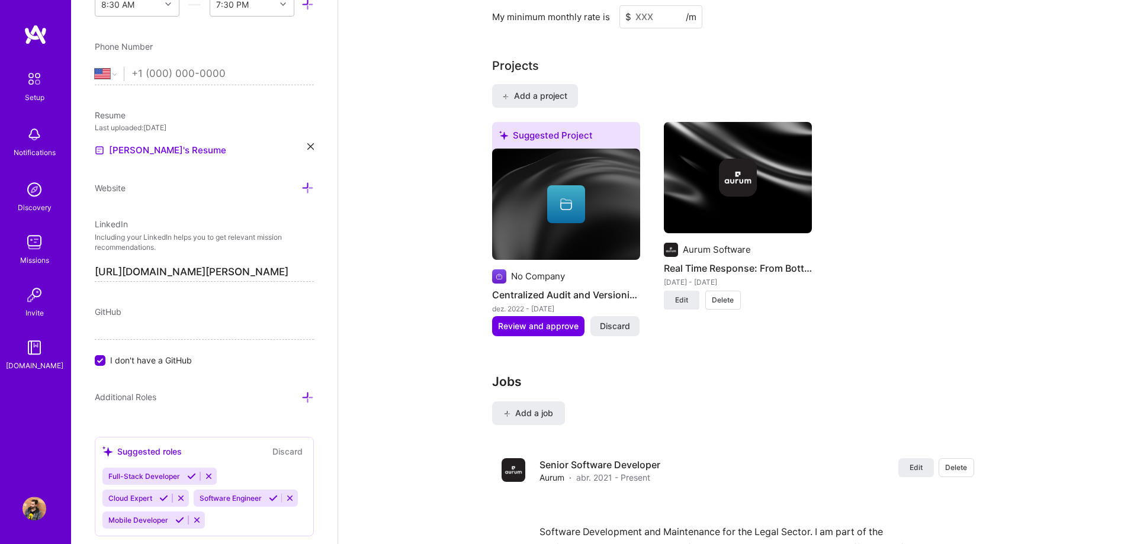
scroll to position [970, 0]
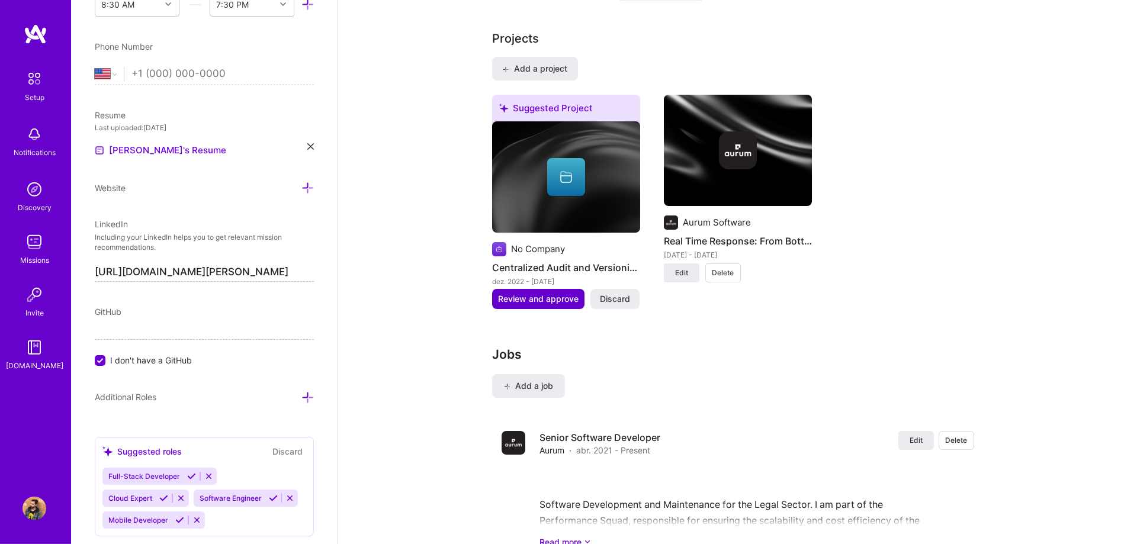
click at [492, 293] on span "Review and approve" at bounding box center [538, 299] width 81 height 12
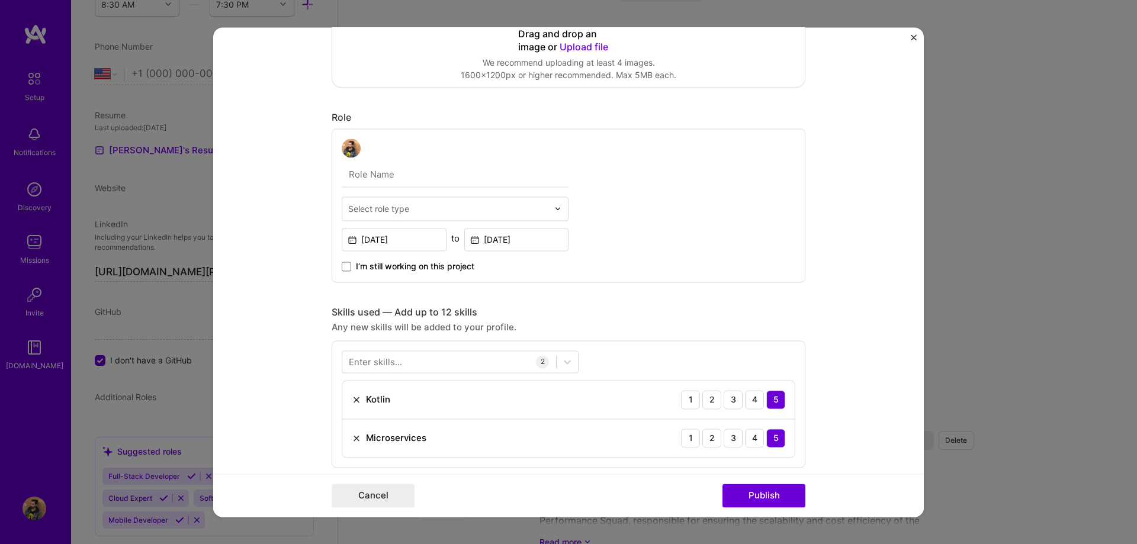
scroll to position [338, 0]
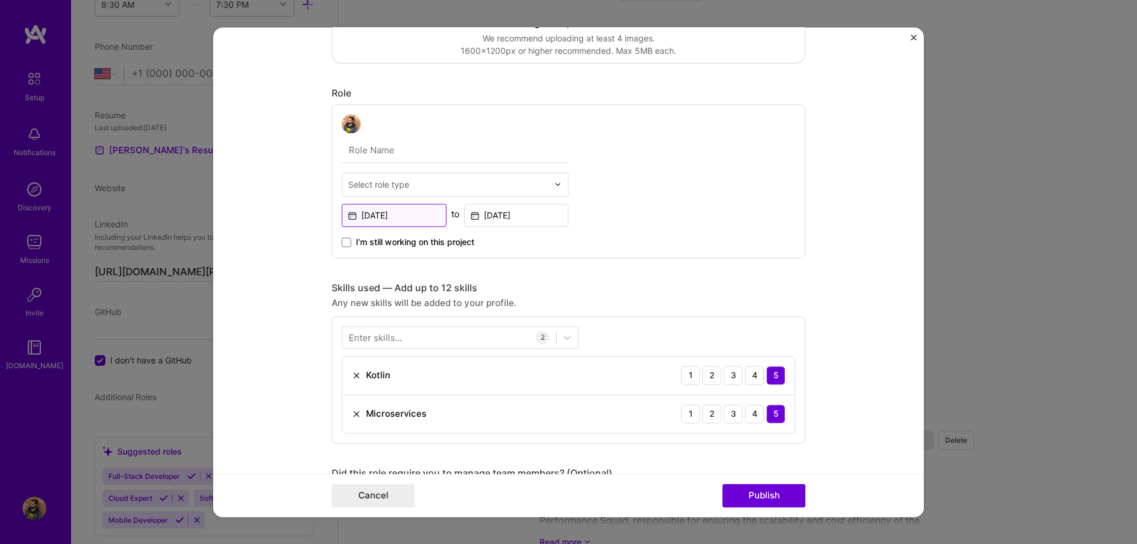
click at [398, 212] on input "[DATE]" at bounding box center [394, 215] width 105 height 23
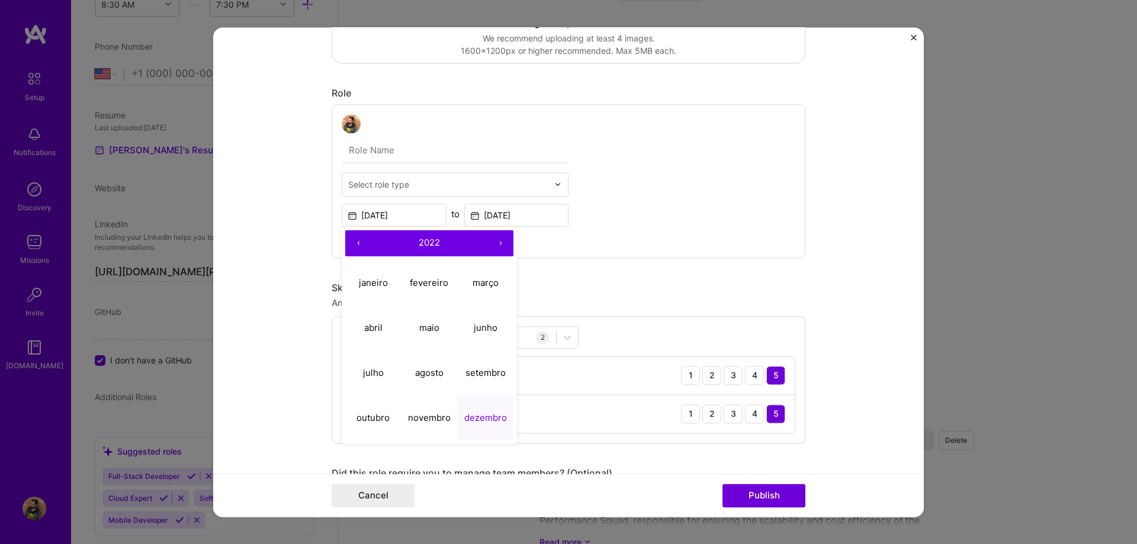
click at [492, 245] on button "›" at bounding box center [500, 243] width 26 height 26
click at [380, 284] on abbr "janeiro" at bounding box center [373, 282] width 29 height 11
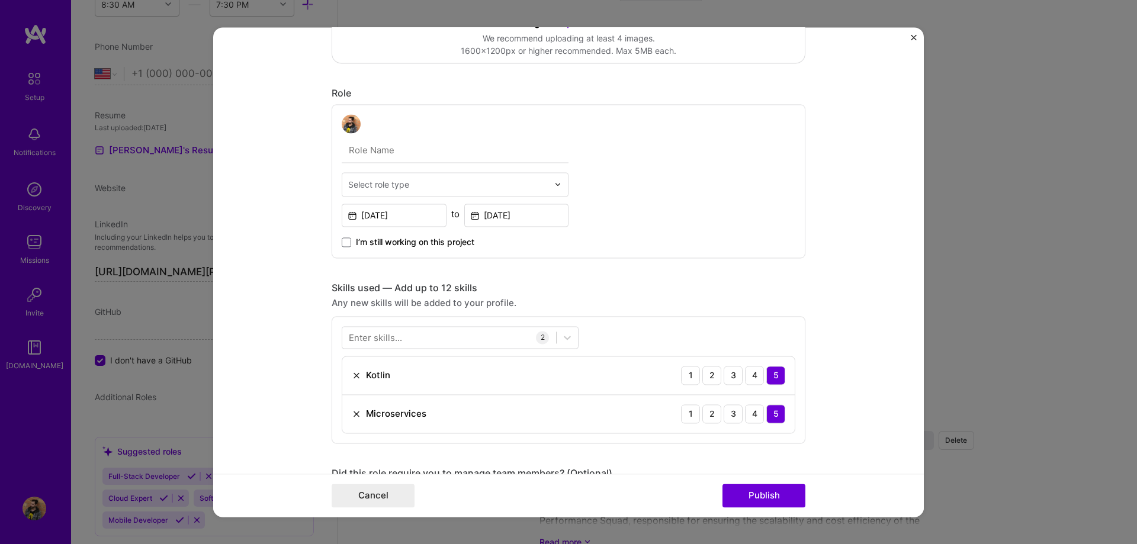
type input "[DATE]"
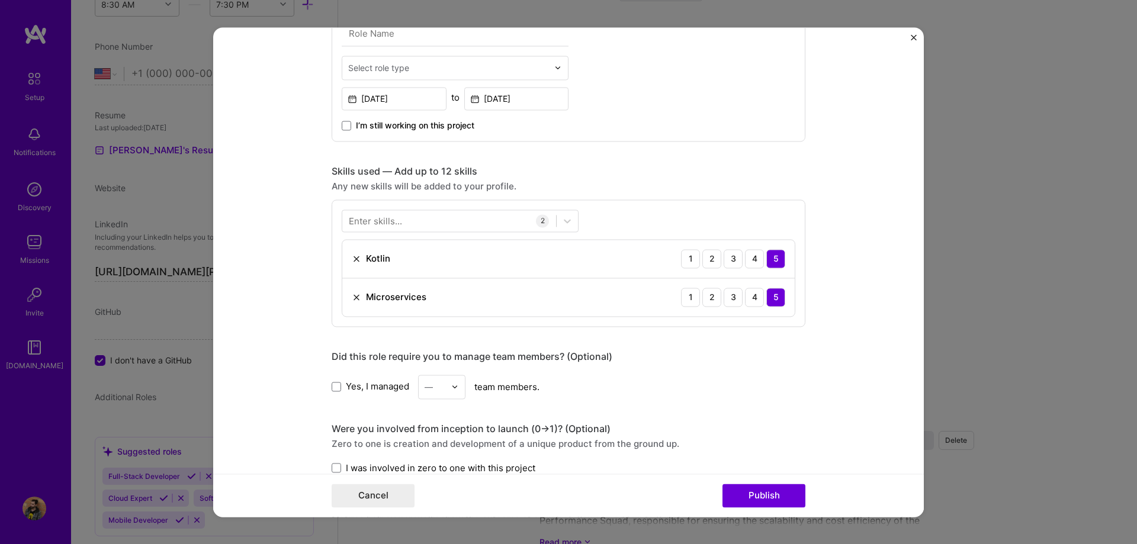
scroll to position [473, 0]
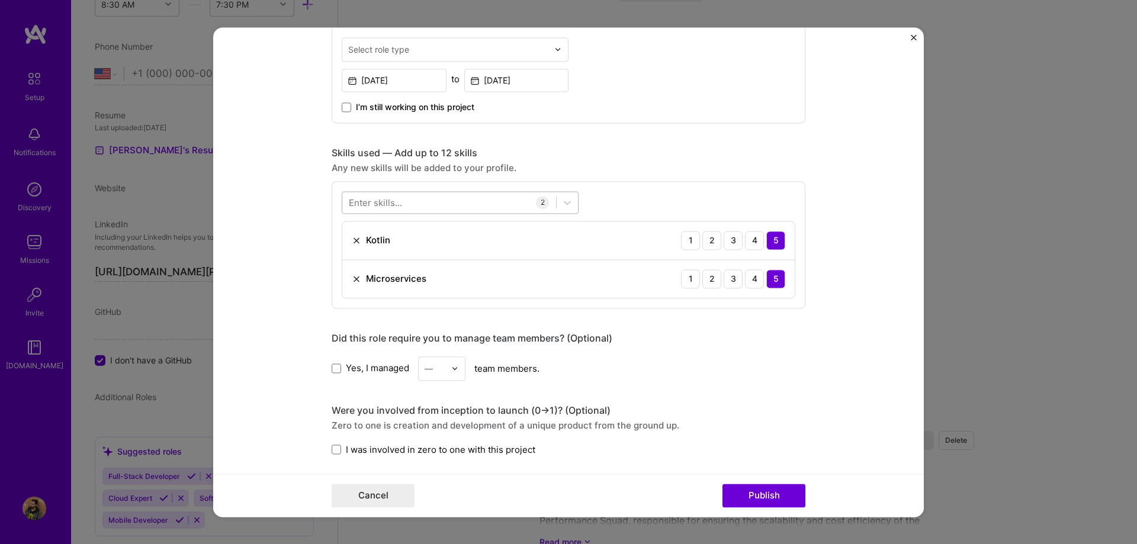
click at [404, 201] on div at bounding box center [449, 202] width 214 height 20
click at [387, 245] on div "Public Cloud" at bounding box center [460, 251] width 237 height 22
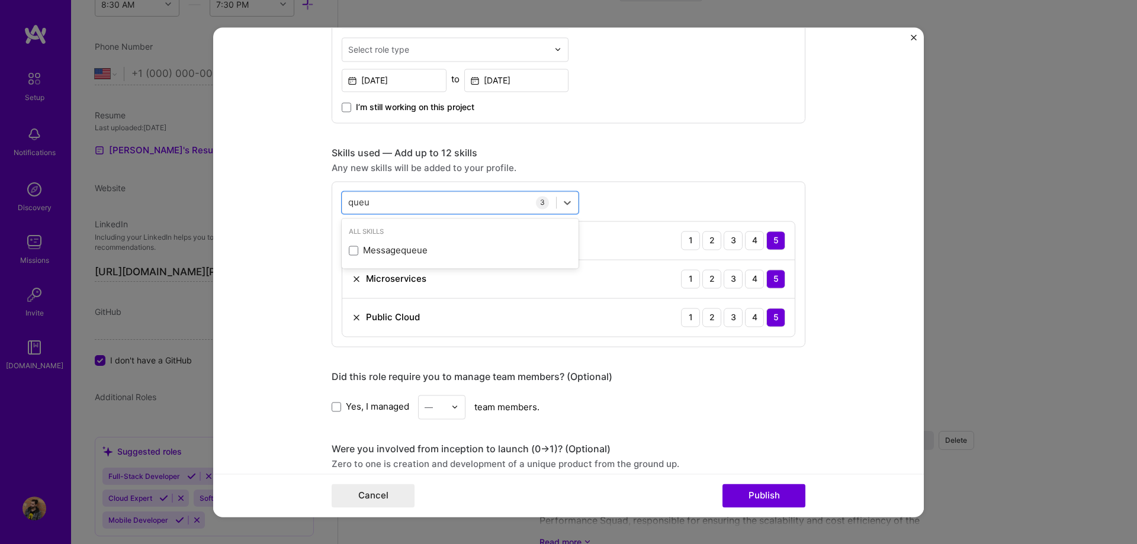
click at [409, 234] on div "All Skills" at bounding box center [460, 232] width 237 height 12
click at [410, 243] on div "Messagequeue" at bounding box center [460, 251] width 237 height 22
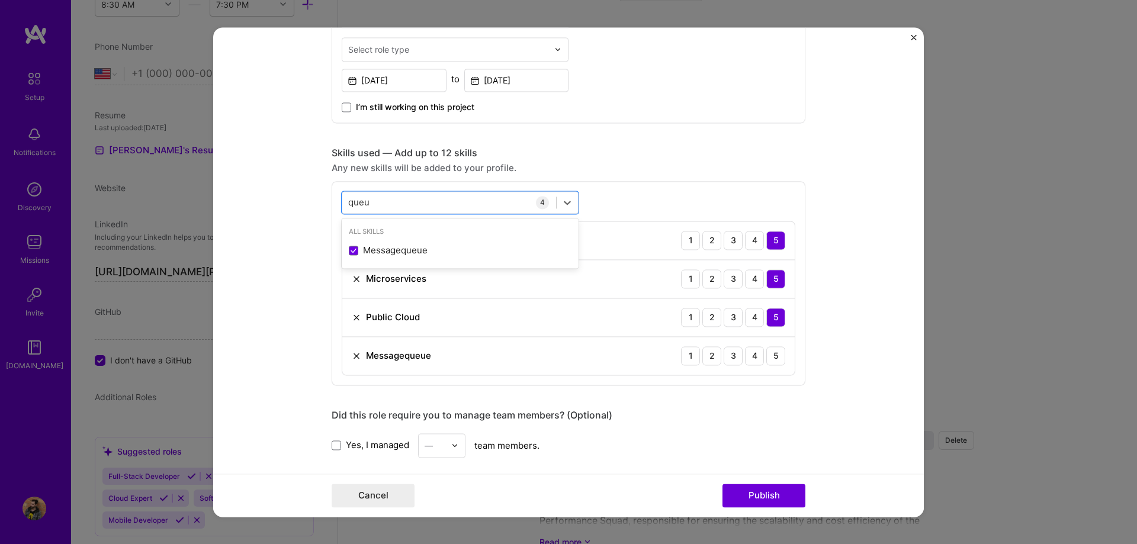
click at [492, 197] on div "option Messagequeue, selected. option Messagequeue selected, 0 of 2. 1 result a…" at bounding box center [569, 283] width 474 height 204
click at [460, 203] on div "queu queu" at bounding box center [449, 202] width 214 height 20
click at [378, 246] on div "MongoDB" at bounding box center [460, 251] width 223 height 12
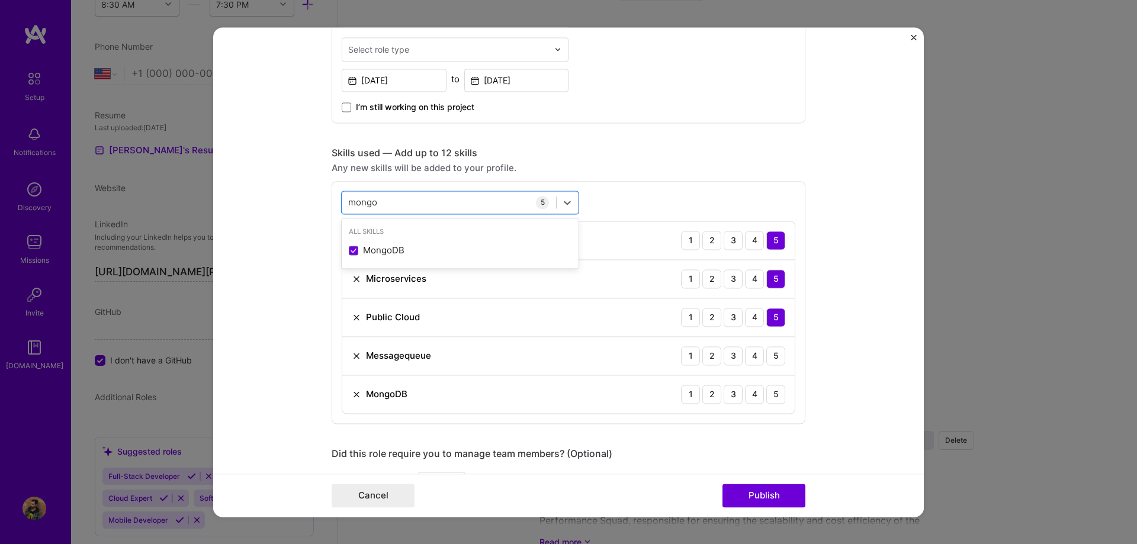
type input "mongo"
click at [492, 204] on div "option MongoDB, selected. option MongoDB selected, 0 of 2. 1 result available f…" at bounding box center [569, 302] width 474 height 243
click at [492, 355] on div "5" at bounding box center [775, 355] width 19 height 19
click at [492, 391] on div "5" at bounding box center [775, 394] width 19 height 19
click at [492, 490] on button "Publish" at bounding box center [764, 496] width 83 height 24
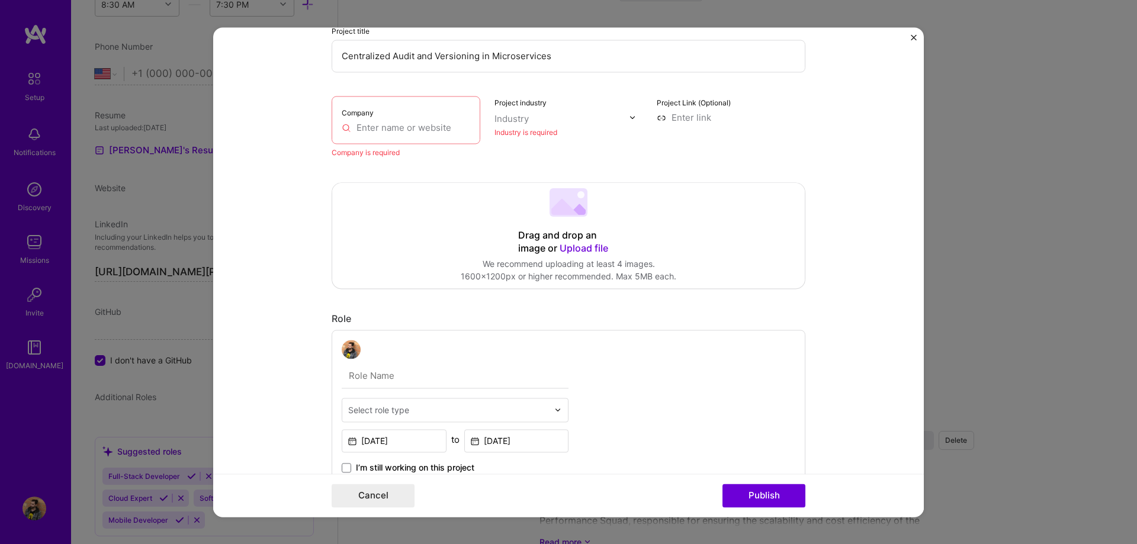
scroll to position [123, 0]
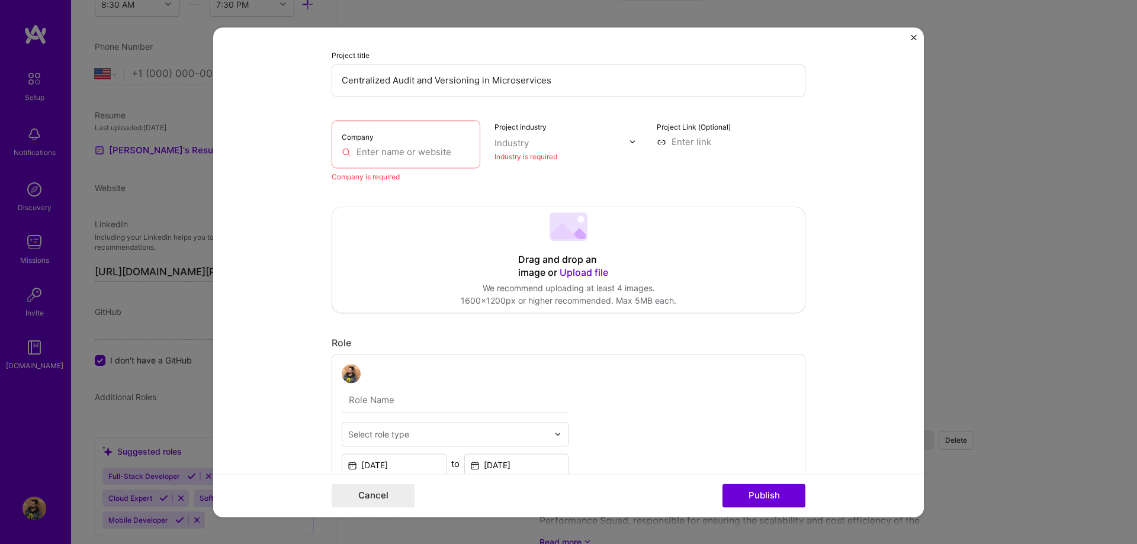
click at [365, 140] on label "Company" at bounding box center [358, 137] width 32 height 9
click at [366, 146] on input "text" at bounding box center [406, 152] width 129 height 12
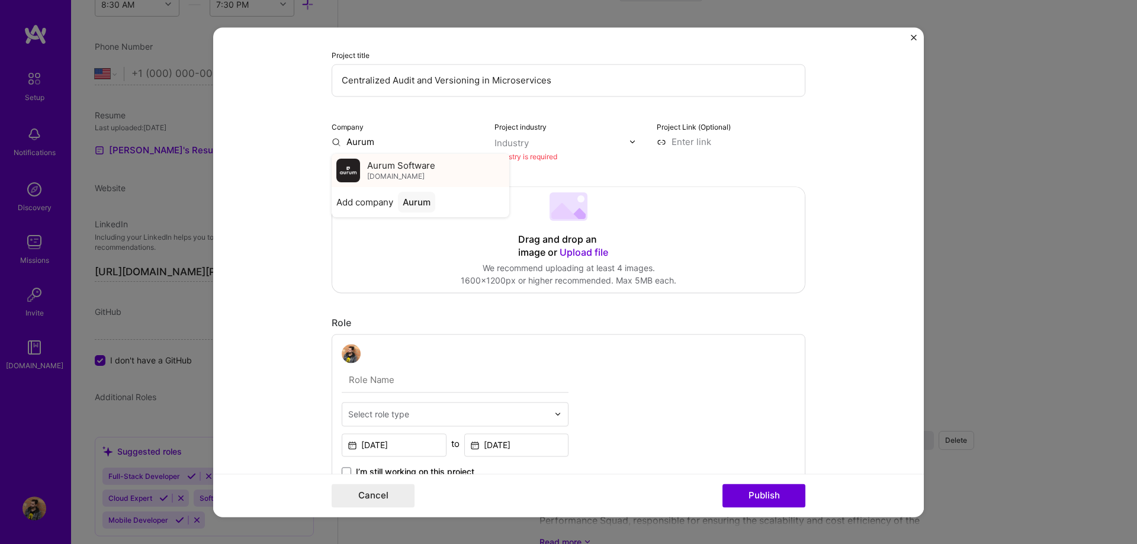
click at [381, 175] on span "[DOMAIN_NAME]" at bounding box center [395, 176] width 57 height 9
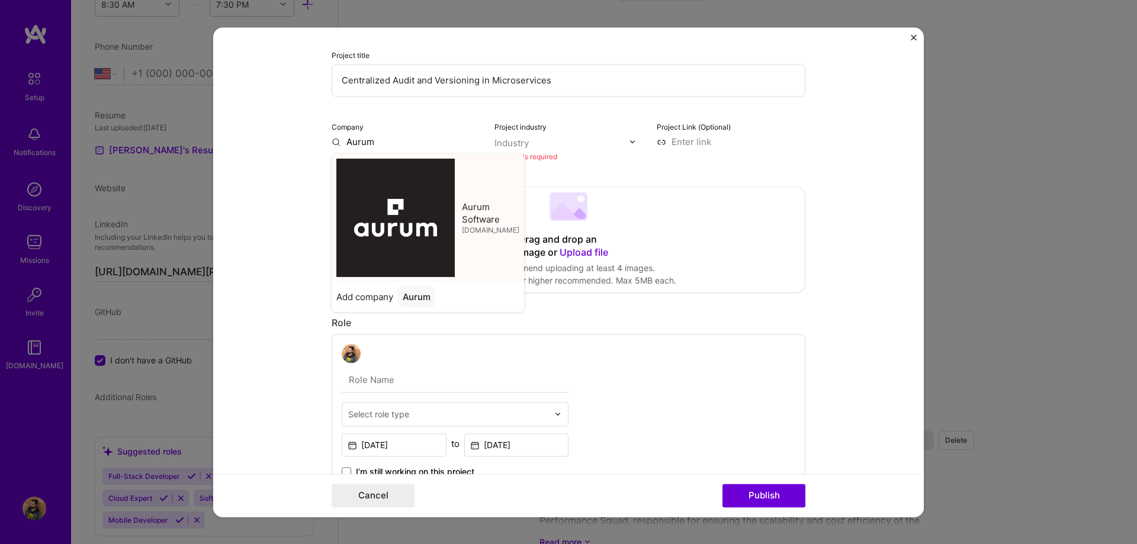
type input "Aurum Software"
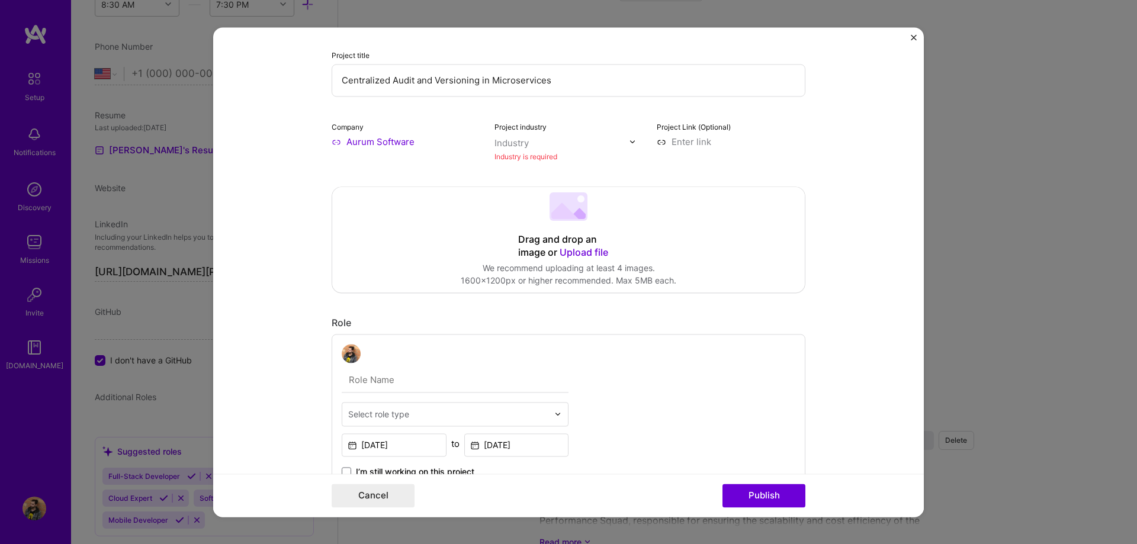
click at [492, 142] on input "text" at bounding box center [562, 143] width 135 height 12
type input "law"
click at [492, 169] on div "Law & LegalTech" at bounding box center [554, 167] width 70 height 12
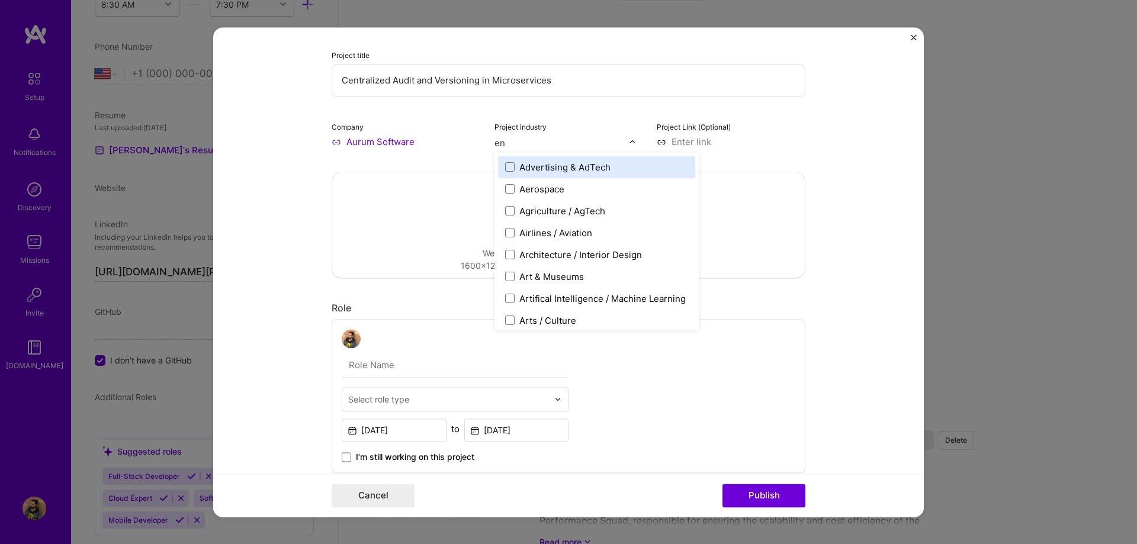
type input "eng"
type input "l"
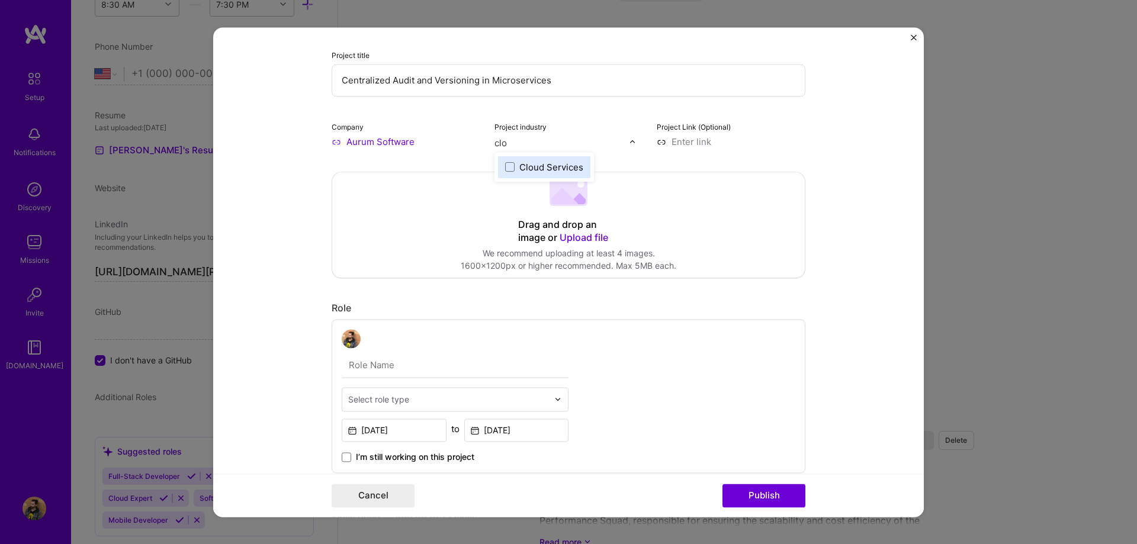
type input "clou"
click at [492, 163] on div "Cloud Services" at bounding box center [551, 167] width 64 height 12
click at [492, 142] on div "Industry 2" at bounding box center [521, 143] width 52 height 12
click at [492, 138] on input "clo" at bounding box center [562, 143] width 135 height 12
type input "clo"
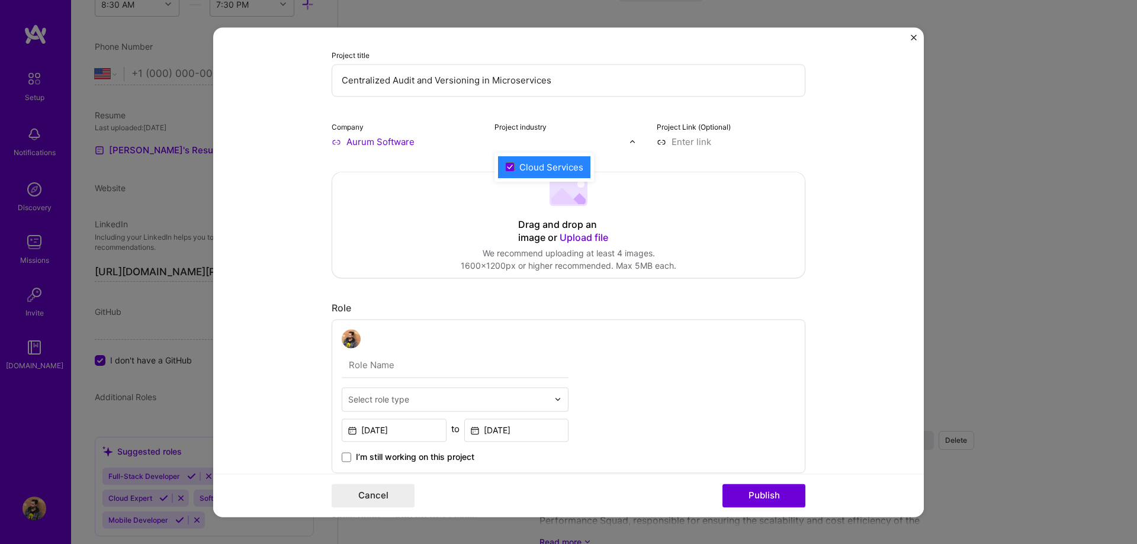
click at [492, 135] on div "Project industry option Cloud Services, selected. option Cloud Services focused…" at bounding box center [569, 134] width 149 height 28
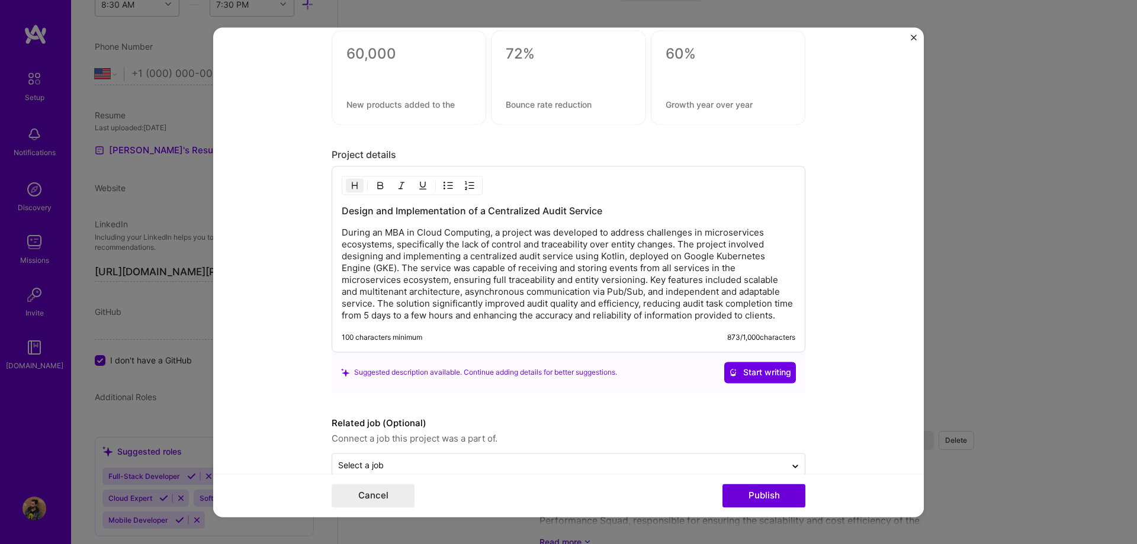
scroll to position [1124, 0]
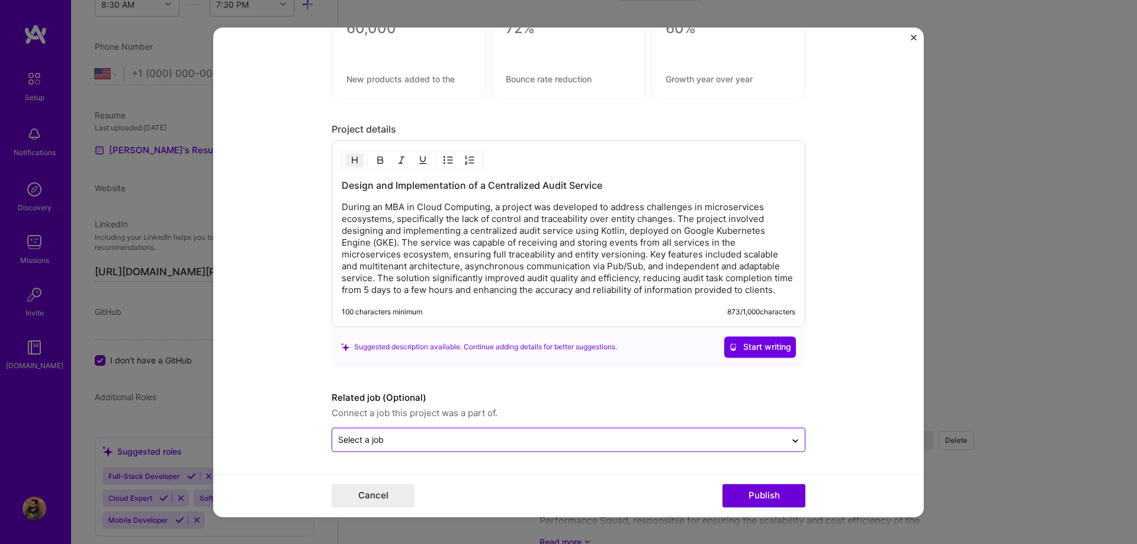
click at [492, 448] on div "Select a job" at bounding box center [559, 439] width 454 height 23
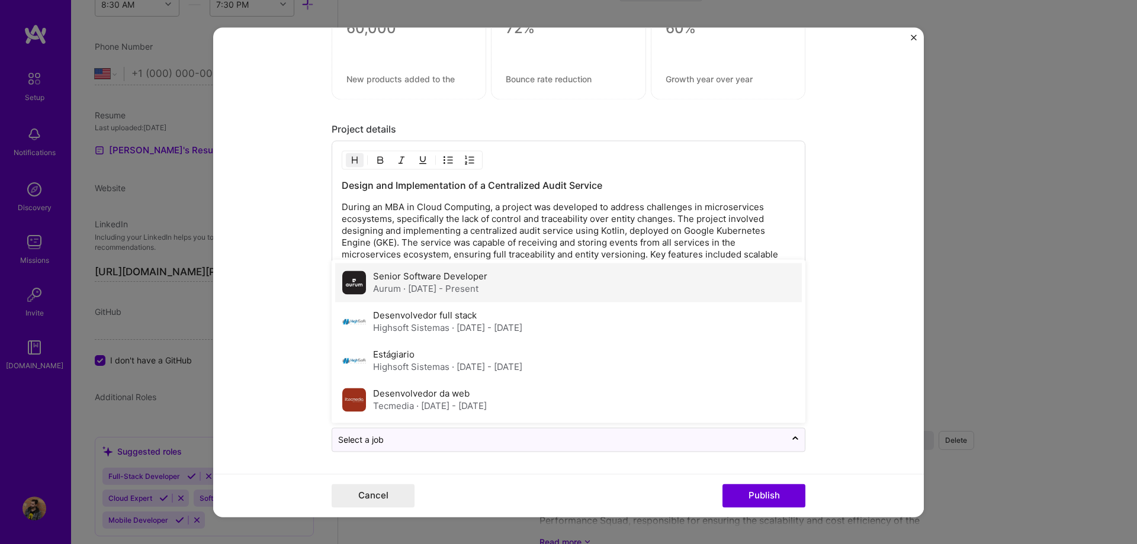
click at [407, 289] on span "· [DATE] - Present" at bounding box center [440, 288] width 75 height 11
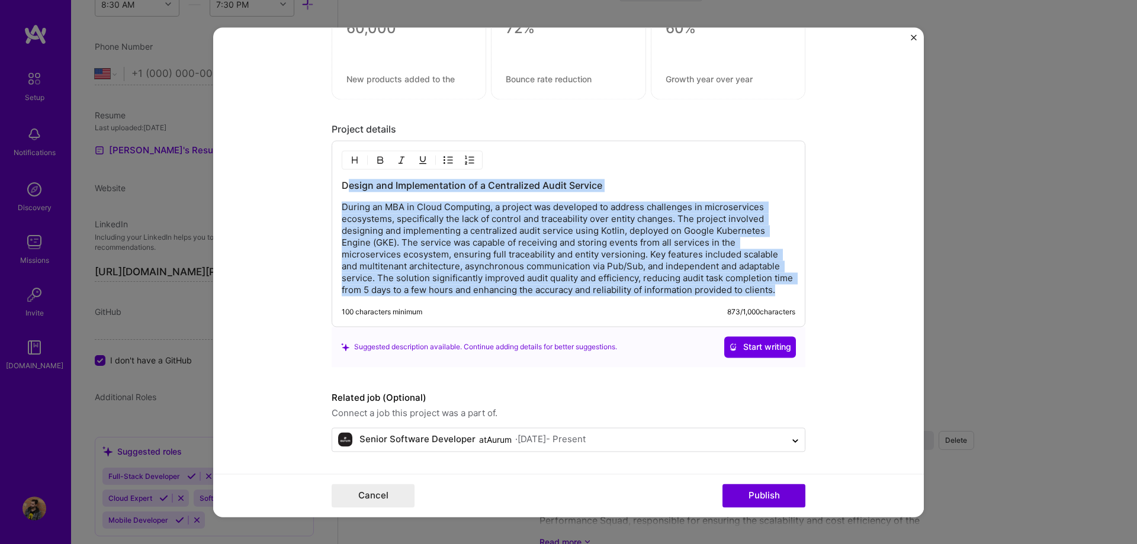
drag, startPoint x: 347, startPoint y: 185, endPoint x: 499, endPoint y: 299, distance: 189.9
click at [492, 303] on div "Design and Implementation of a Centralized Audit Service During an MBA in Cloud…" at bounding box center [569, 233] width 474 height 187
click at [492, 289] on p "During an MBA in Cloud Computing, a project was developed to address challenges…" at bounding box center [569, 248] width 454 height 95
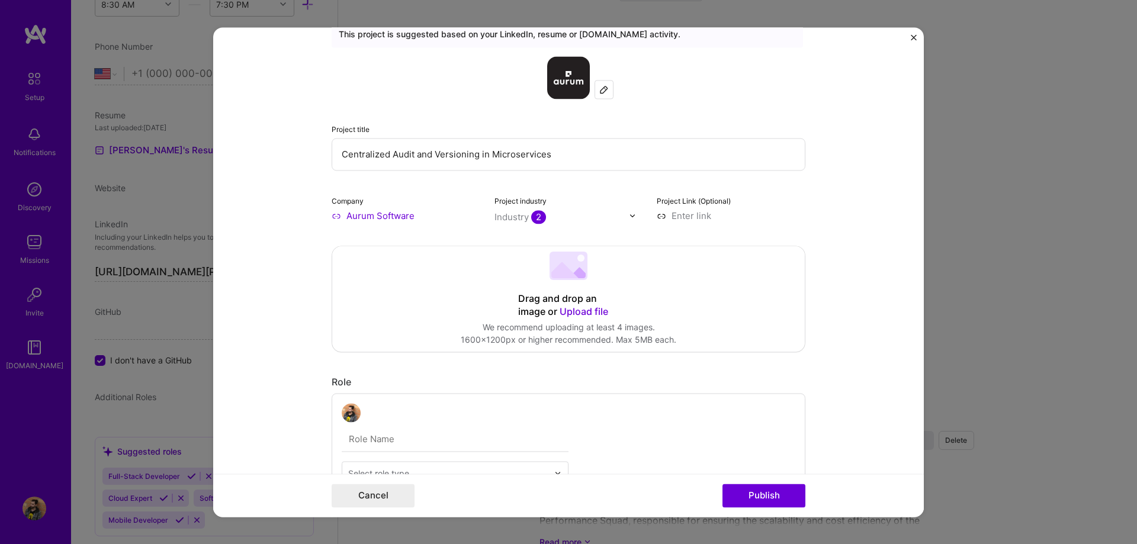
scroll to position [44, 0]
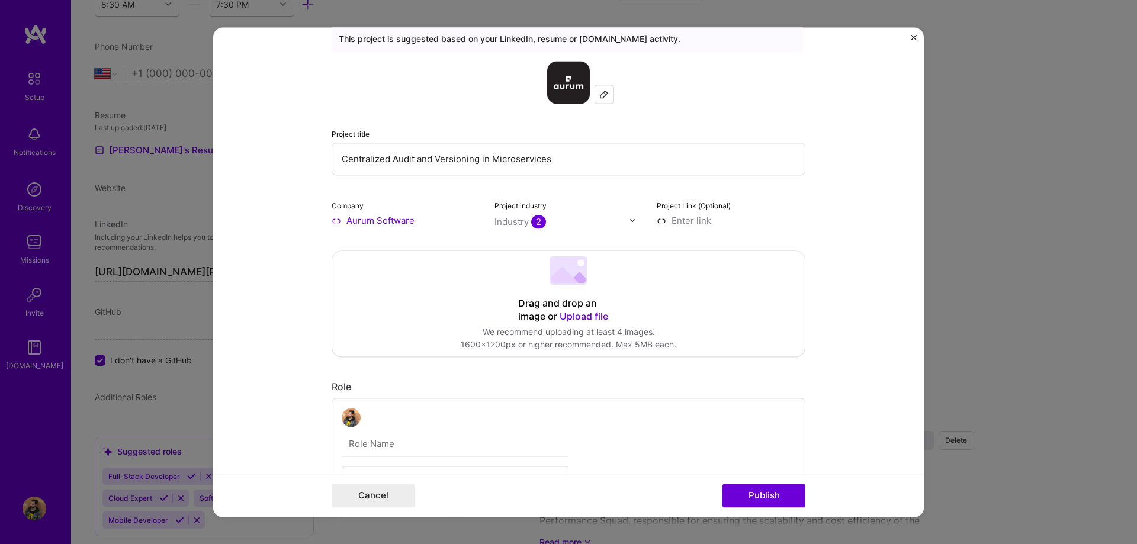
click at [492, 214] on div "Project Link (Optional)" at bounding box center [731, 213] width 149 height 28
click at [492, 222] on input at bounding box center [731, 220] width 149 height 12
click at [492, 220] on input at bounding box center [731, 220] width 149 height 12
paste input "[URL][DOMAIN_NAME]"
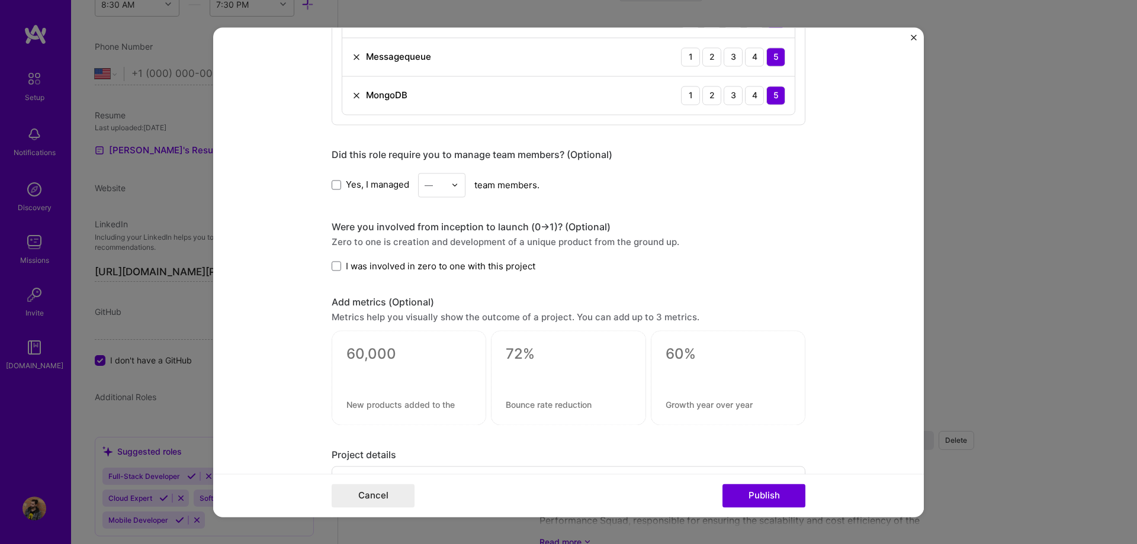
scroll to position [1057, 0]
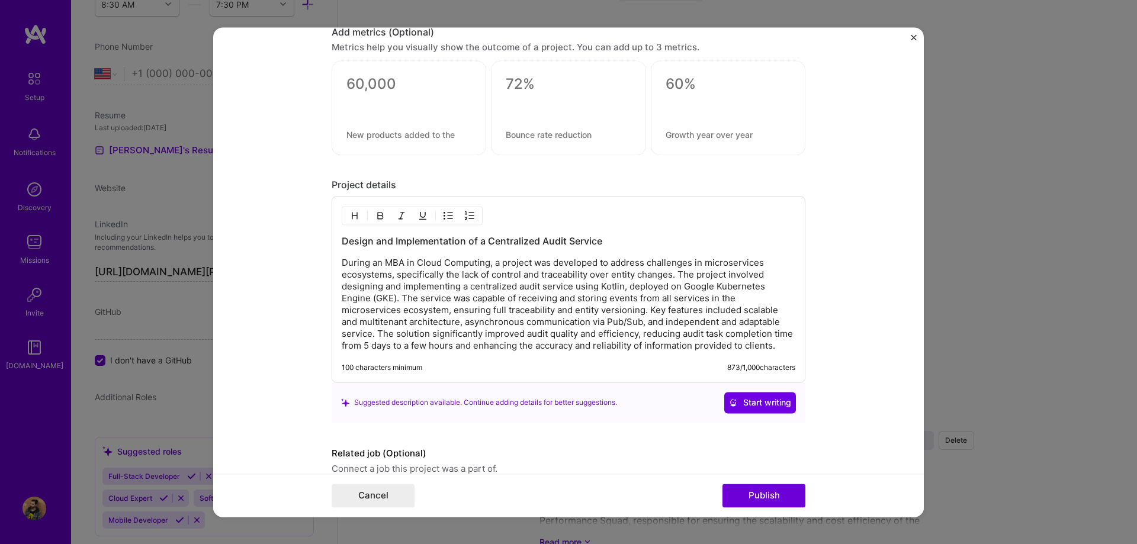
type input "[URL][DOMAIN_NAME]"
click at [450, 352] on p "During an MBA in Cloud Computing, a project was developed to address challenges…" at bounding box center [569, 304] width 454 height 95
click at [492, 499] on button "Publish" at bounding box center [764, 496] width 83 height 24
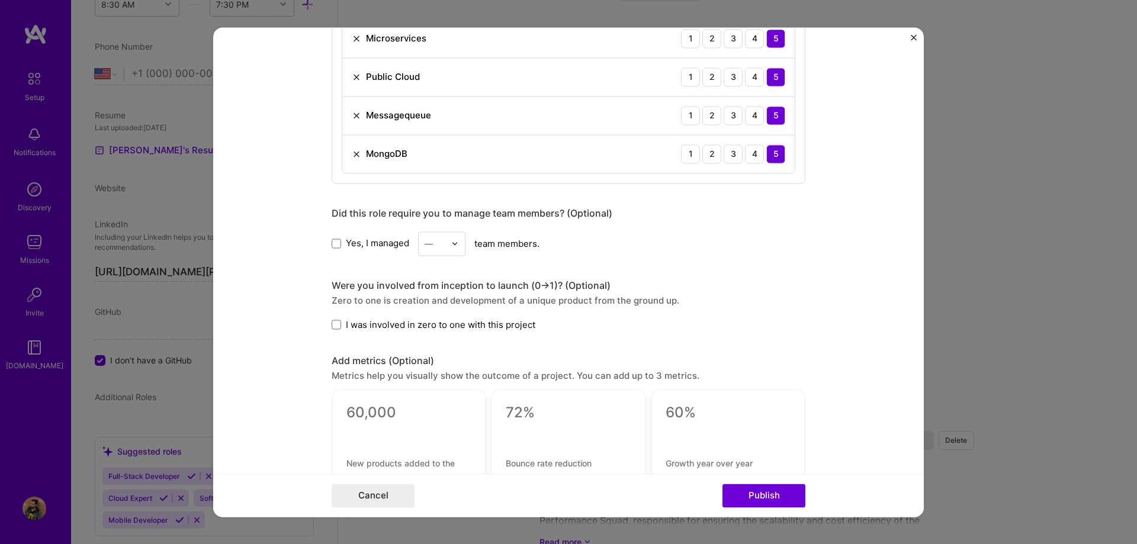
scroll to position [390, 0]
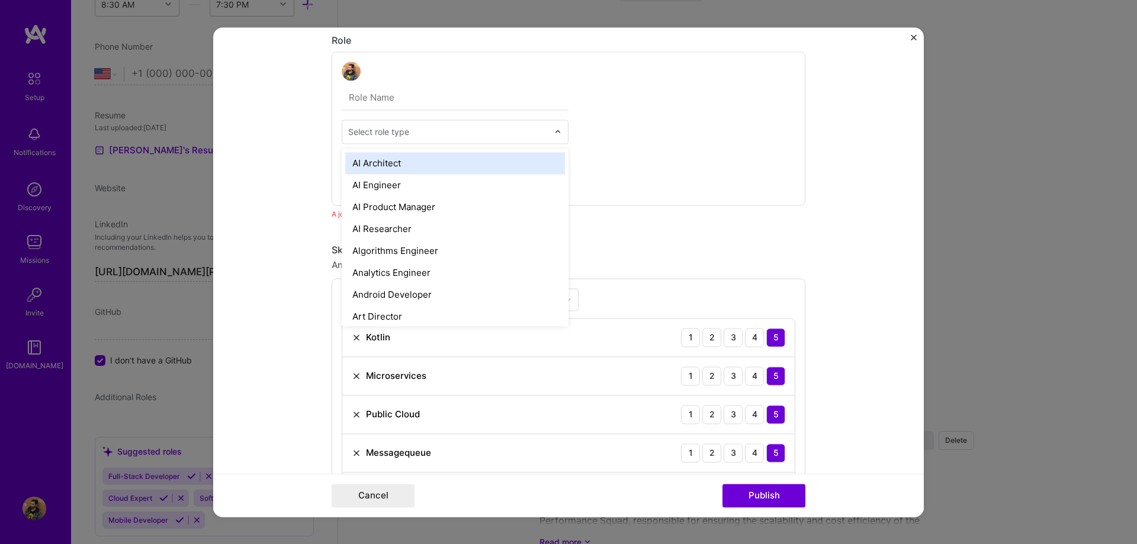
click at [429, 129] on input "text" at bounding box center [448, 132] width 200 height 12
type input "back"
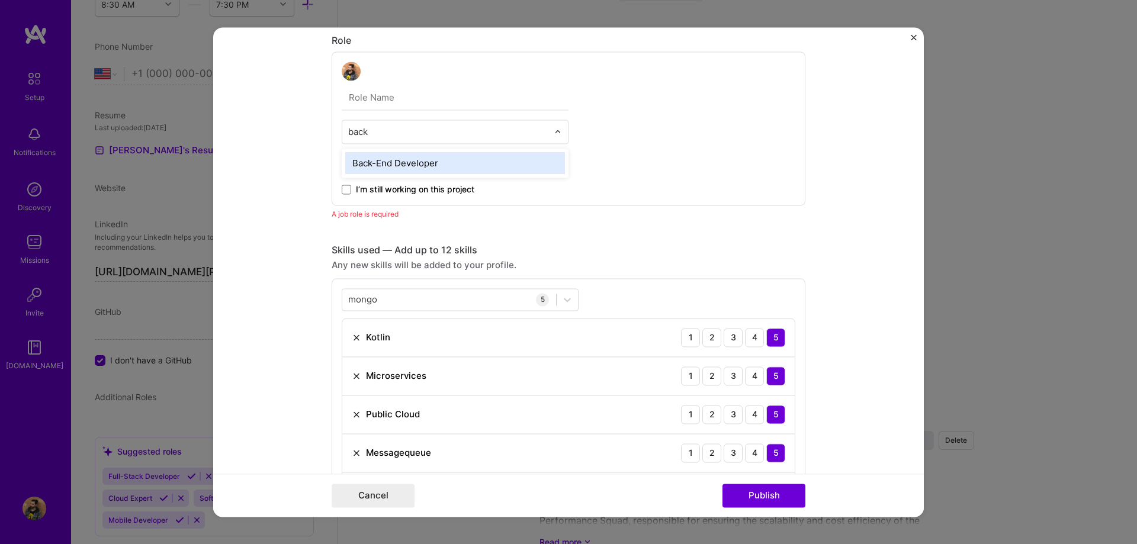
click at [439, 159] on div "Back-End Developer" at bounding box center [455, 163] width 220 height 22
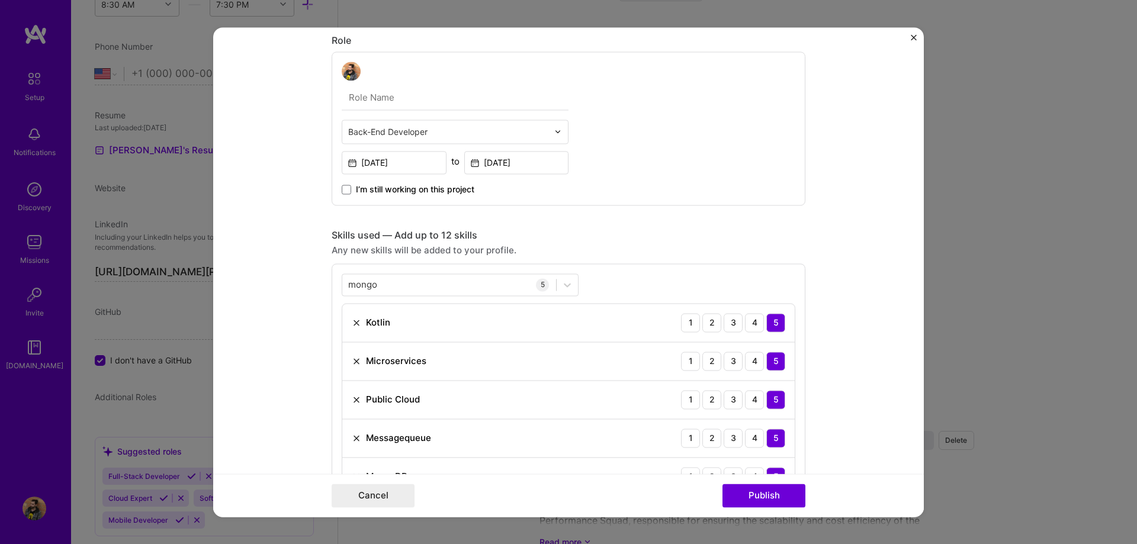
click at [492, 246] on form "Editing suggested project This project is suggested based on your LinkedIn, res…" at bounding box center [568, 272] width 711 height 490
click at [492, 485] on button "Publish" at bounding box center [764, 496] width 83 height 24
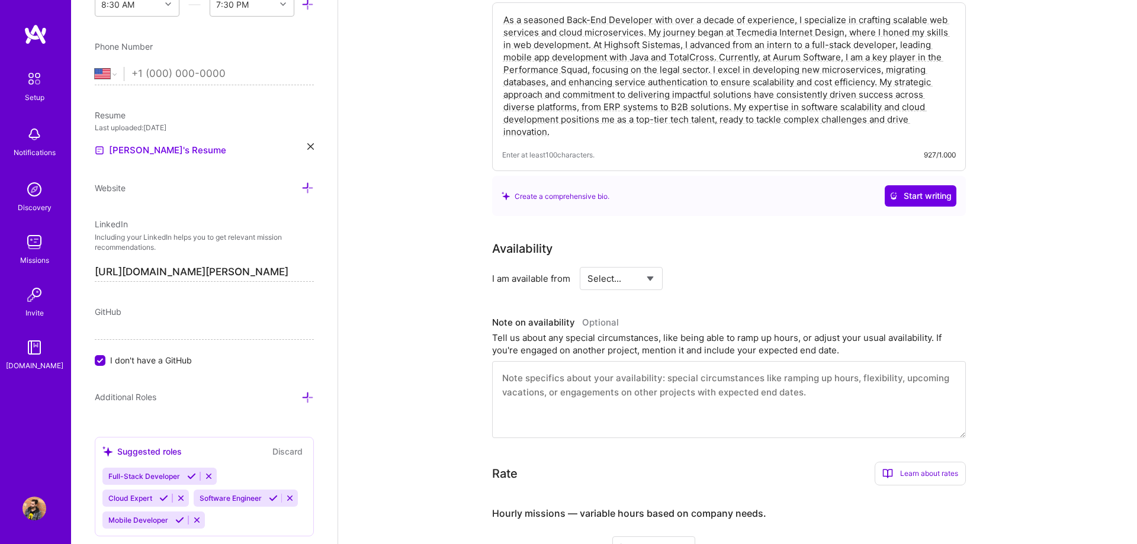
scroll to position [0, 0]
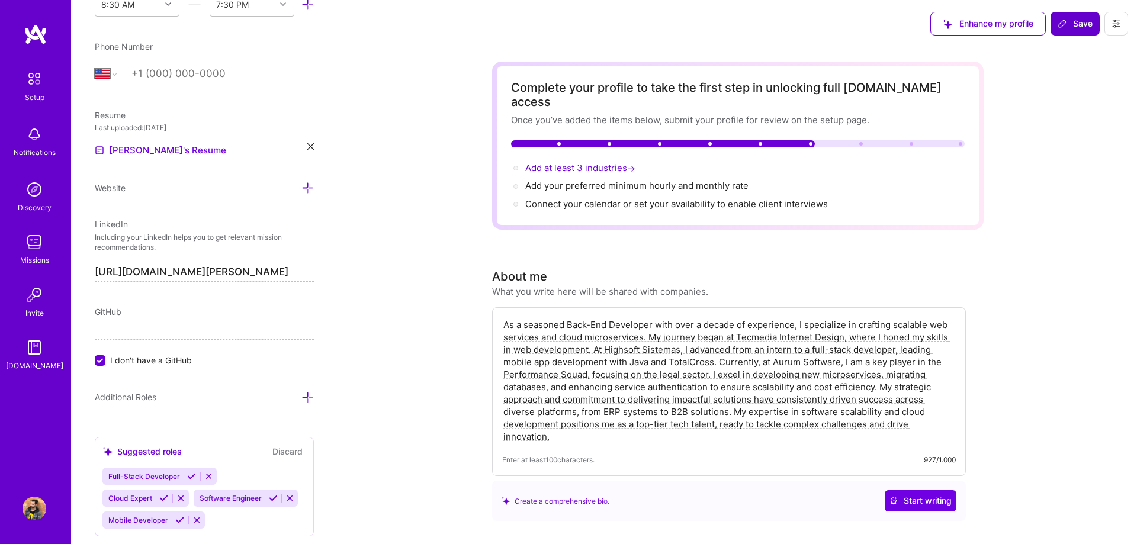
click at [492, 162] on span "Add at least 3 industries →" at bounding box center [581, 167] width 113 height 11
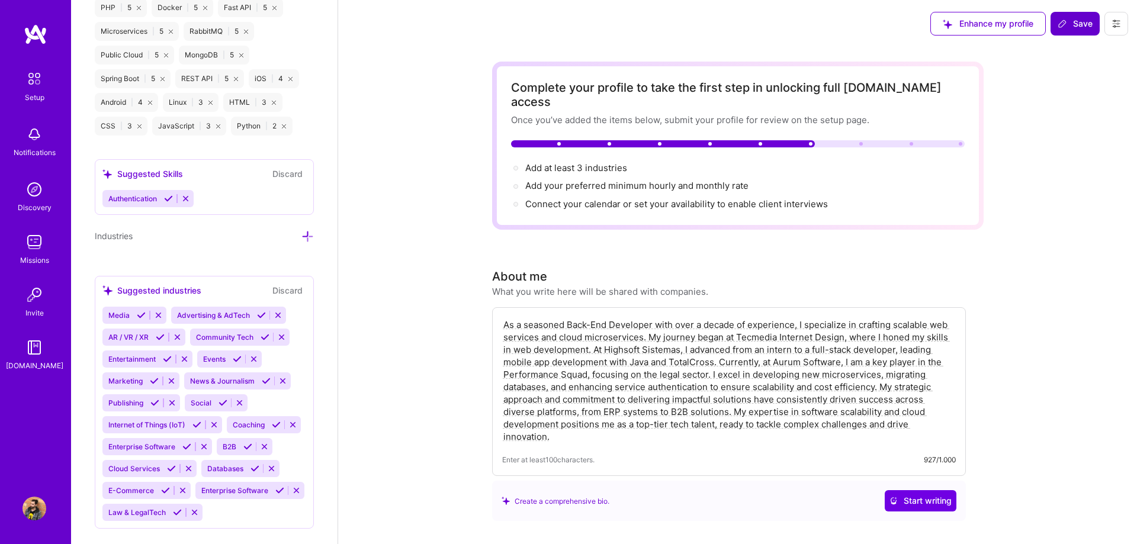
scroll to position [1092, 0]
click at [145, 194] on span "Authentication" at bounding box center [132, 198] width 49 height 9
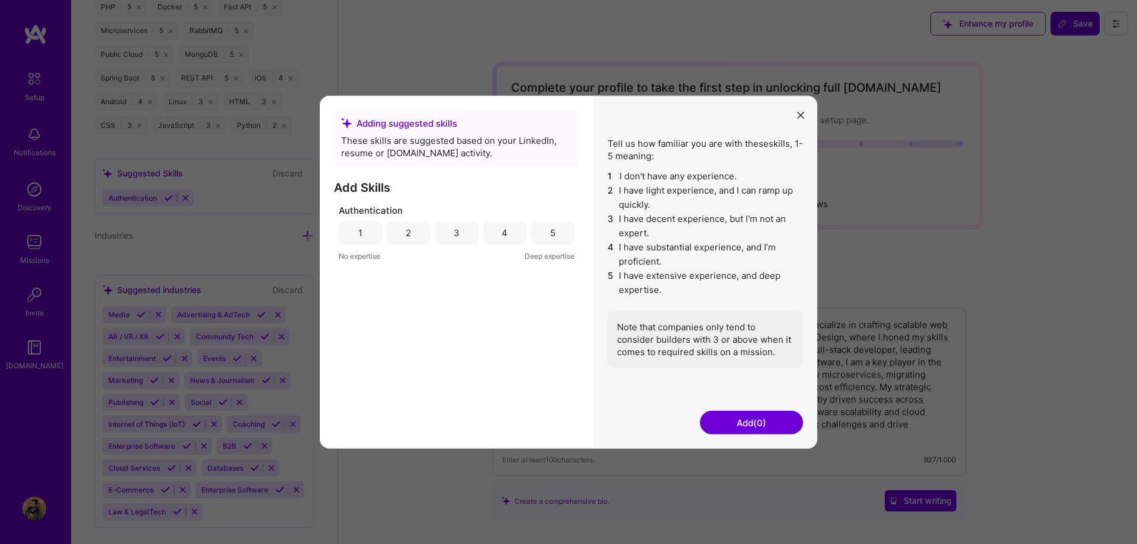
click at [492, 237] on div "5" at bounding box center [552, 233] width 43 height 24
click at [492, 426] on button "Add (1)" at bounding box center [751, 423] width 103 height 24
click at [492, 345] on div "Note that companies only tend to consider builders with 3 or above when it come…" at bounding box center [705, 339] width 195 height 56
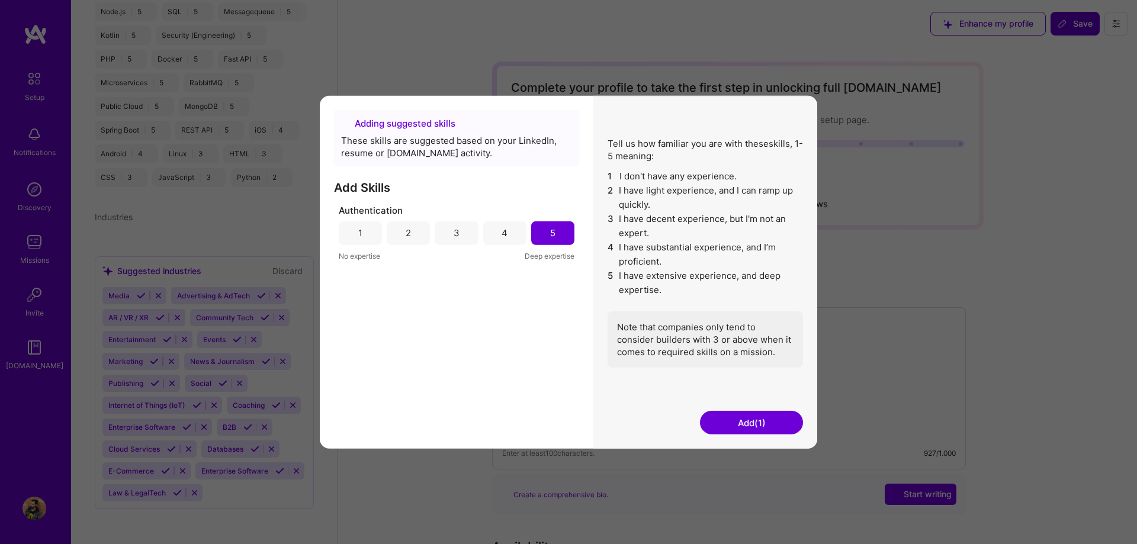
scroll to position [438, 0]
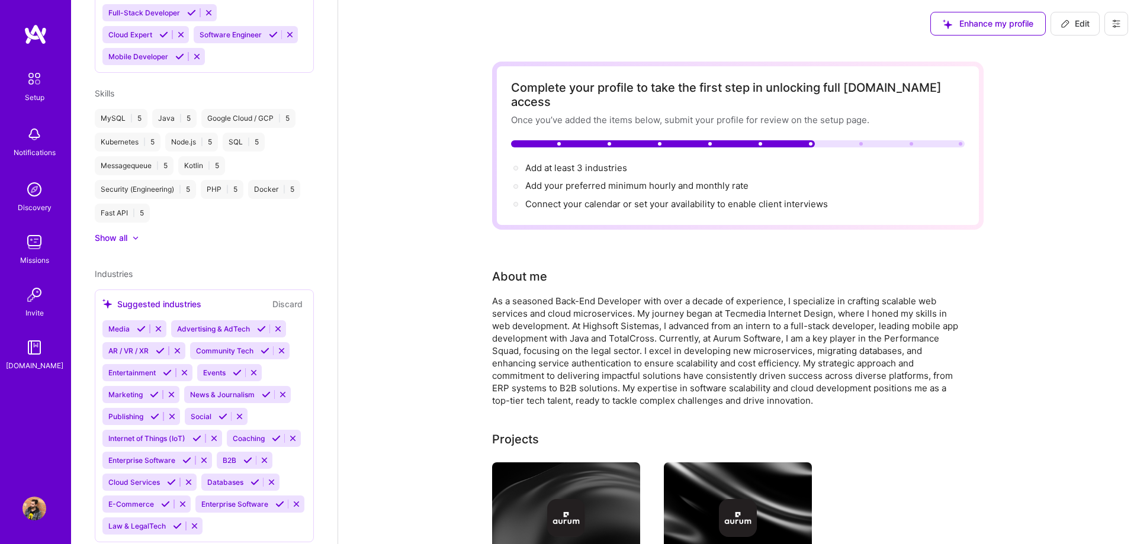
click at [492, 318] on div "As a seasoned Back-End Developer with over a decade of experience, I specialize…" at bounding box center [729, 351] width 474 height 112
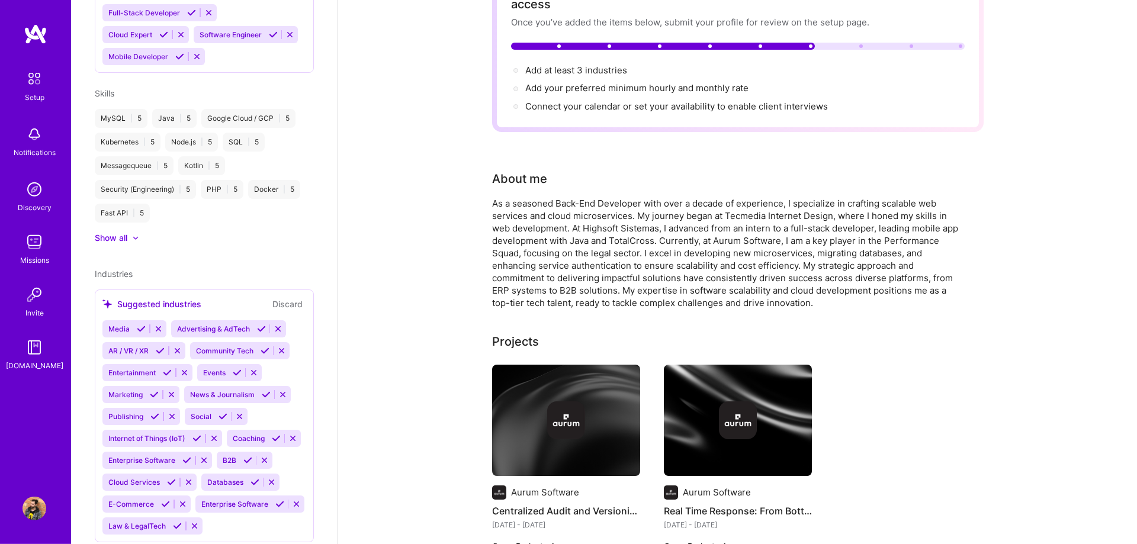
scroll to position [181, 0]
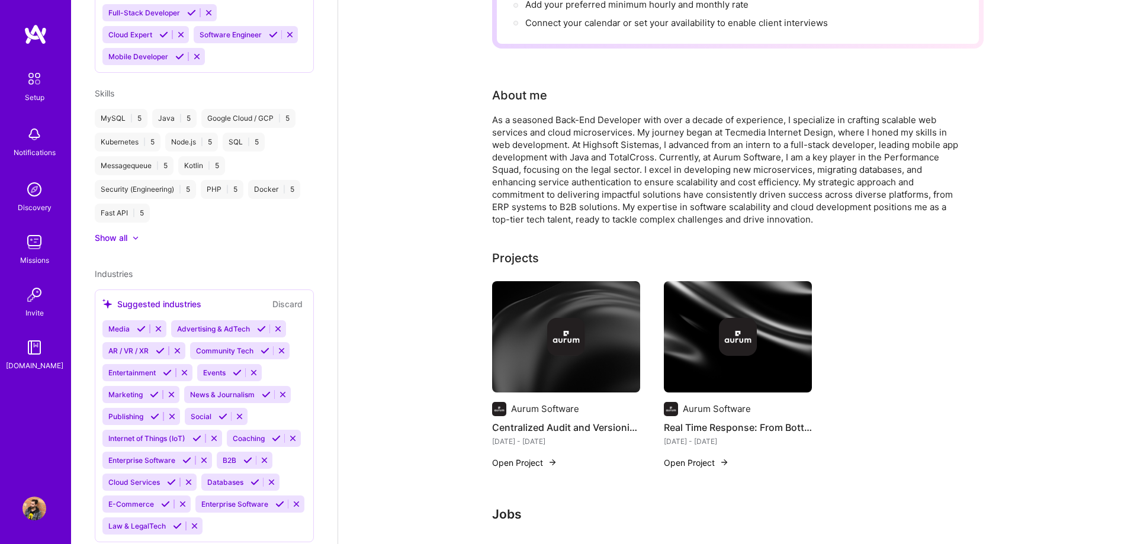
click at [251, 500] on span "Enterprise Software" at bounding box center [234, 504] width 67 height 9
click at [275, 500] on icon at bounding box center [279, 504] width 9 height 9
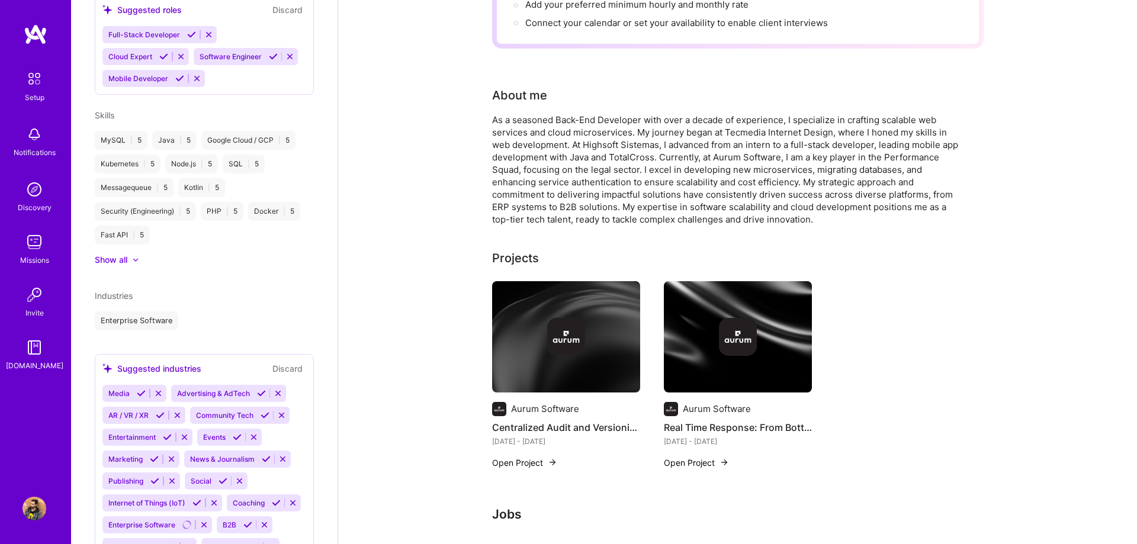
scroll to position [481, 0]
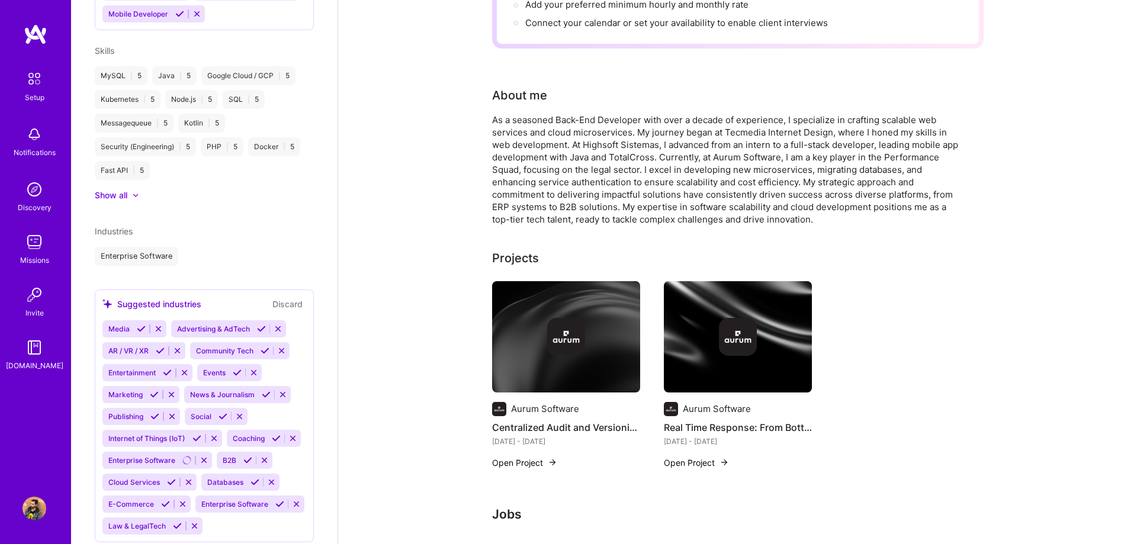
click at [176, 522] on icon at bounding box center [177, 526] width 9 height 9
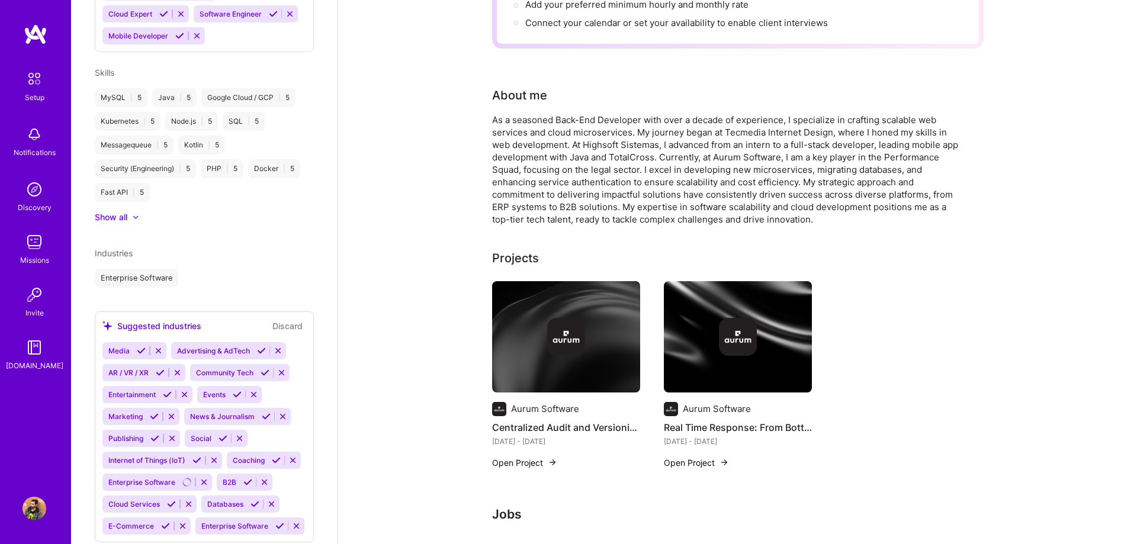
click at [275, 522] on icon at bounding box center [279, 526] width 9 height 9
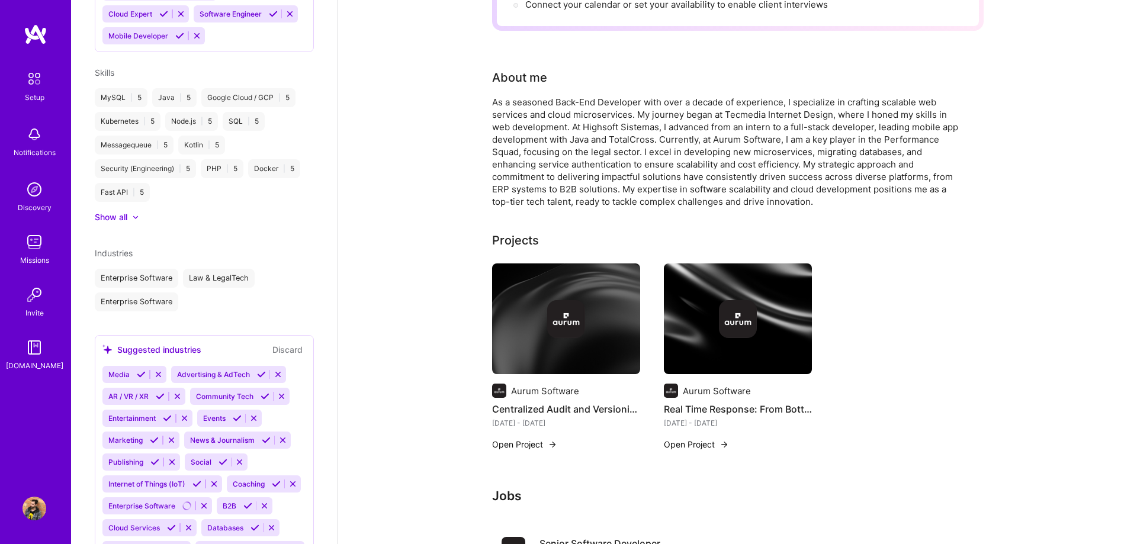
scroll to position [483, 0]
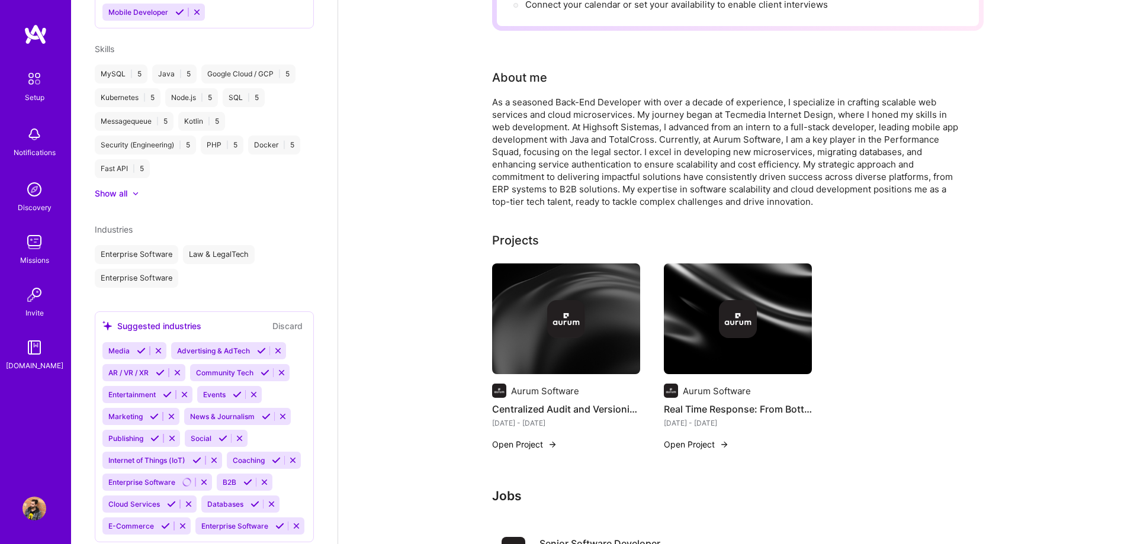
click at [275, 522] on icon at bounding box center [279, 526] width 9 height 9
click at [251, 500] on icon at bounding box center [255, 504] width 9 height 9
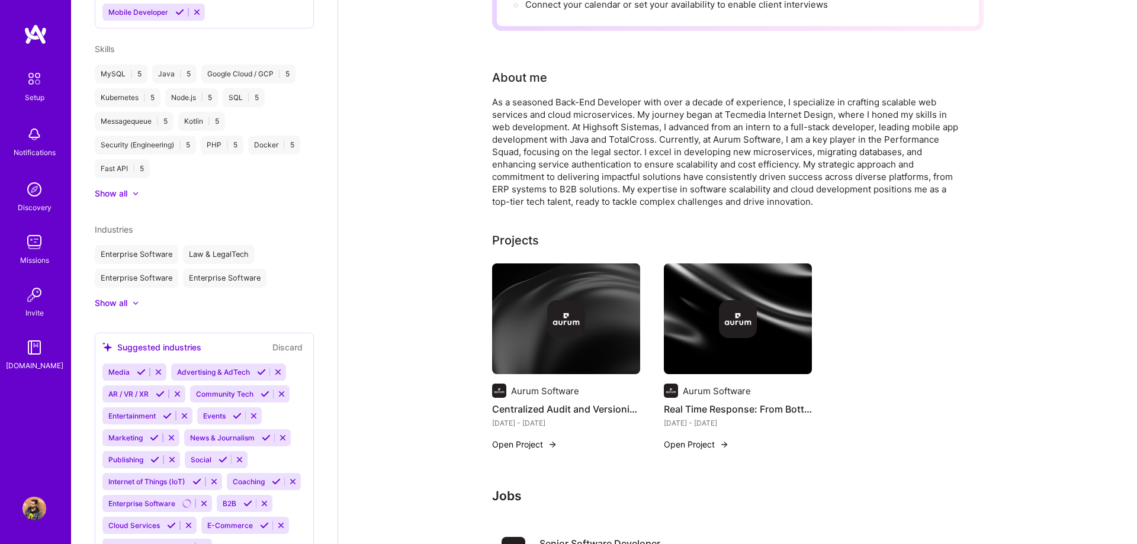
click at [169, 521] on icon at bounding box center [171, 525] width 9 height 9
click at [129, 298] on div at bounding box center [129, 304] width 5 height 12
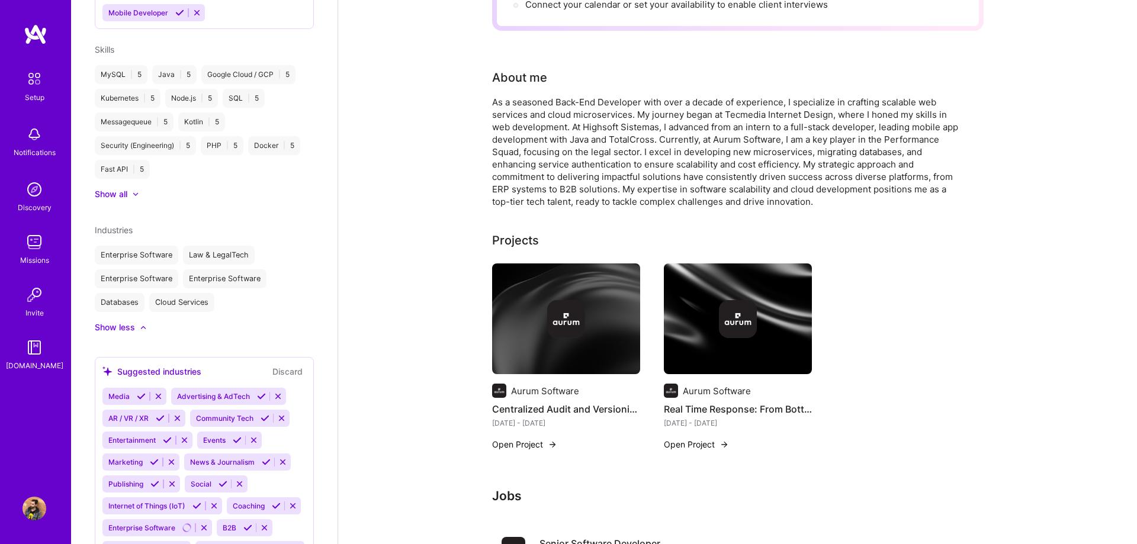
click at [136, 297] on div "[PERSON_NAME] Back-End Developer 10 Years Experience Location [GEOGRAPHIC_DATA]…" at bounding box center [204, 272] width 267 height 544
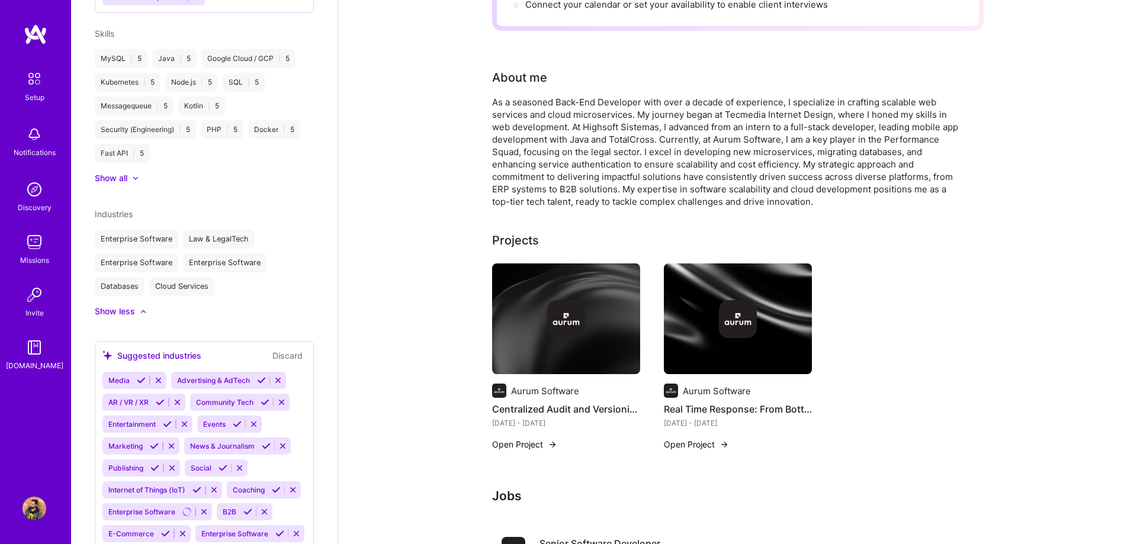
scroll to position [506, 0]
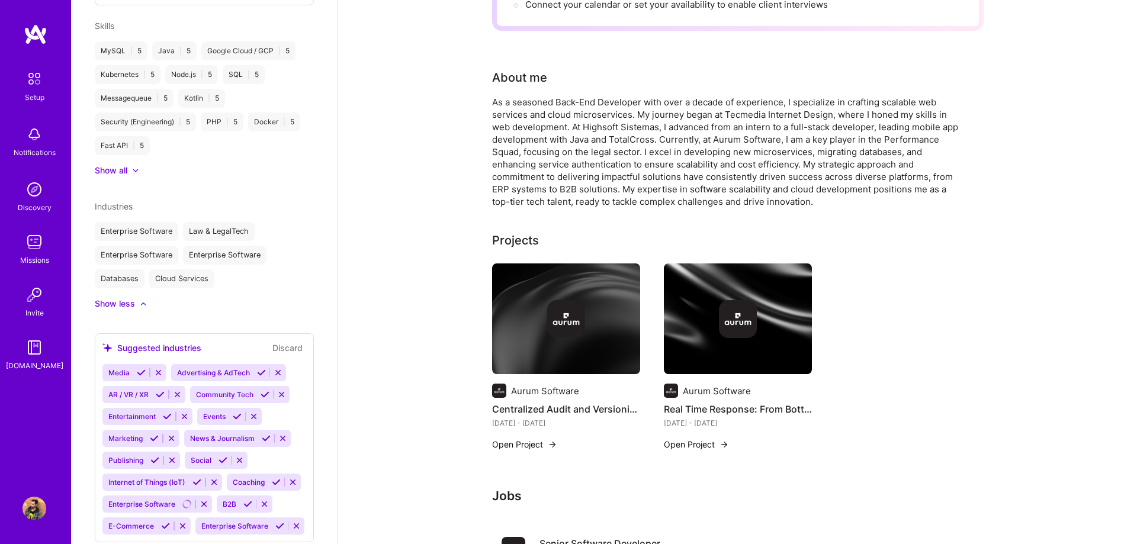
click at [261, 390] on icon at bounding box center [265, 394] width 9 height 9
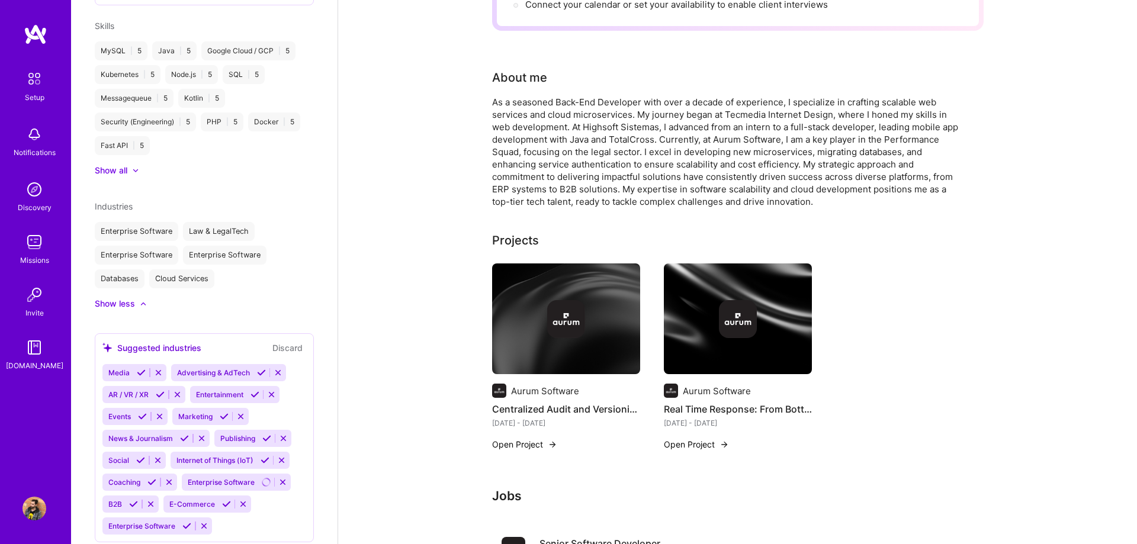
click at [140, 456] on icon at bounding box center [140, 460] width 9 height 9
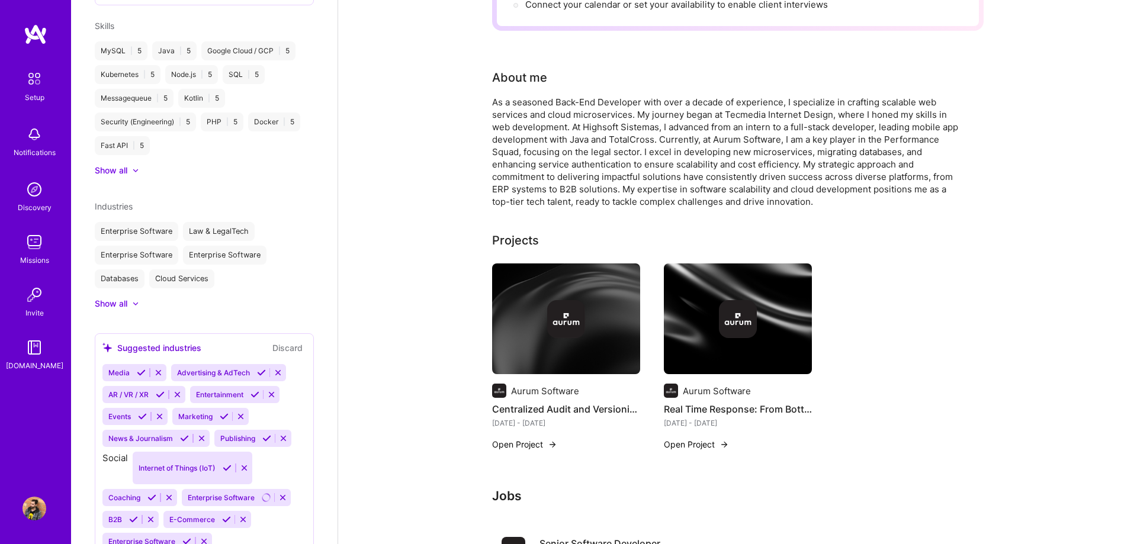
scroll to position [484, 0]
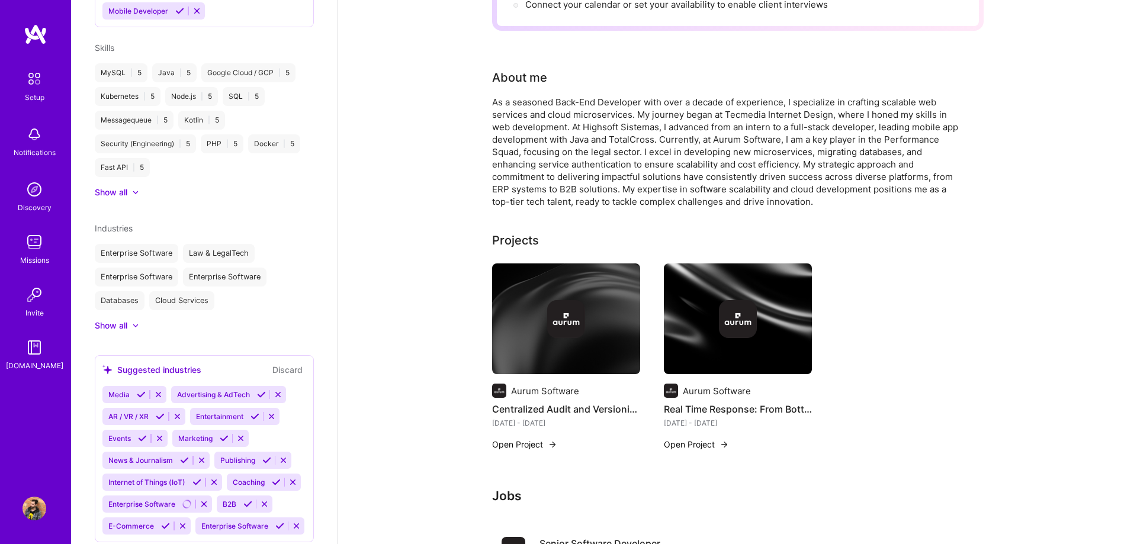
click at [243, 500] on icon at bounding box center [247, 504] width 9 height 9
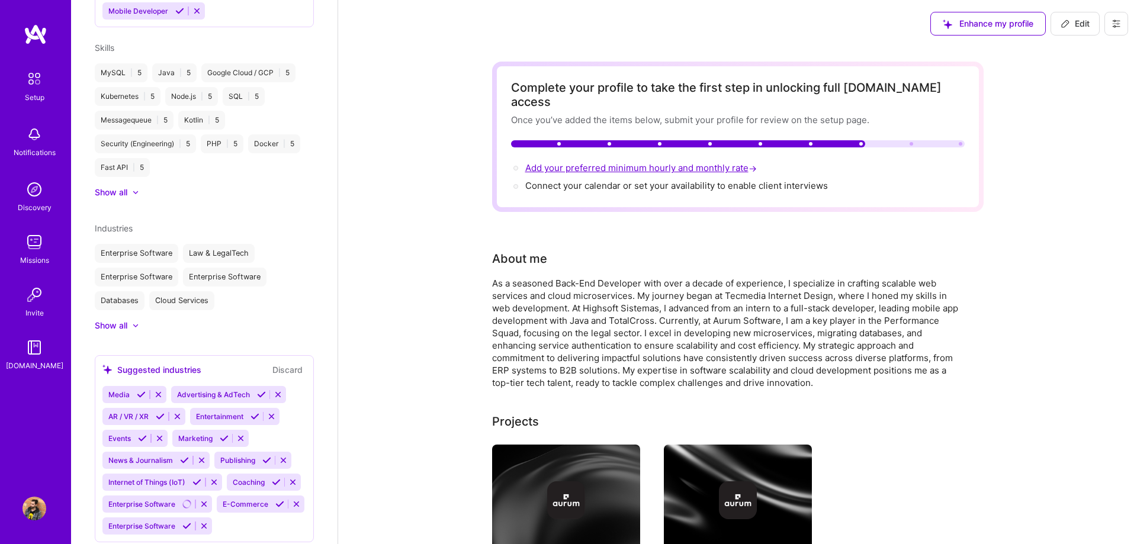
click at [492, 162] on span "Add your preferred minimum hourly and monthly rate →" at bounding box center [642, 167] width 234 height 11
select select "US"
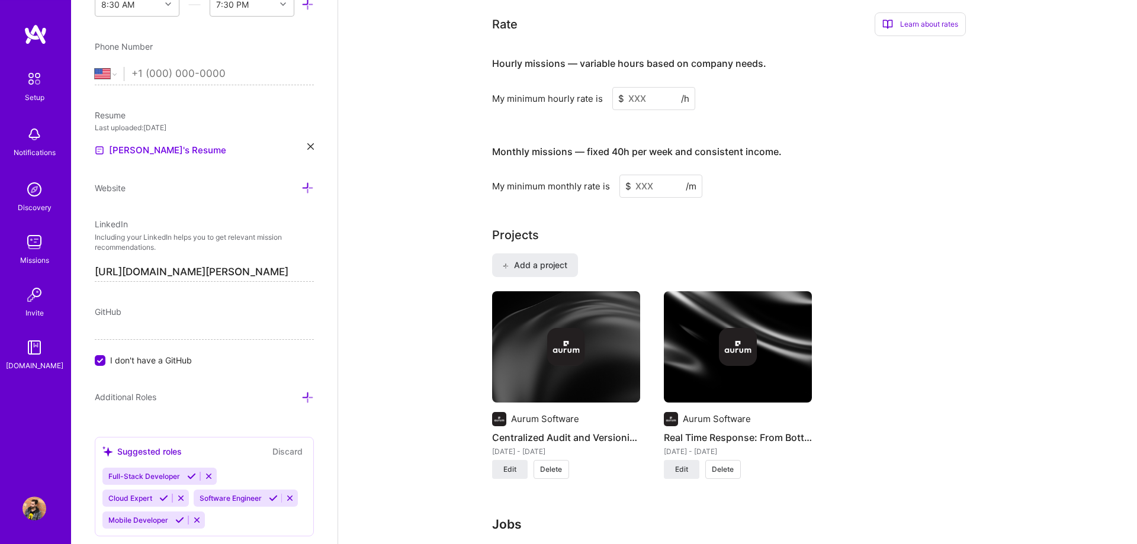
scroll to position [737, 0]
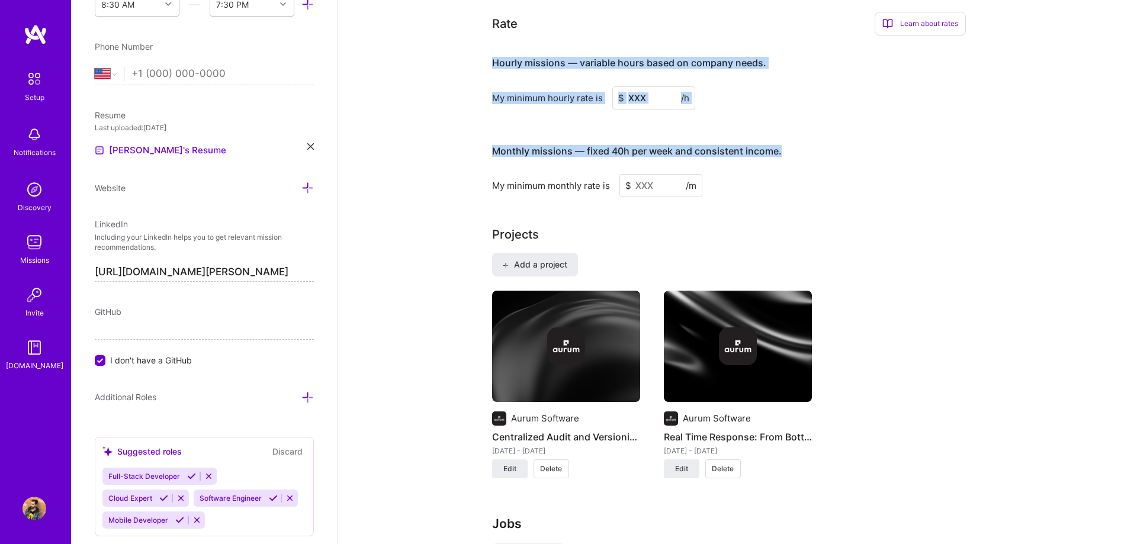
drag, startPoint x: 786, startPoint y: 141, endPoint x: 472, endPoint y: 49, distance: 327.2
click at [472, 49] on div "Complete your profile to take the first step in unlocking full [DOMAIN_NAME] ac…" at bounding box center [737, 297] width 799 height 1975
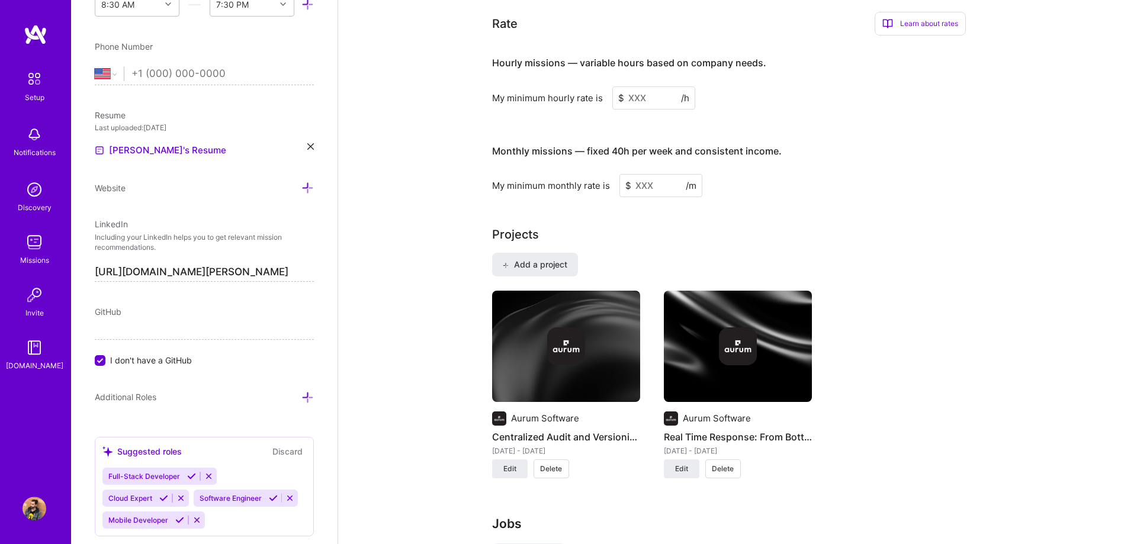
click at [492, 174] on input at bounding box center [660, 185] width 83 height 23
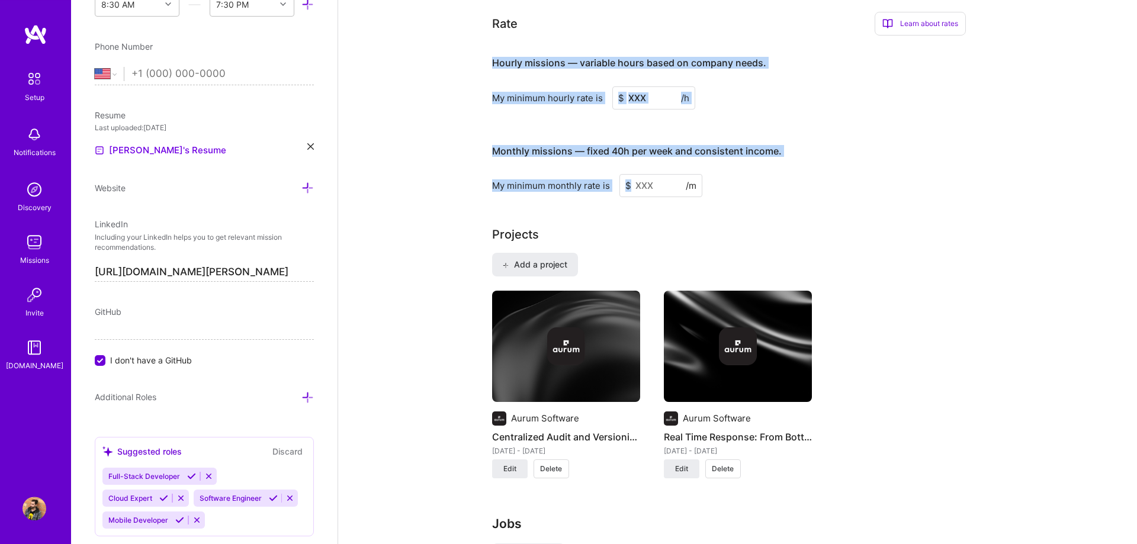
drag, startPoint x: 723, startPoint y: 174, endPoint x: 492, endPoint y: 49, distance: 262.9
click at [492, 49] on div "Complete your profile to take the first step in unlocking full [DOMAIN_NAME] ac…" at bounding box center [737, 297] width 799 height 1975
copy div "Hourly missions — variable hours based on company needs. My minimum hourly rate…"
click at [492, 102] on div "Hourly missions — variable hours based on company needs. My minimum hourly rate…" at bounding box center [729, 121] width 474 height 152
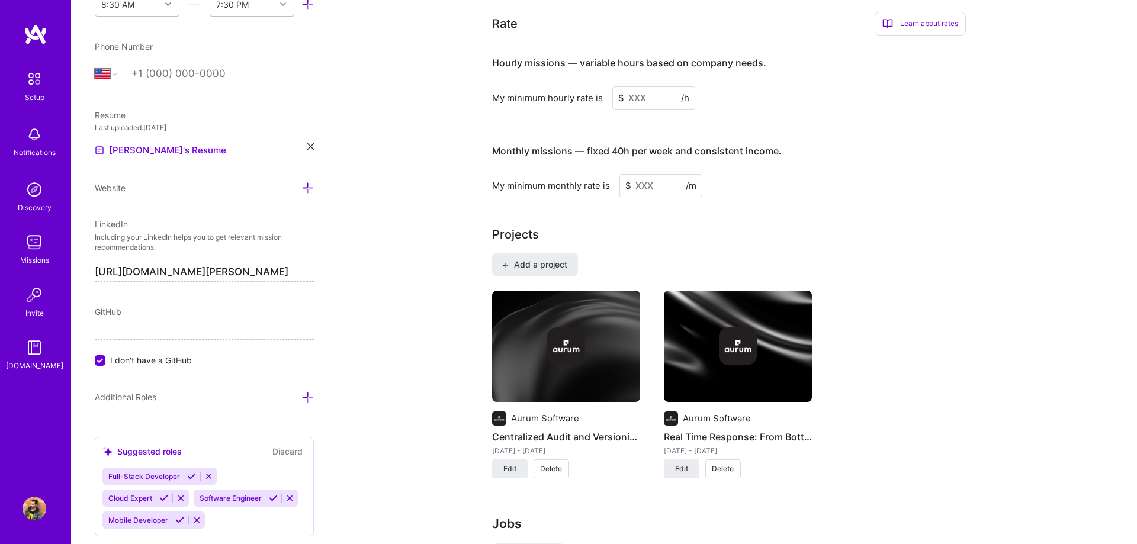
click at [492, 89] on input at bounding box center [653, 97] width 83 height 23
paste input "40"
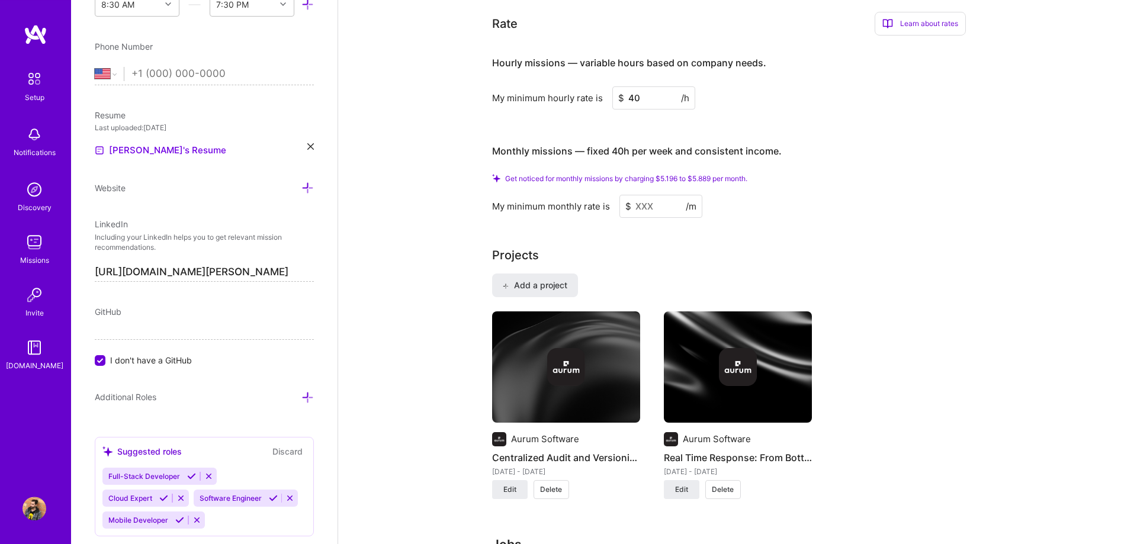
type input "40"
click at [492, 195] on input at bounding box center [660, 206] width 83 height 23
paste input
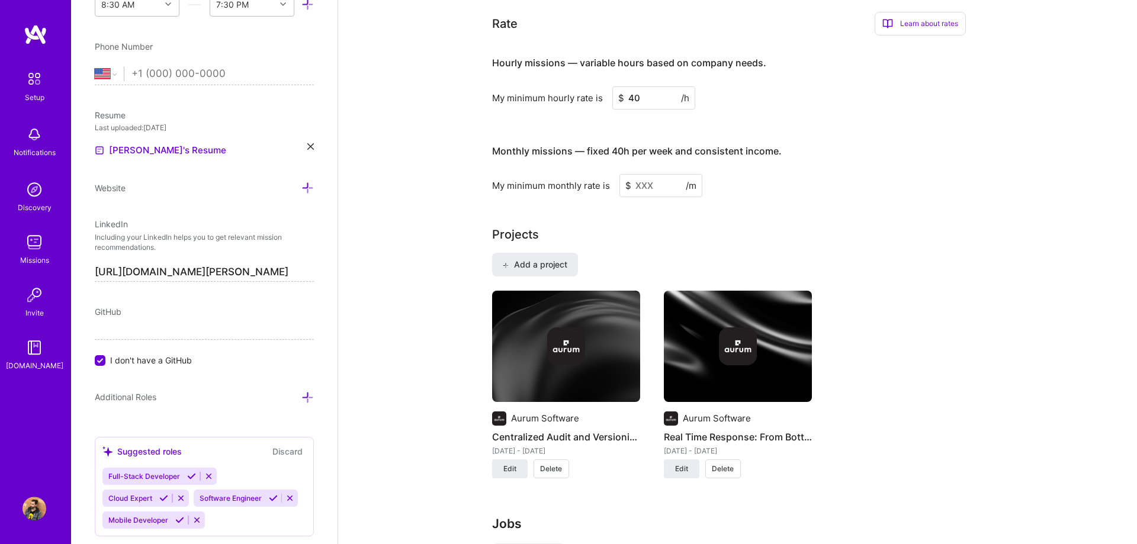
click at [492, 174] on input at bounding box center [660, 185] width 83 height 23
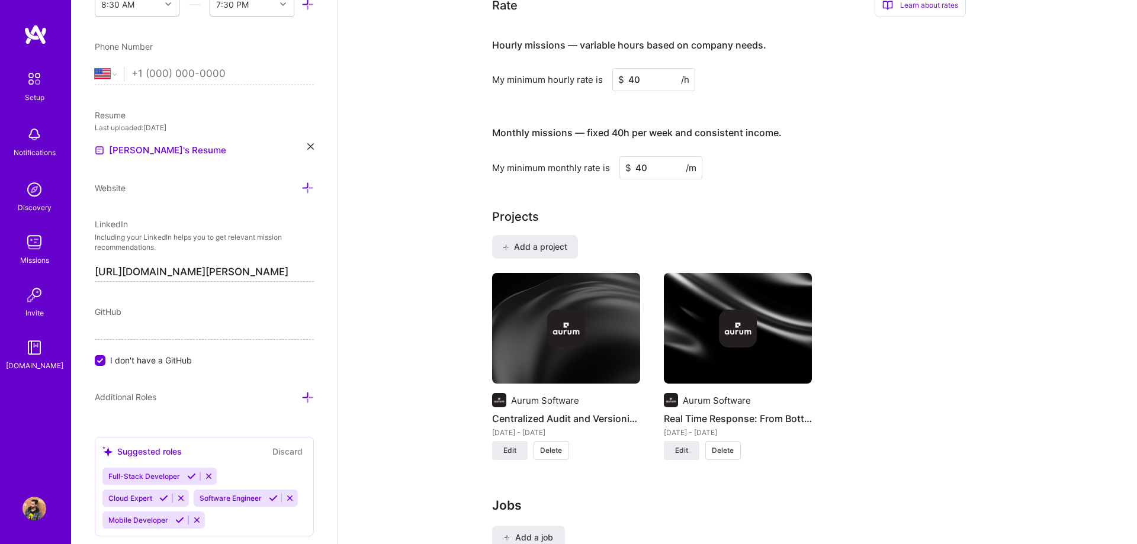
click at [492, 127] on h4 "Monthly missions — fixed 40h per week and consistent income." at bounding box center [637, 132] width 290 height 11
drag, startPoint x: 586, startPoint y: 122, endPoint x: 820, endPoint y: 126, distance: 234.0
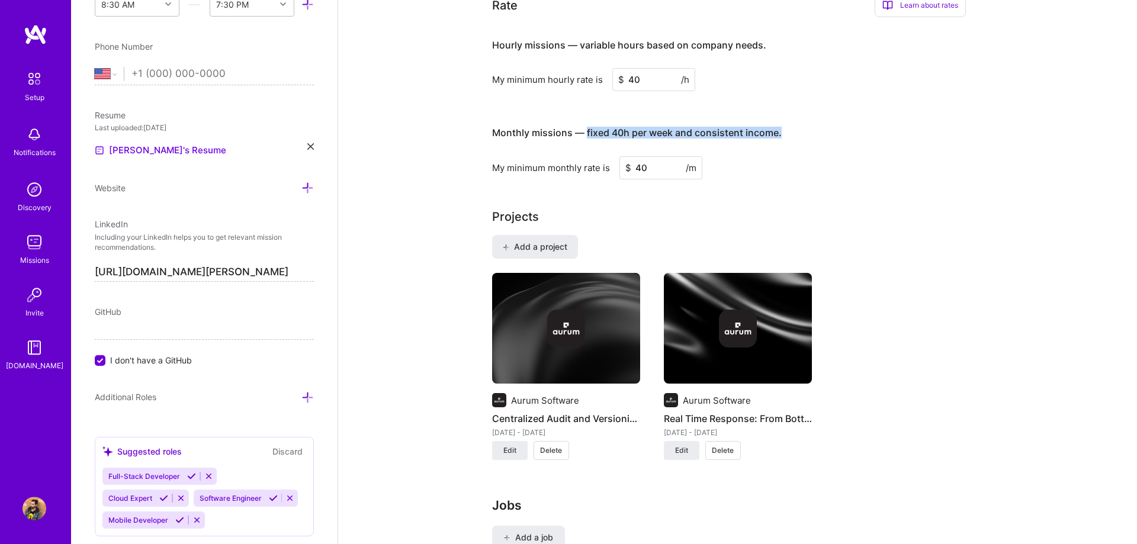
click at [492, 126] on h3 "Monthly missions — fixed 40h per week and consistent income." at bounding box center [729, 133] width 474 height 37
copy h4 "fixed 40h per week and consistent income."
click at [492, 156] on input "40" at bounding box center [660, 167] width 83 height 23
type input "4"
type input "5000"
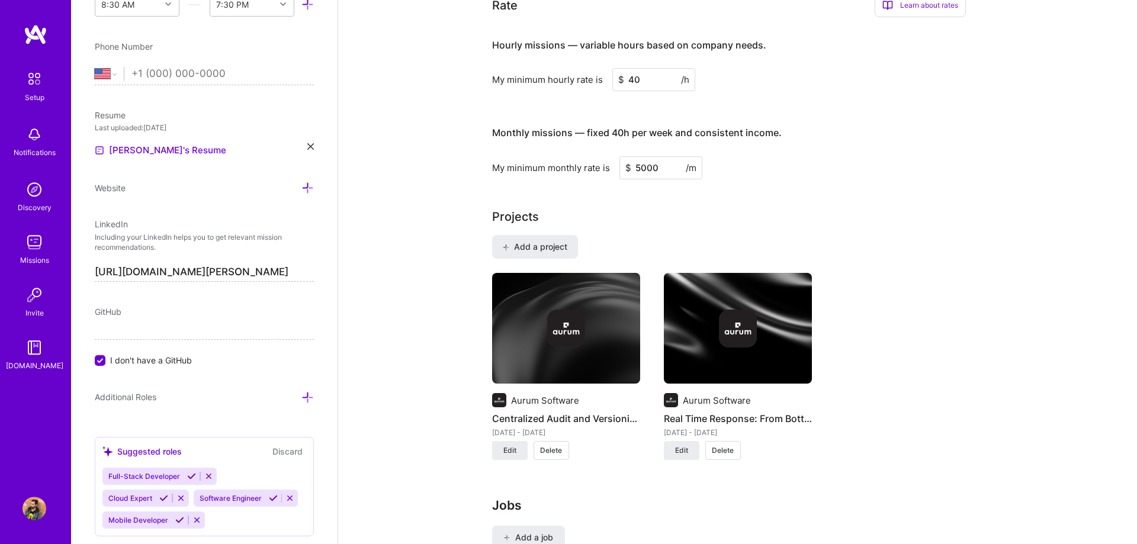
click at [492, 152] on div "Complete your profile to take the first step in unlocking full [DOMAIN_NAME] ac…" at bounding box center [738, 281] width 492 height 1914
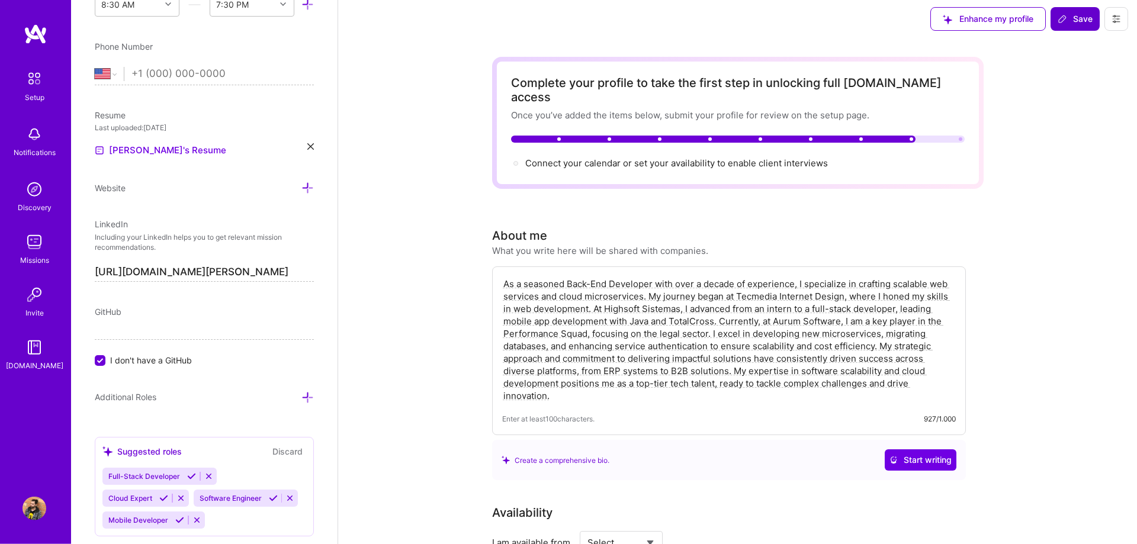
scroll to position [0, 0]
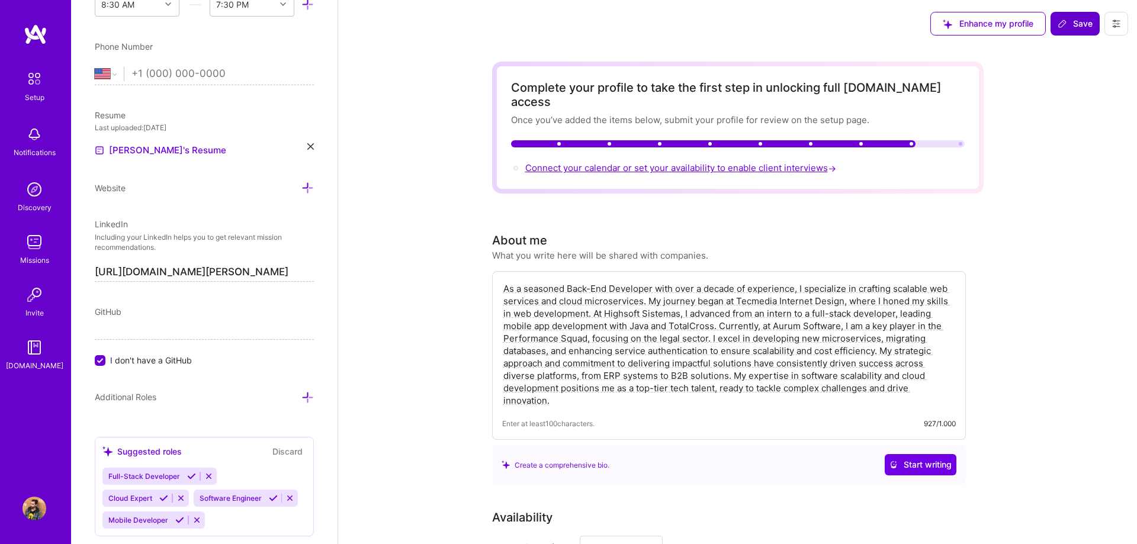
click at [492, 162] on span "Connect your calendar or set your availability to enable client interviews →" at bounding box center [681, 167] width 313 height 11
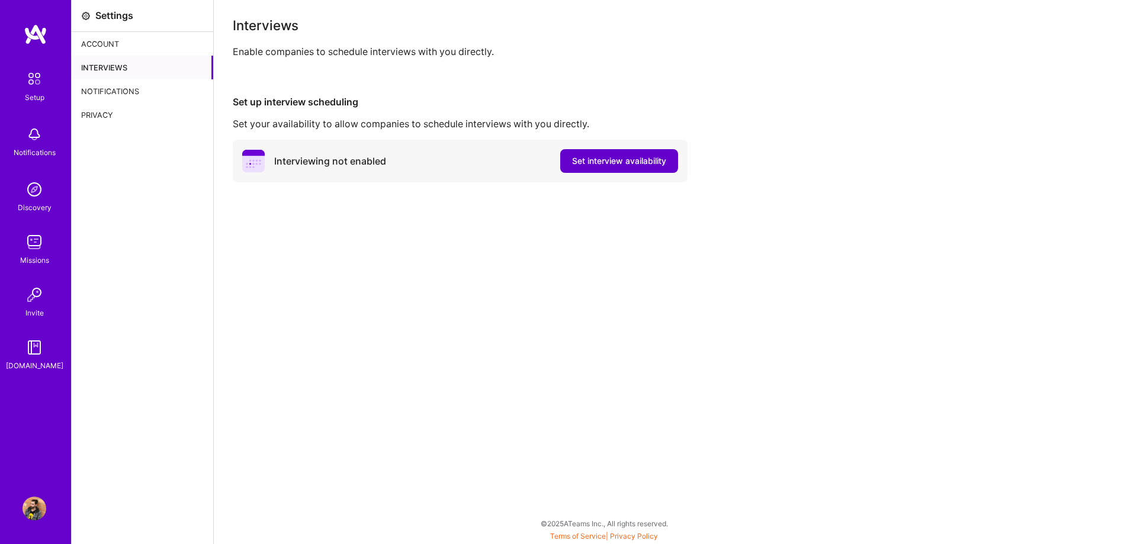
click at [492, 163] on span "Set interview availability" at bounding box center [619, 161] width 94 height 12
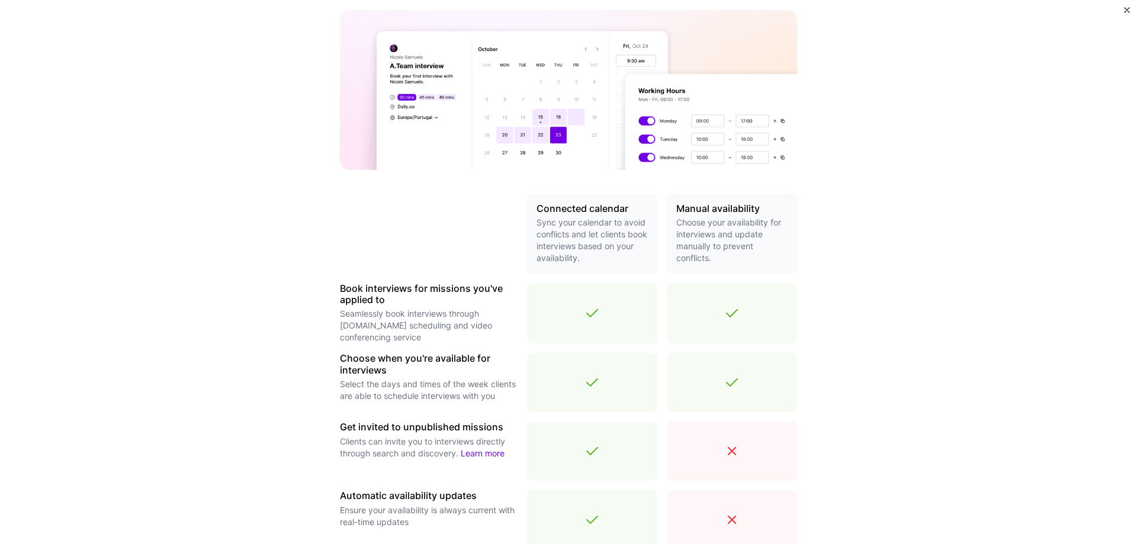
scroll to position [284, 0]
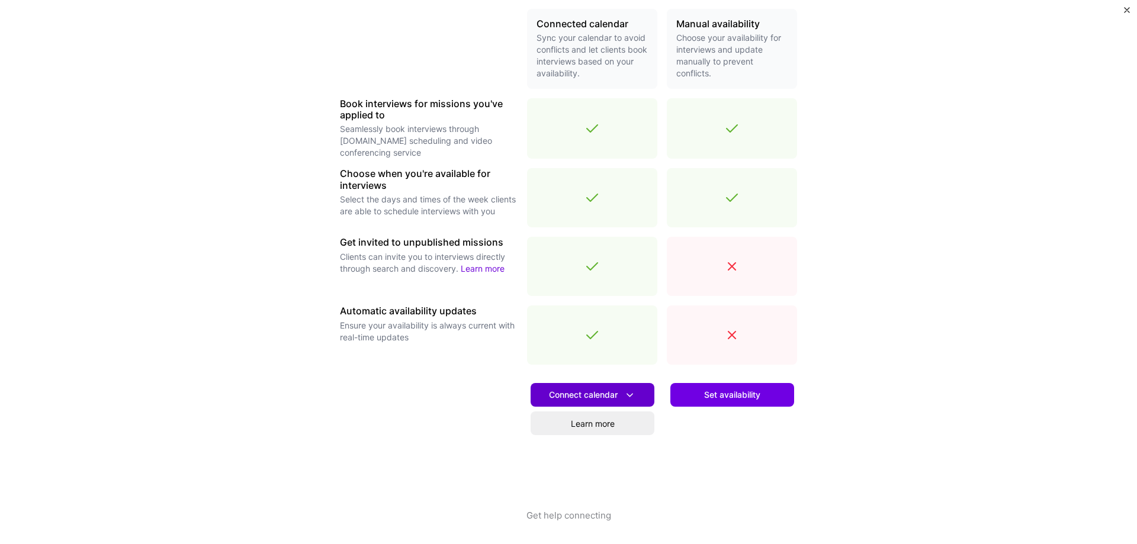
click at [492, 389] on icon at bounding box center [630, 395] width 12 height 12
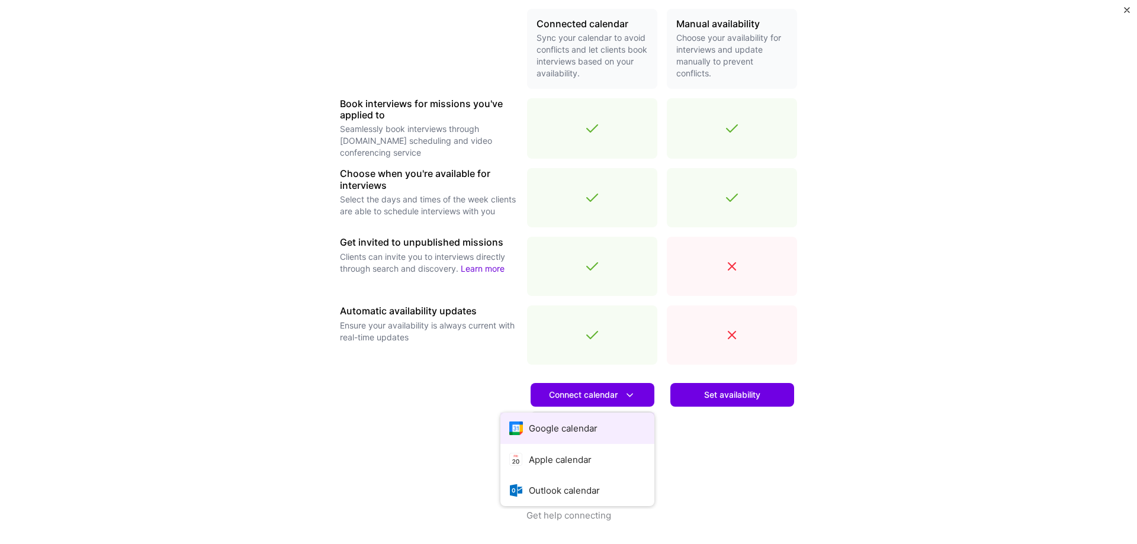
click at [492, 429] on button "Google calendar" at bounding box center [577, 428] width 154 height 31
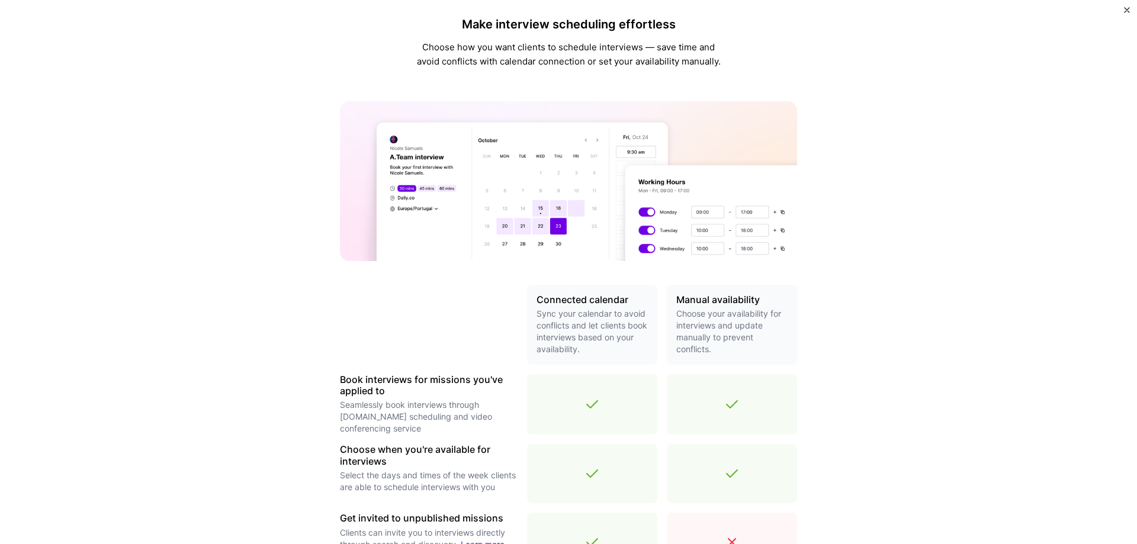
scroll to position [0, 0]
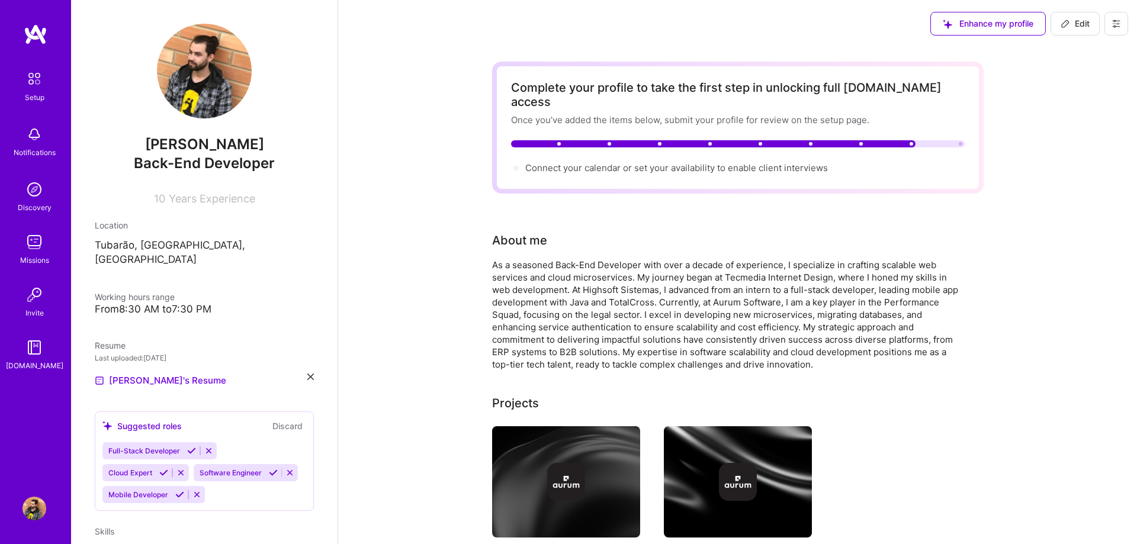
click at [691, 162] on span "Connect your calendar or set your availability to enable client interviews →" at bounding box center [676, 167] width 303 height 11
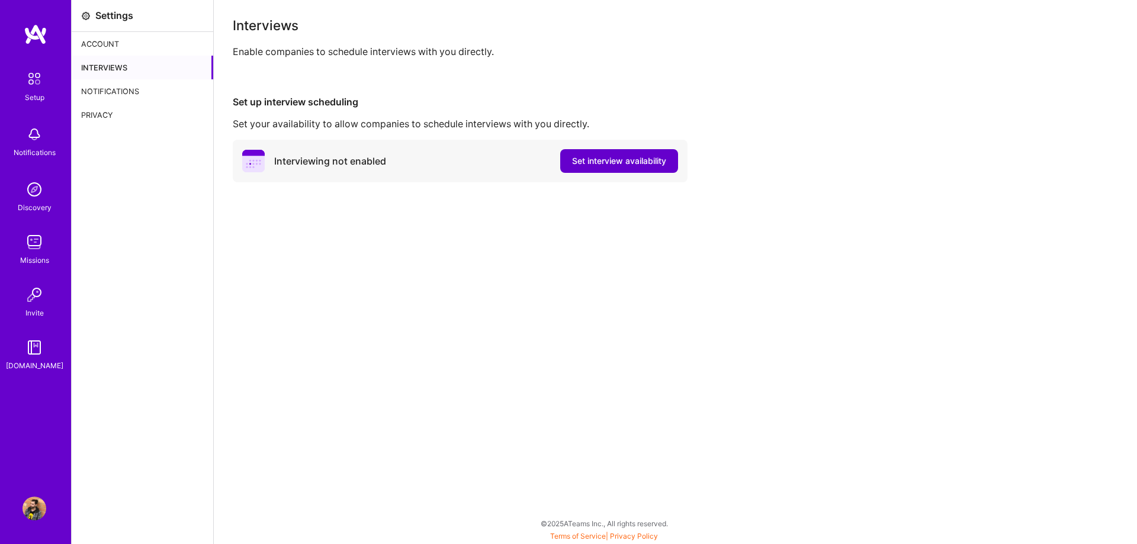
click at [611, 159] on span "Set interview availability" at bounding box center [619, 161] width 94 height 12
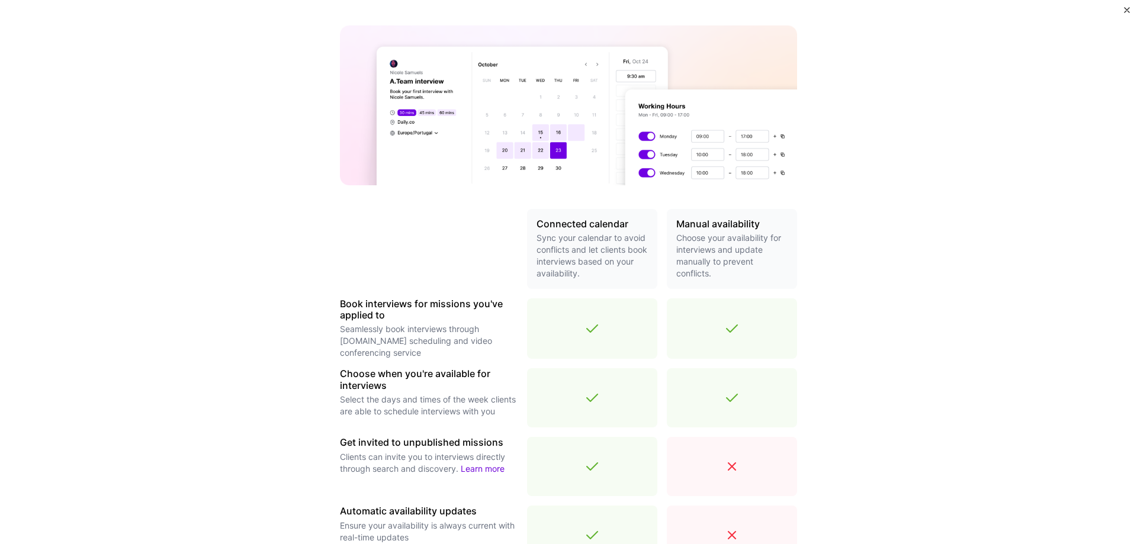
scroll to position [284, 0]
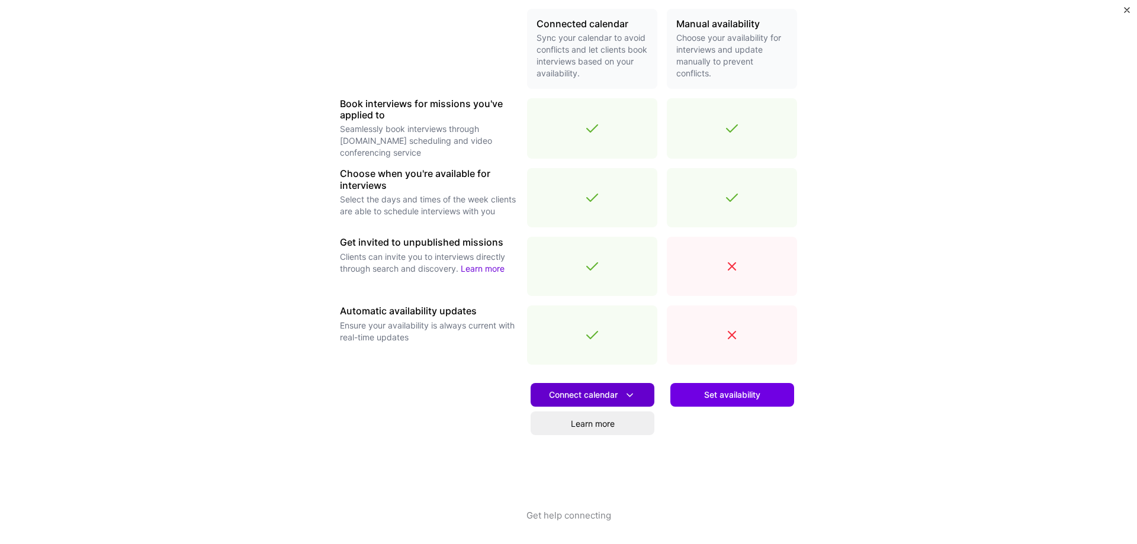
click at [628, 394] on icon at bounding box center [630, 395] width 12 height 12
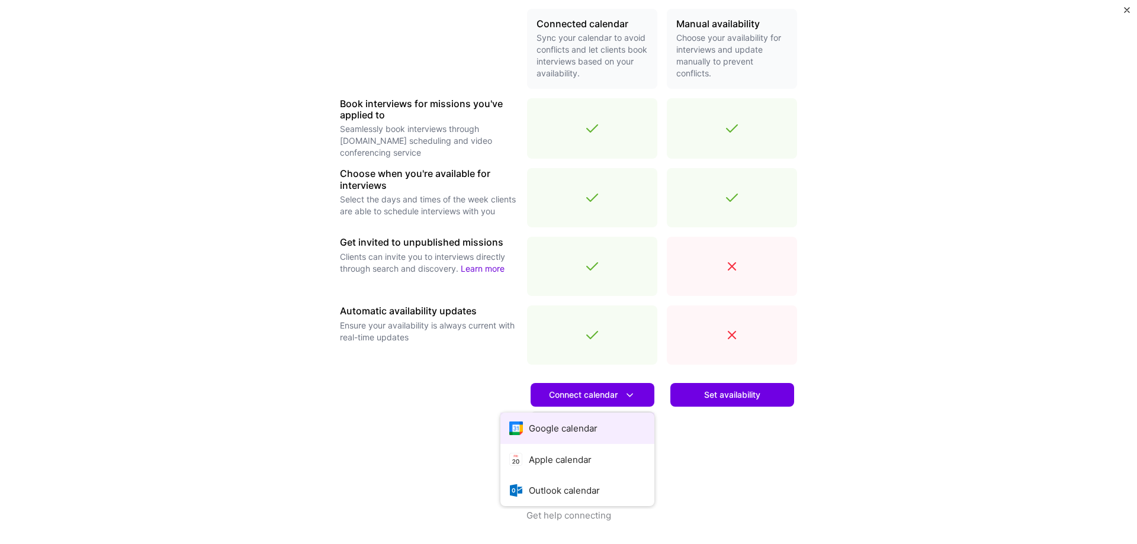
click at [601, 423] on button "Google calendar" at bounding box center [577, 428] width 154 height 31
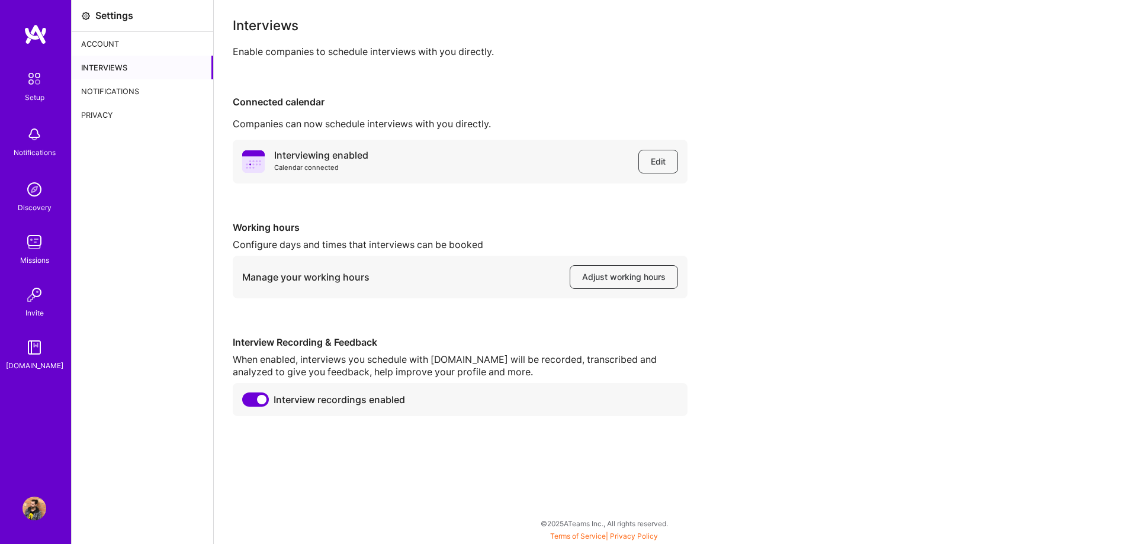
click at [43, 91] on div "Setup" at bounding box center [35, 97] width 20 height 12
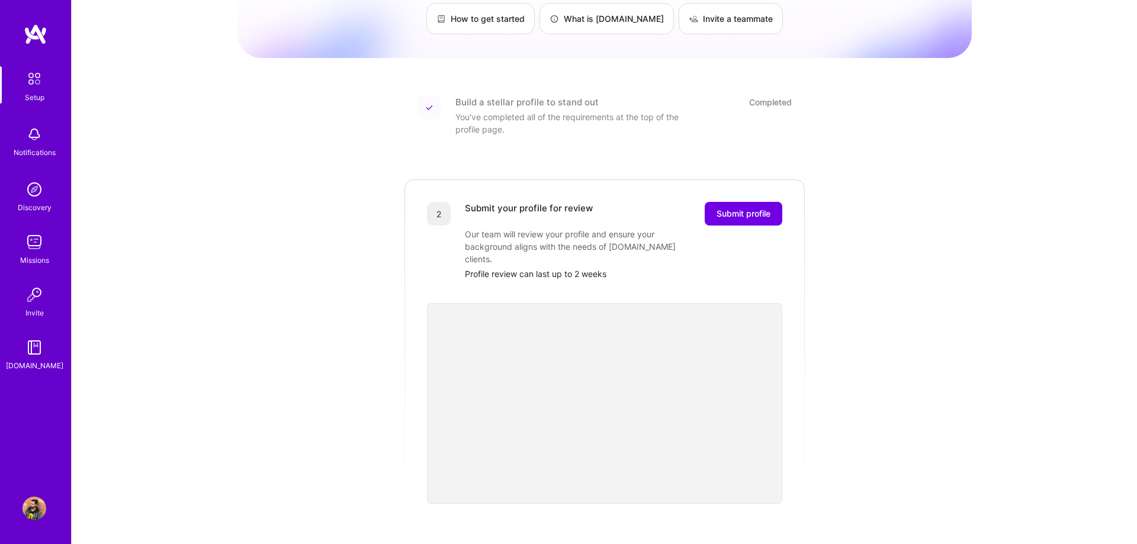
scroll to position [121, 0]
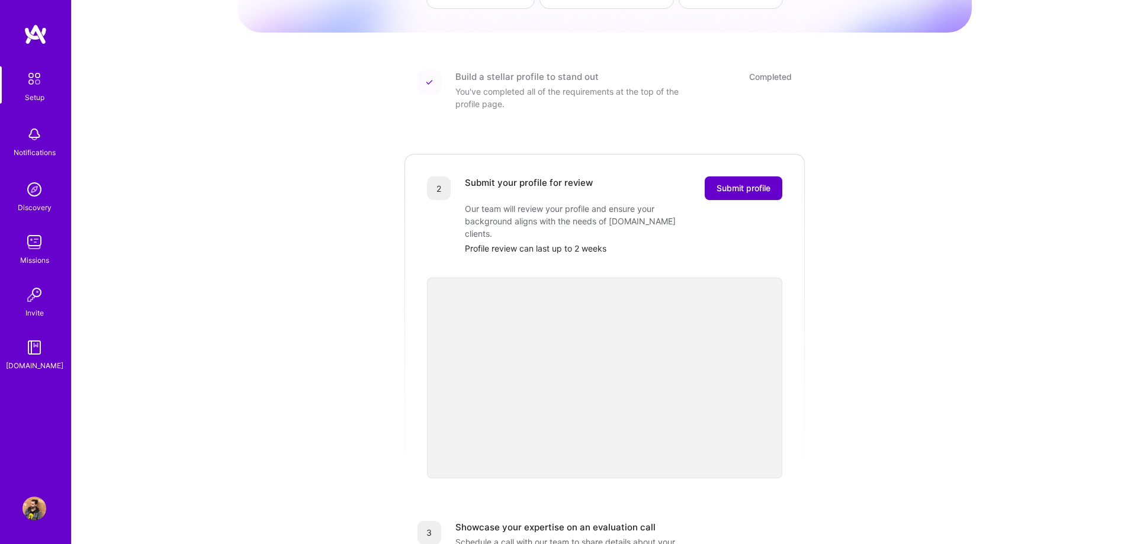
click at [771, 180] on button "Submit profile" at bounding box center [744, 188] width 78 height 24
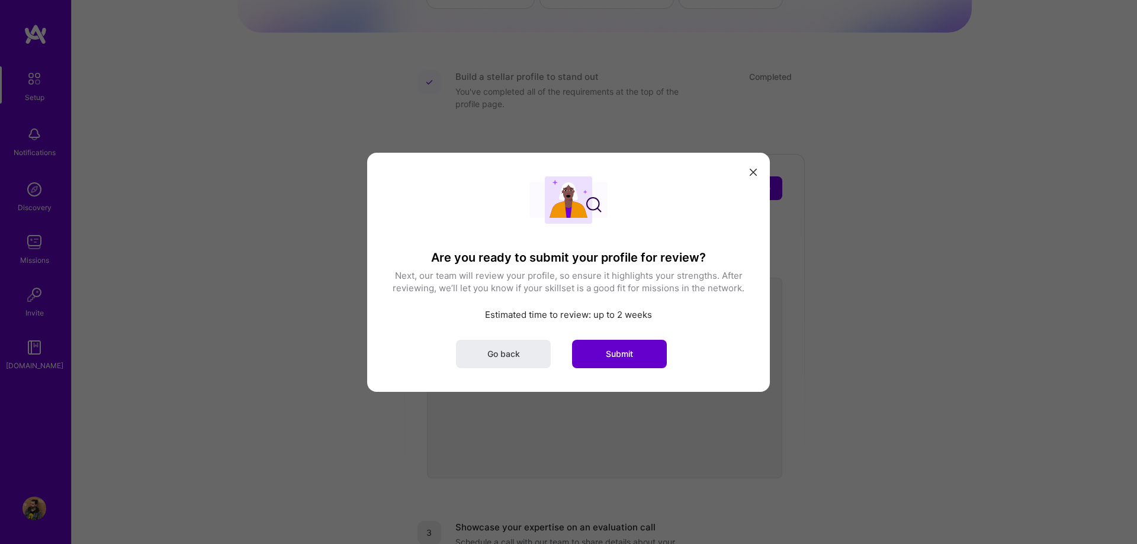
click at [642, 351] on button "Submit" at bounding box center [619, 353] width 95 height 28
